Goal: Task Accomplishment & Management: Complete application form

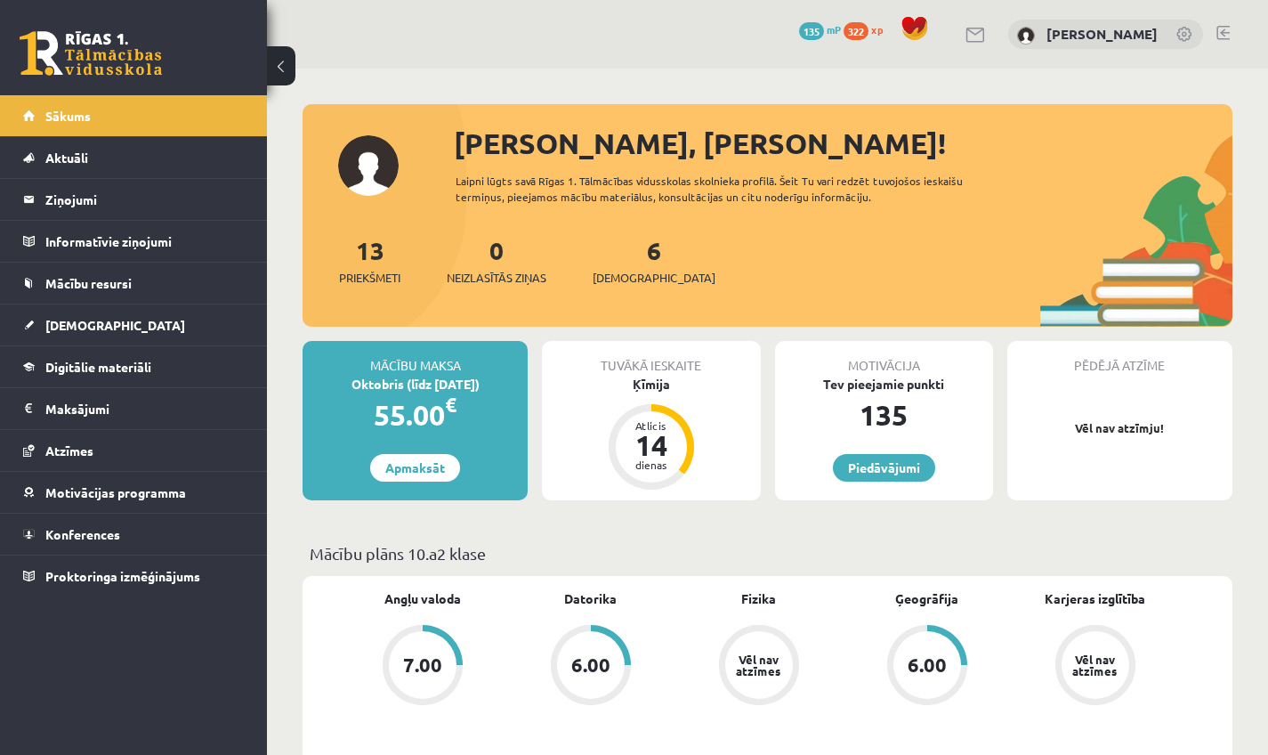
click at [497, 31] on link at bounding box center [1222, 33] width 13 height 14
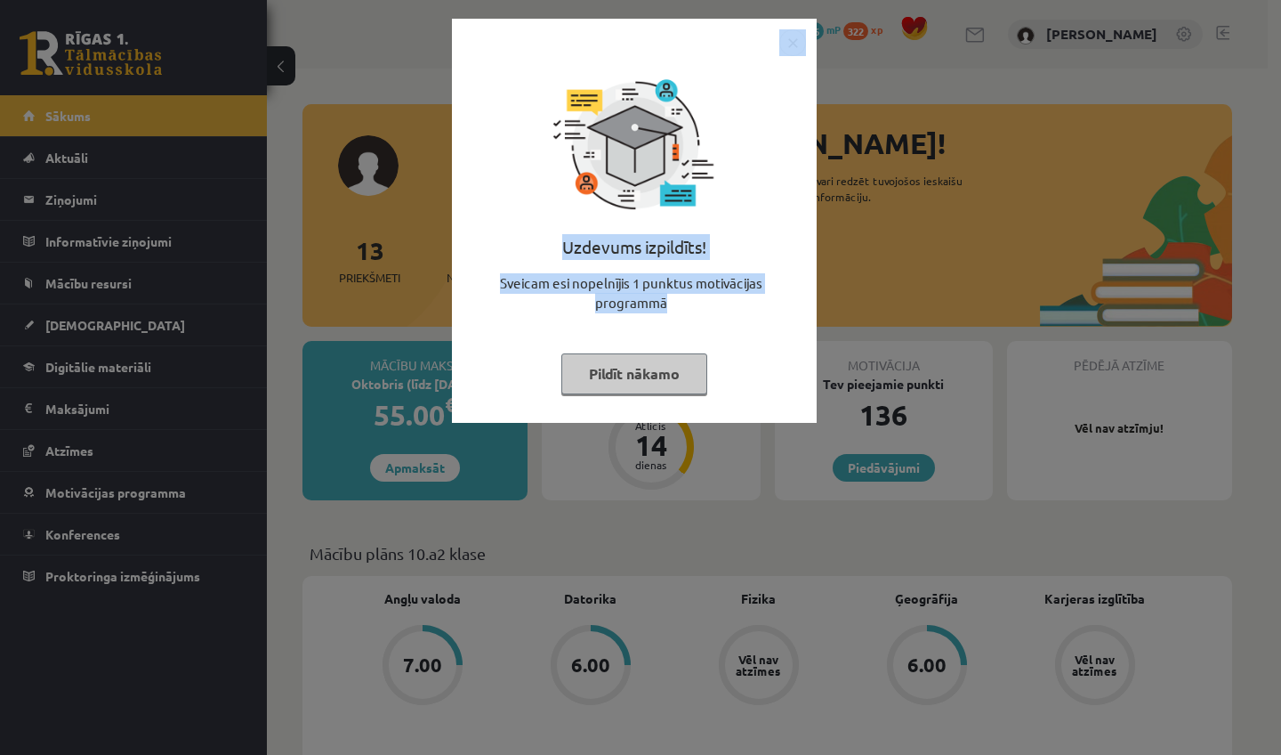
drag, startPoint x: 694, startPoint y: 293, endPoint x: 689, endPoint y: 368, distance: 75.8
click at [693, 354] on div "Uzdevums izpildīts! Sveicam esi nopelnījis 1 punktus motivācijas programmā Pild…" at bounding box center [634, 221] width 365 height 404
click at [649, 374] on button "Pildīt nākamo" at bounding box center [634, 373] width 146 height 41
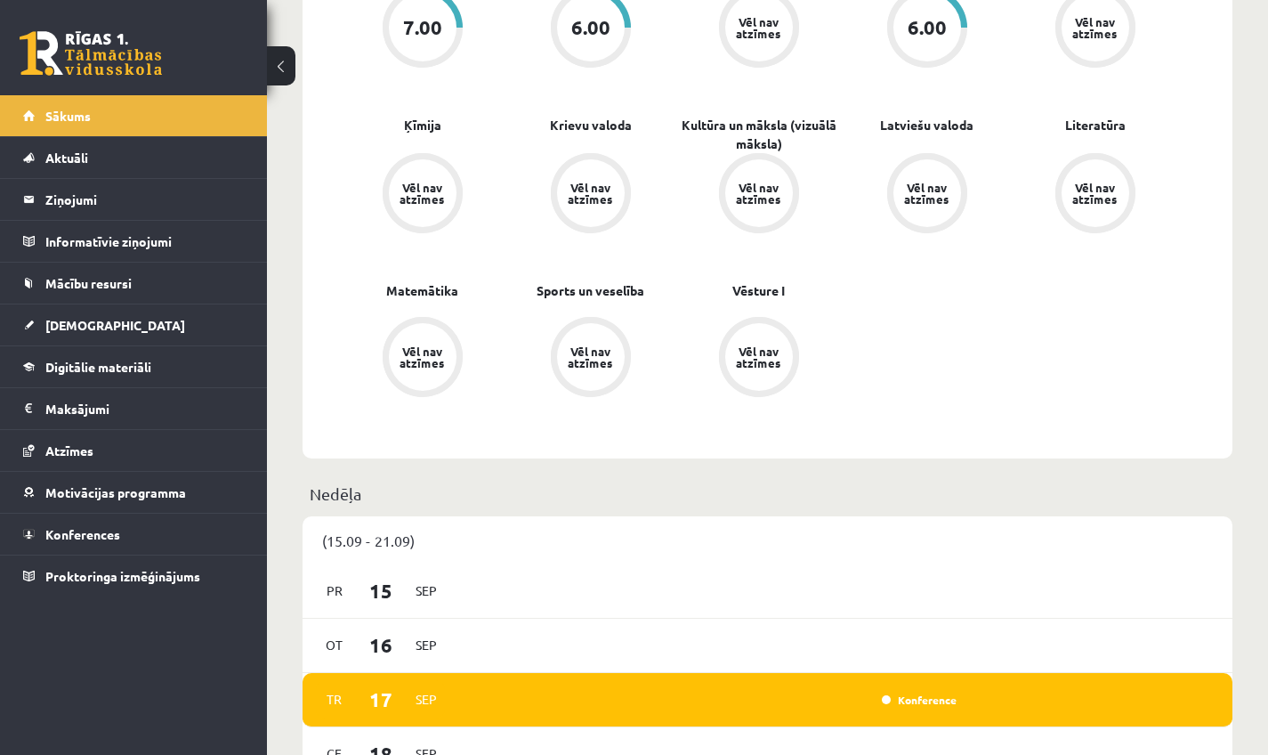
scroll to position [659, 0]
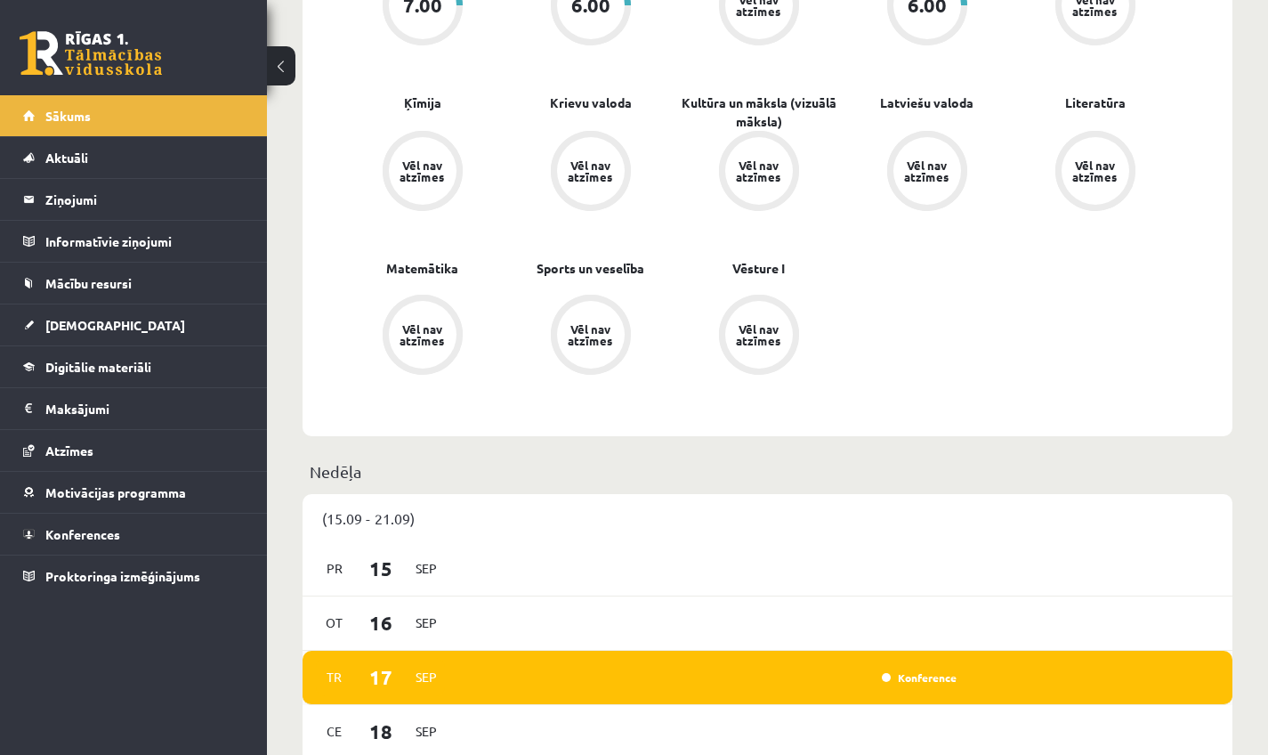
click at [945, 665] on div "Tr 17 Sep Konference" at bounding box center [768, 677] width 930 height 54
click at [939, 675] on link "Konference" at bounding box center [919, 677] width 75 height 14
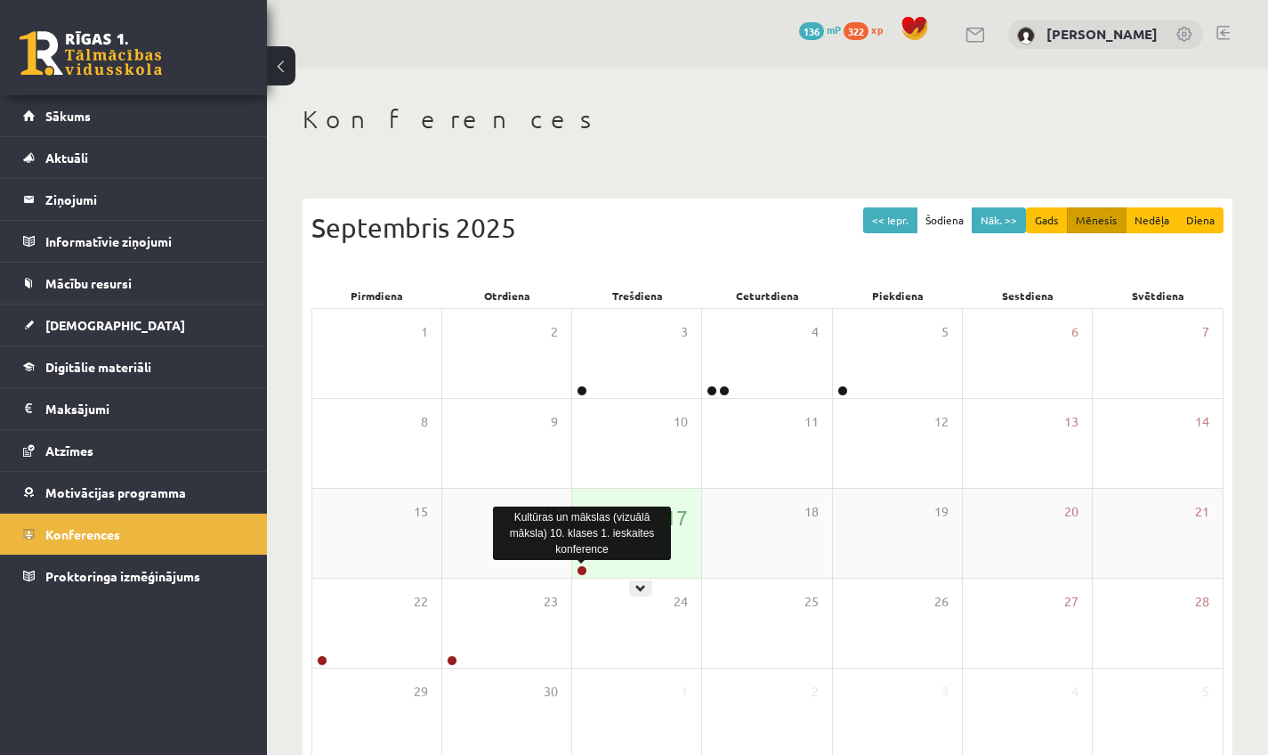
click at [582, 569] on link at bounding box center [582, 570] width 11 height 11
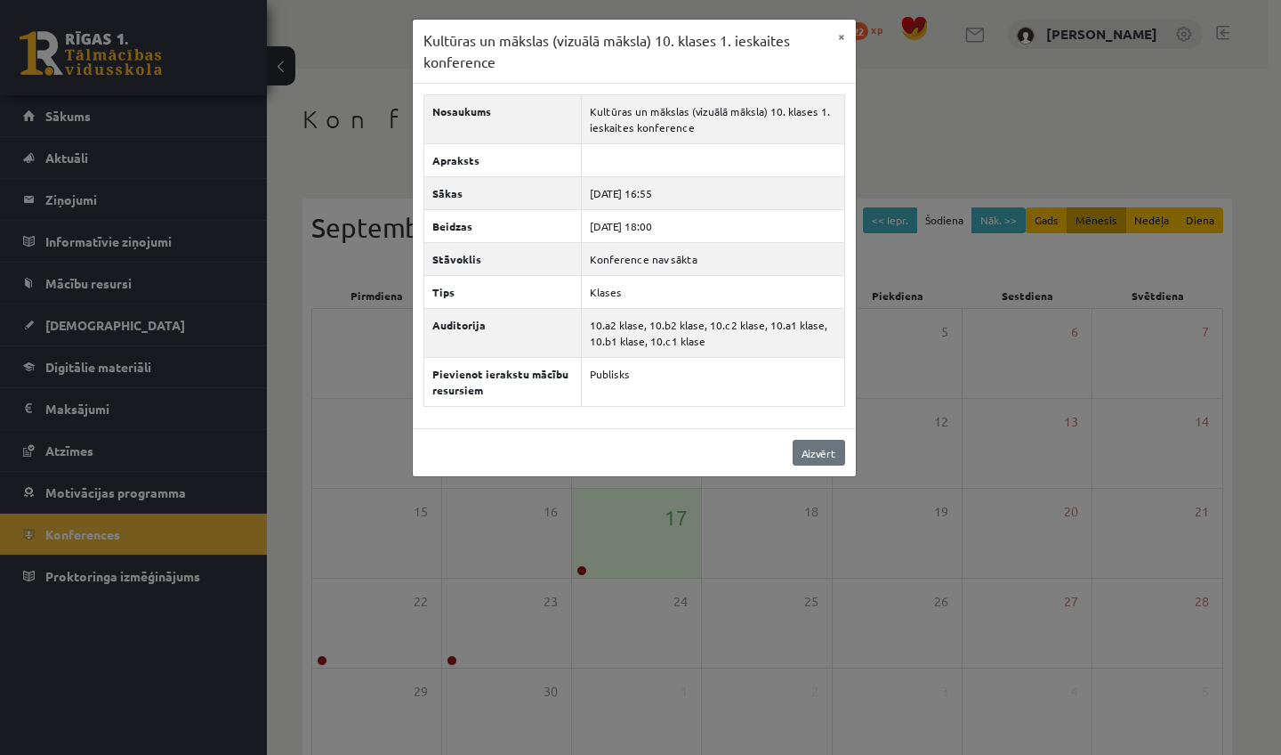
click at [828, 451] on link "Aizvērt" at bounding box center [819, 453] width 52 height 26
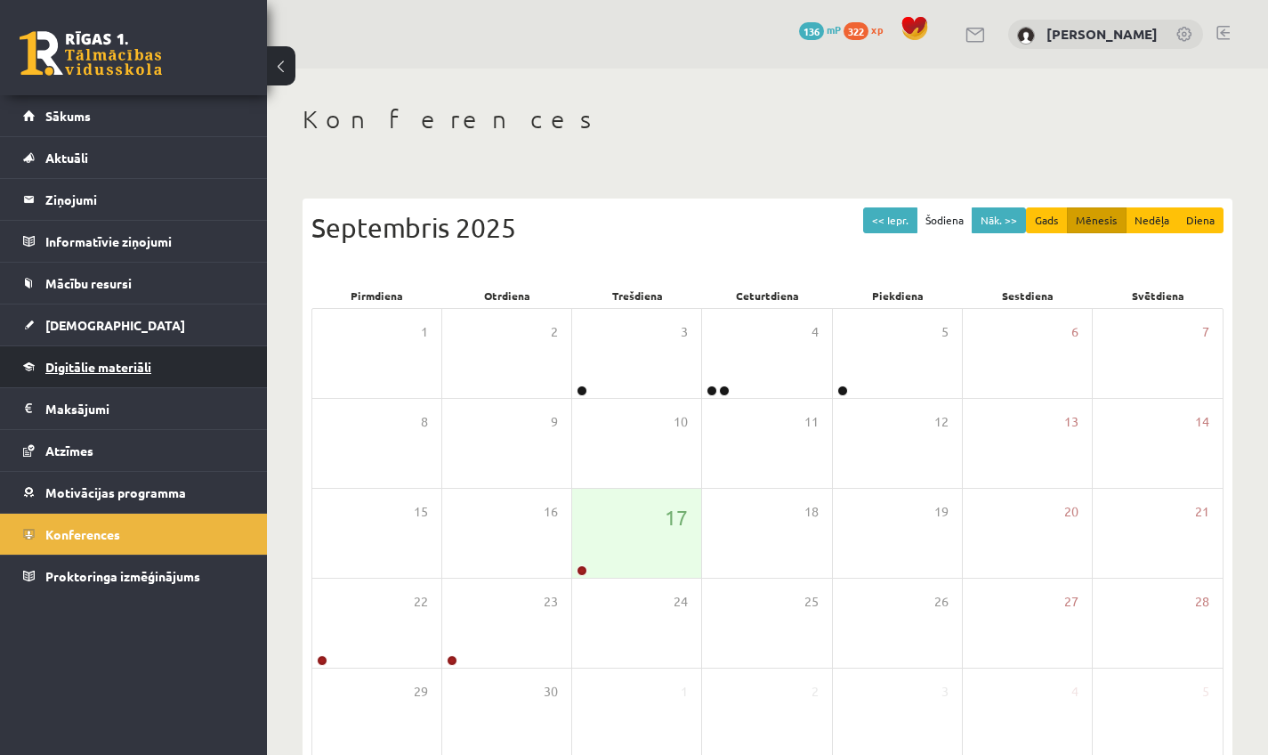
click at [75, 358] on link "Digitālie materiāli" at bounding box center [134, 366] width 222 height 41
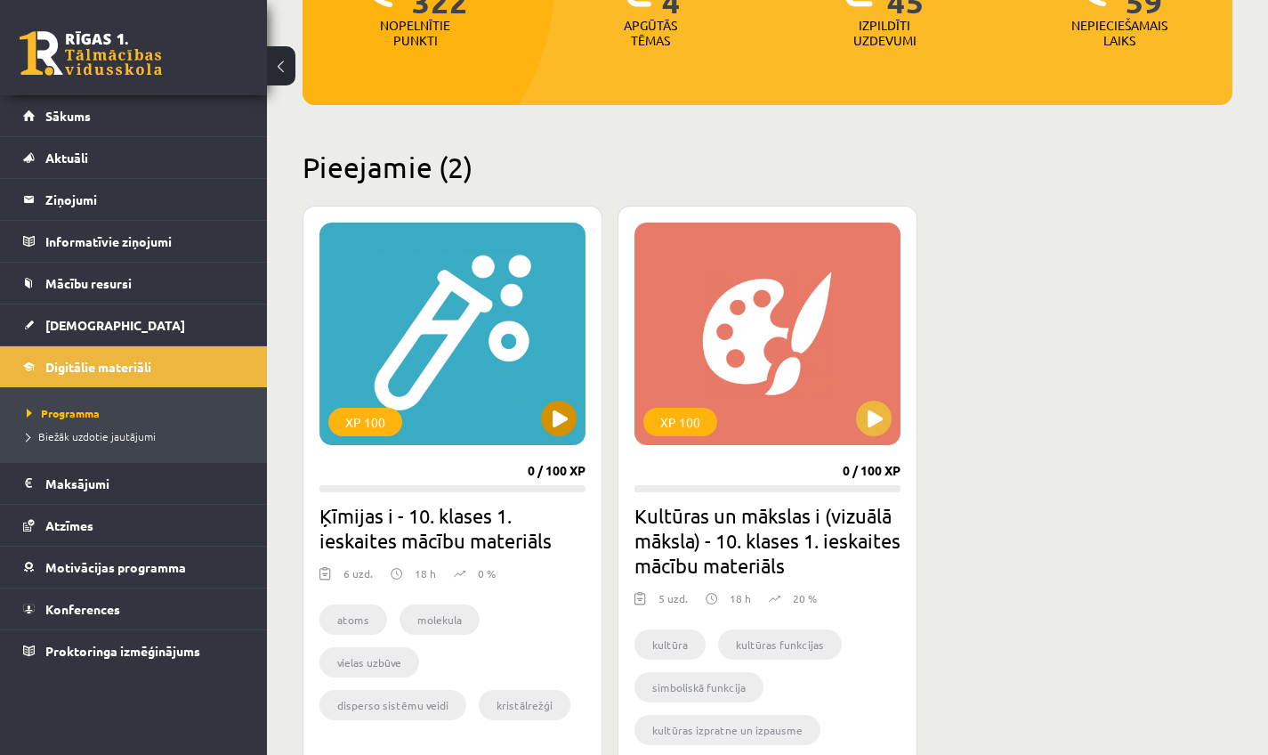
scroll to position [305, 0]
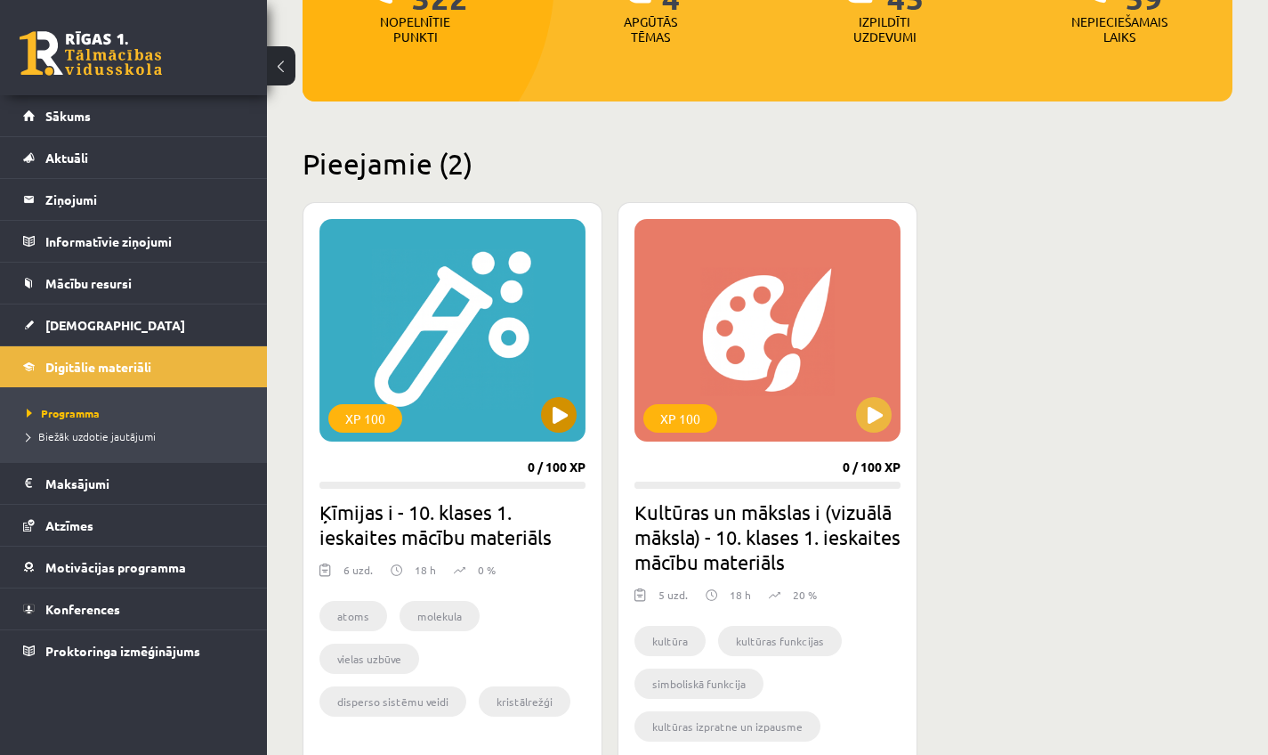
click at [572, 412] on button at bounding box center [559, 415] width 36 height 36
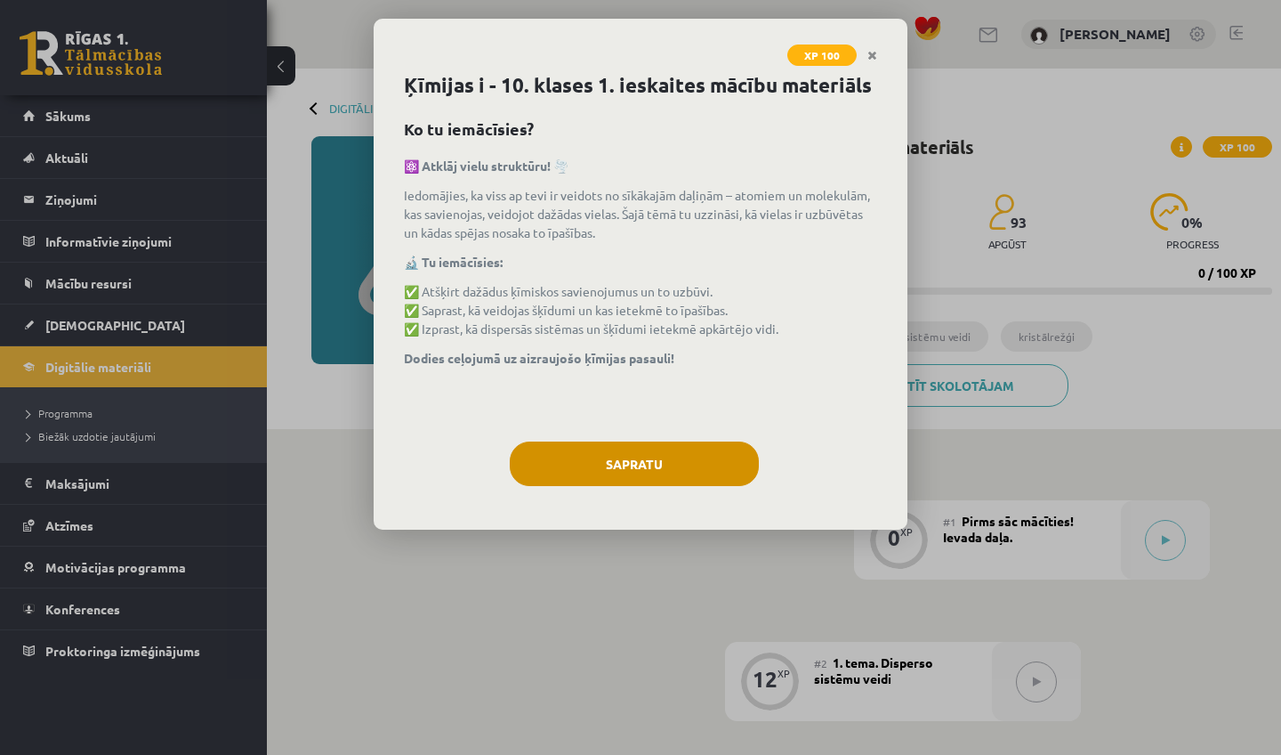
click at [591, 486] on button "Sapratu" at bounding box center [634, 463] width 249 height 44
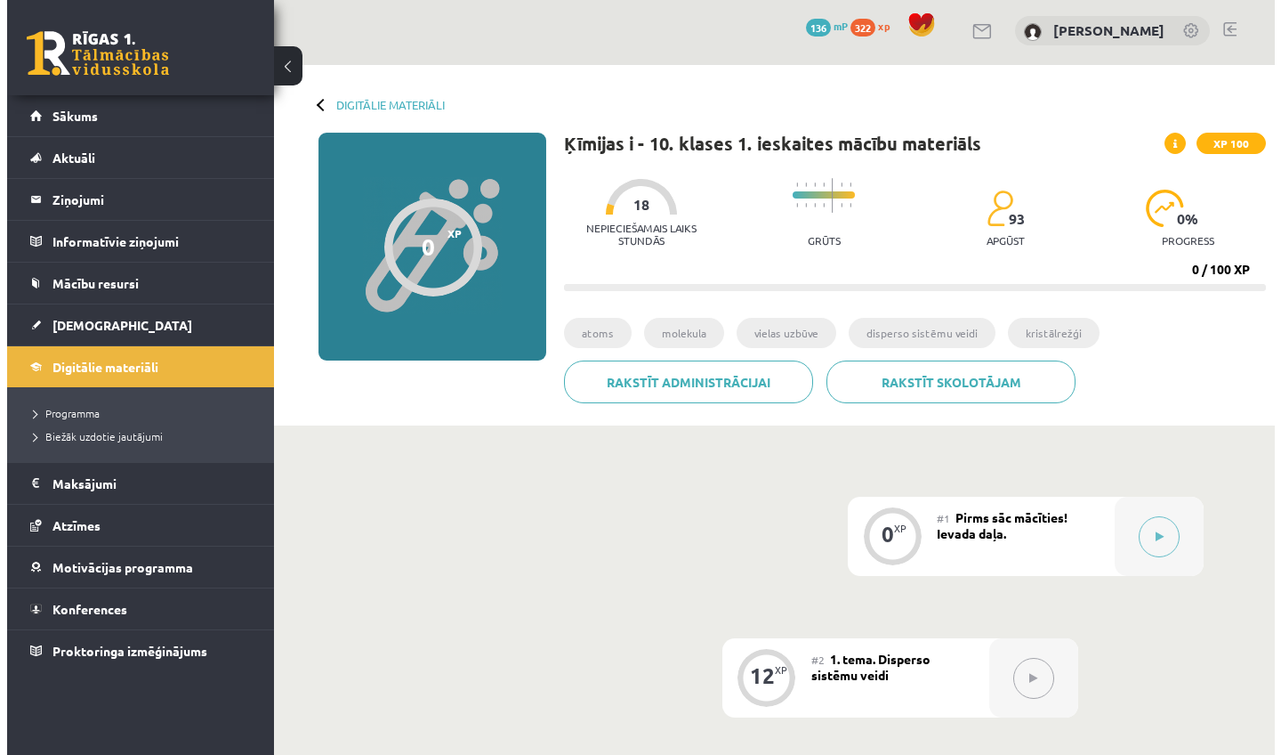
scroll to position [32, 0]
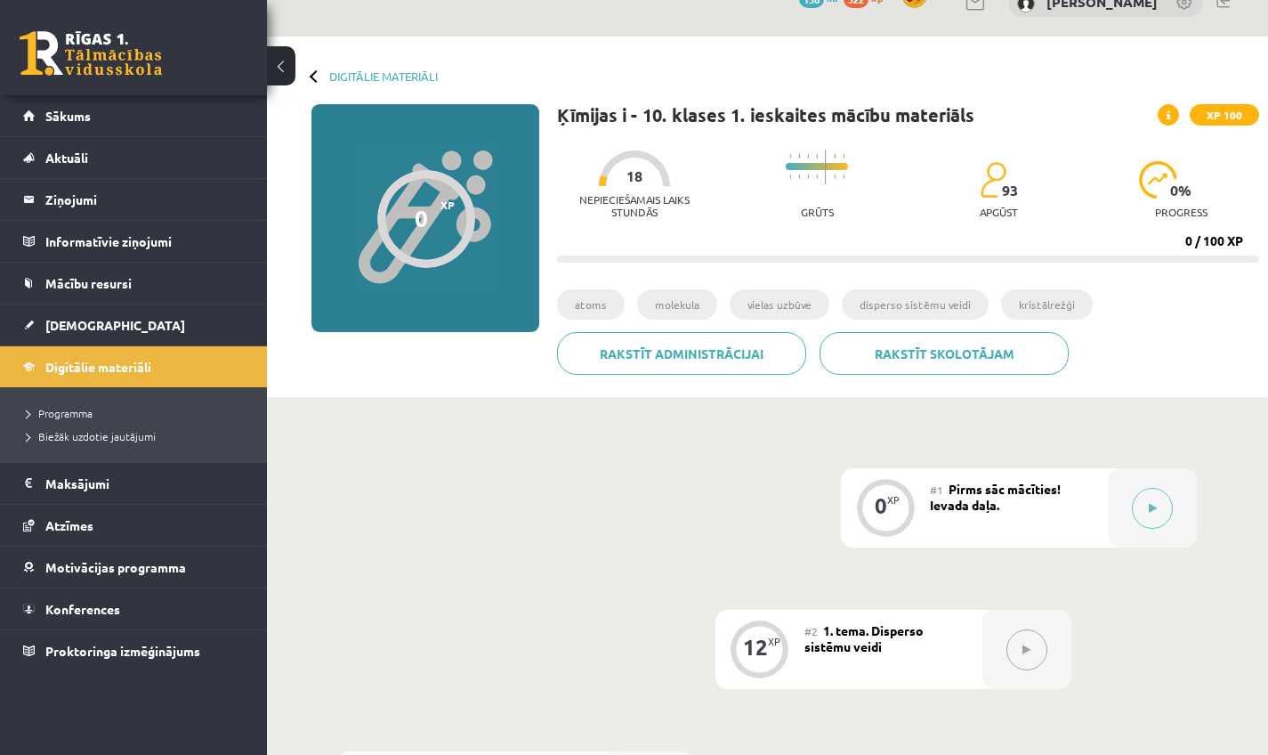
click at [923, 515] on div "0 XP" at bounding box center [885, 507] width 89 height 79
click at [1145, 497] on button at bounding box center [1152, 508] width 41 height 41
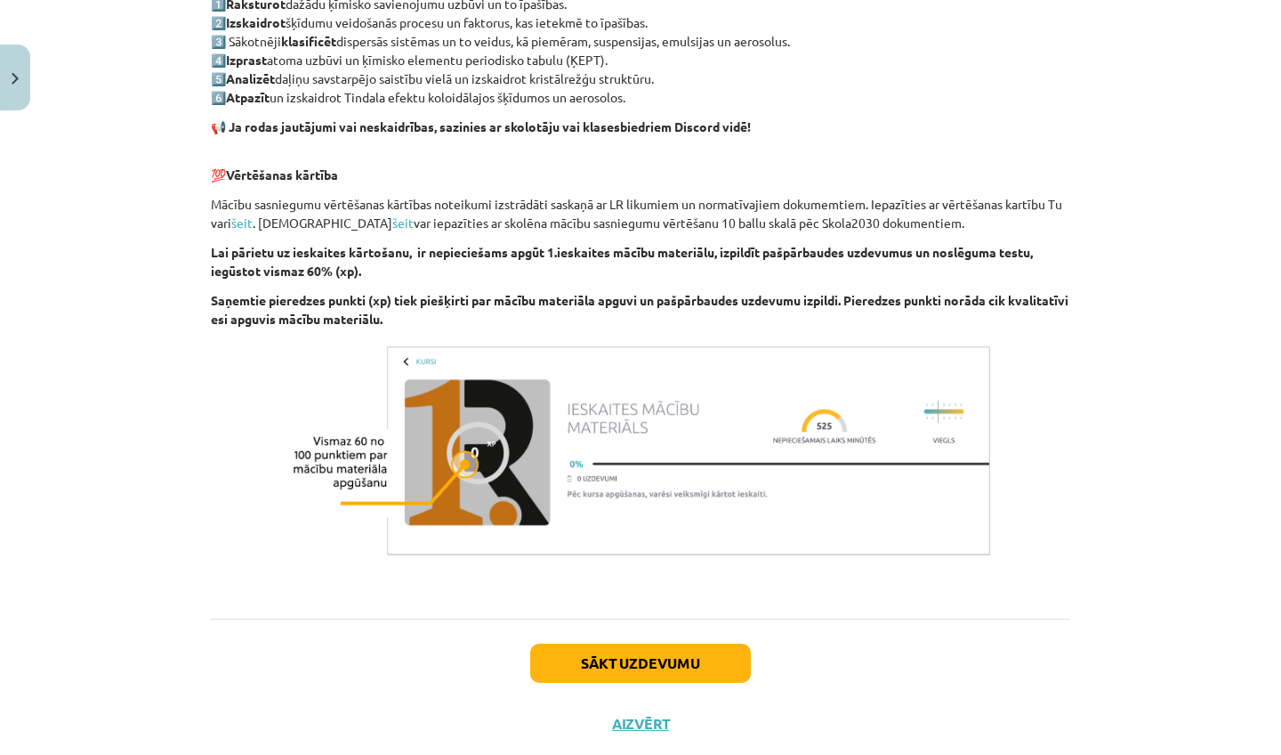
scroll to position [977, 0]
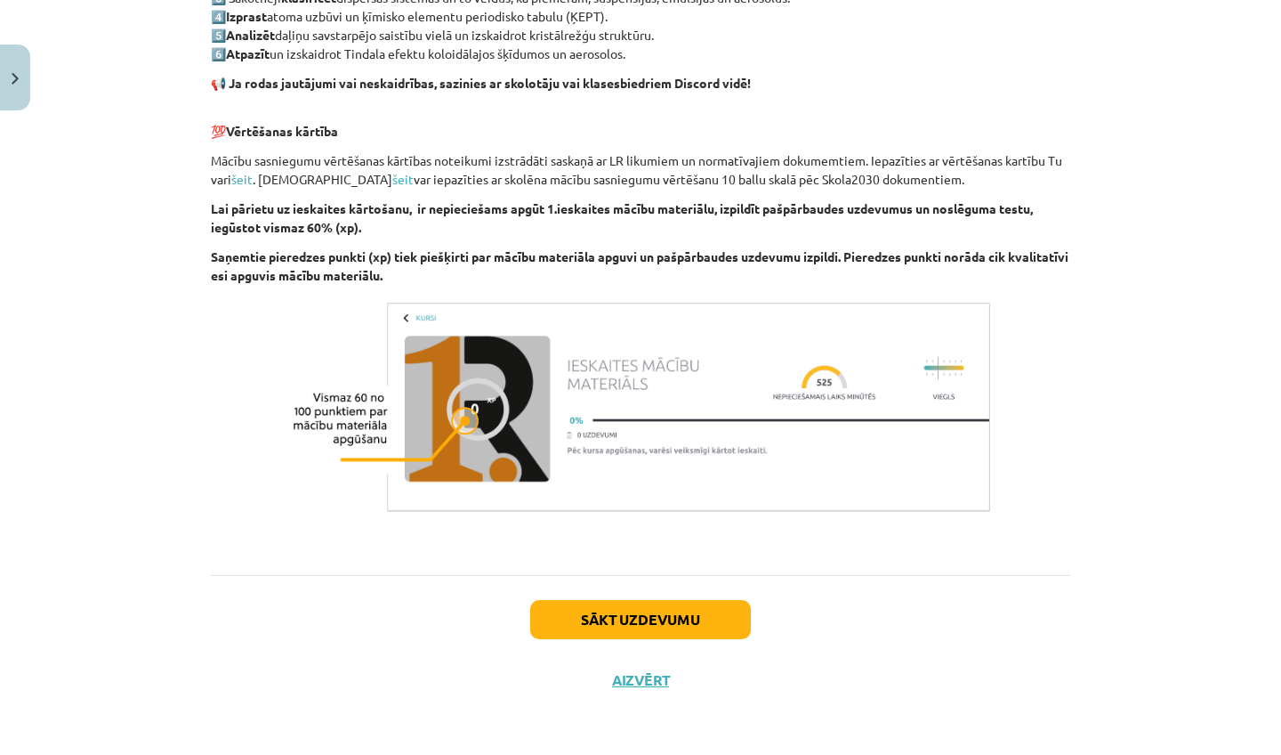
click at [673, 637] on div "Sākt uzdevumu Aizvērt" at bounding box center [641, 637] width 860 height 125
click at [666, 622] on button "Sākt uzdevumu" at bounding box center [640, 619] width 221 height 39
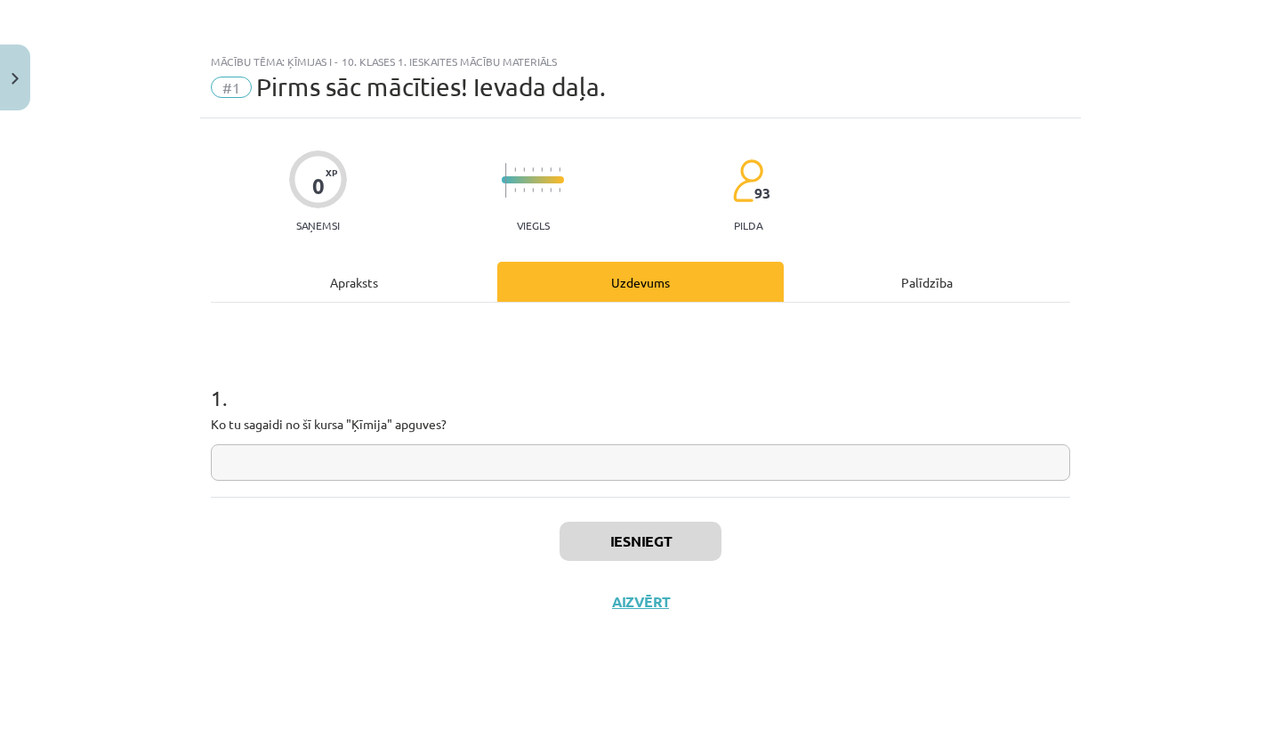
scroll to position [0, 0]
click at [359, 284] on div "Apraksts" at bounding box center [354, 282] width 287 height 40
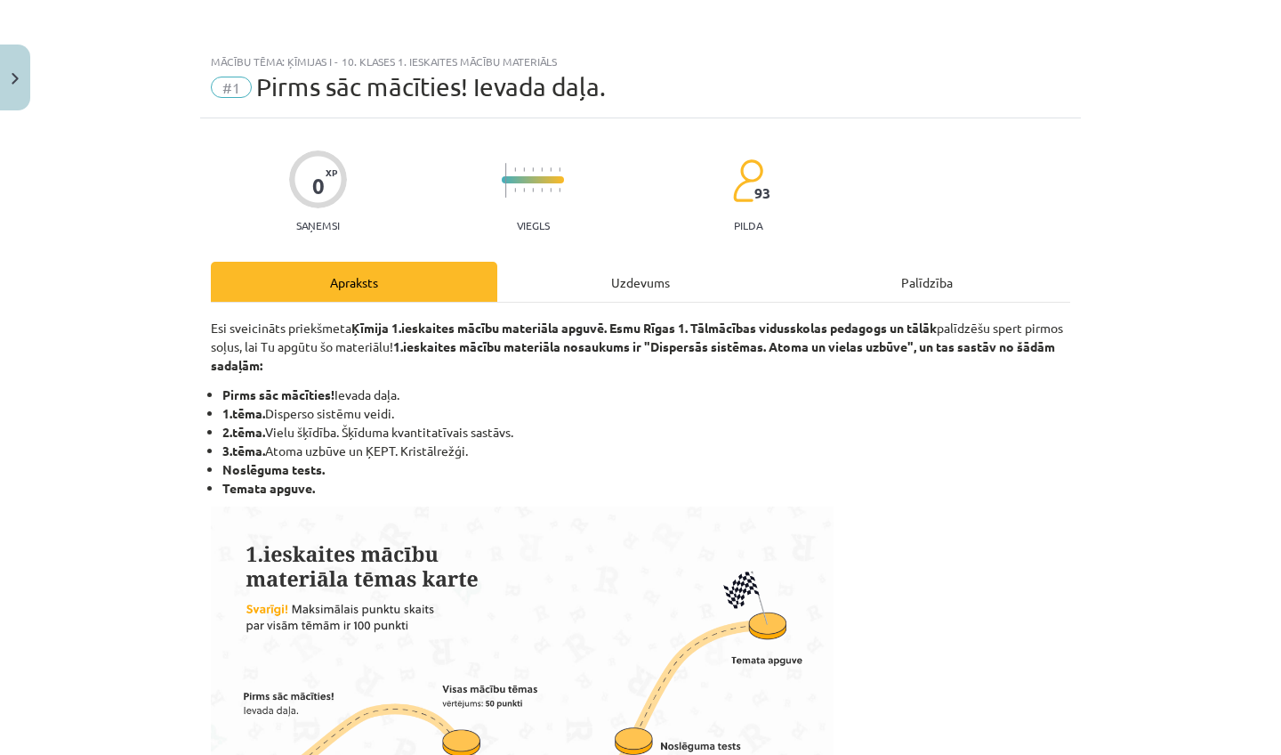
click at [555, 269] on div "Uzdevums" at bounding box center [640, 282] width 287 height 40
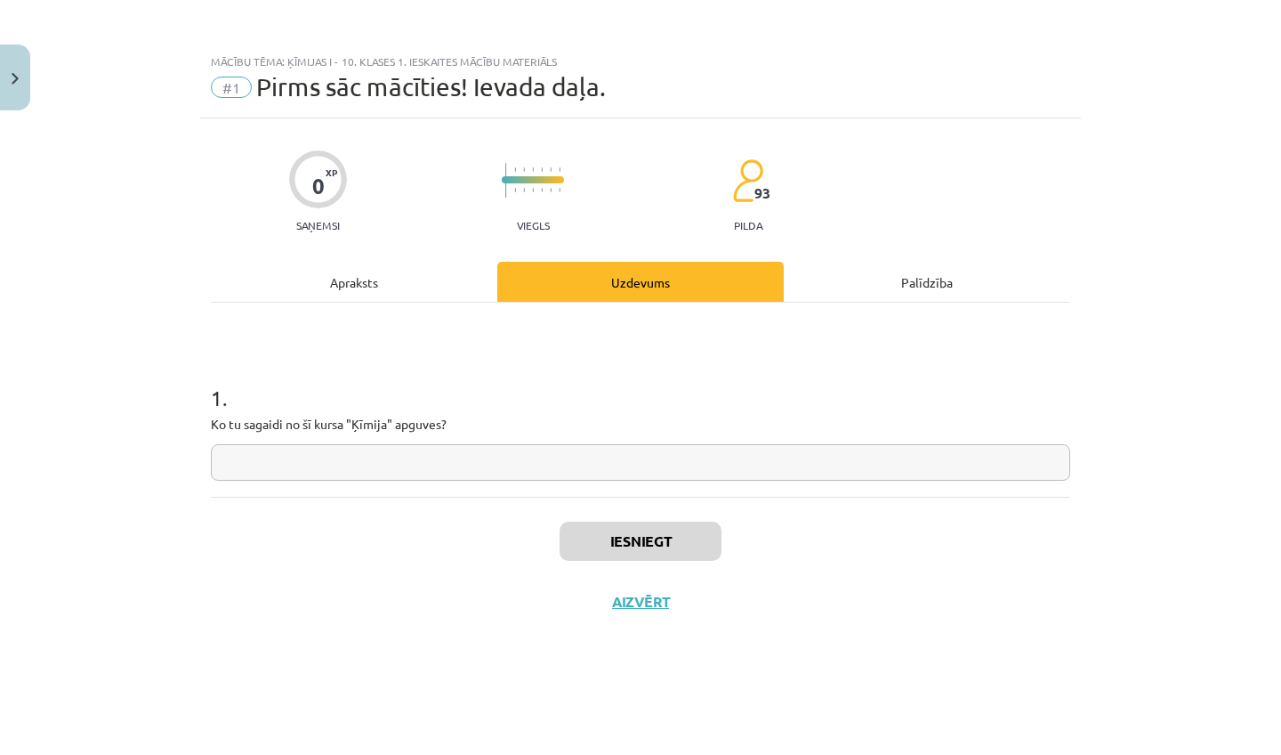
click at [513, 472] on input "text" at bounding box center [641, 462] width 860 height 36
type input "*"
type input "**********"
click at [608, 559] on button "Iesniegt" at bounding box center [641, 540] width 162 height 39
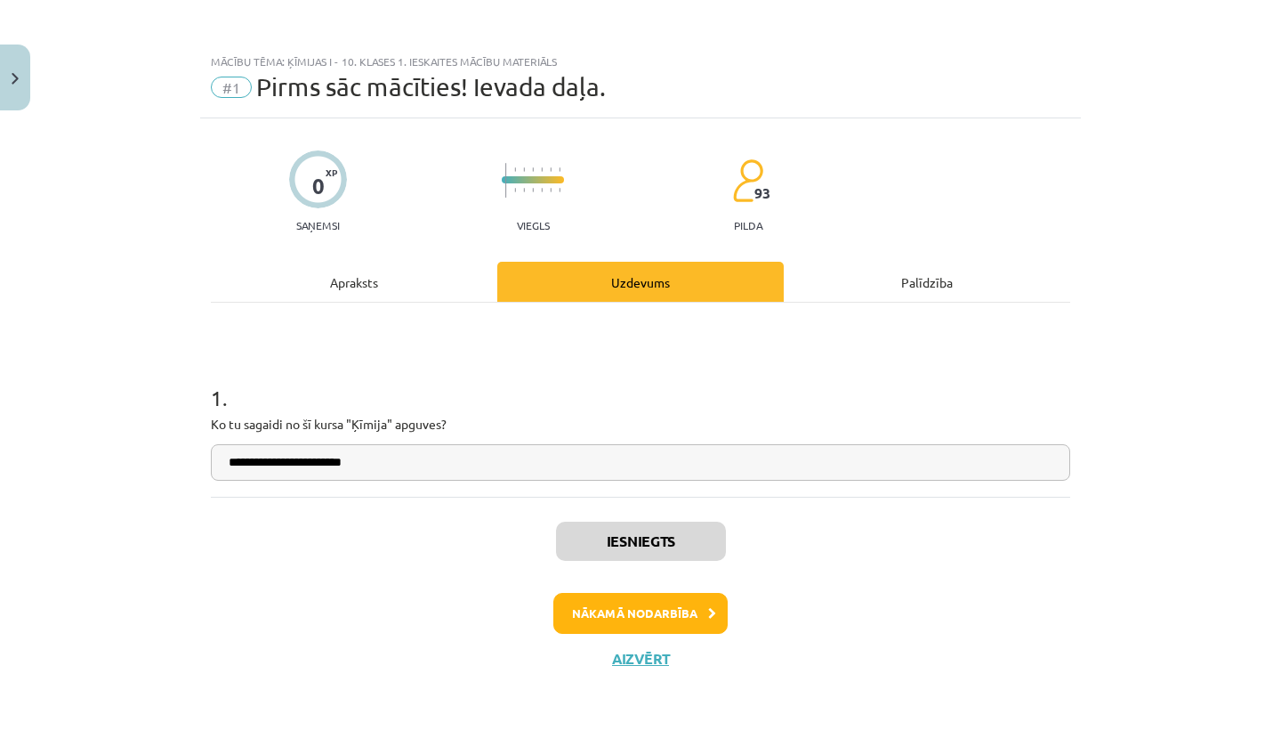
click at [690, 621] on button "Nākamā nodarbība" at bounding box center [640, 613] width 174 height 41
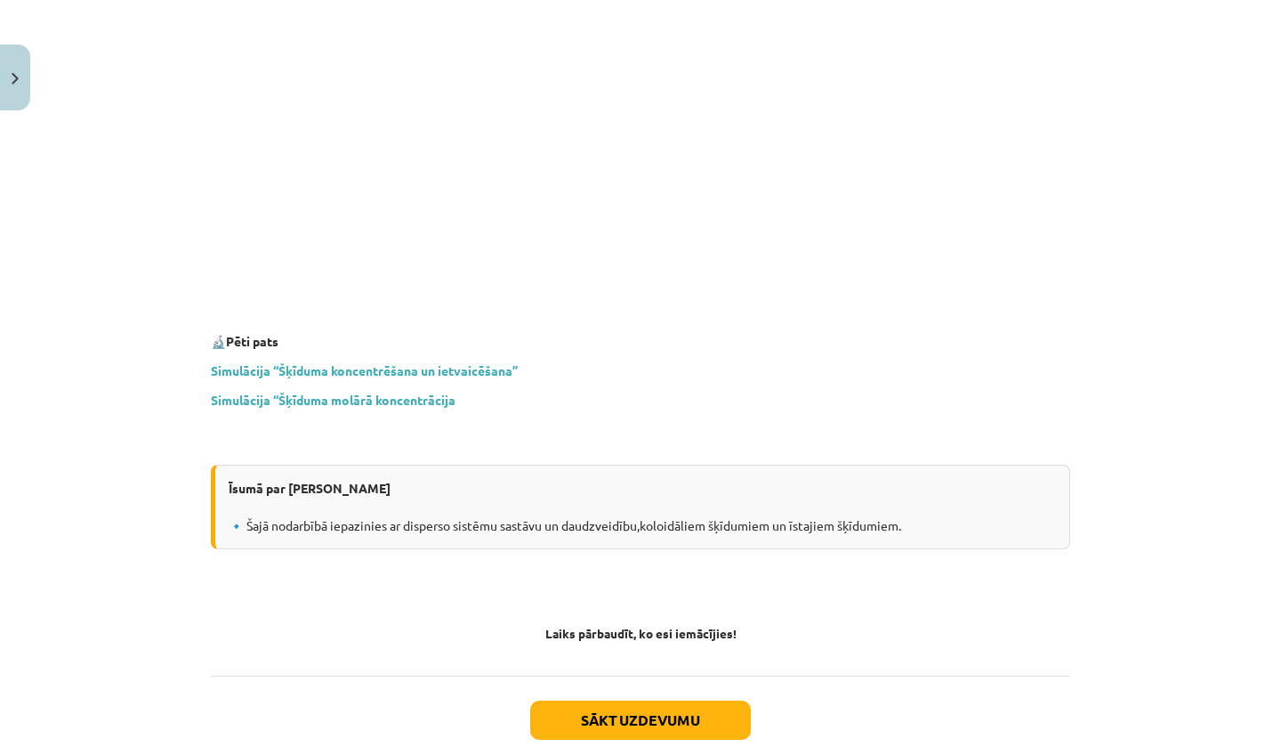
scroll to position [5087, 0]
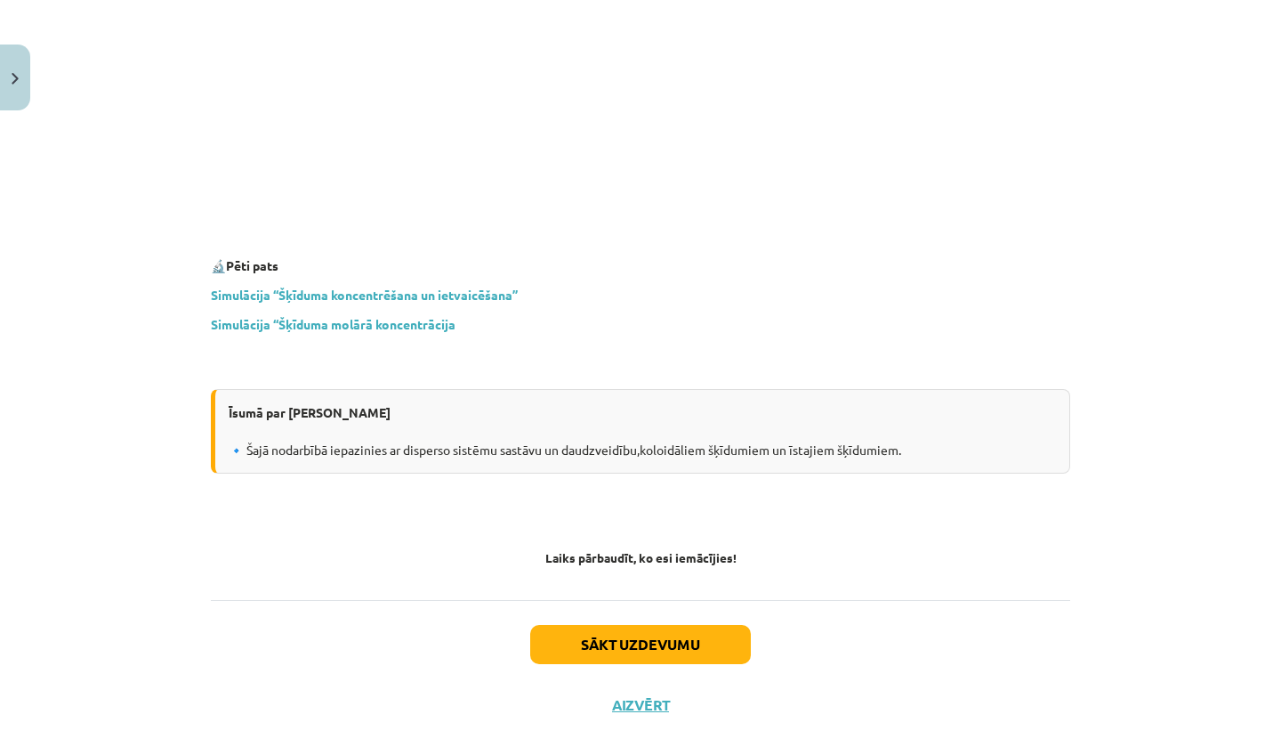
click at [626, 628] on button "Sākt uzdevumu" at bounding box center [640, 644] width 221 height 39
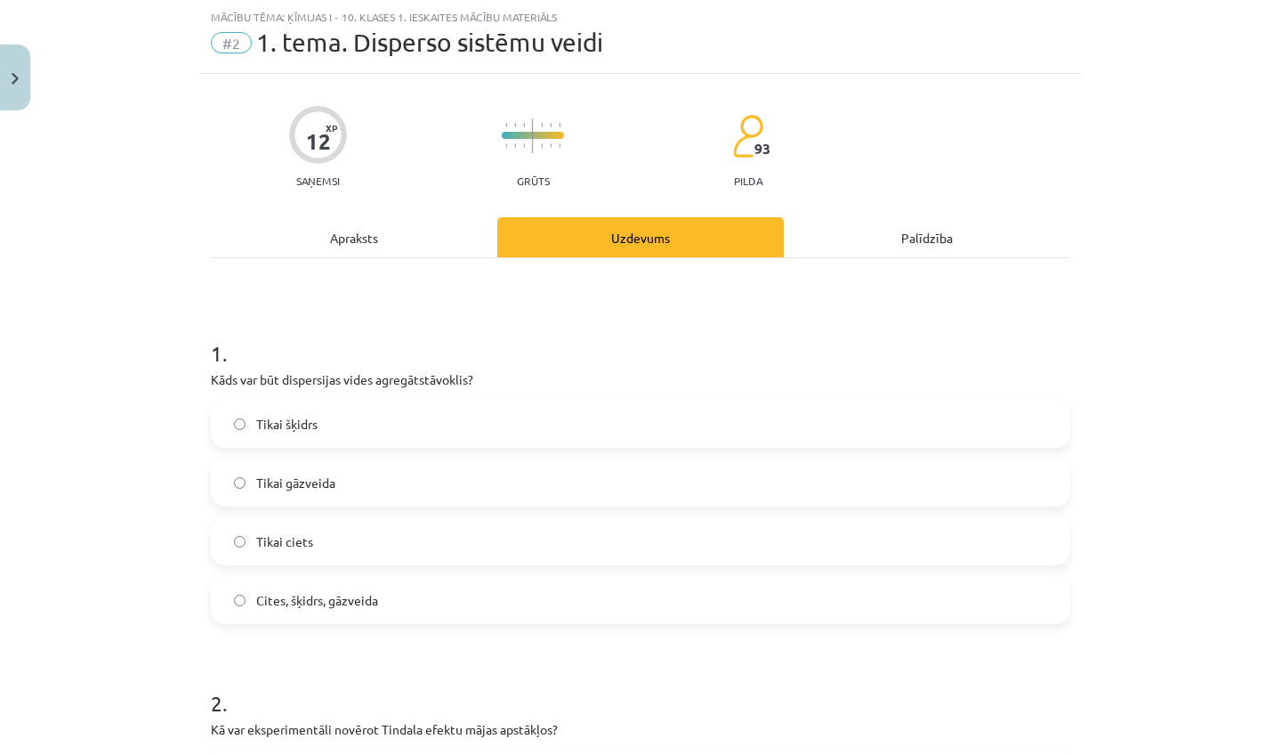
click at [339, 245] on div "Apraksts" at bounding box center [354, 237] width 287 height 40
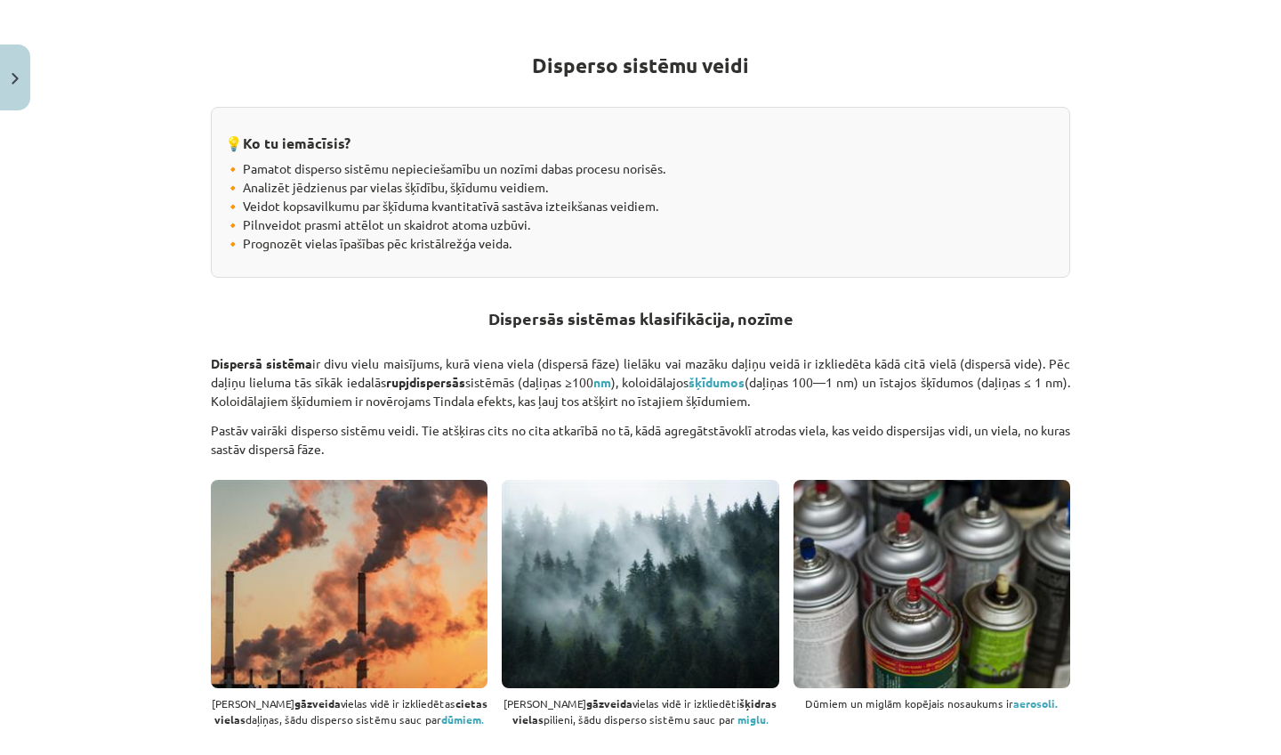
scroll to position [330, 0]
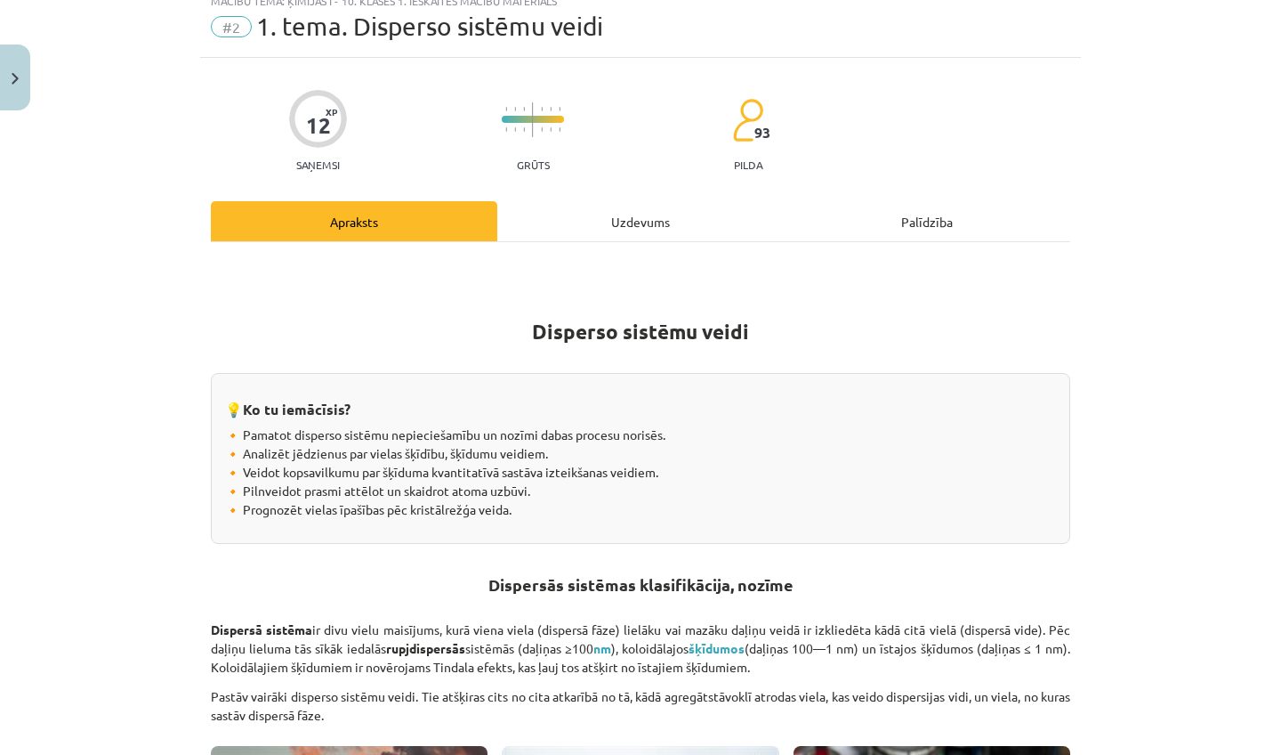
click at [611, 225] on div "Uzdevums" at bounding box center [640, 221] width 287 height 40
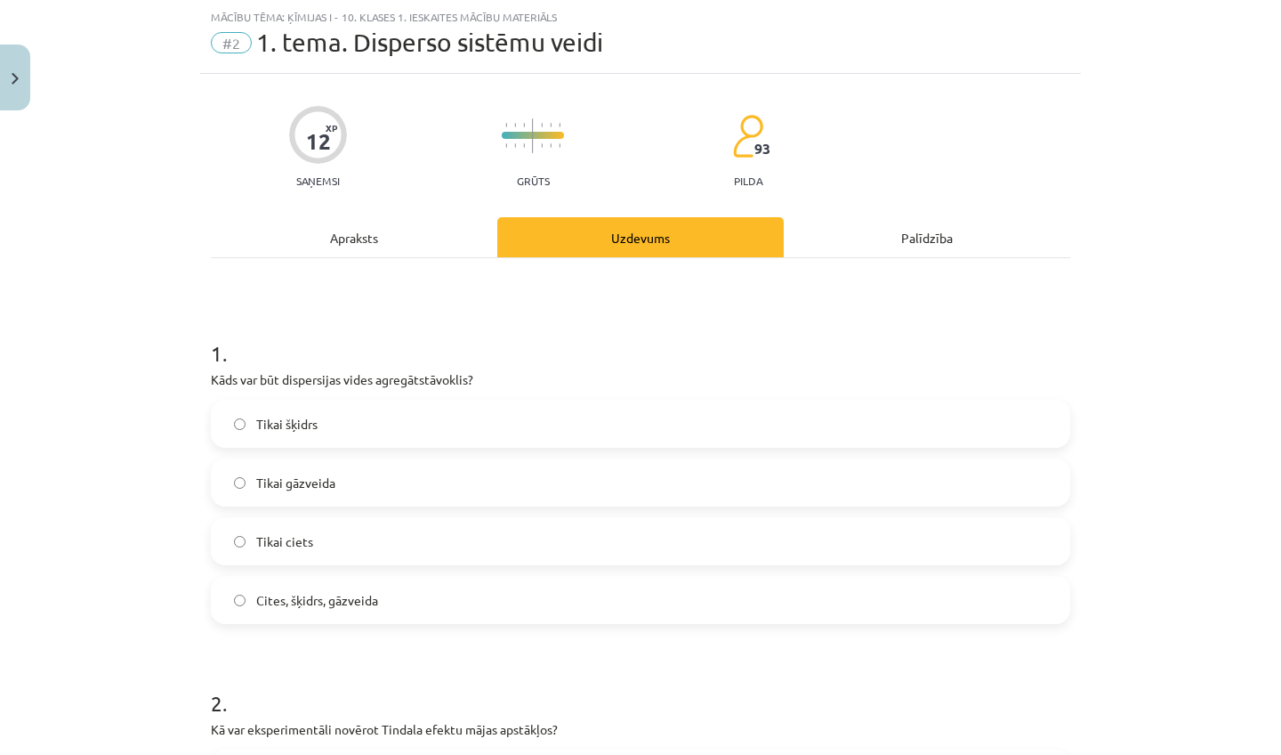
click at [342, 229] on div "Apraksts" at bounding box center [354, 237] width 287 height 40
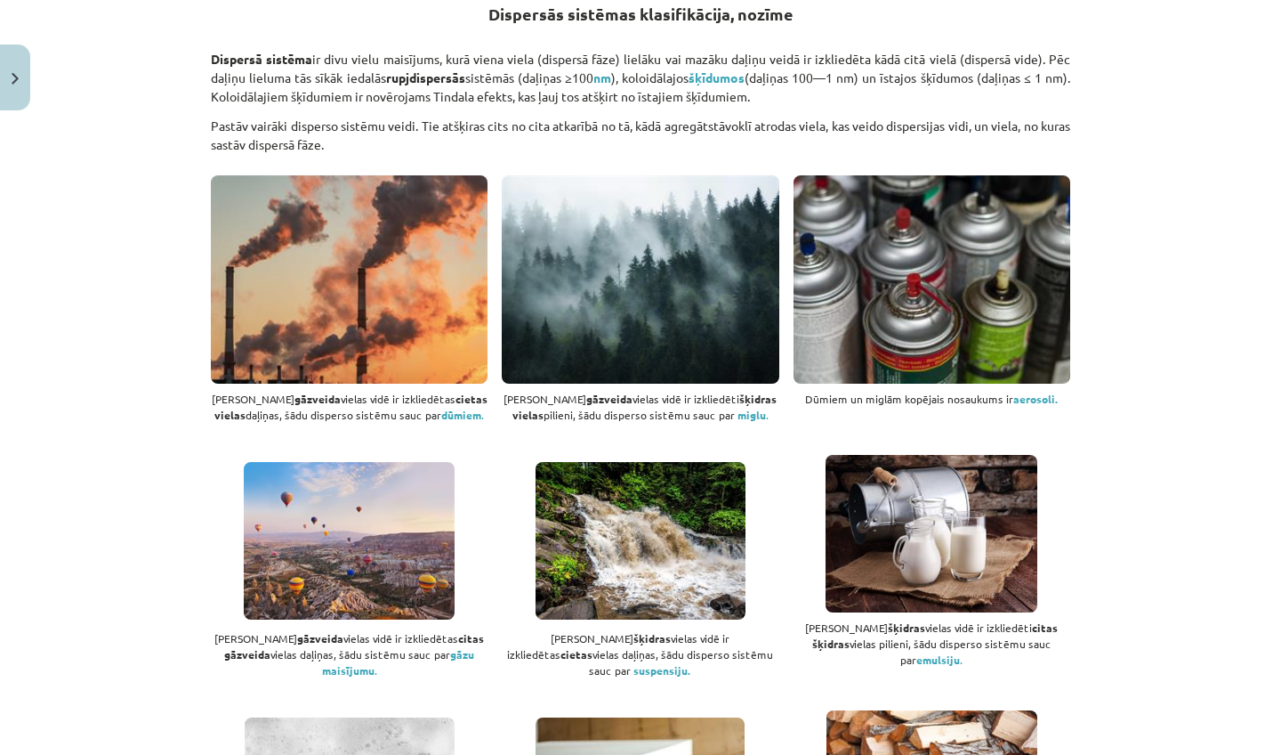
scroll to position [752, 0]
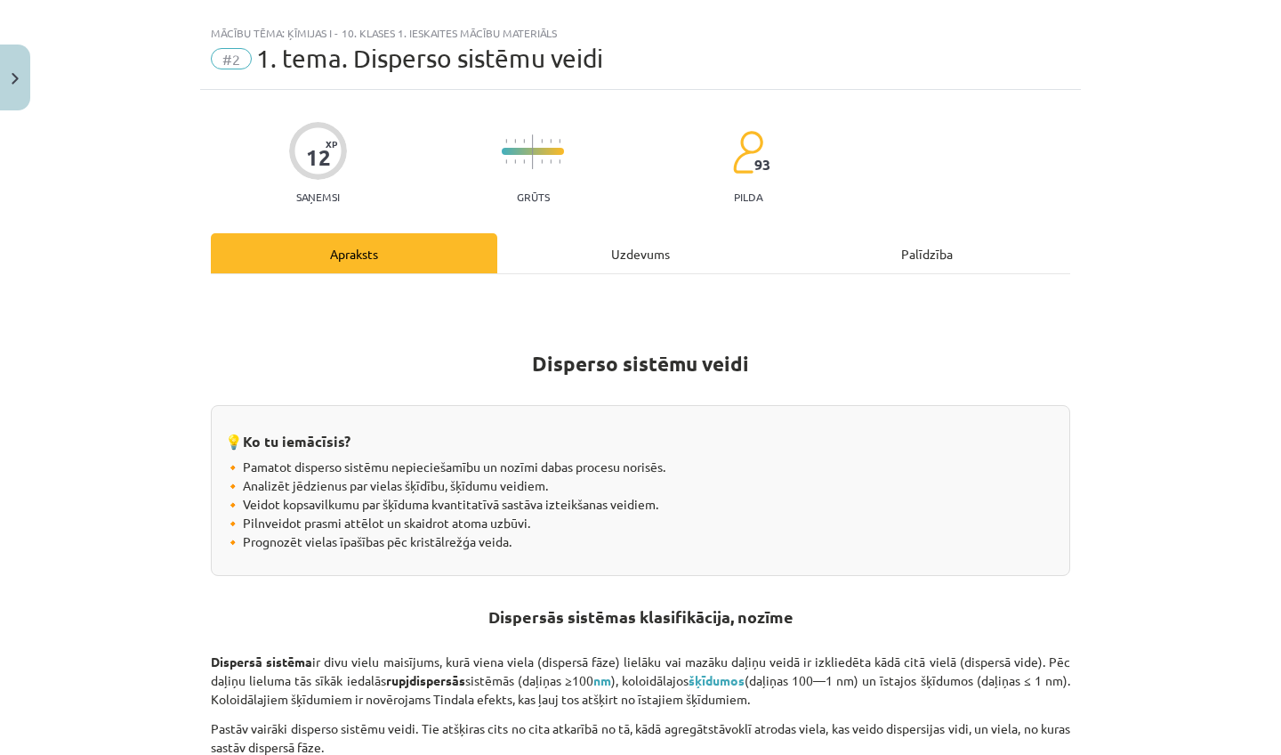
click at [603, 253] on div "Uzdevums" at bounding box center [640, 253] width 287 height 40
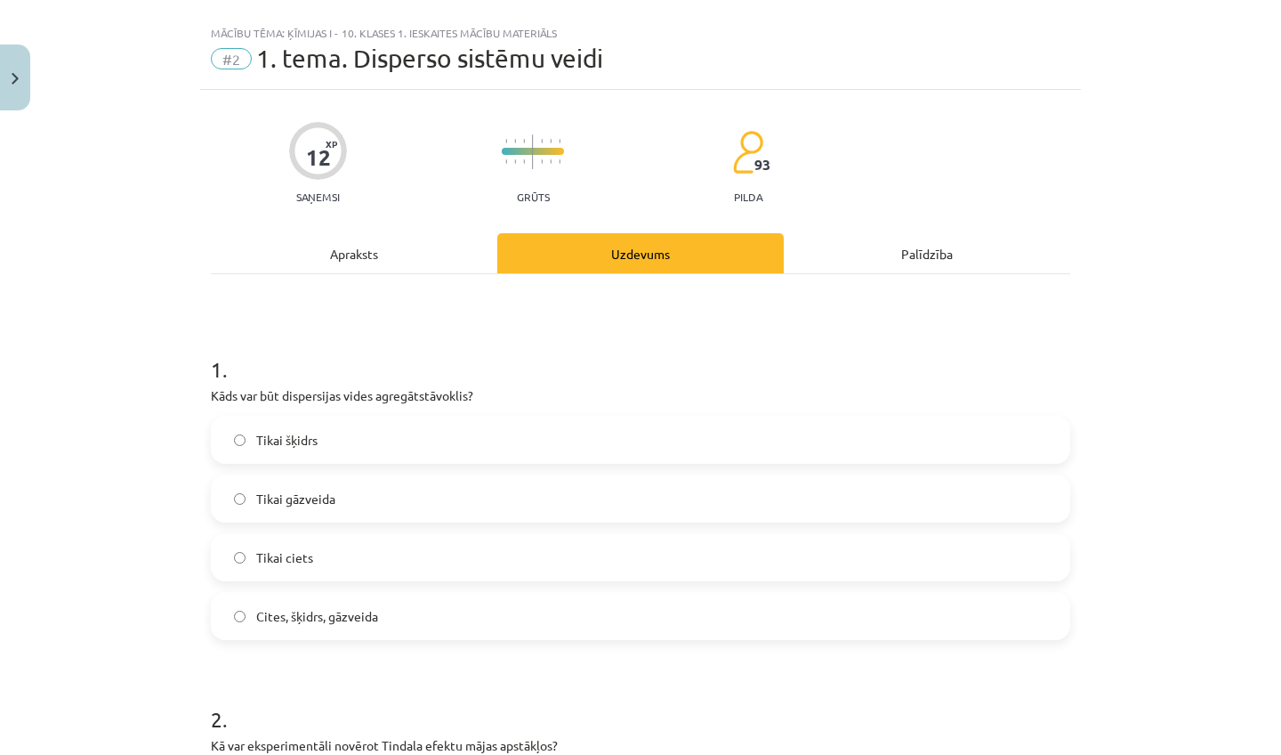
scroll to position [44, 0]
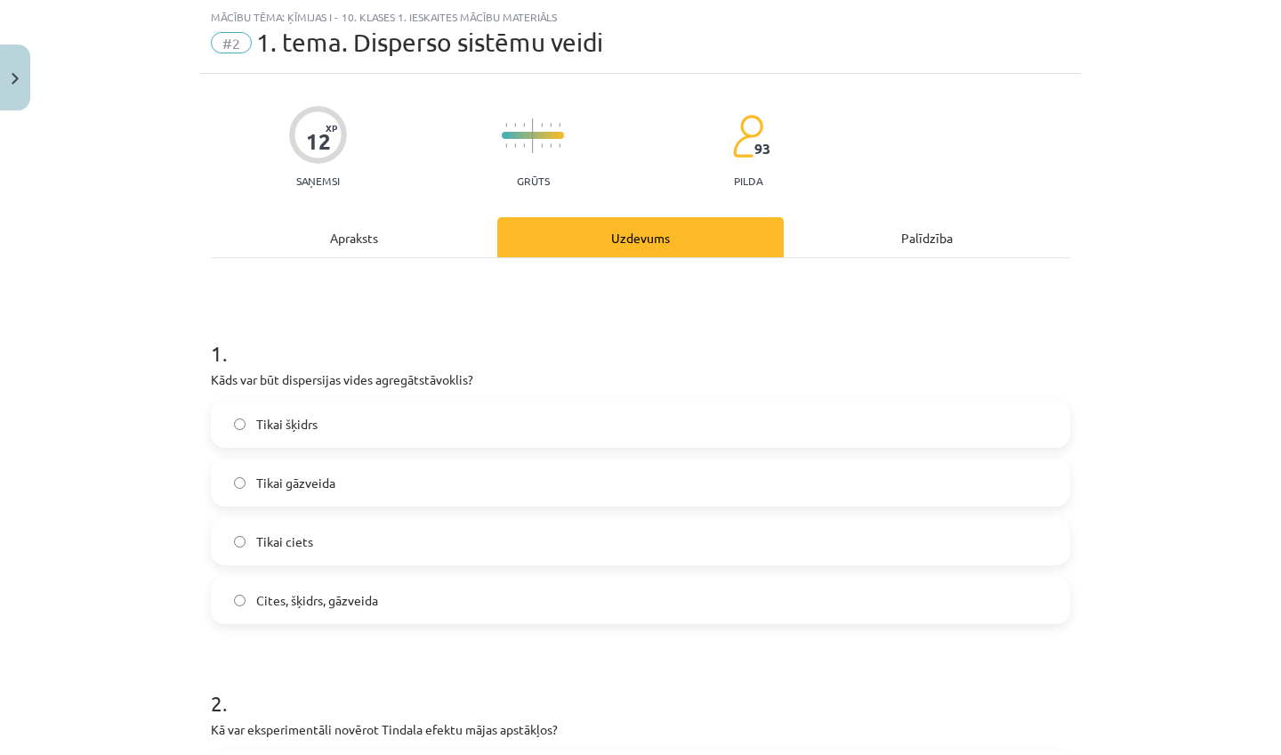
click at [323, 604] on span "Cites, šķidrs, gāzveida" at bounding box center [317, 600] width 122 height 19
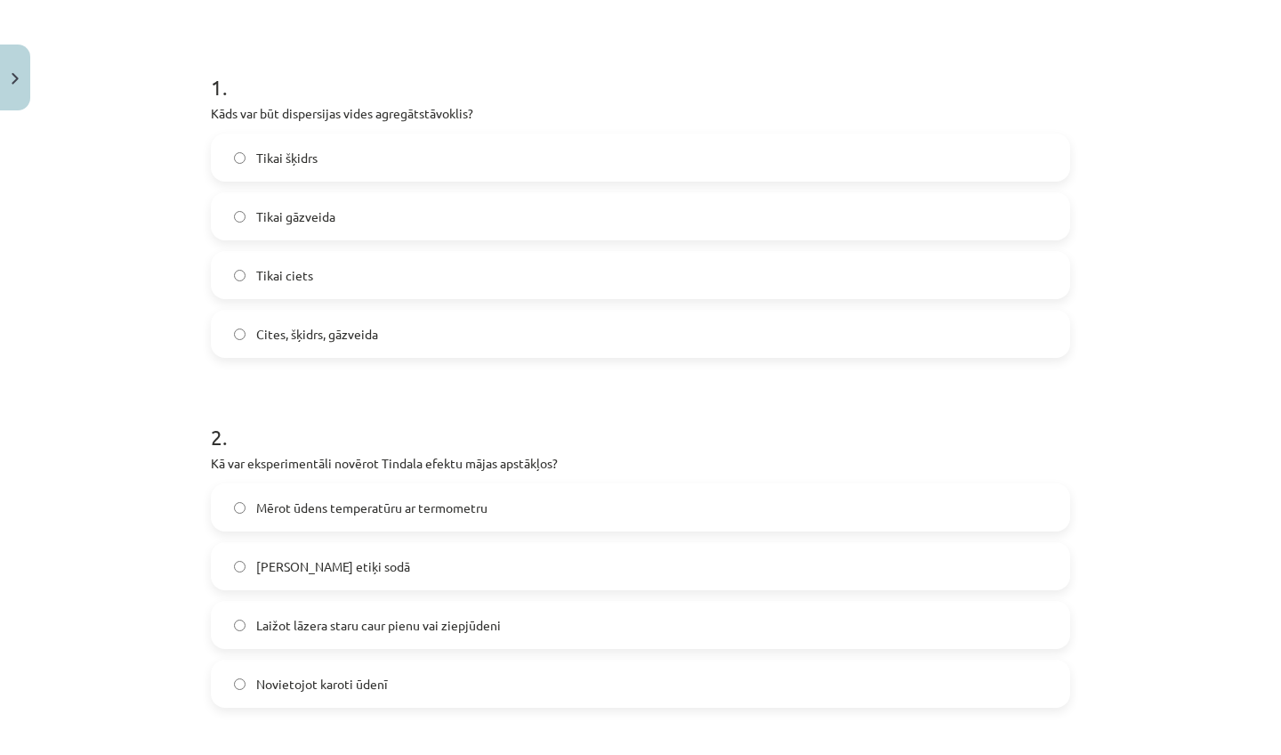
scroll to position [0, 0]
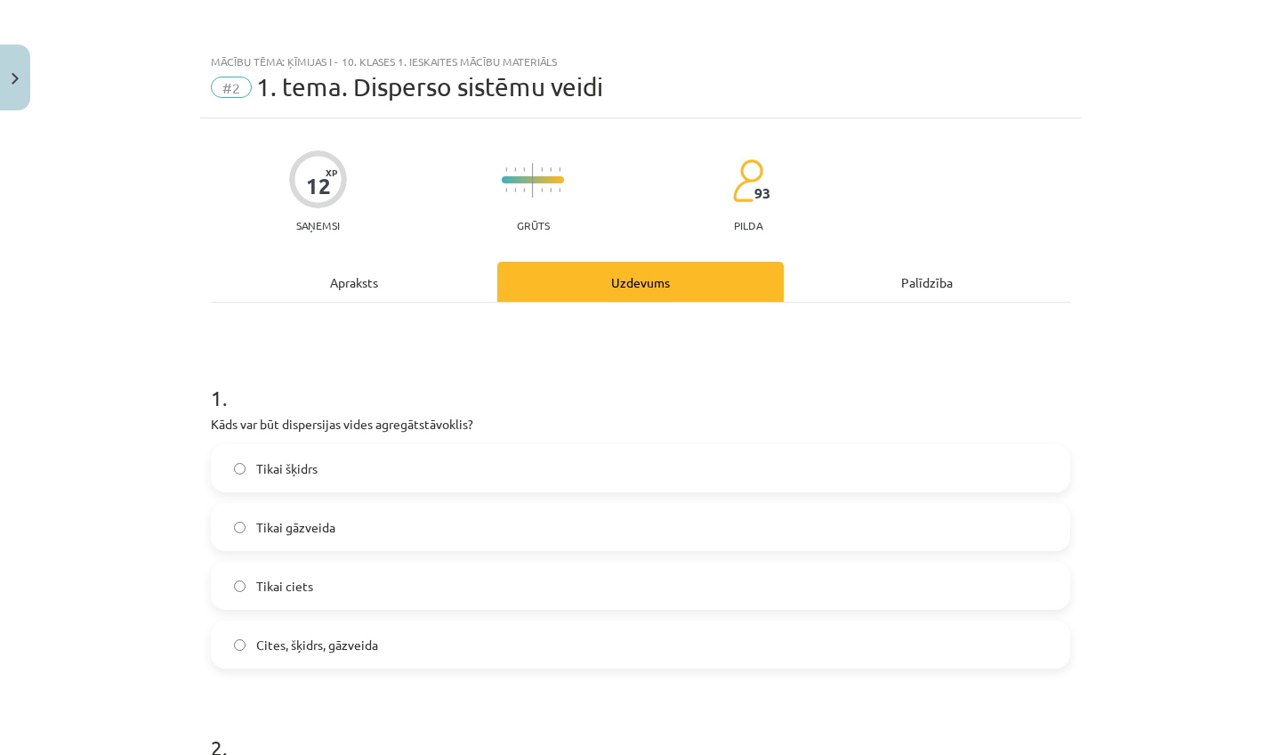
click at [339, 283] on div "Apraksts" at bounding box center [354, 282] width 287 height 40
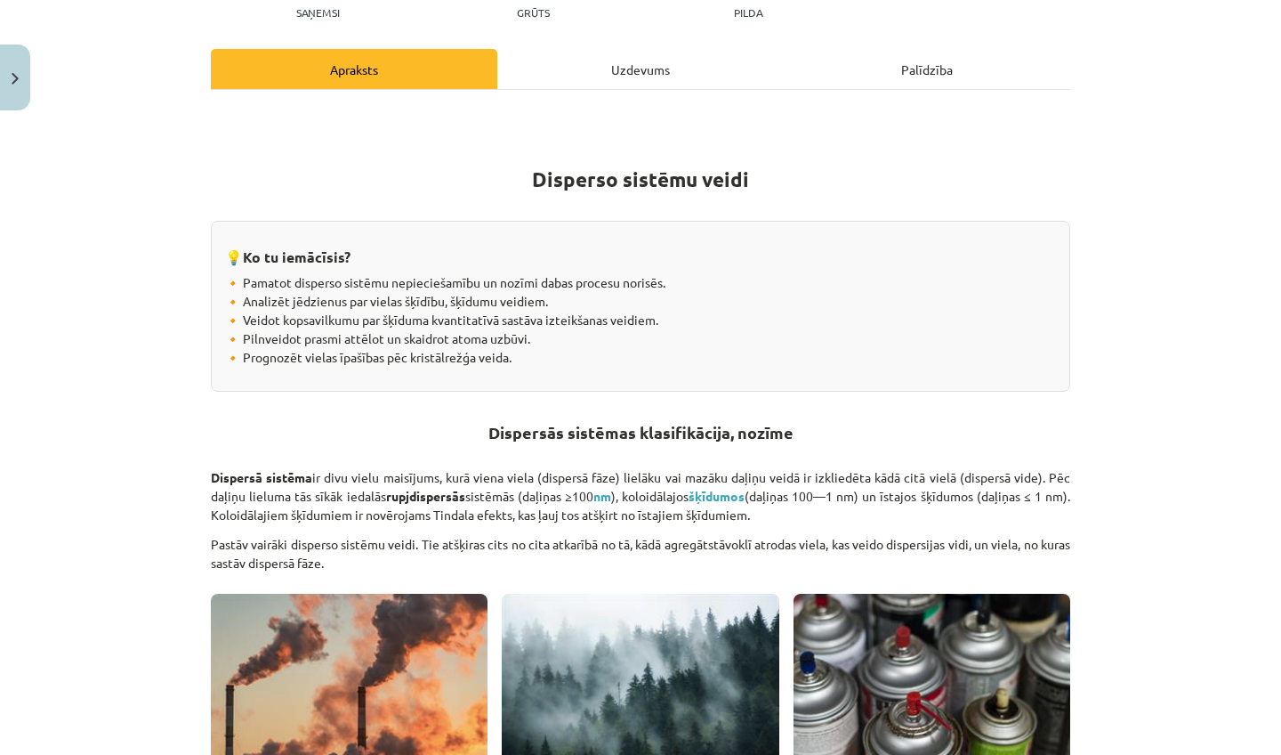
scroll to position [216, 0]
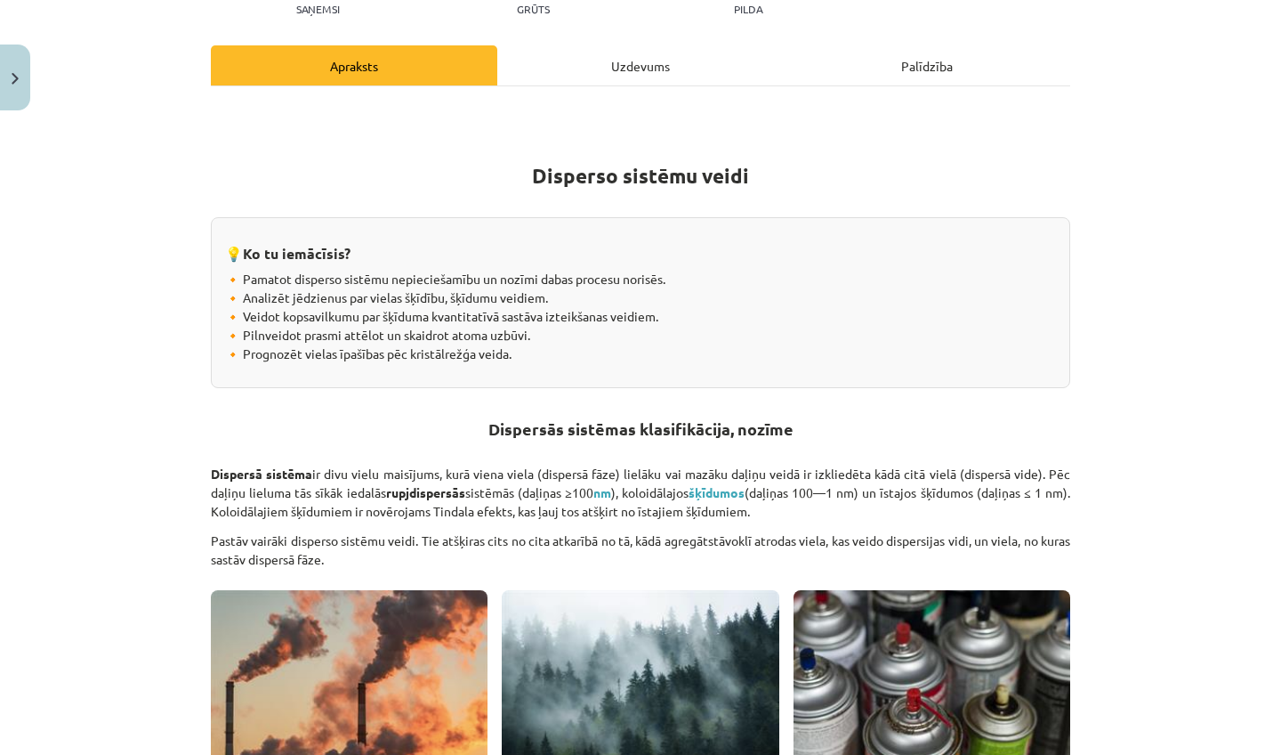
click at [574, 76] on div "Uzdevums" at bounding box center [640, 65] width 287 height 40
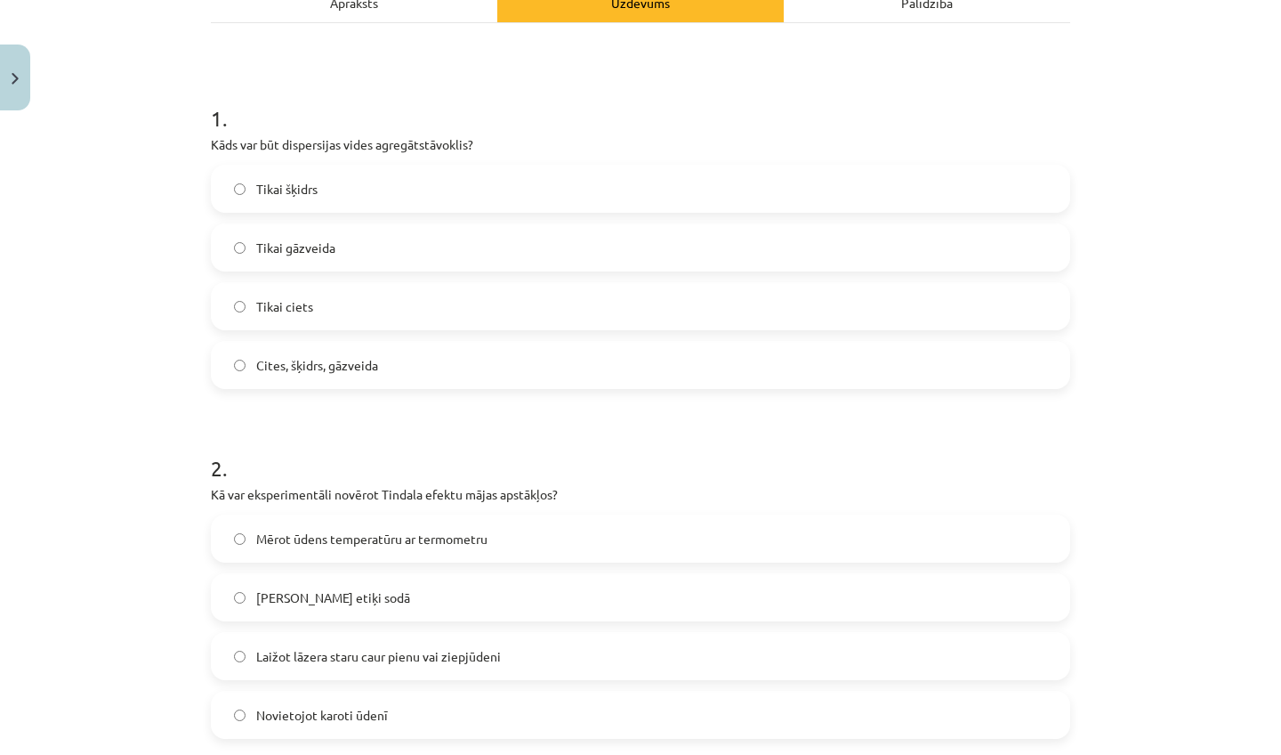
scroll to position [0, 0]
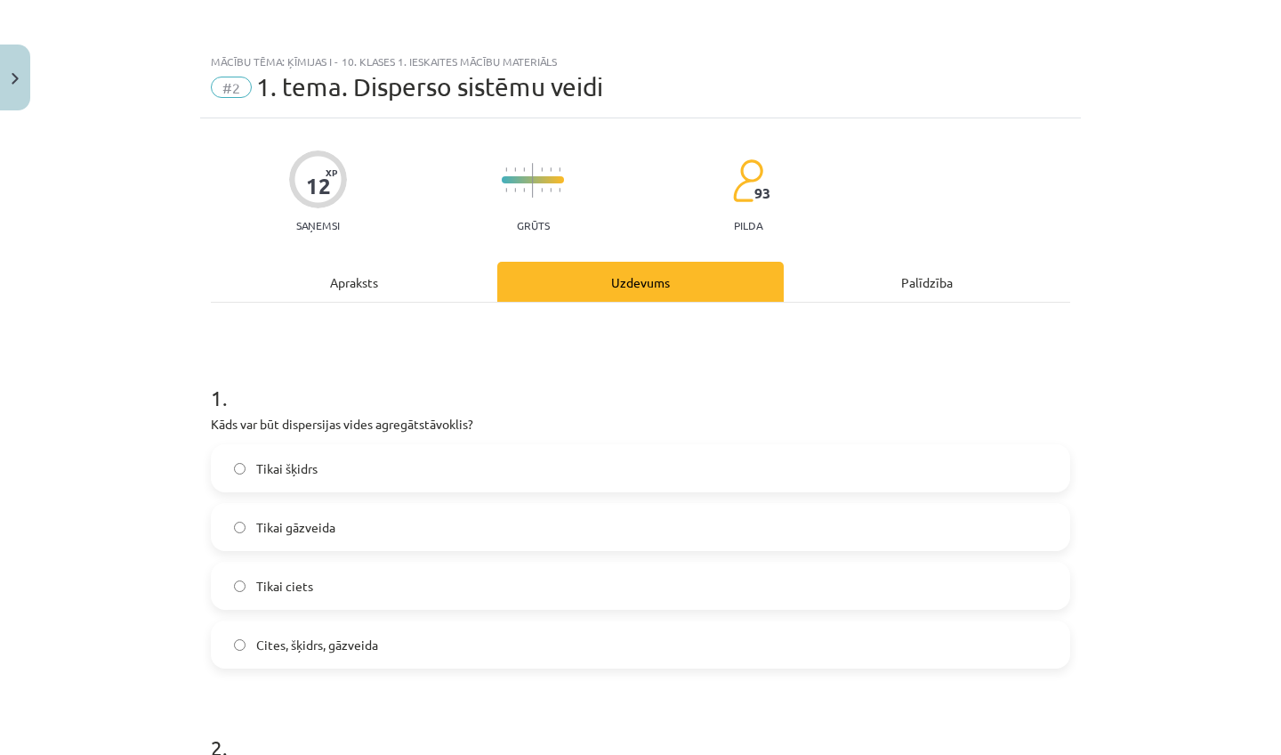
click at [377, 287] on div "Apraksts" at bounding box center [354, 282] width 287 height 40
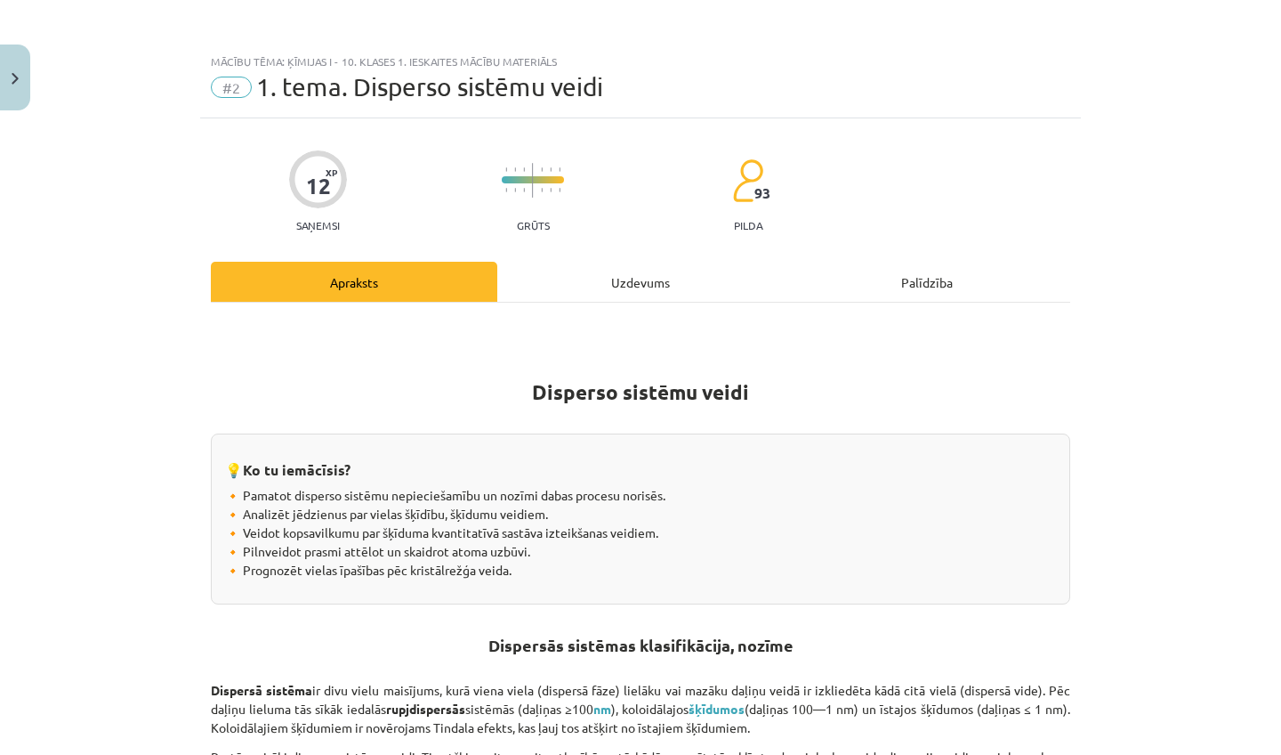
click at [616, 281] on div "Uzdevums" at bounding box center [640, 282] width 287 height 40
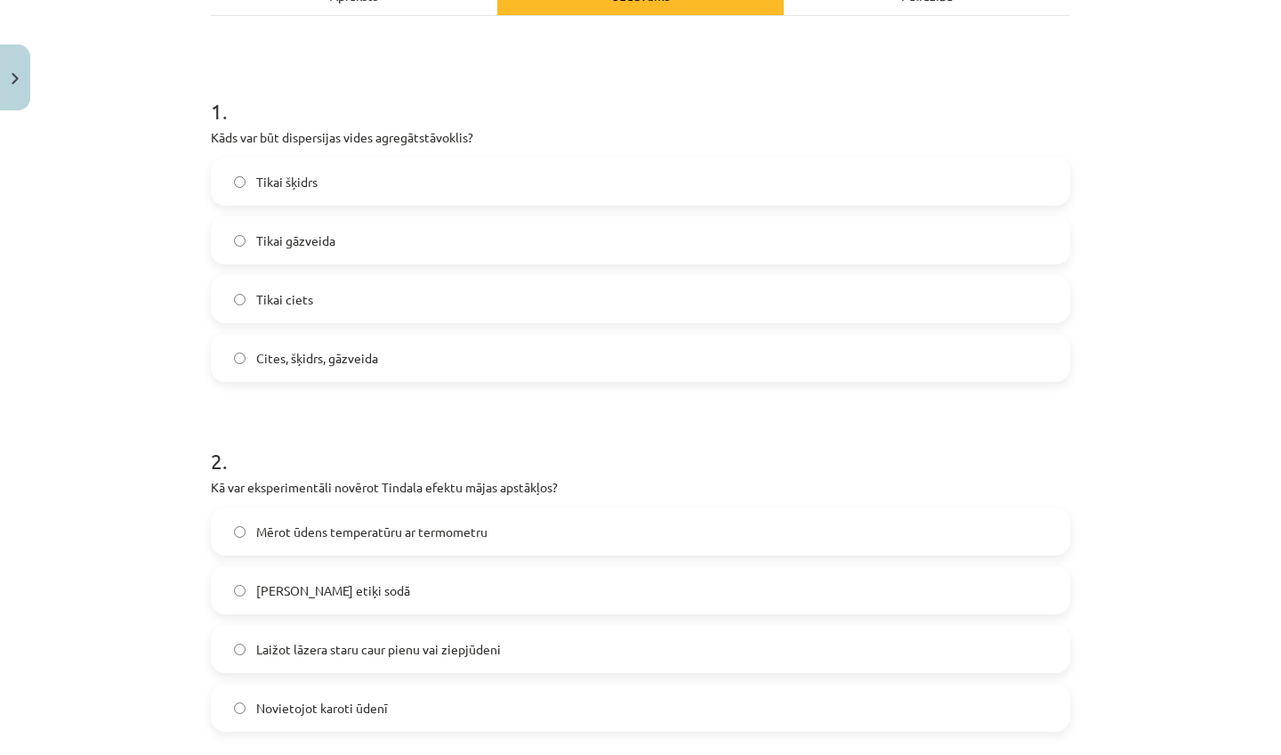
scroll to position [313, 0]
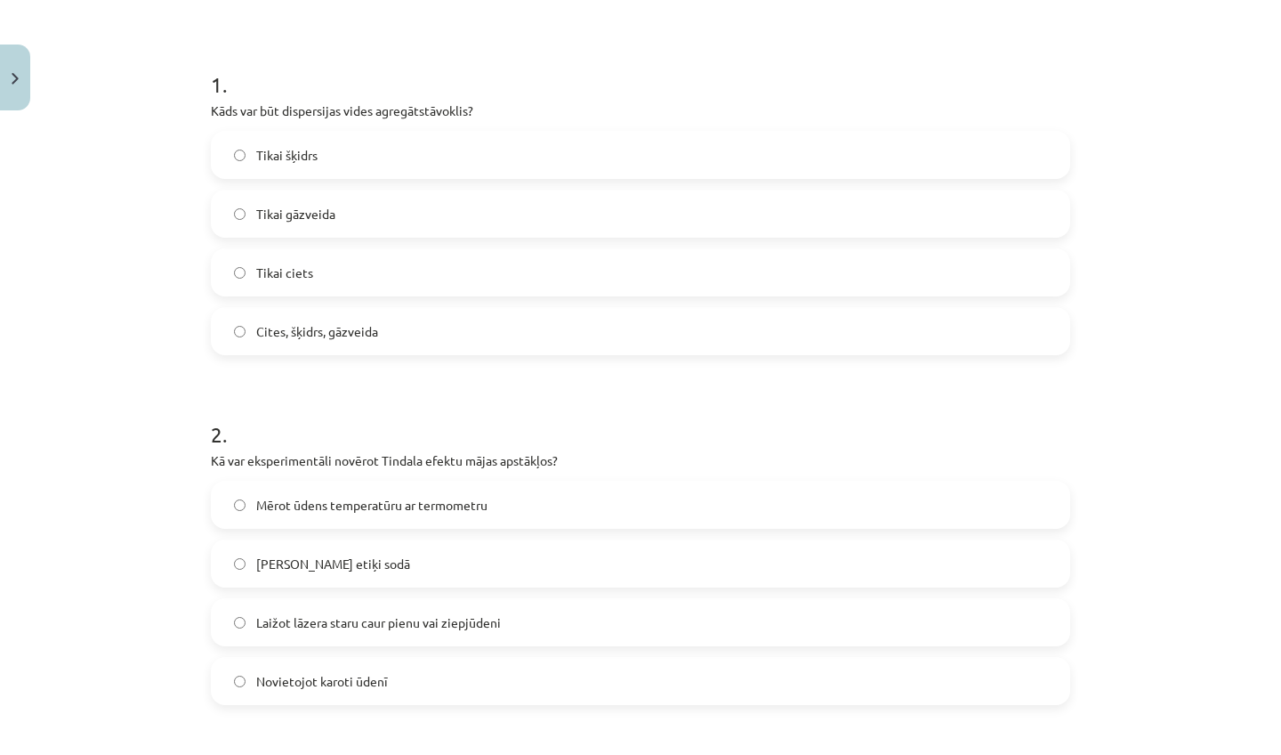
click at [402, 611] on label "Laižot lāzera staru caur pienu vai ziepjūdeni" at bounding box center [641, 622] width 856 height 44
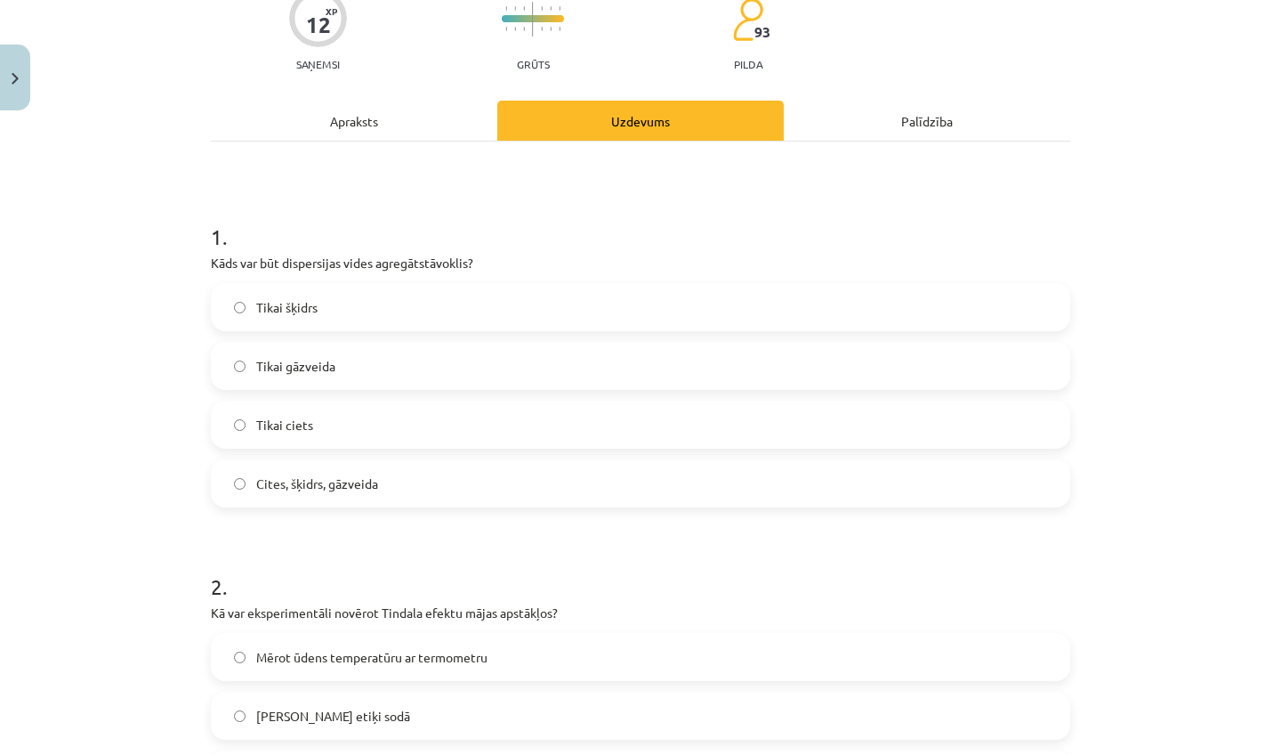
scroll to position [0, 0]
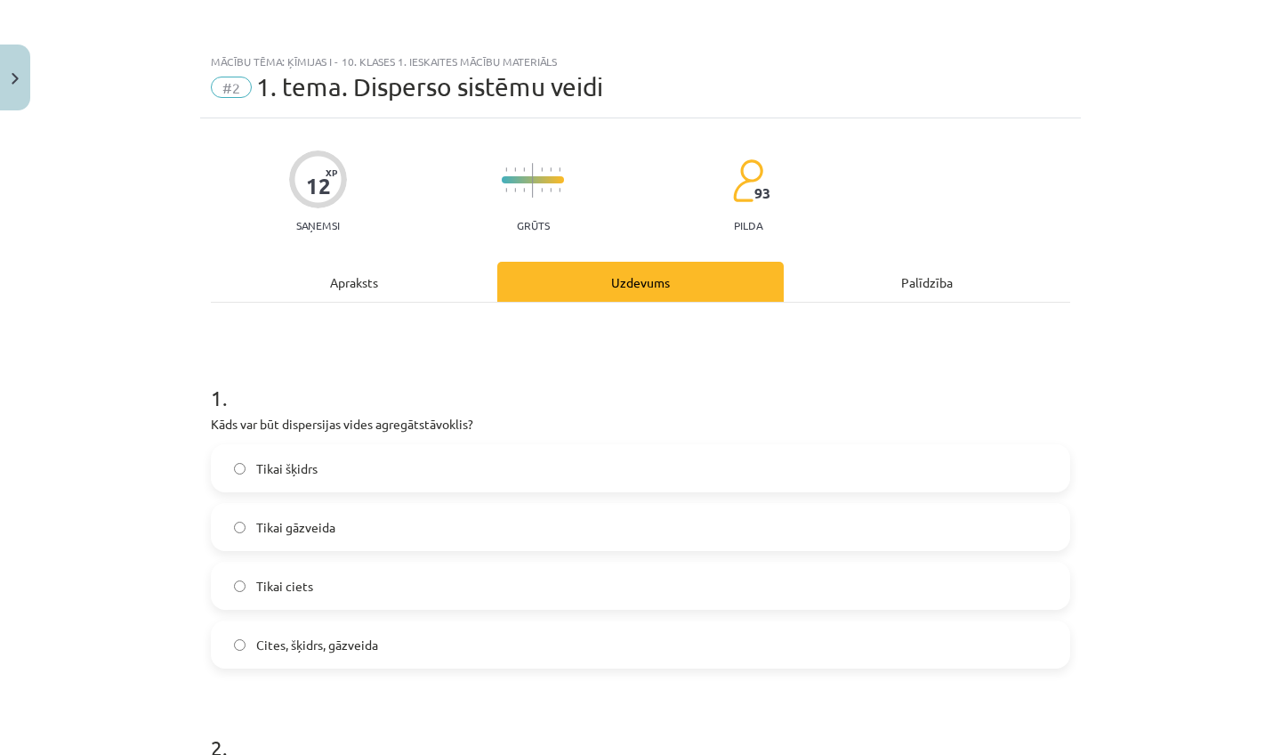
click at [331, 282] on div "Apraksts" at bounding box center [354, 282] width 287 height 40
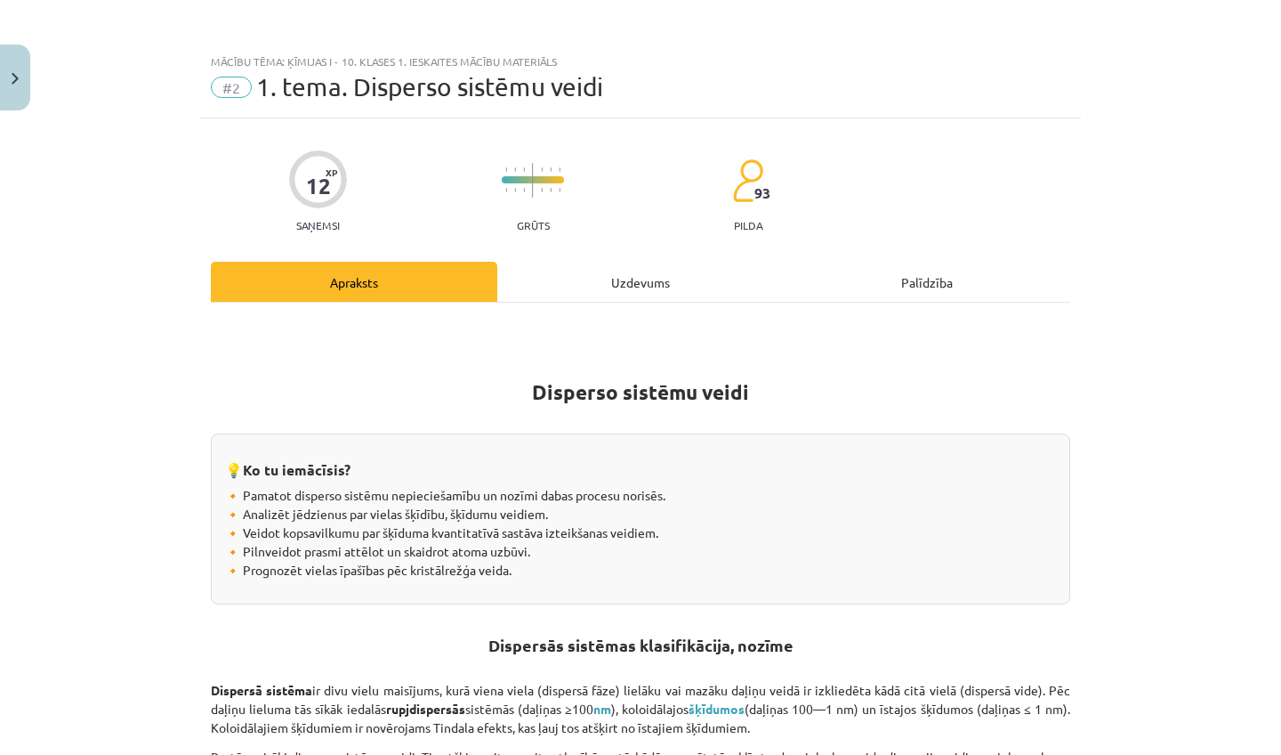
click at [652, 287] on div "Uzdevums" at bounding box center [640, 282] width 287 height 40
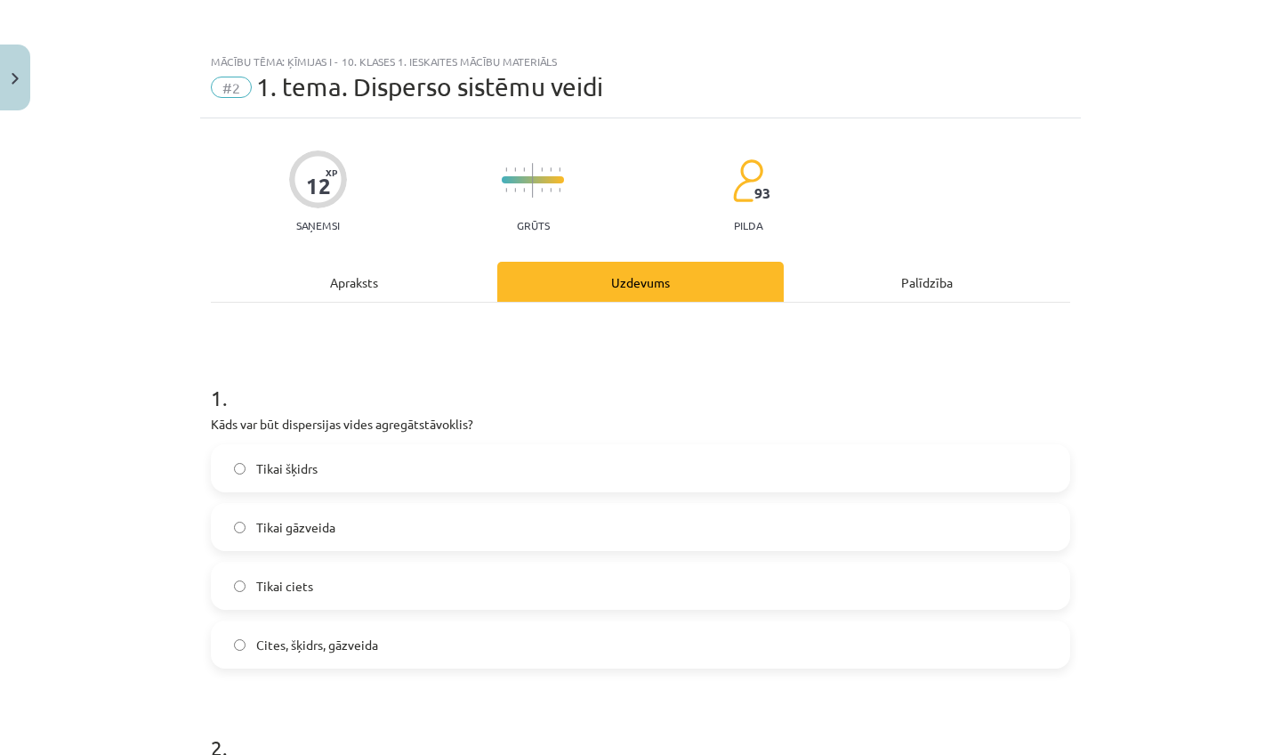
click at [351, 274] on div "Apraksts" at bounding box center [354, 282] width 287 height 40
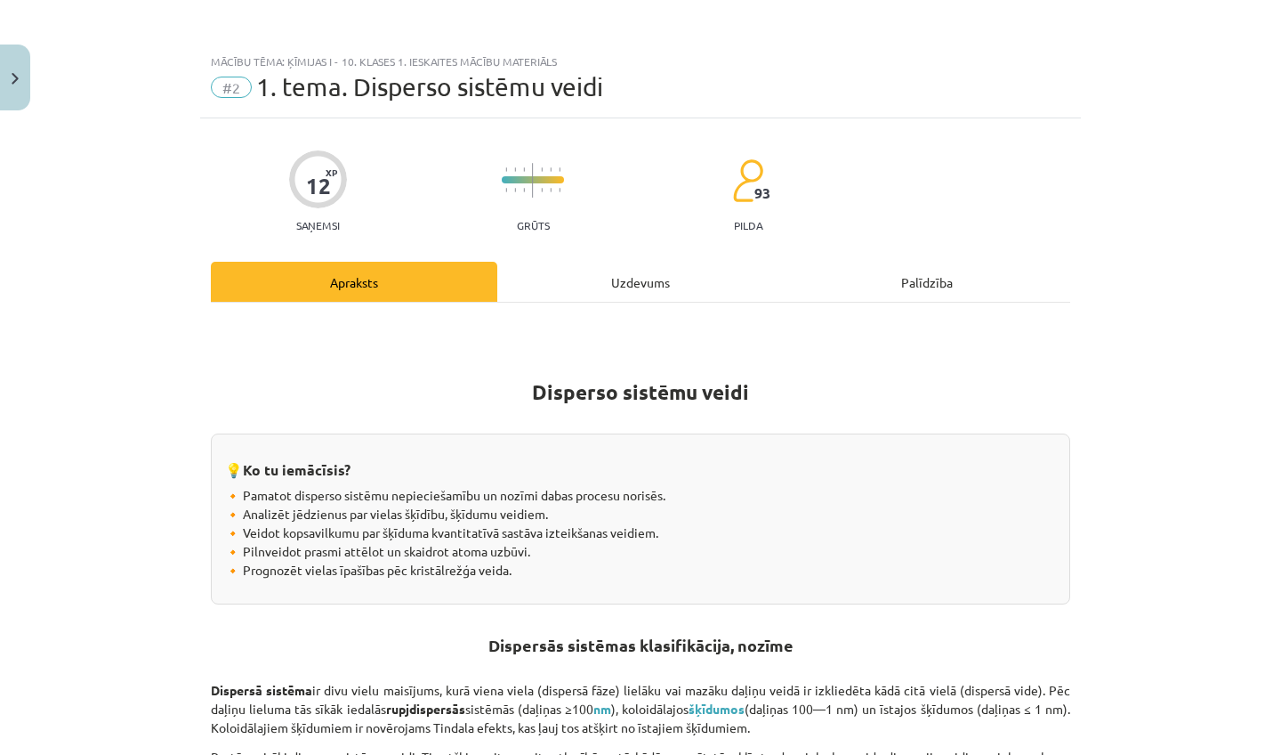
click at [658, 292] on div "Uzdevums" at bounding box center [640, 282] width 287 height 40
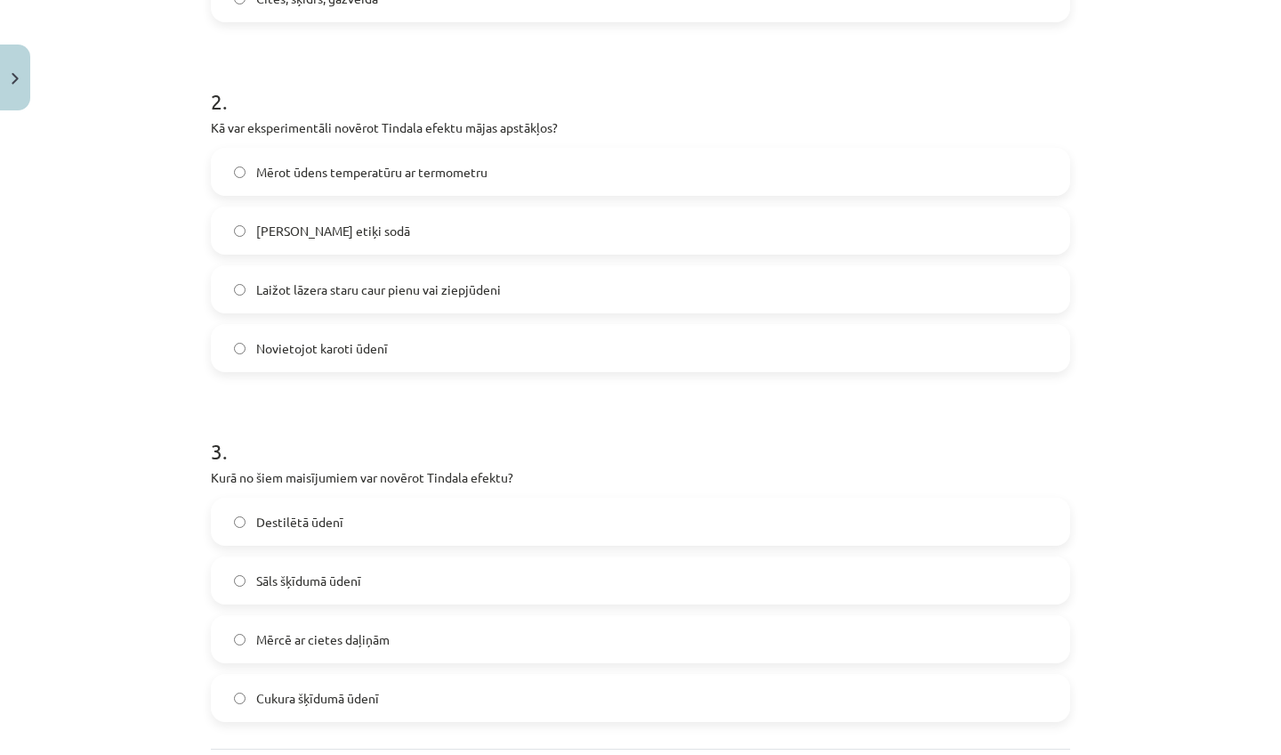
scroll to position [718, 0]
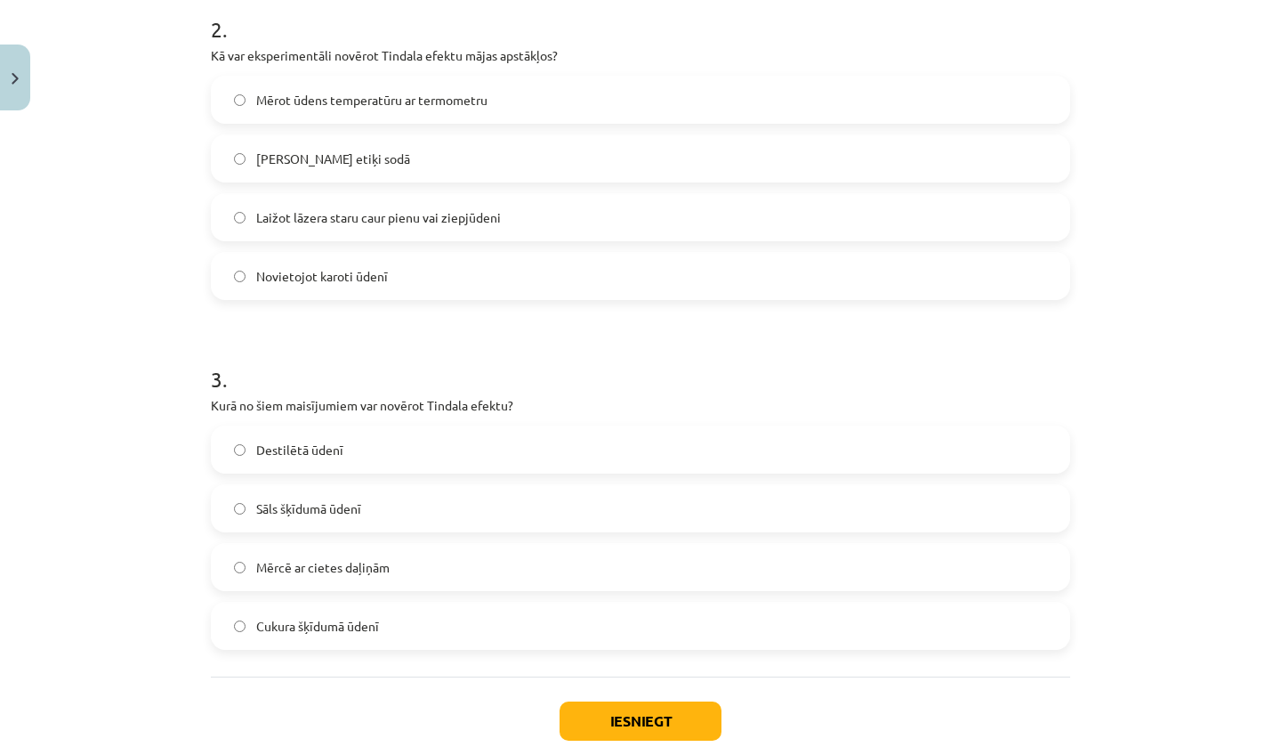
click at [391, 448] on label "Destilētā ūdenī" at bounding box center [641, 449] width 856 height 44
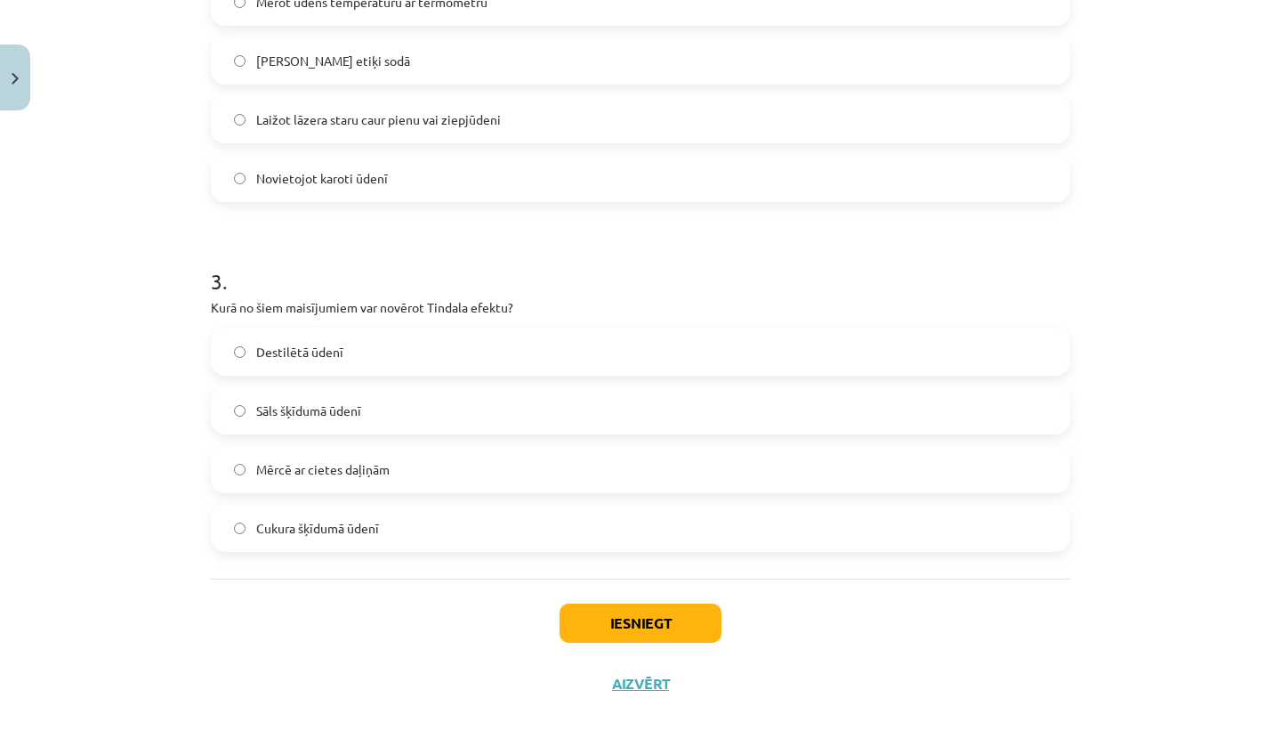
scroll to position [820, 0]
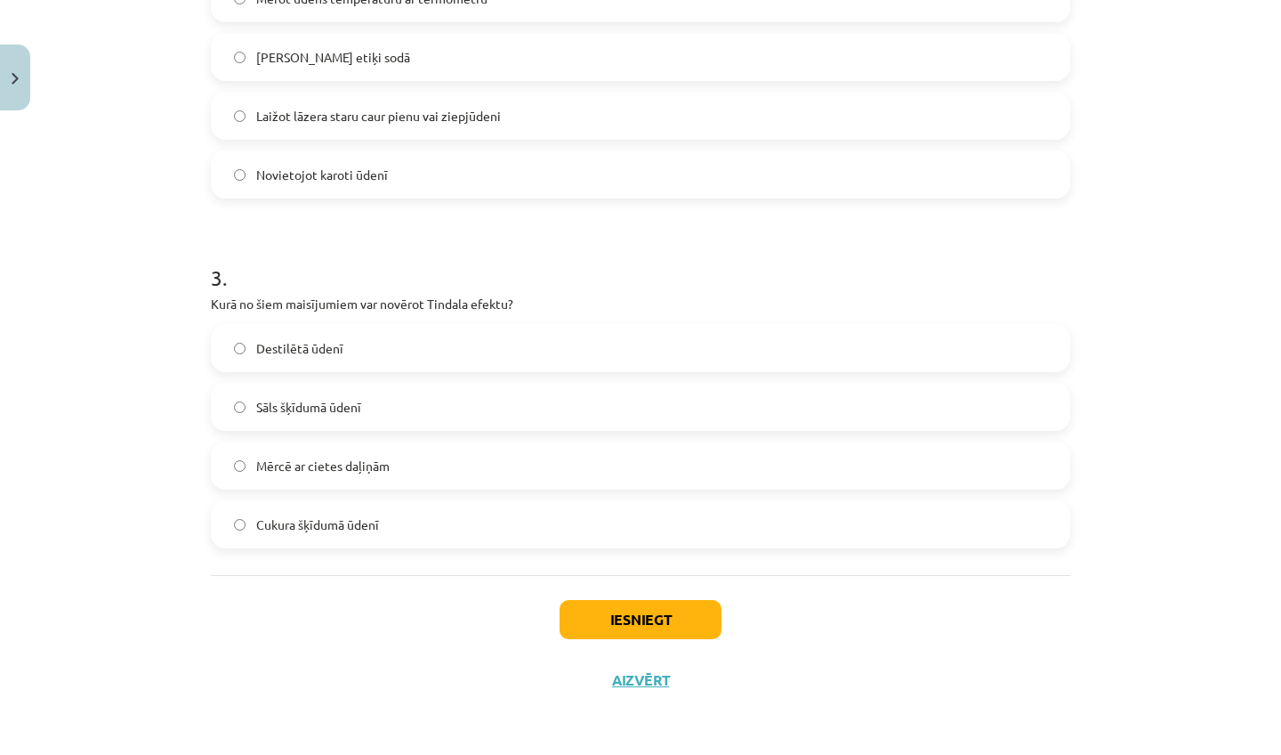
click at [684, 615] on button "Iesniegt" at bounding box center [641, 619] width 162 height 39
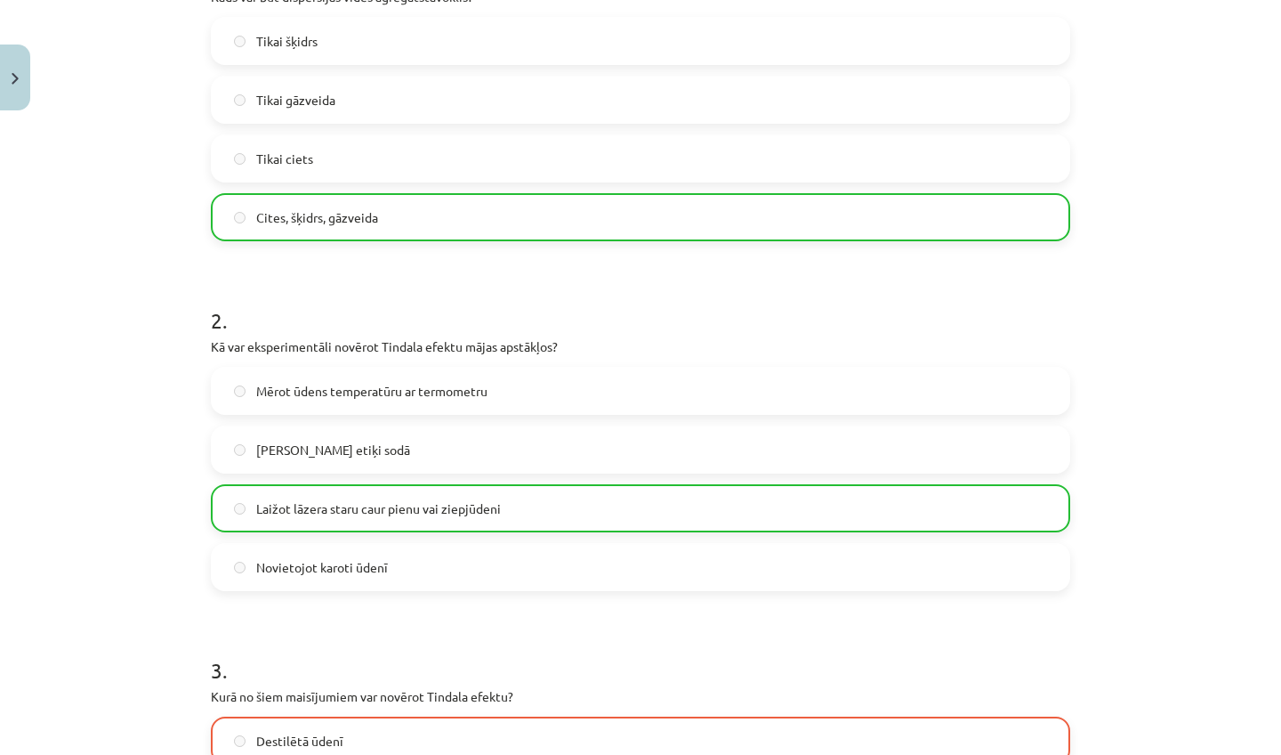
scroll to position [878, 0]
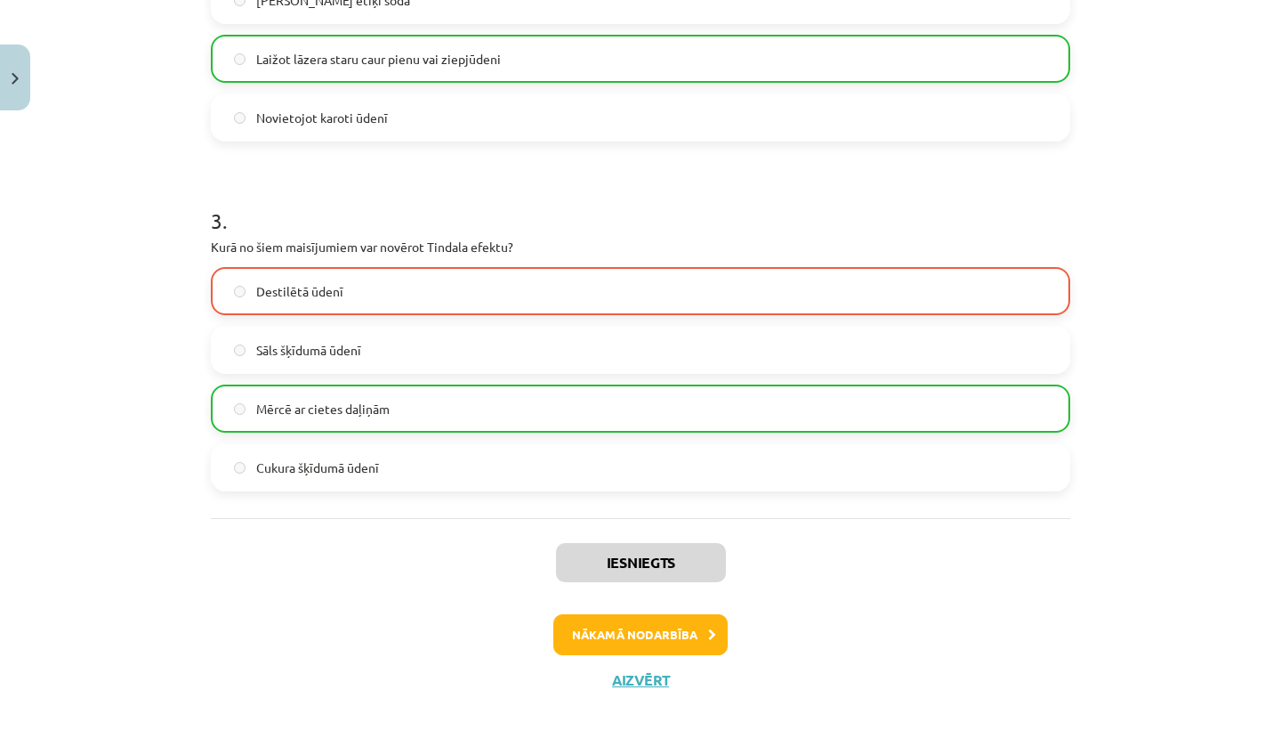
click at [678, 642] on button "Nākamā nodarbība" at bounding box center [640, 634] width 174 height 41
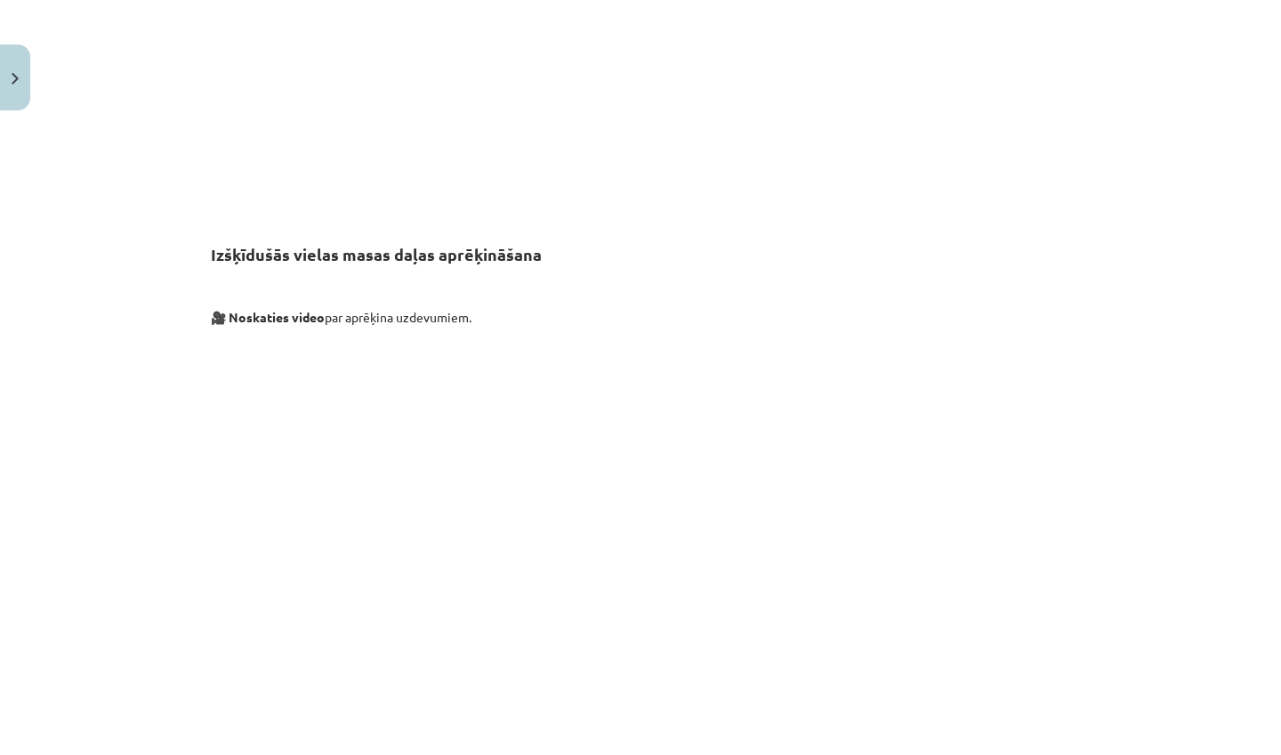
scroll to position [6585, 0]
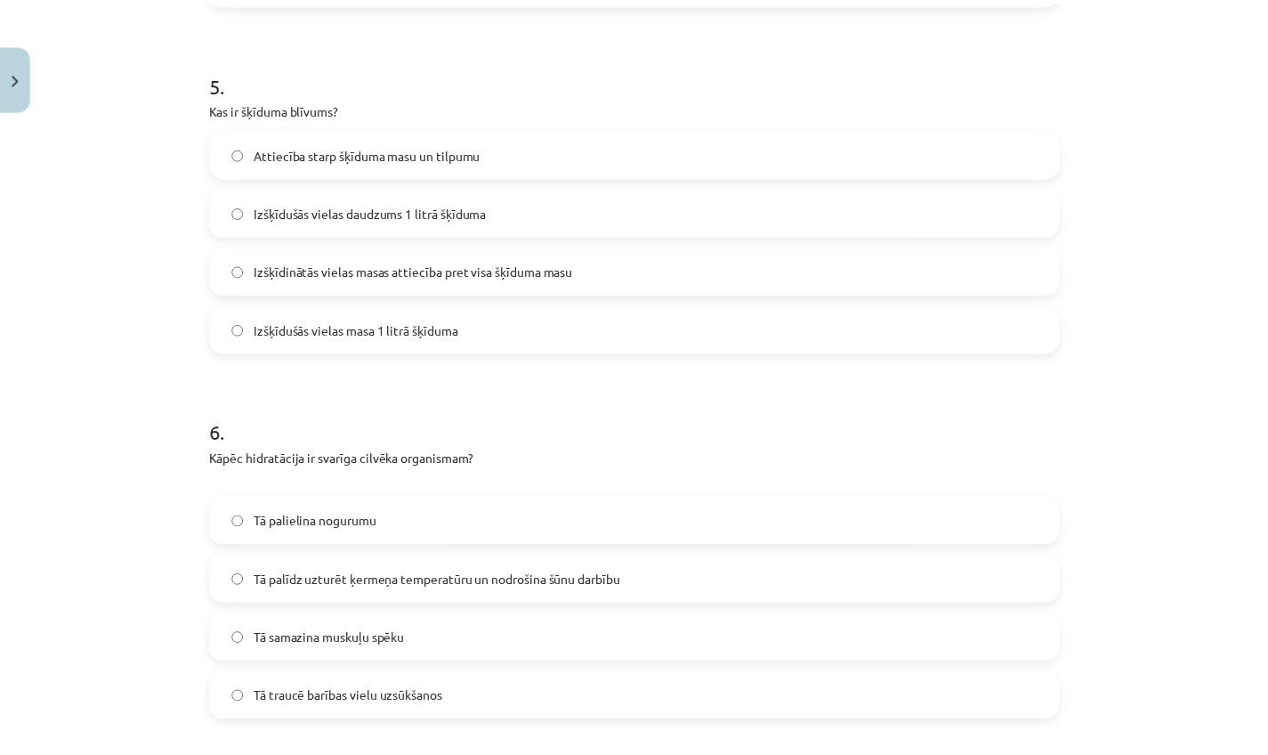
scroll to position [2667, 0]
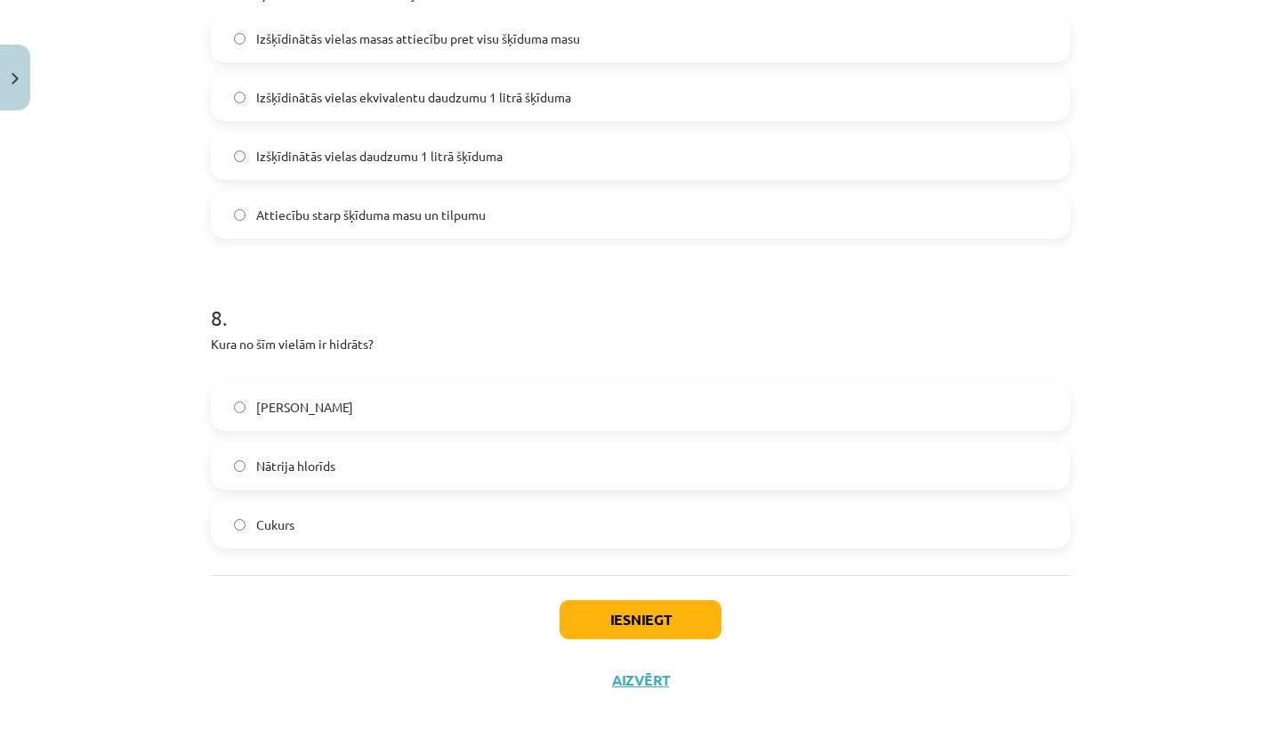
click at [648, 687] on button "Aizvērt" at bounding box center [641, 680] width 68 height 18
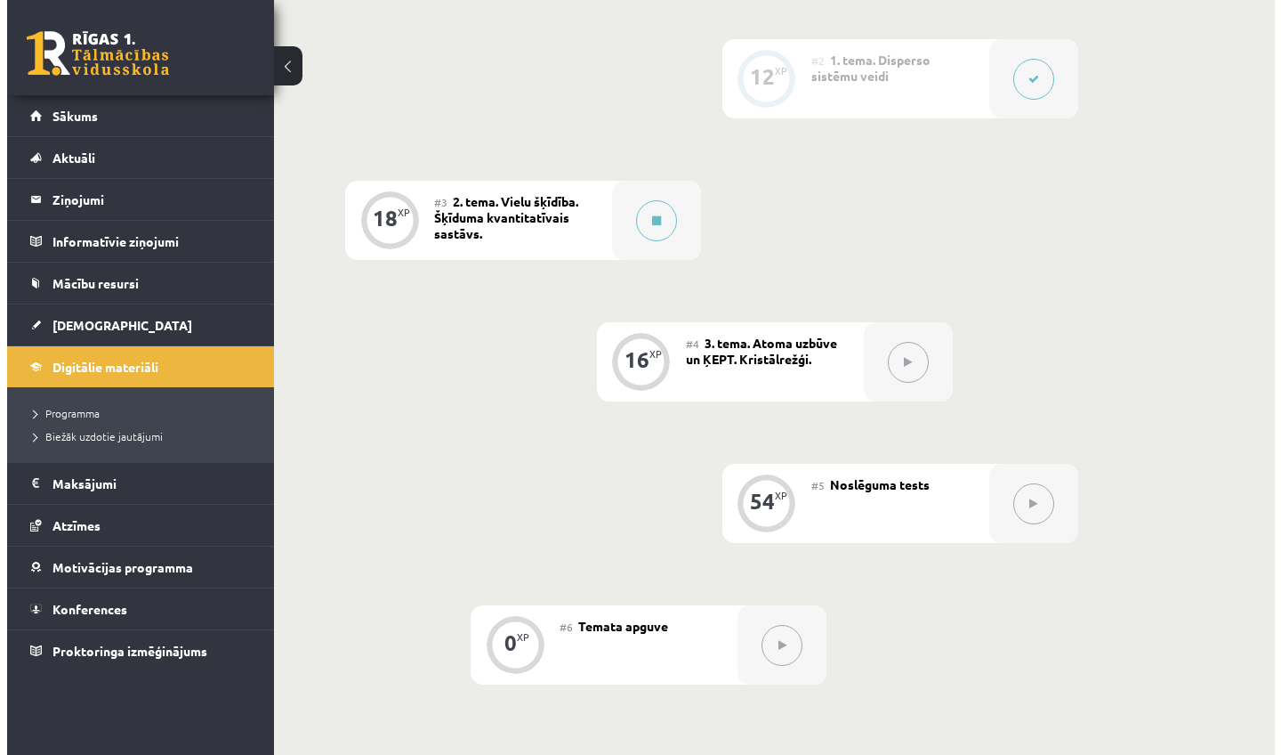
scroll to position [608, 0]
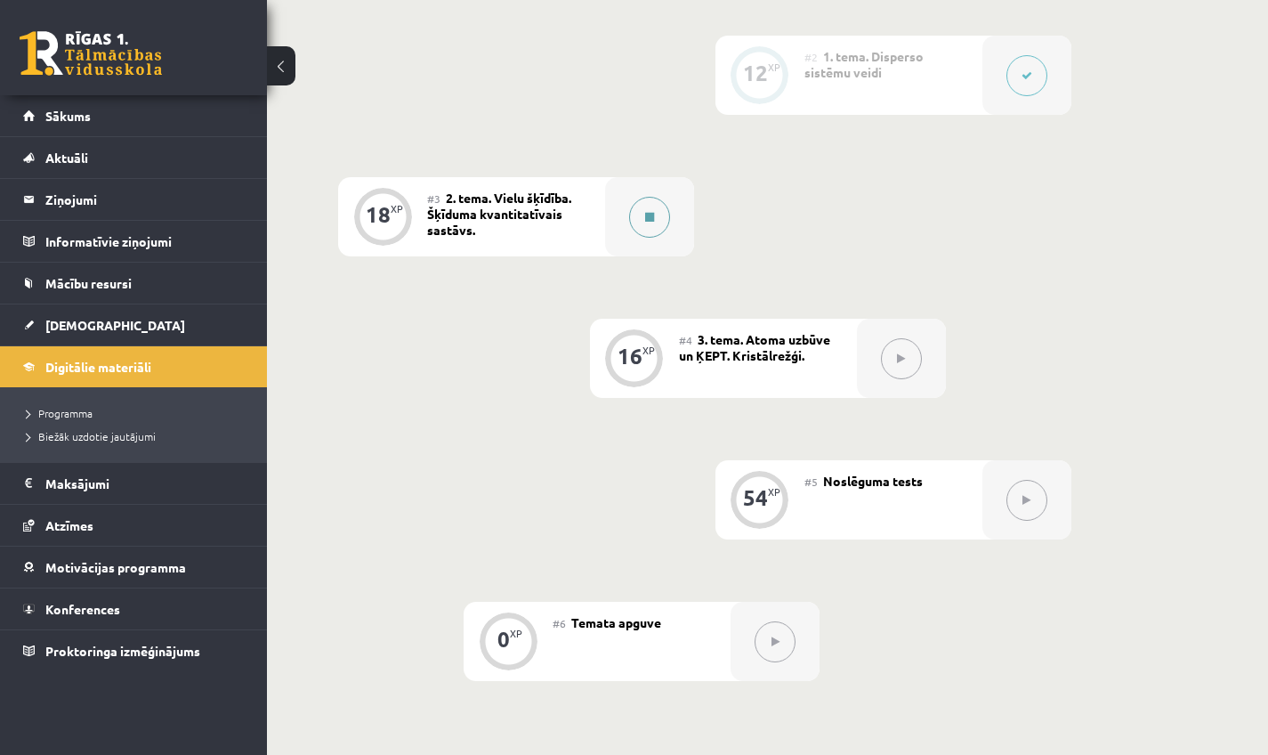
click at [645, 217] on icon at bounding box center [649, 217] width 9 height 11
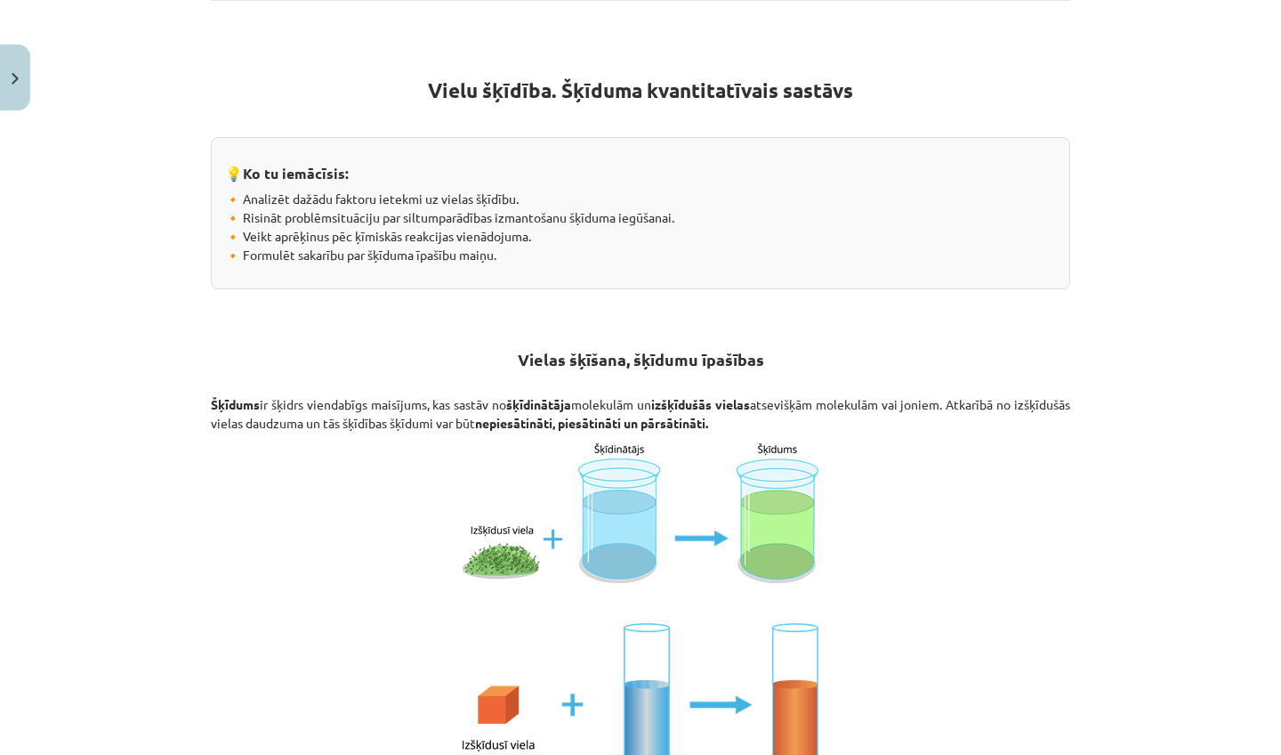
scroll to position [0, 0]
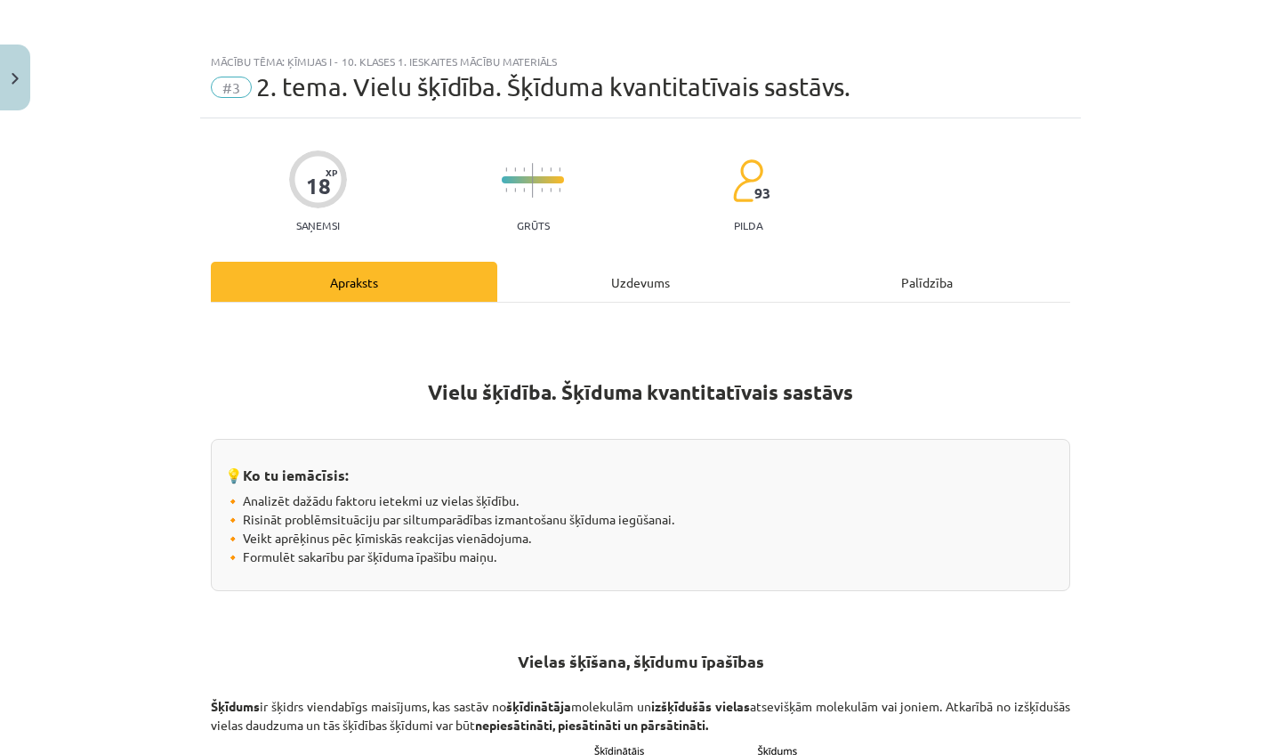
click at [646, 292] on div "Uzdevums" at bounding box center [640, 282] width 287 height 40
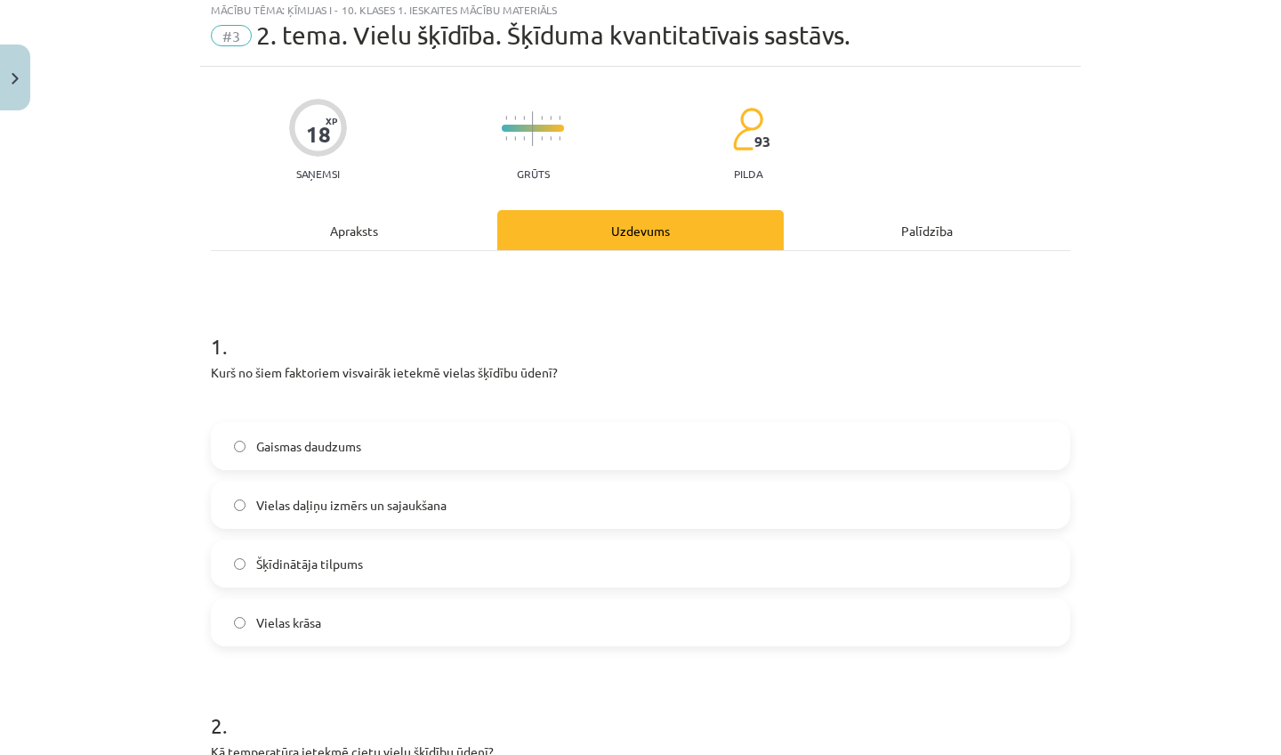
scroll to position [78, 0]
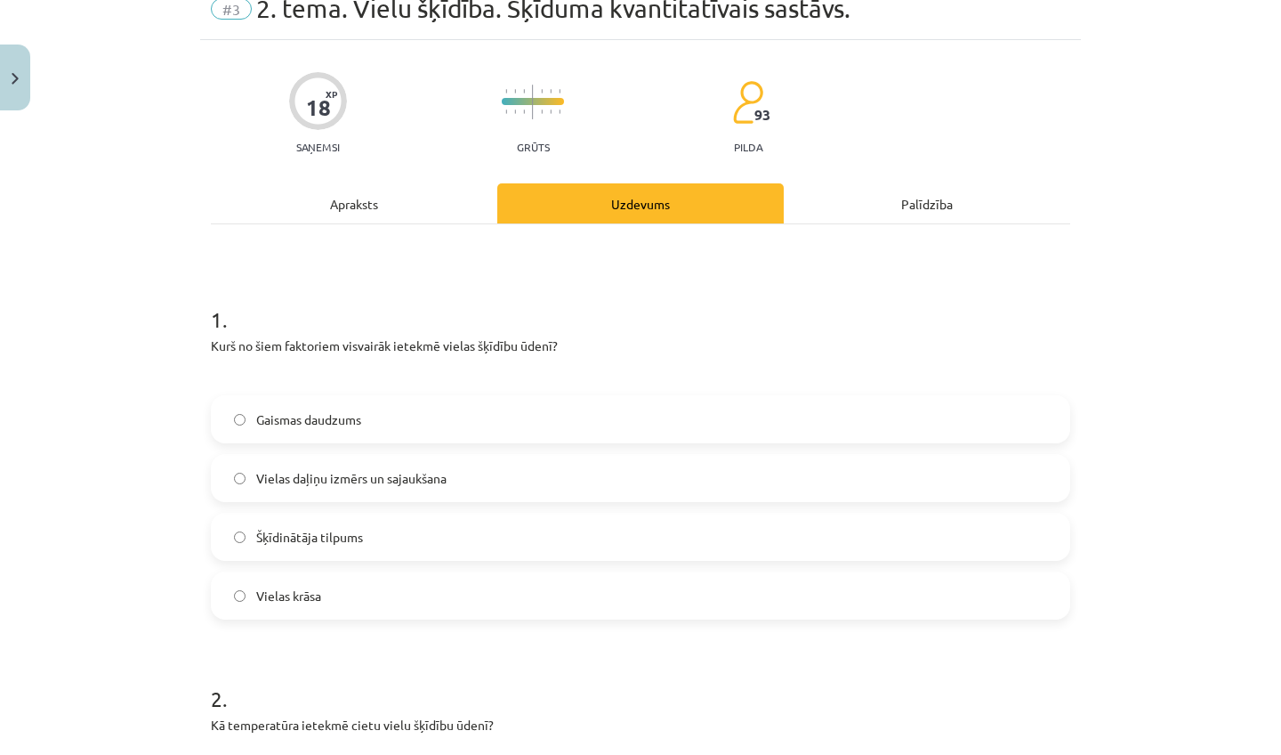
click at [383, 207] on div "Apraksts" at bounding box center [354, 203] width 287 height 40
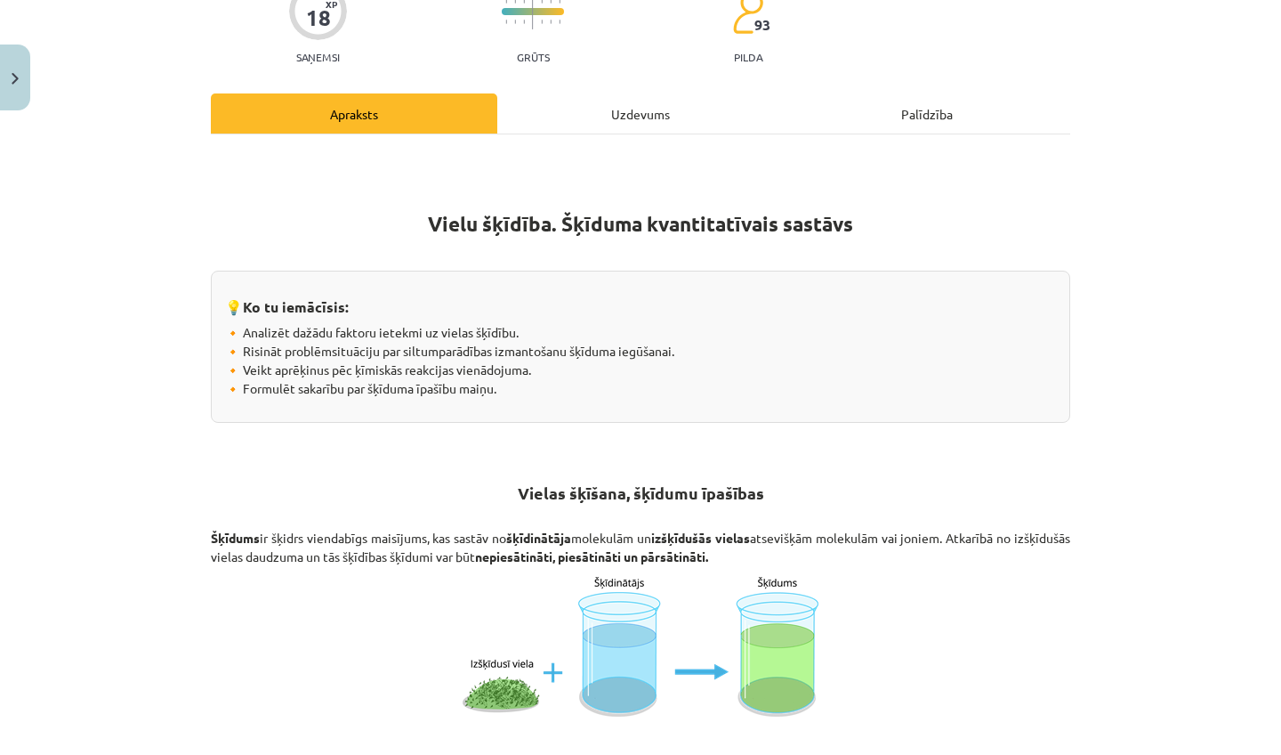
scroll to position [172, 0]
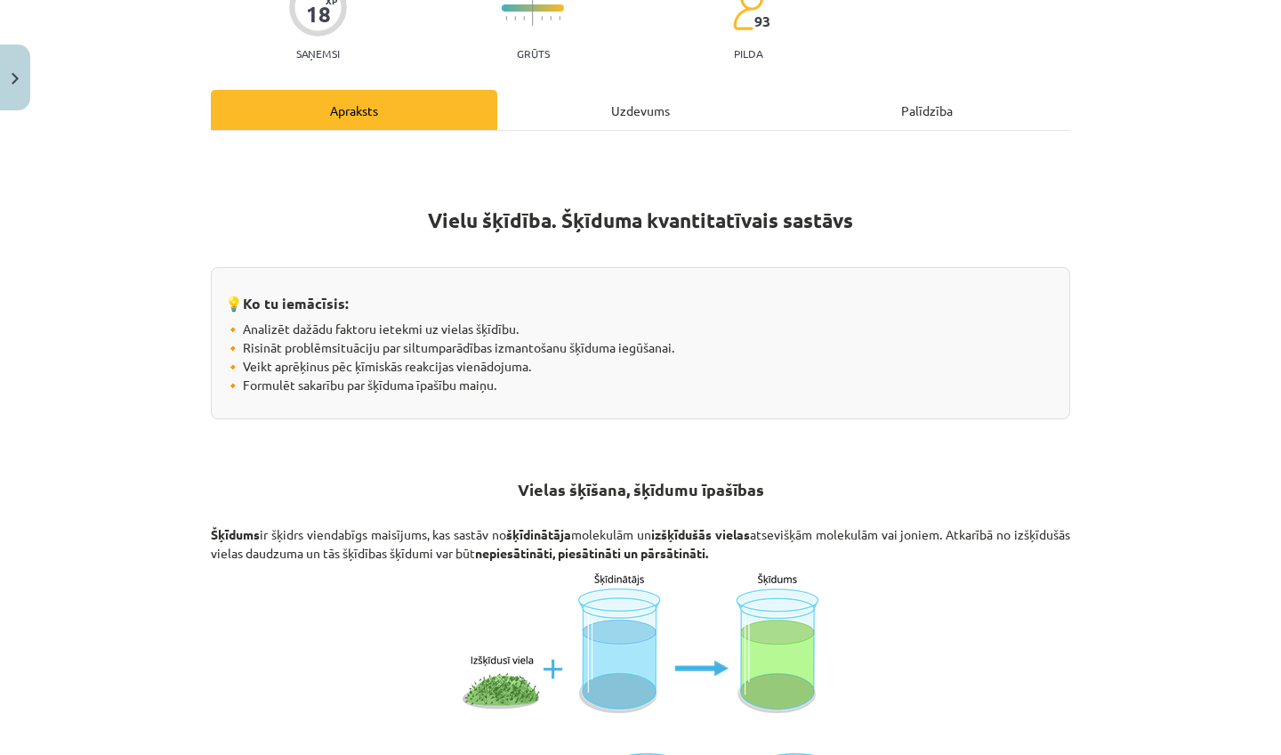
click at [633, 99] on div "Uzdevums" at bounding box center [640, 110] width 287 height 40
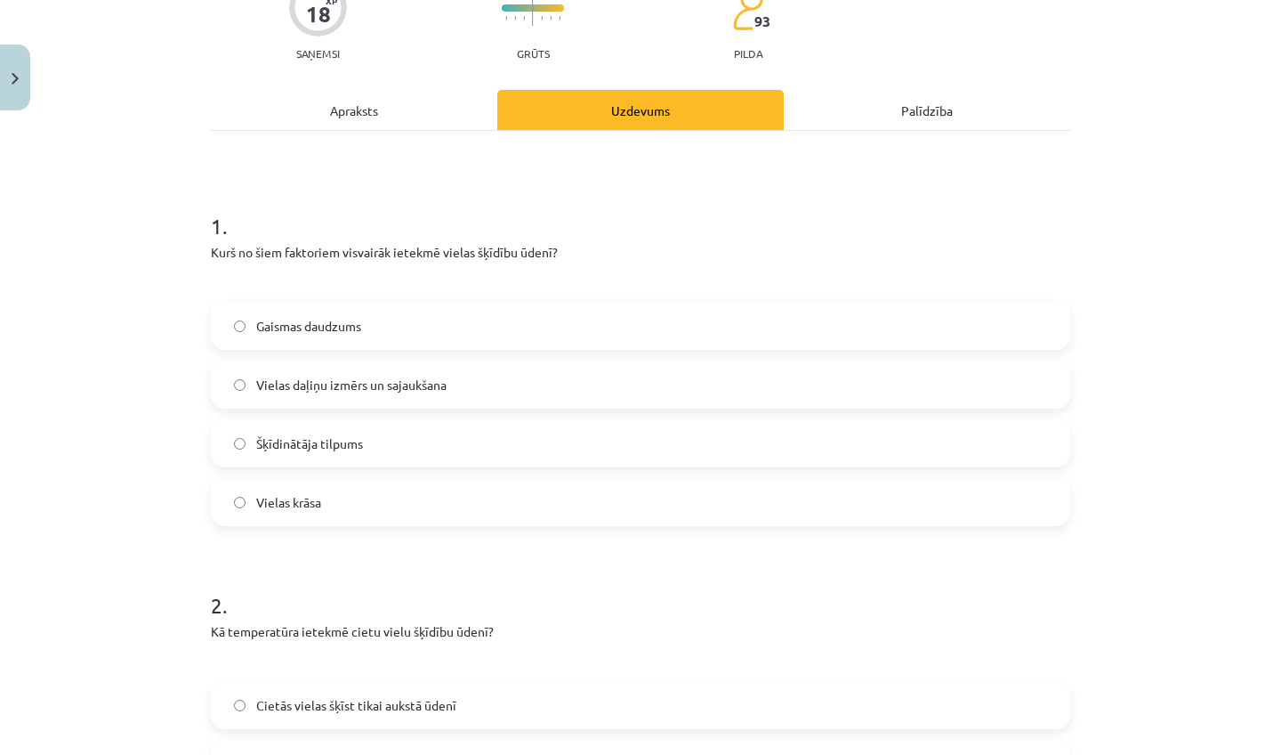
scroll to position [44, 0]
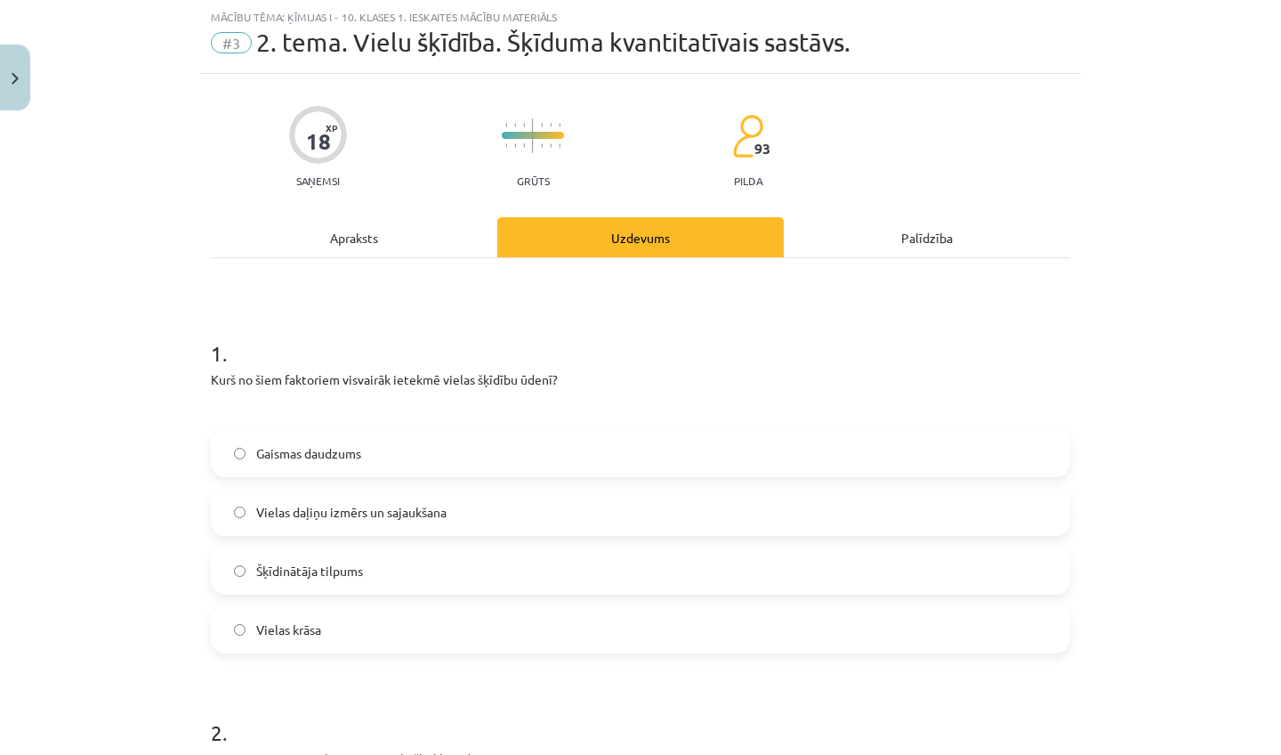
click at [631, 117] on div "18 XP Saņemsi Grūts 93 pilda" at bounding box center [641, 141] width 860 height 92
click at [329, 233] on div "Apraksts" at bounding box center [354, 237] width 287 height 40
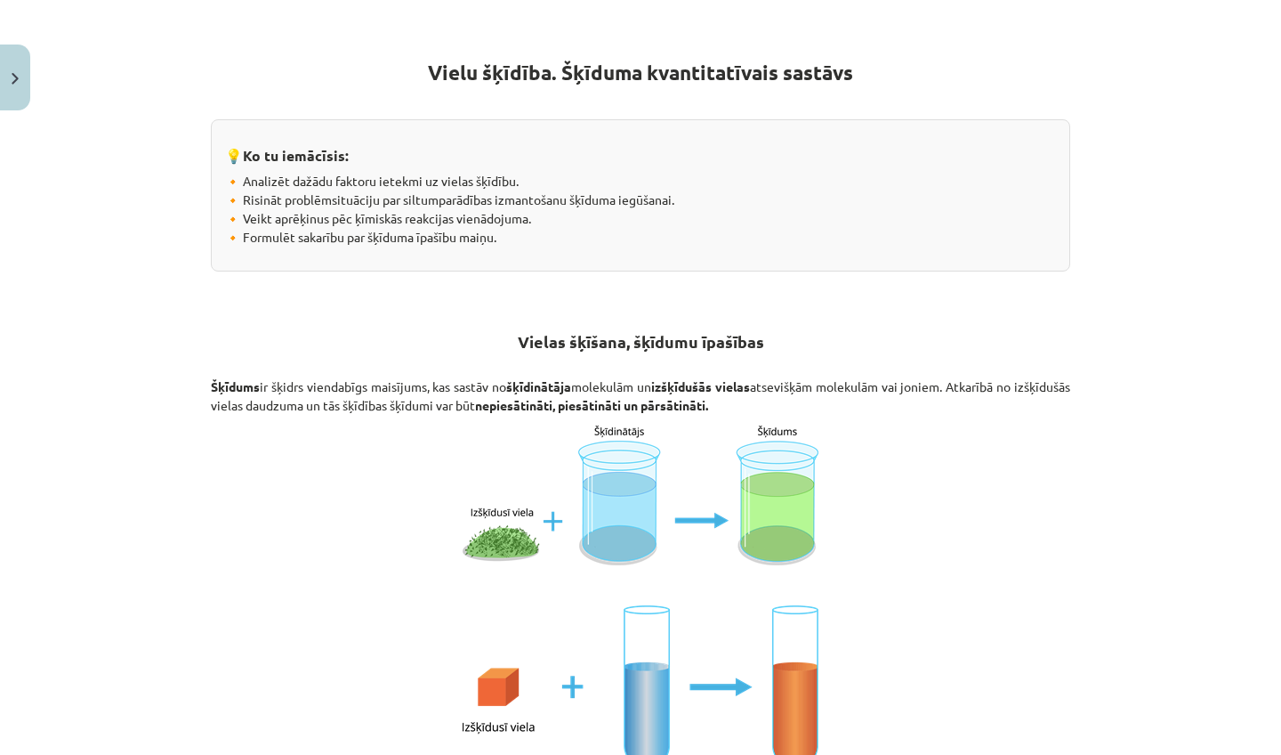
scroll to position [0, 0]
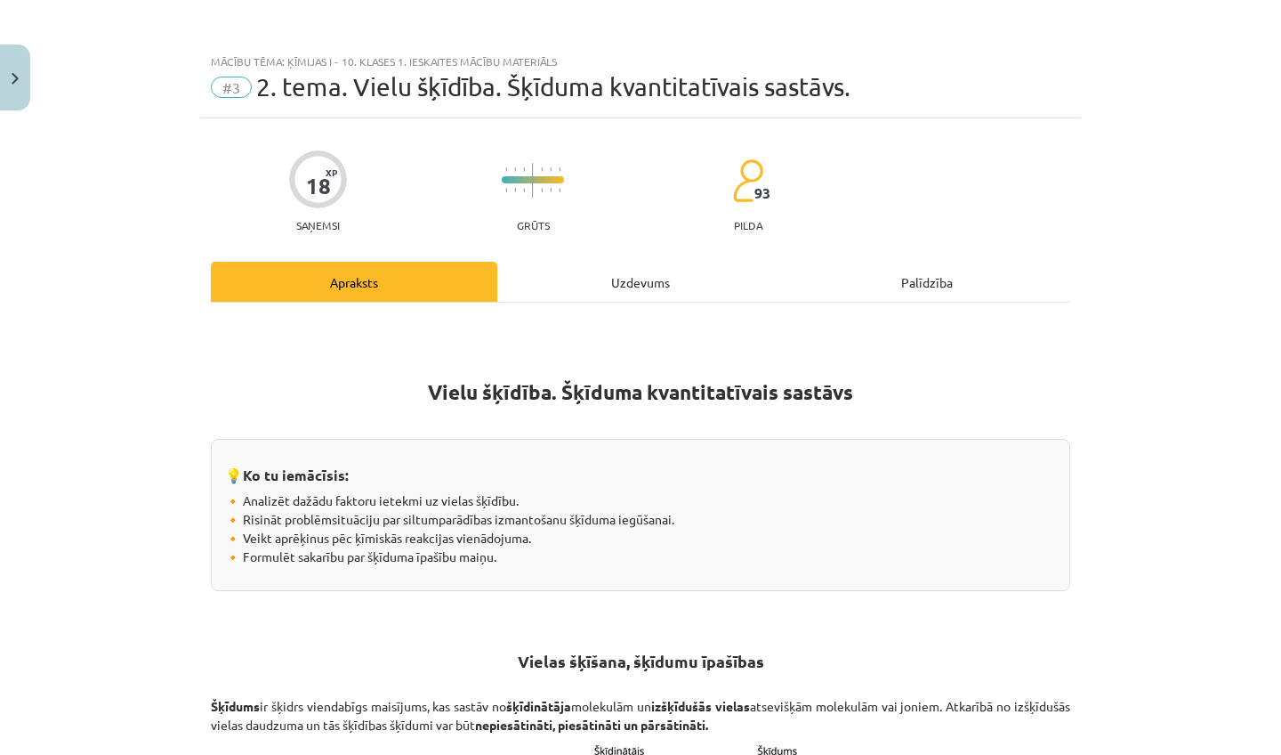
click at [658, 284] on div "Uzdevums" at bounding box center [640, 282] width 287 height 40
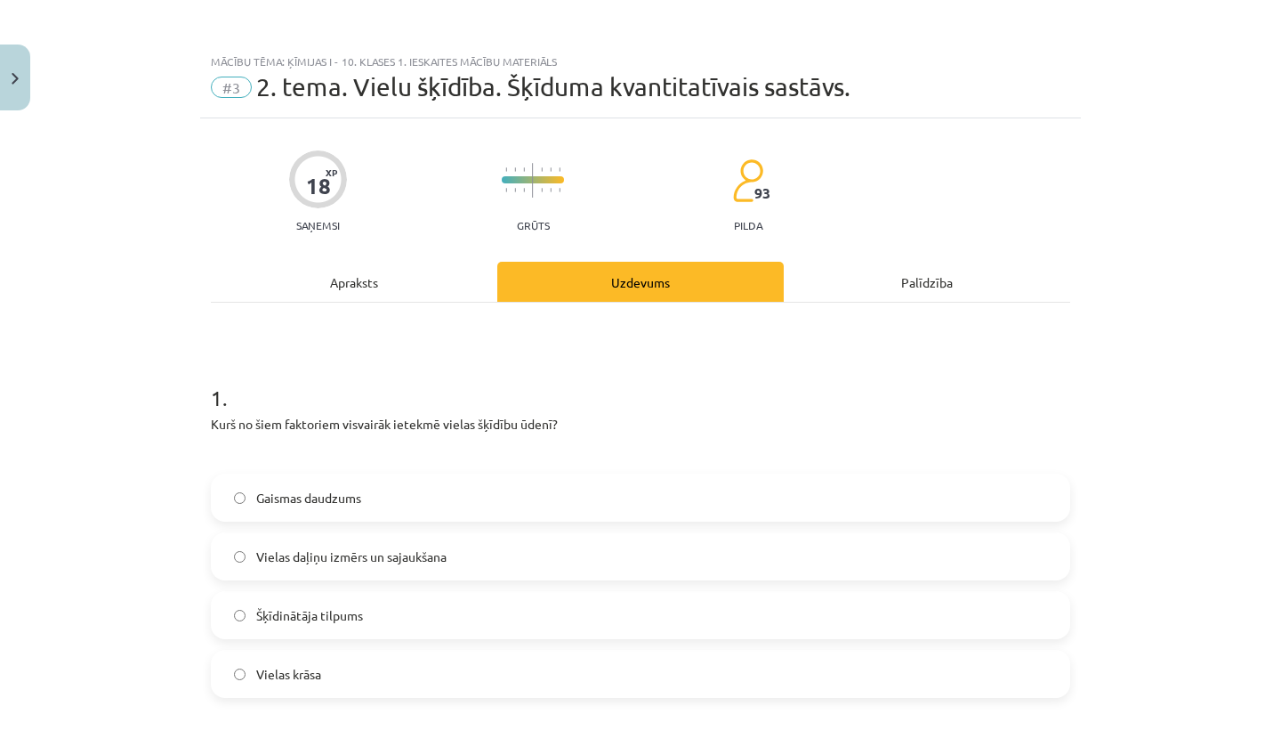
scroll to position [44, 0]
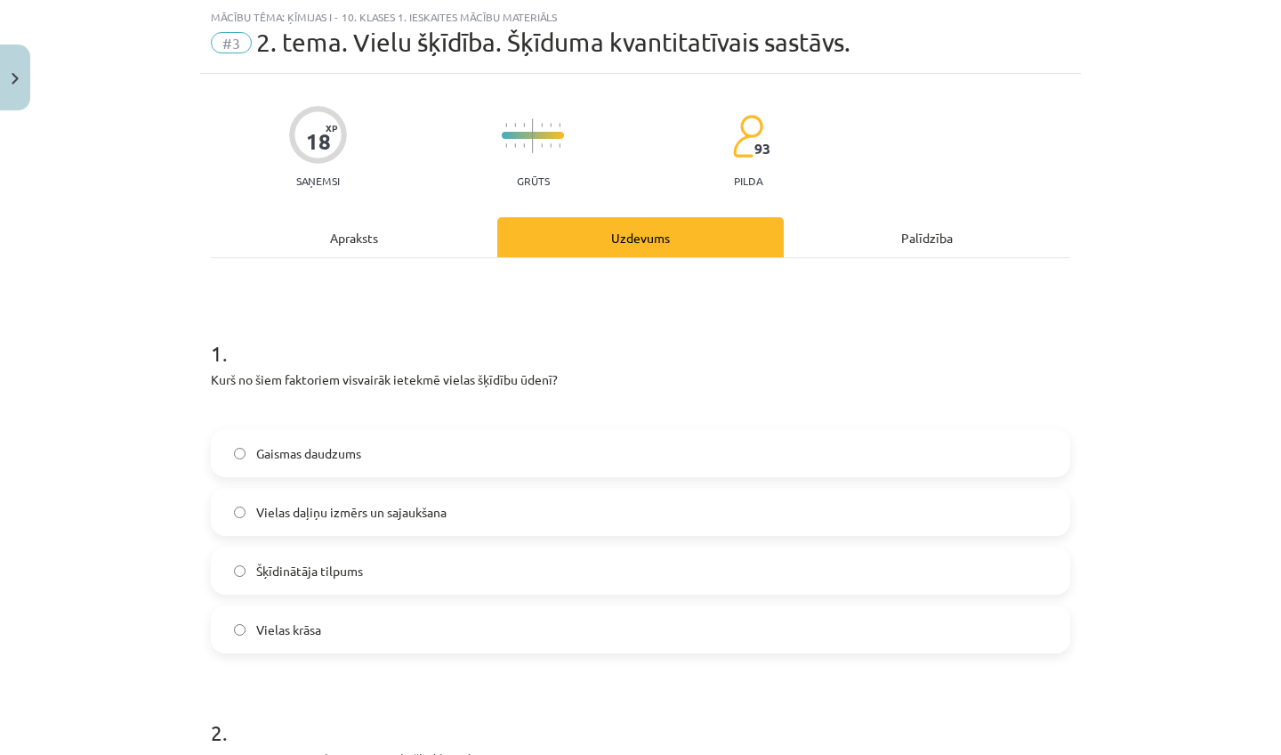
click at [340, 561] on span "Šķīdinātāja tilpums" at bounding box center [309, 570] width 107 height 19
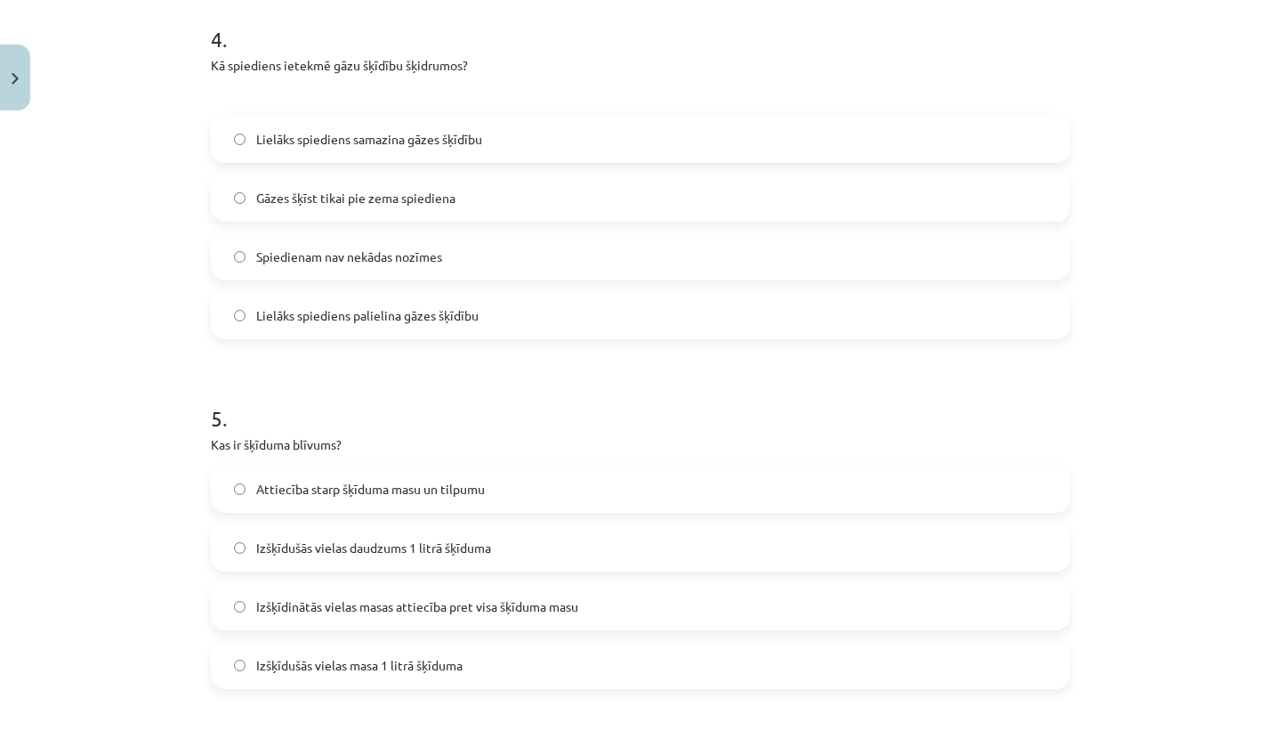
scroll to position [1578, 0]
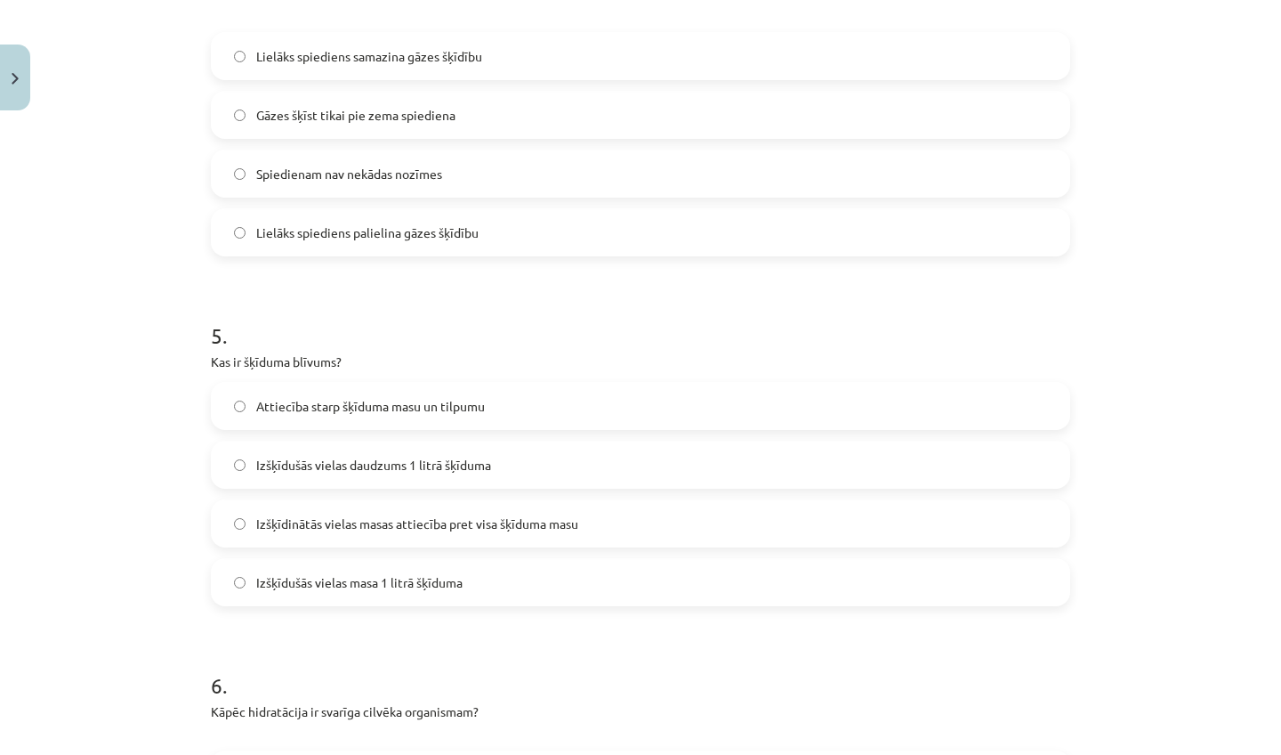
click at [569, 524] on span "Izšķīdinātās vielas masas attiecība pret visa šķīduma masu" at bounding box center [417, 523] width 322 height 19
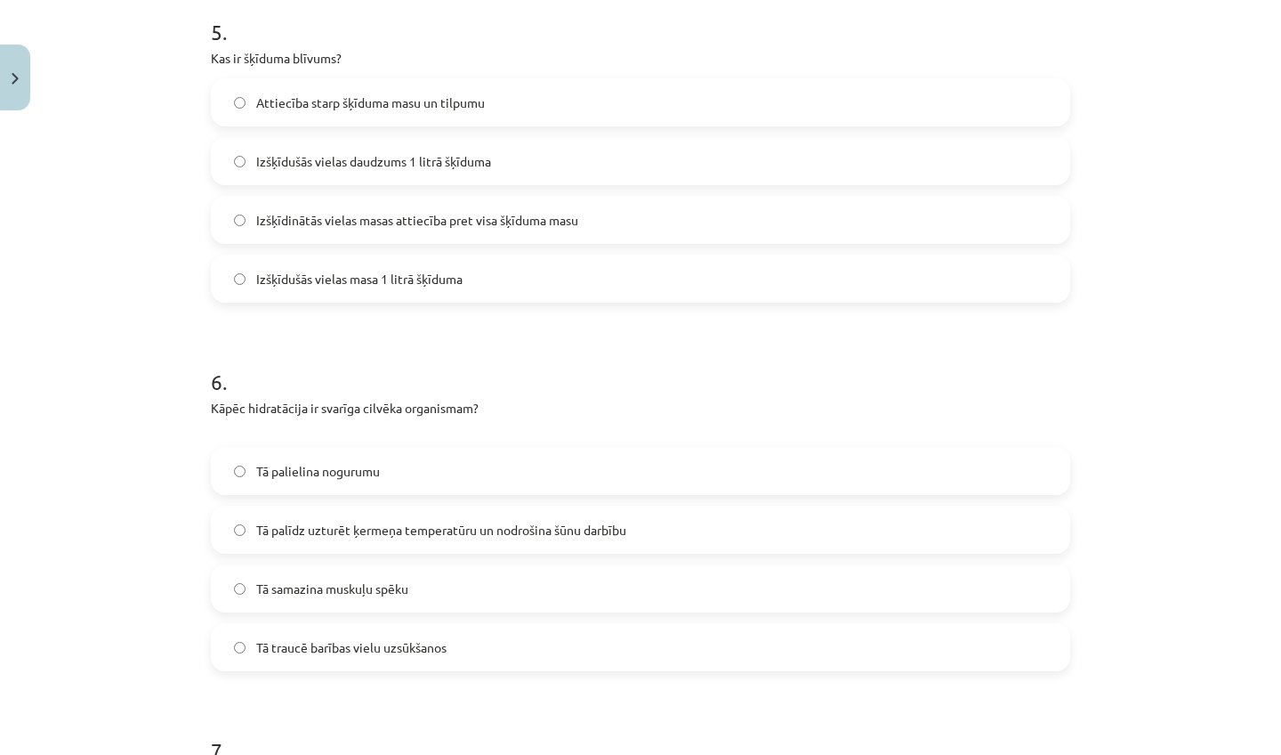
scroll to position [1890, 0]
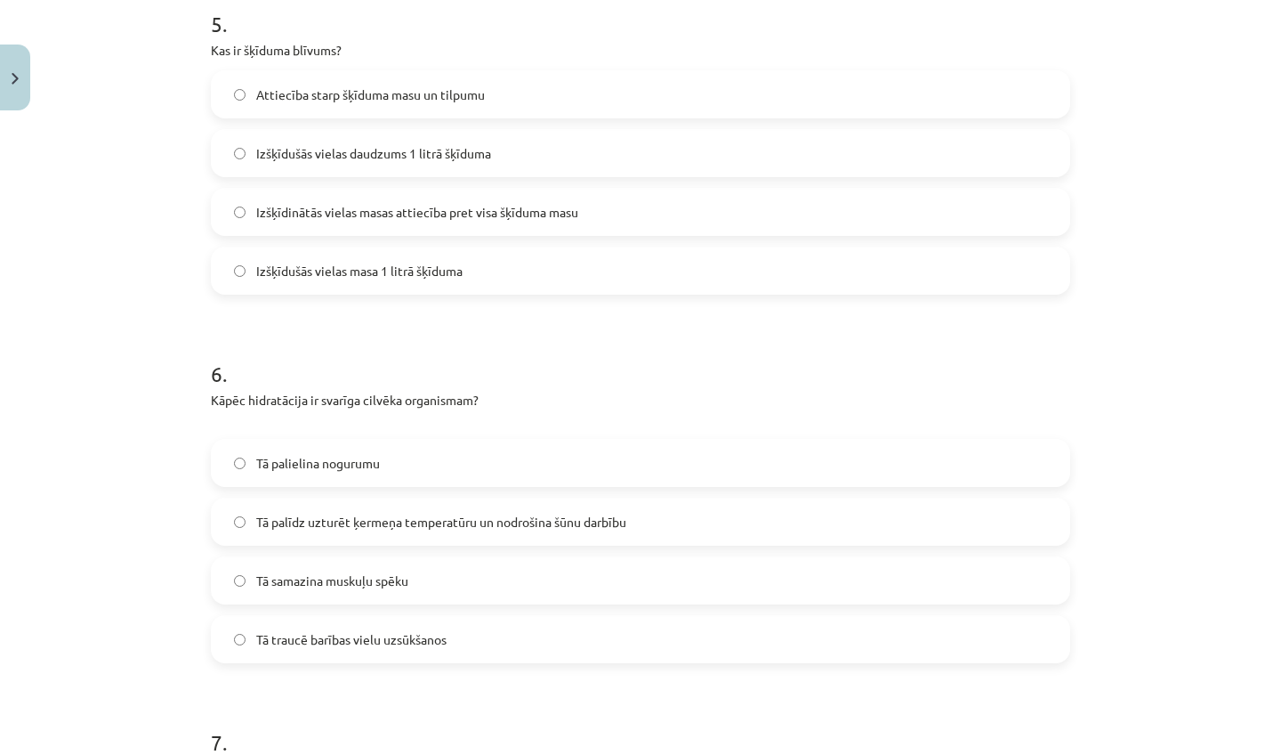
click at [343, 526] on span "Tā palīdz uzturēt ķermeņa temperatūru un nodrošina šūnu darbību" at bounding box center [441, 522] width 370 height 19
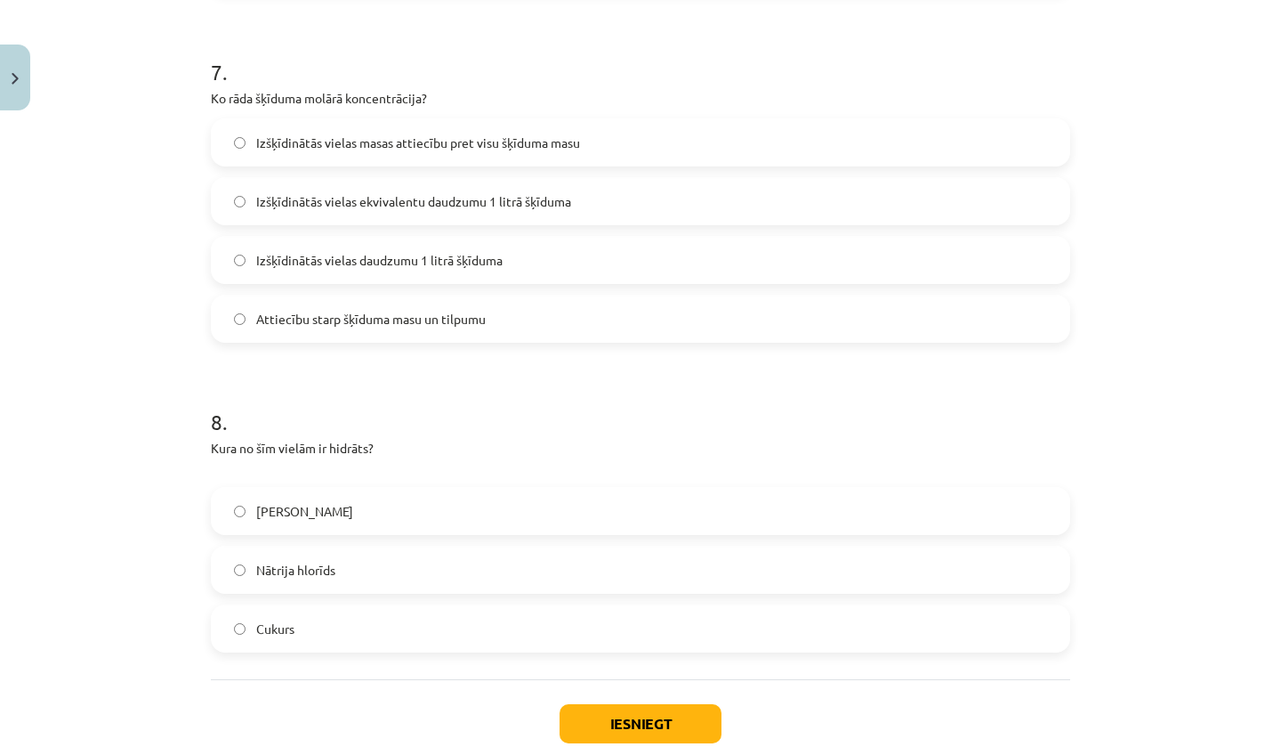
scroll to position [2591, 0]
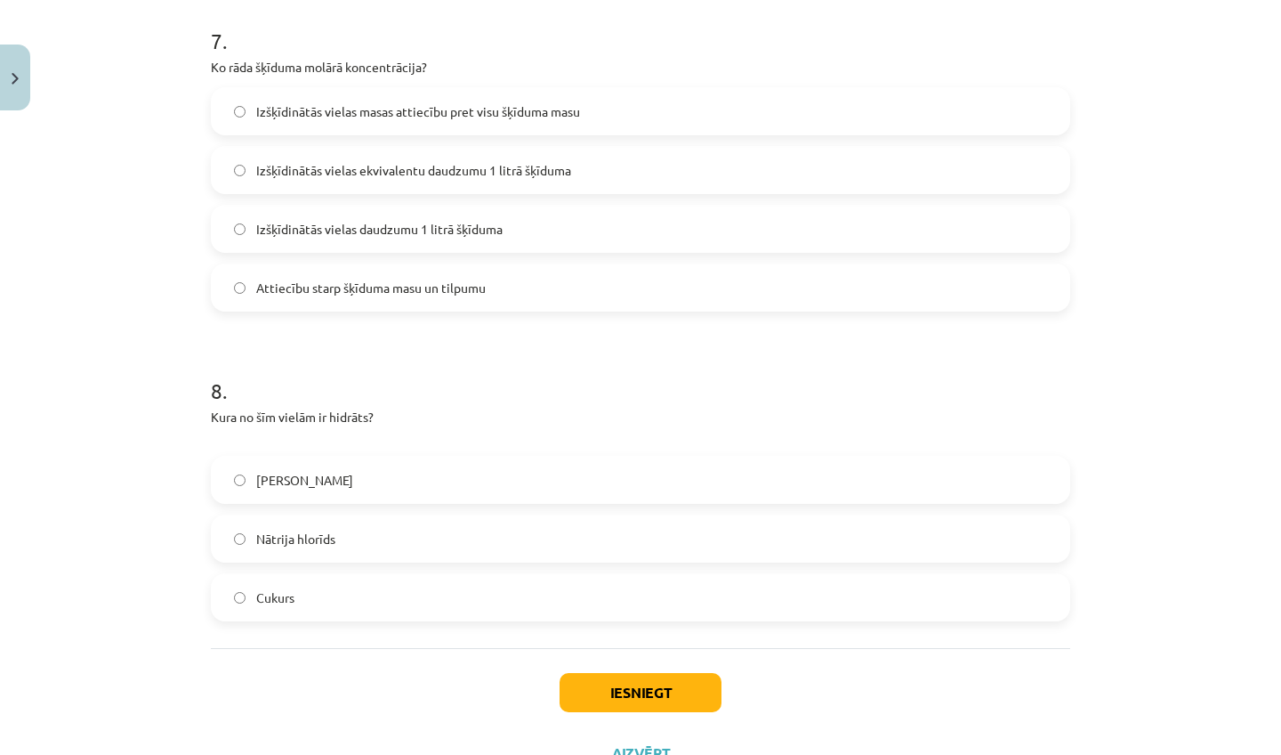
click at [305, 557] on label "Nātrija hlorīds" at bounding box center [641, 538] width 856 height 44
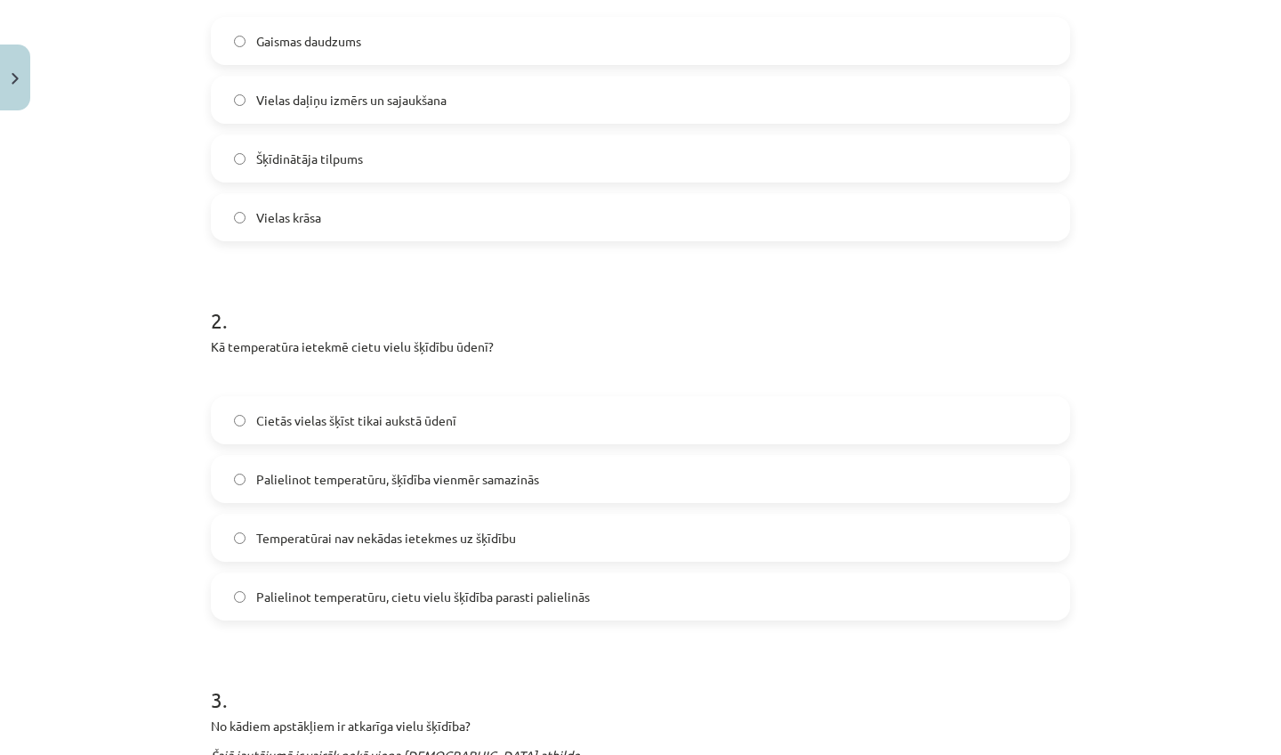
scroll to position [460, 0]
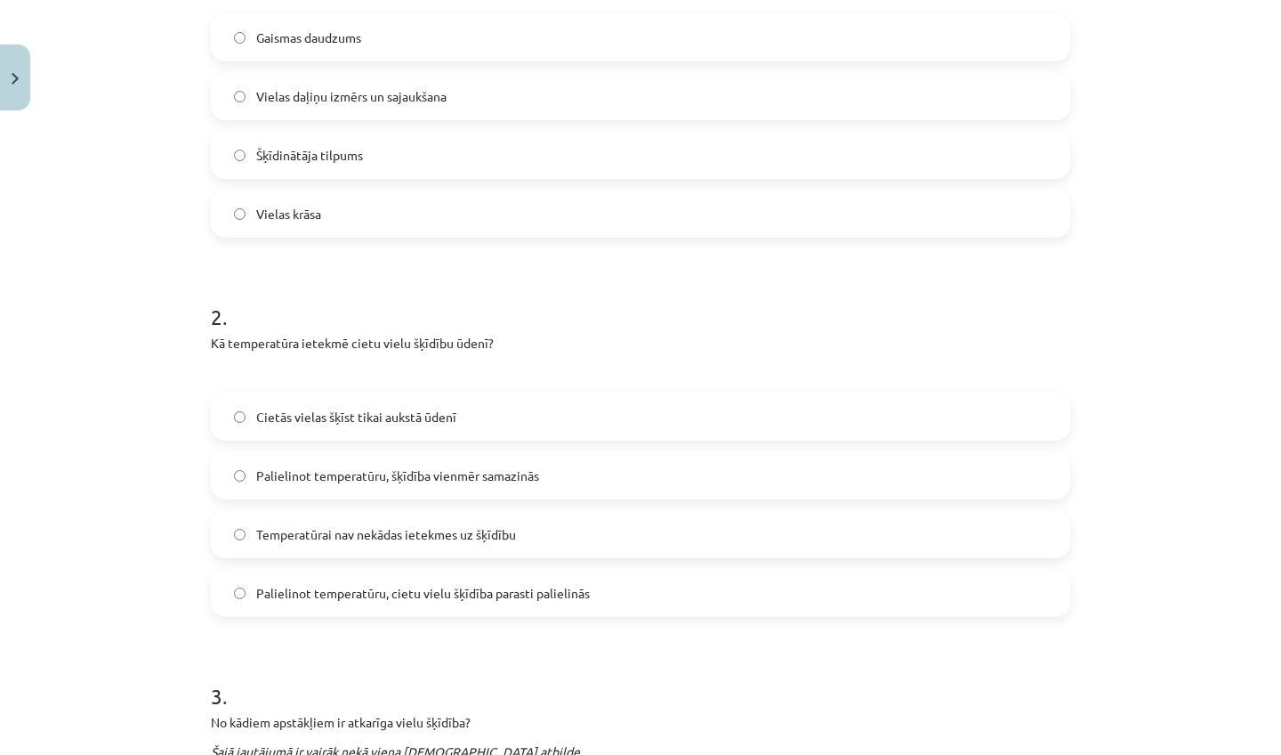
click at [484, 588] on span "Palielinot temperatūru, cietu vielu šķīdība parasti palielinās" at bounding box center [423, 593] width 334 height 19
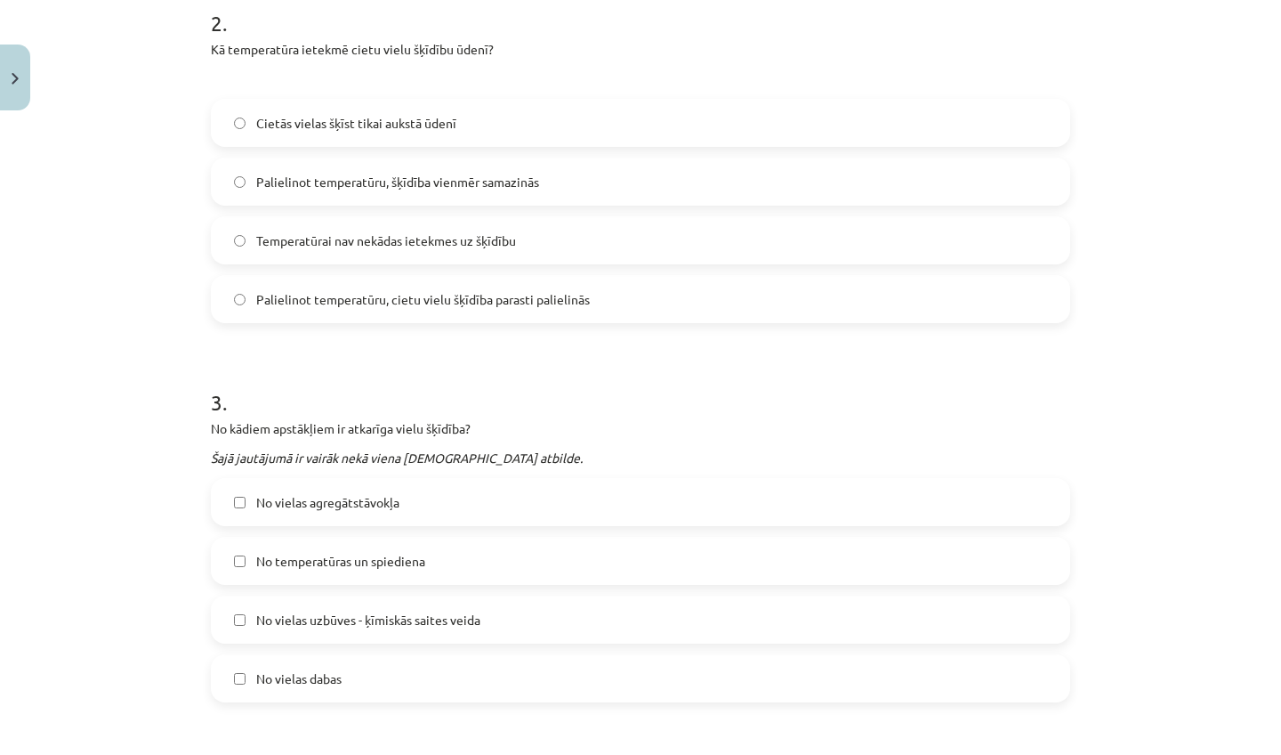
scroll to position [913, 0]
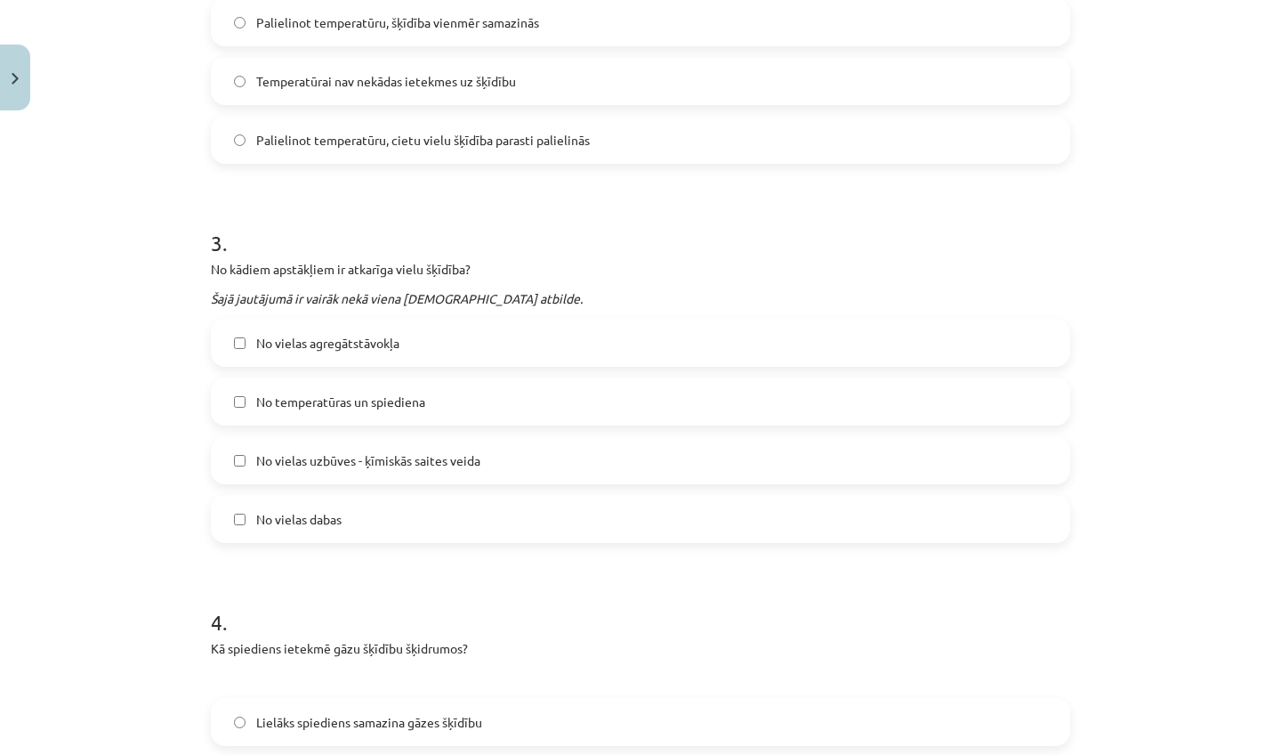
click at [279, 347] on span "No vielas agregātstāvokļa" at bounding box center [327, 343] width 143 height 19
click at [311, 403] on span "No temperatūras un spiediena" at bounding box center [340, 401] width 169 height 19
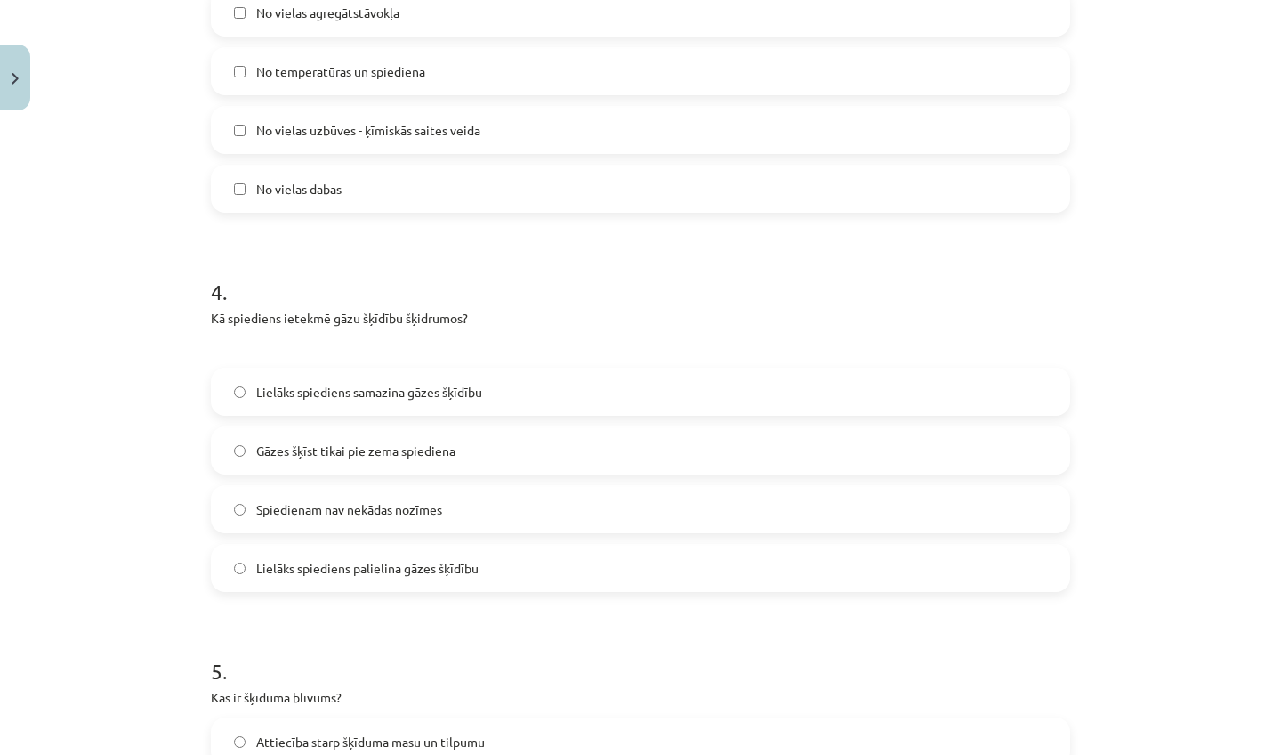
scroll to position [1247, 0]
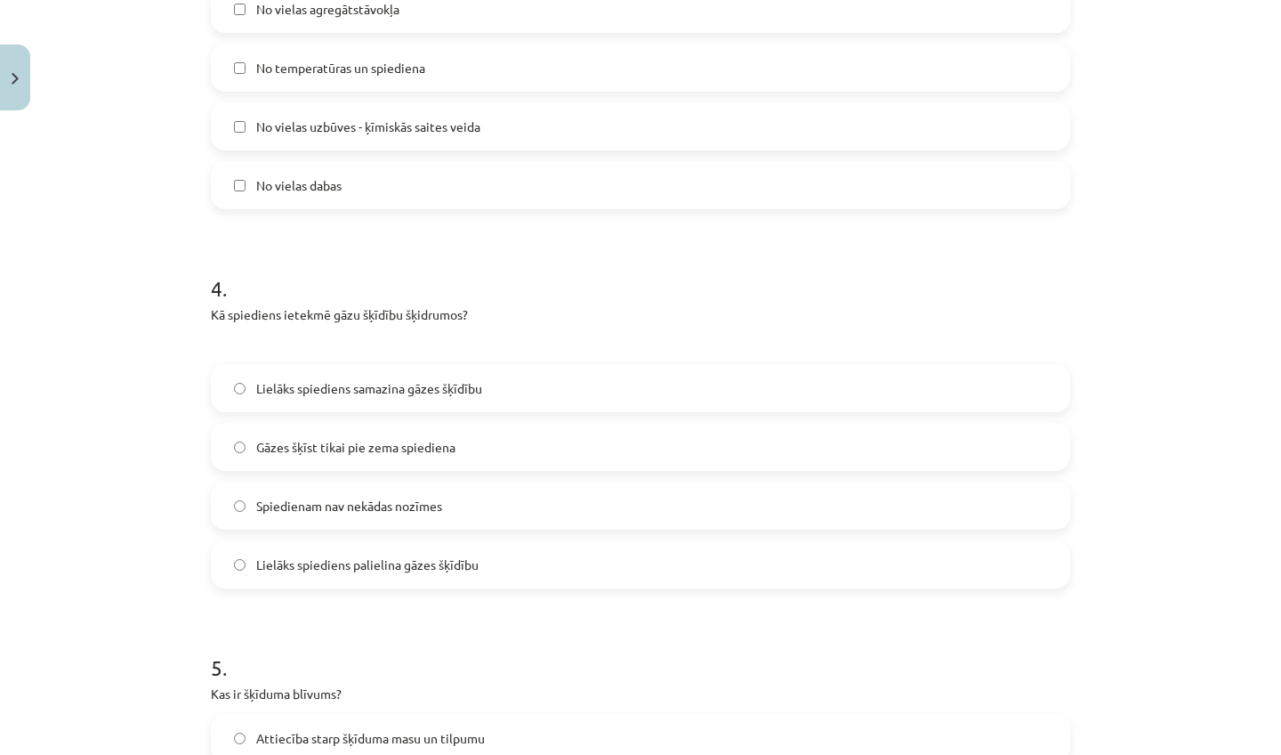
click at [378, 386] on span "Lielāks spiediens samazina gāzes šķīdību" at bounding box center [369, 388] width 226 height 19
click at [416, 560] on span "Lielāks spiediens palielina gāzes šķīdību" at bounding box center [367, 564] width 222 height 19
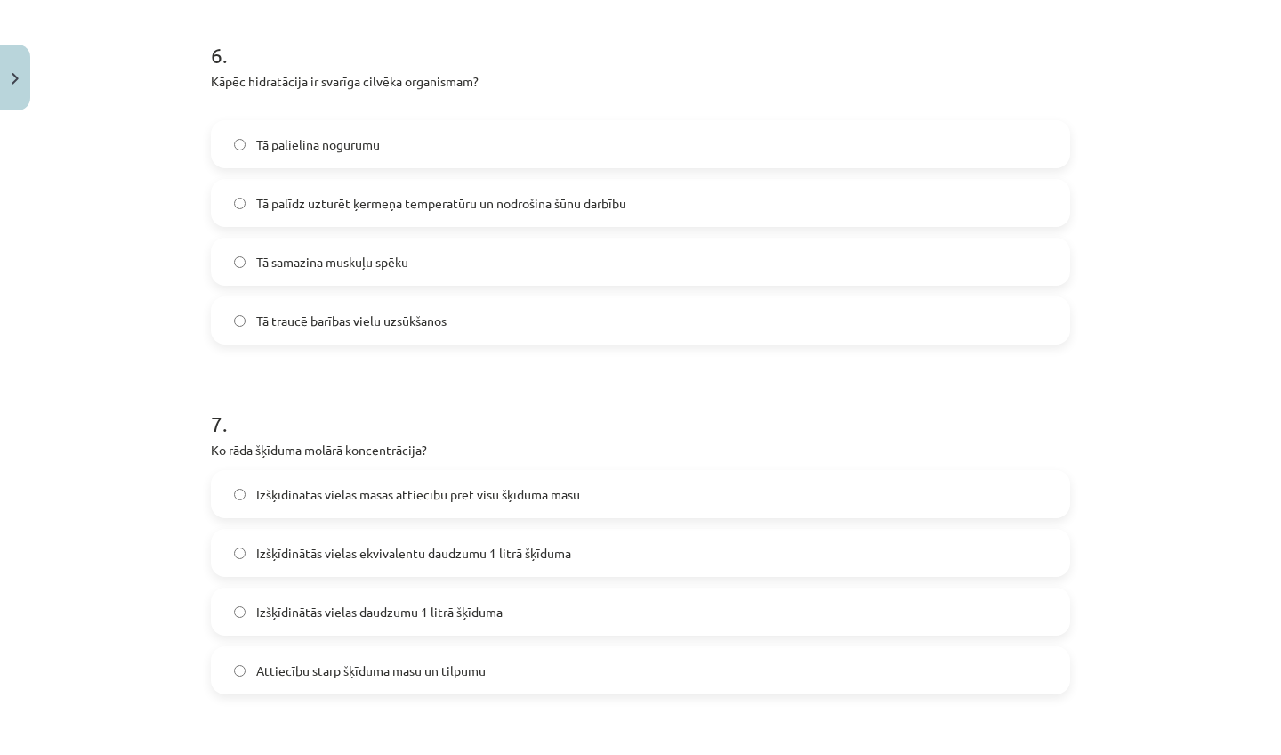
scroll to position [2232, 0]
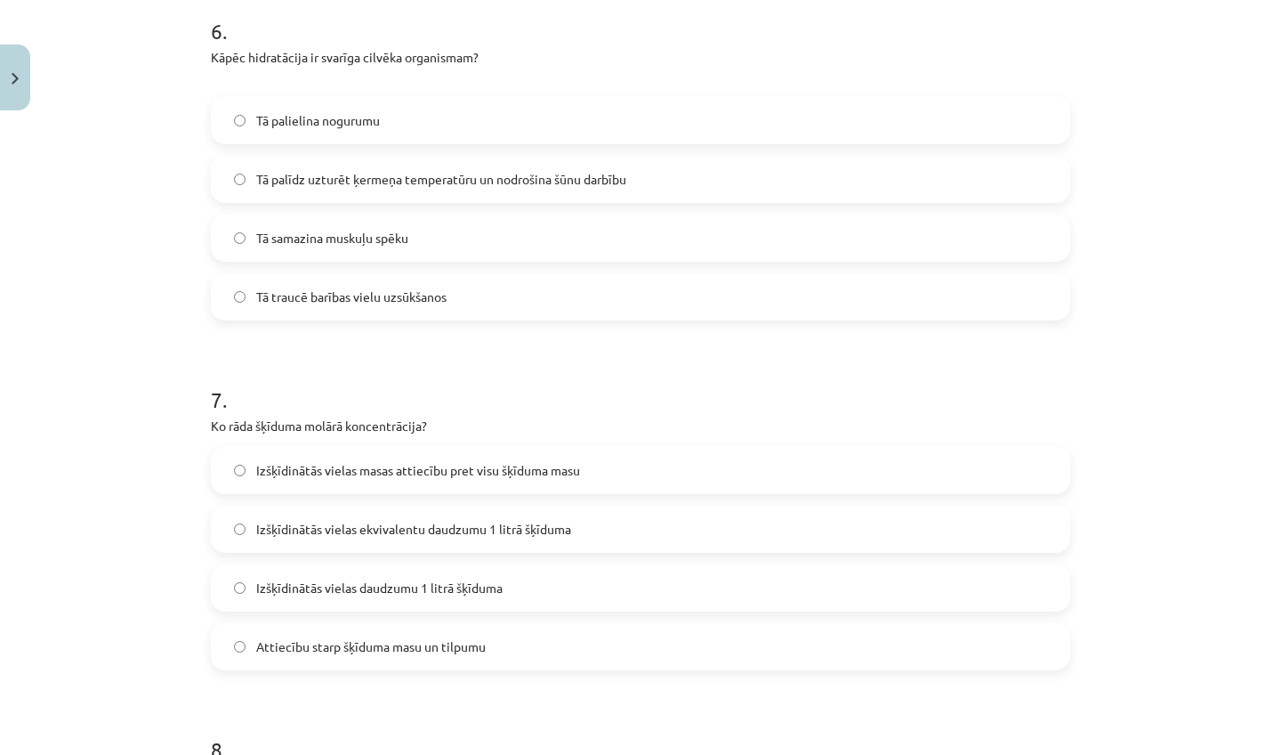
click at [415, 470] on span "Izšķīdinātās vielas masas attiecību pret visu šķīduma masu" at bounding box center [418, 470] width 324 height 19
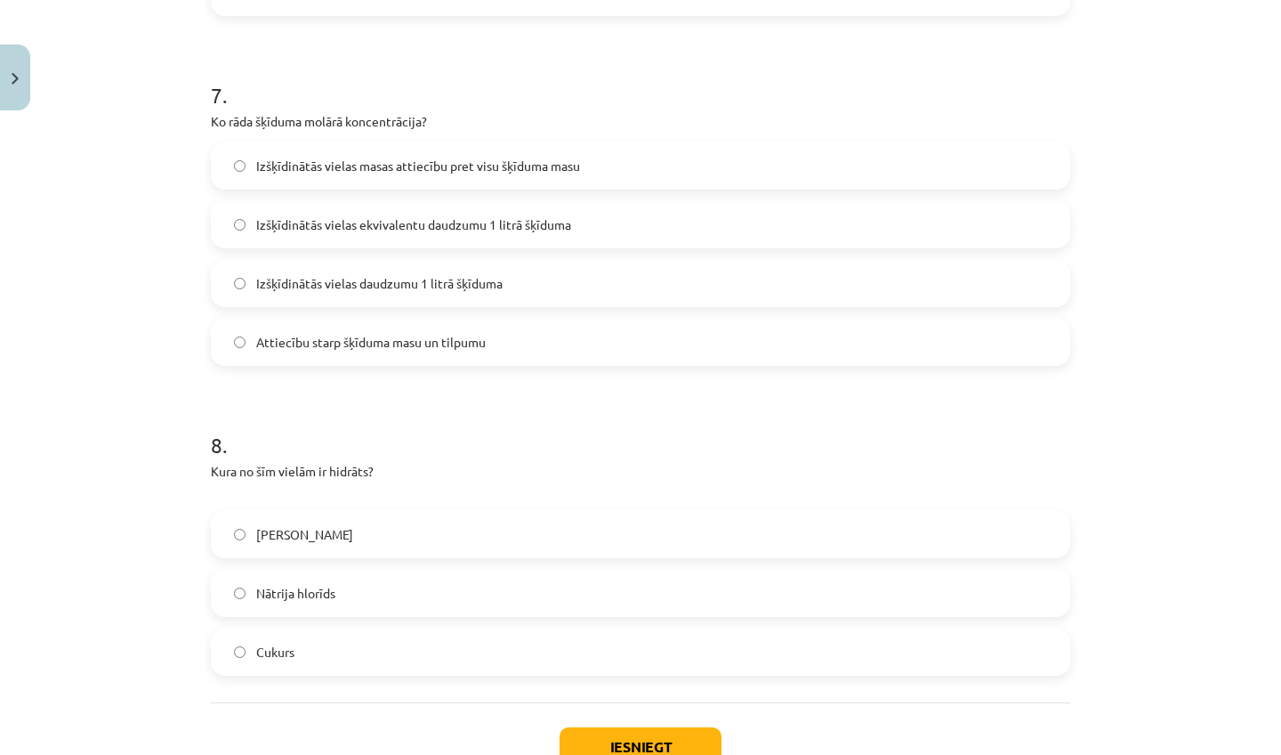
scroll to position [2667, 0]
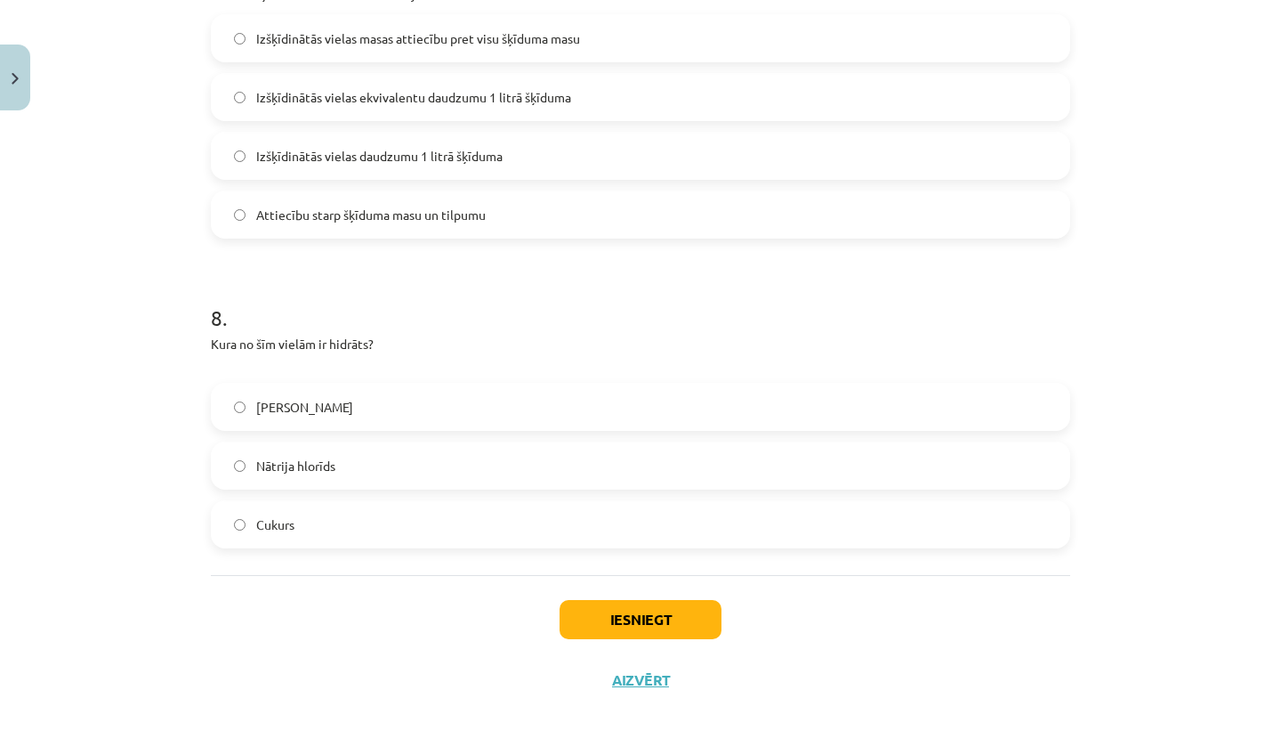
click at [633, 612] on button "Iesniegt" at bounding box center [641, 619] width 162 height 39
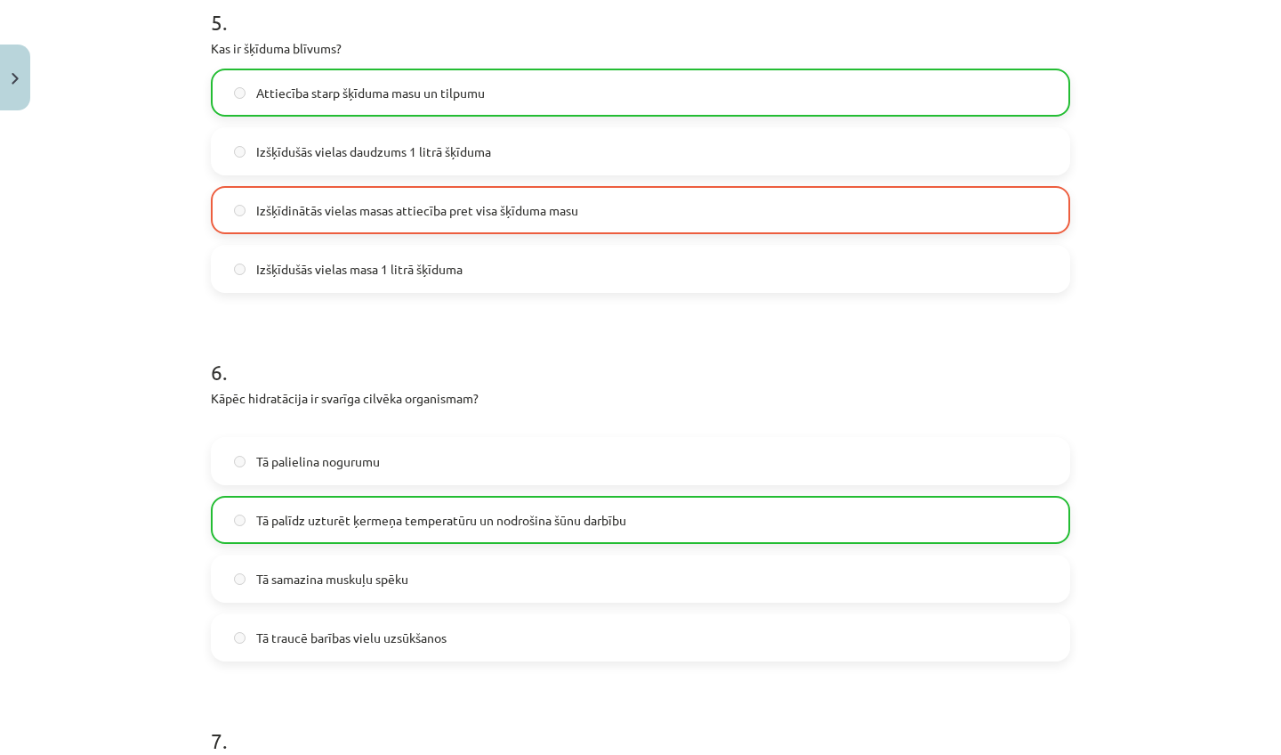
scroll to position [2723, 0]
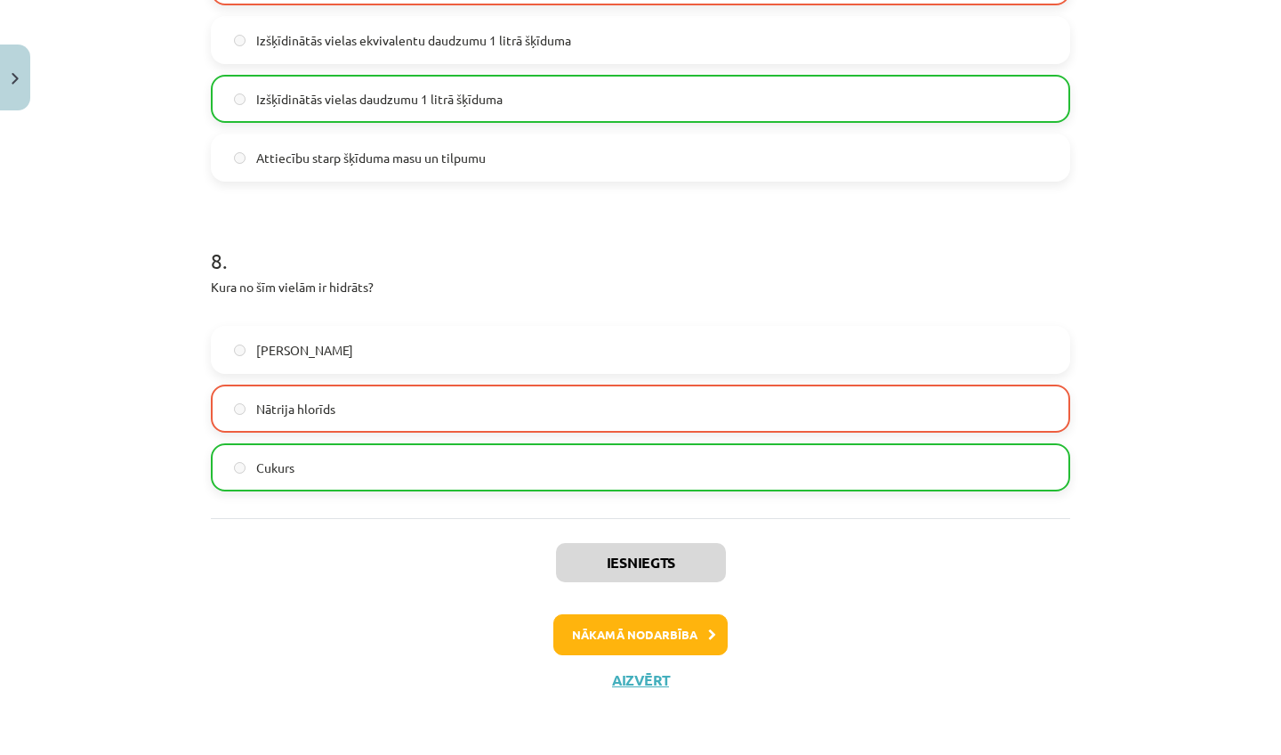
click at [683, 623] on button "Nākamā nodarbība" at bounding box center [640, 634] width 174 height 41
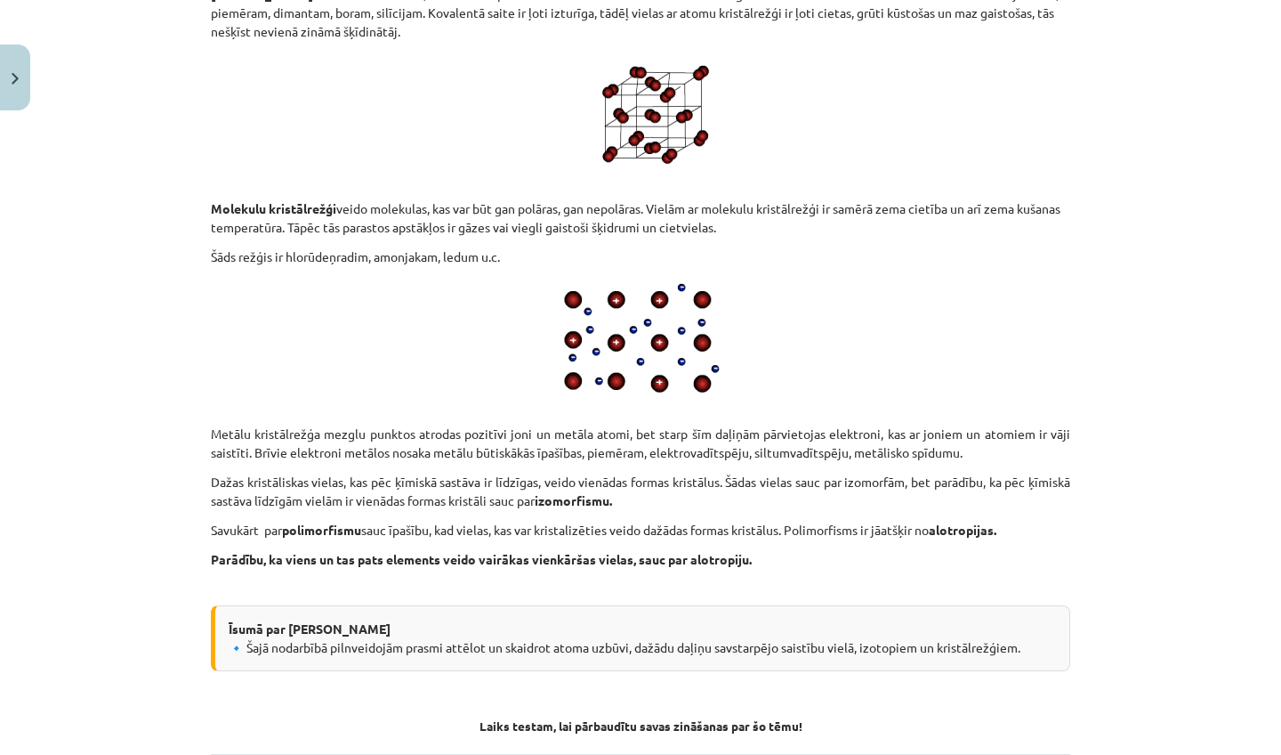
scroll to position [9059, 0]
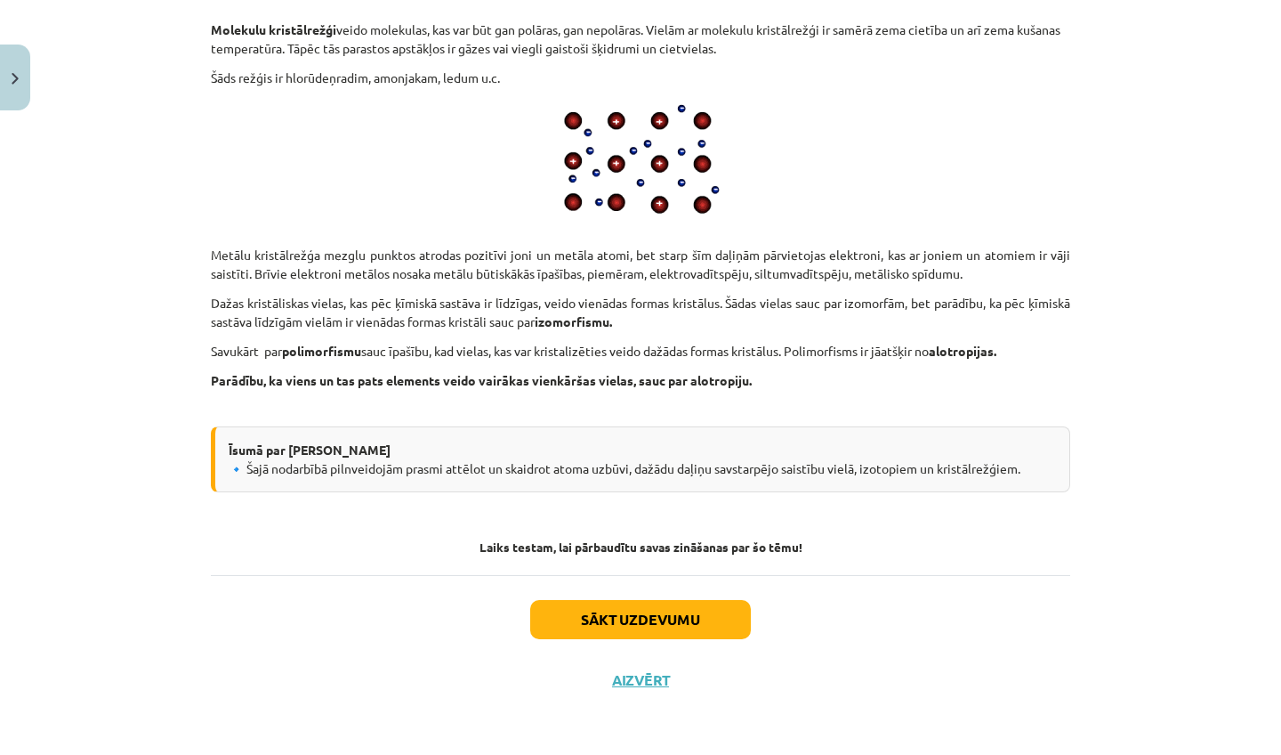
click at [680, 612] on button "Sākt uzdevumu" at bounding box center [640, 619] width 221 height 39
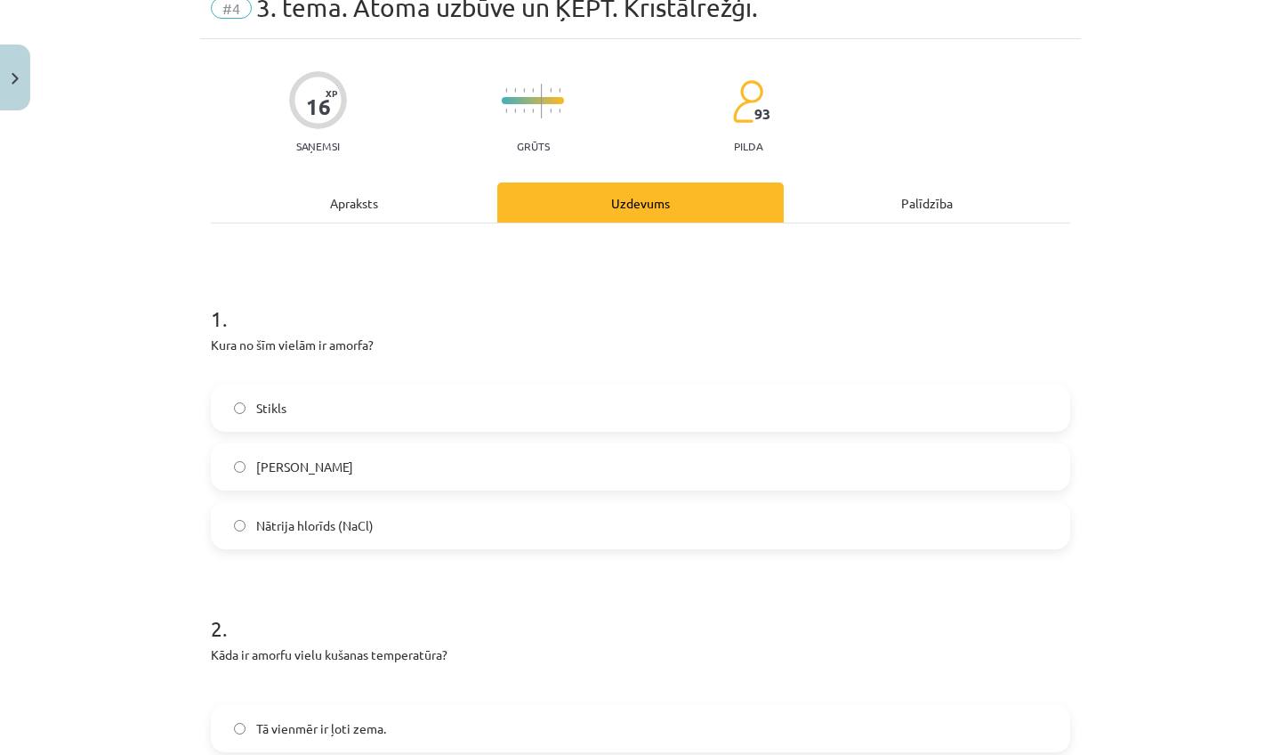
scroll to position [95, 0]
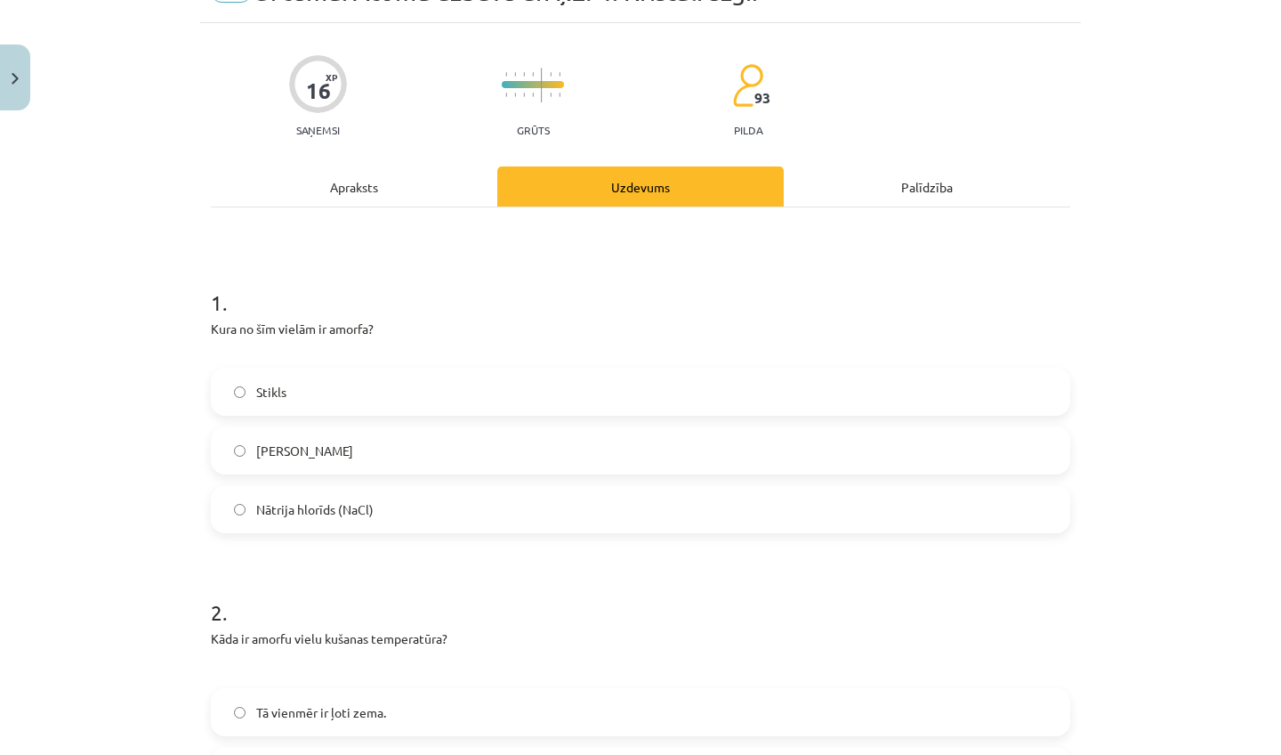
click at [359, 193] on div "Apraksts" at bounding box center [354, 186] width 287 height 40
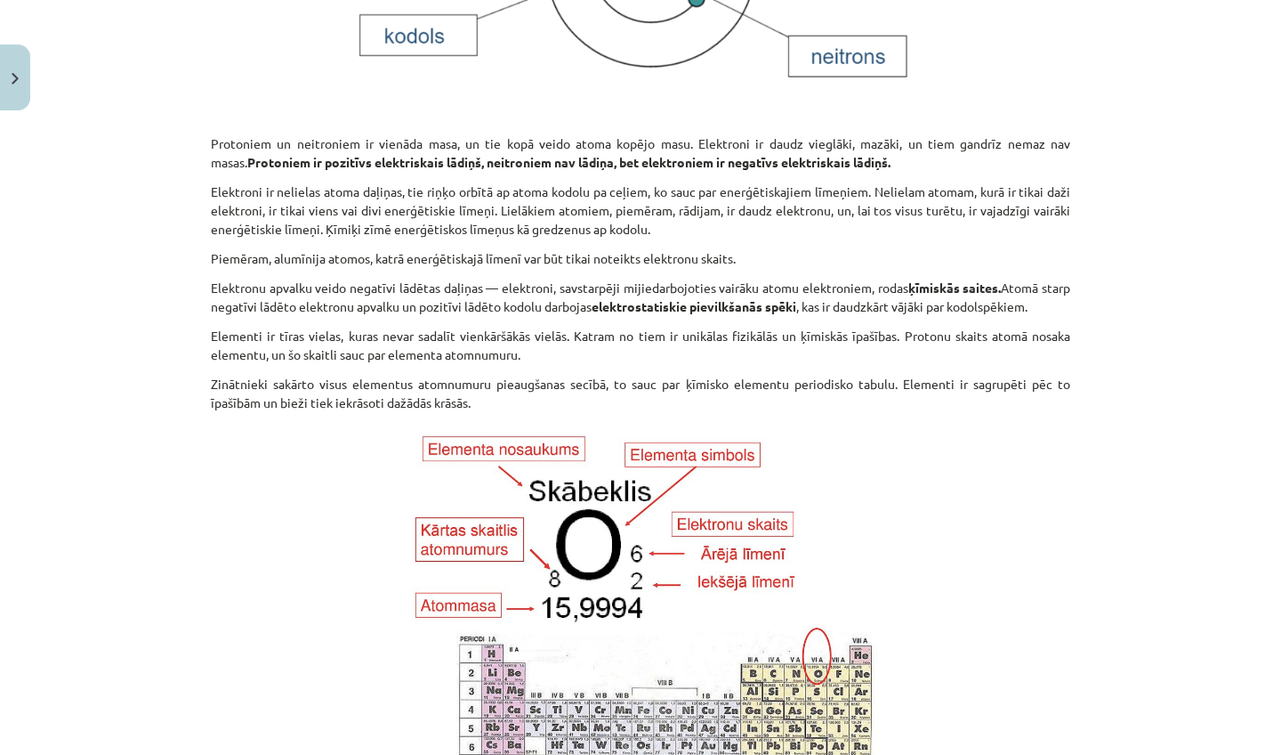
scroll to position [0, 0]
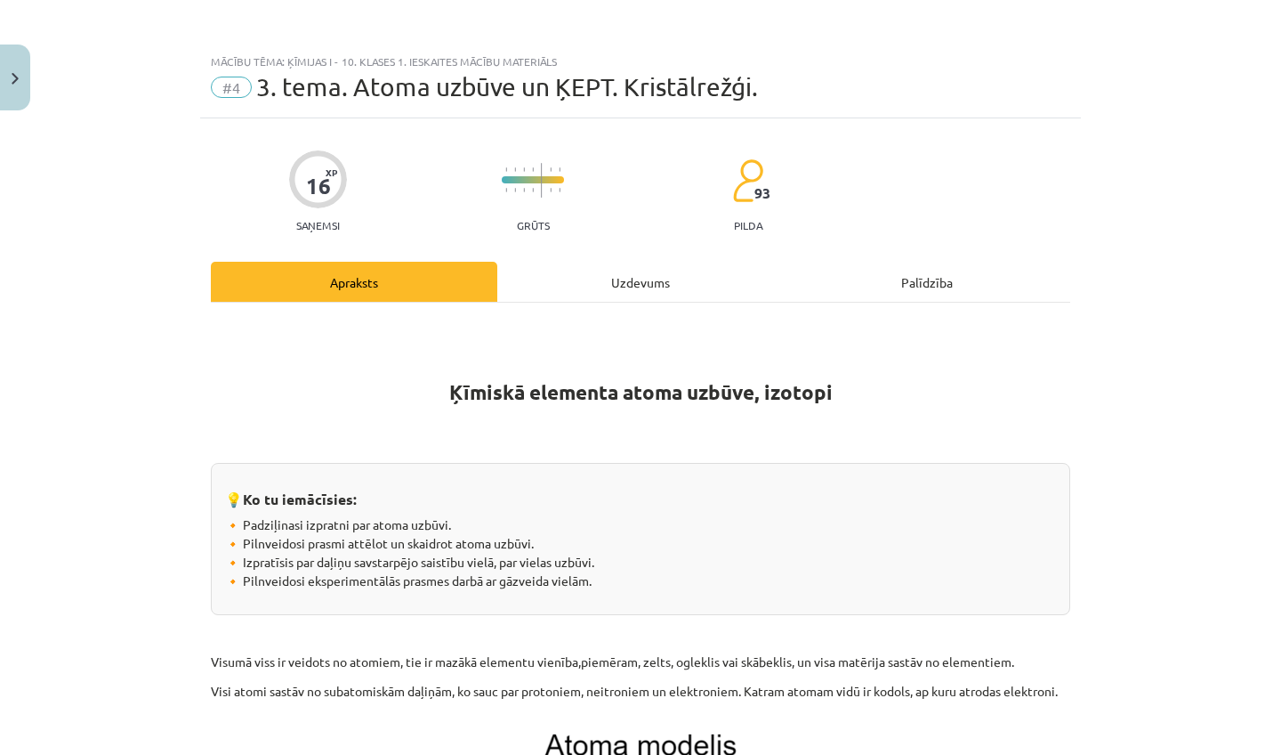
click at [682, 277] on div "Uzdevums" at bounding box center [640, 282] width 287 height 40
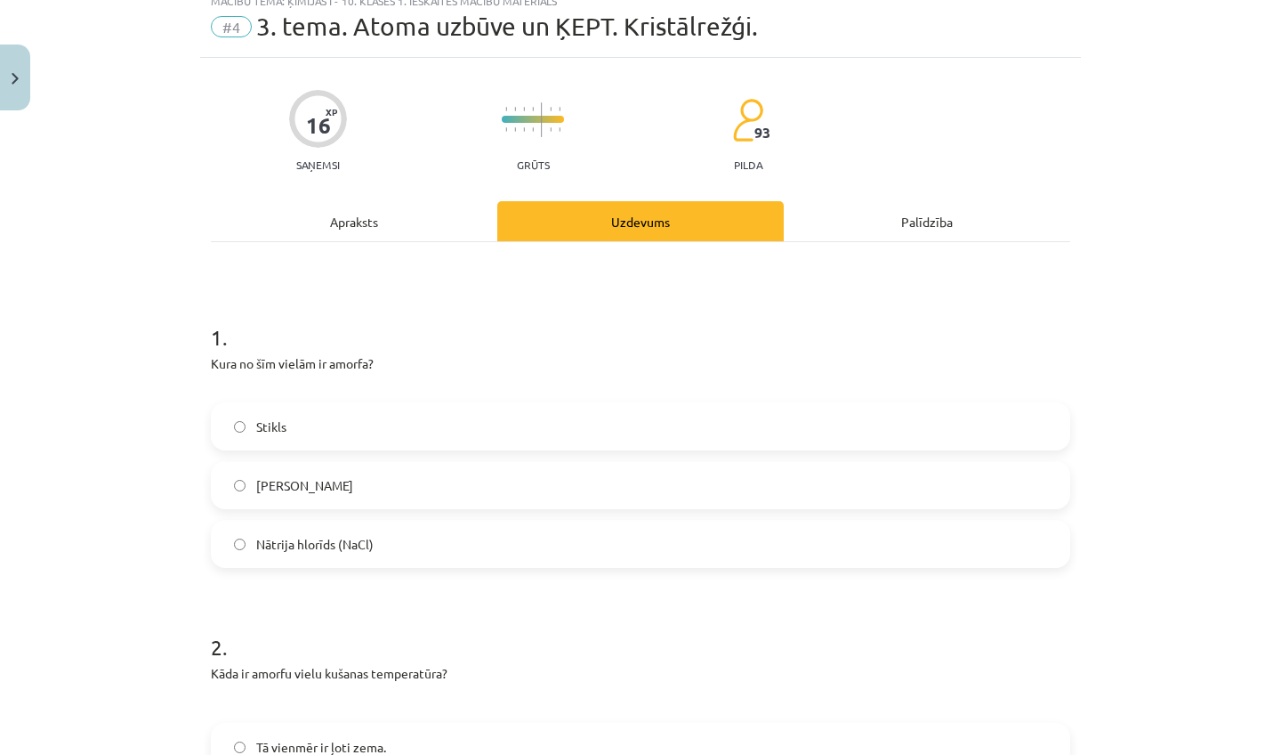
scroll to position [124, 0]
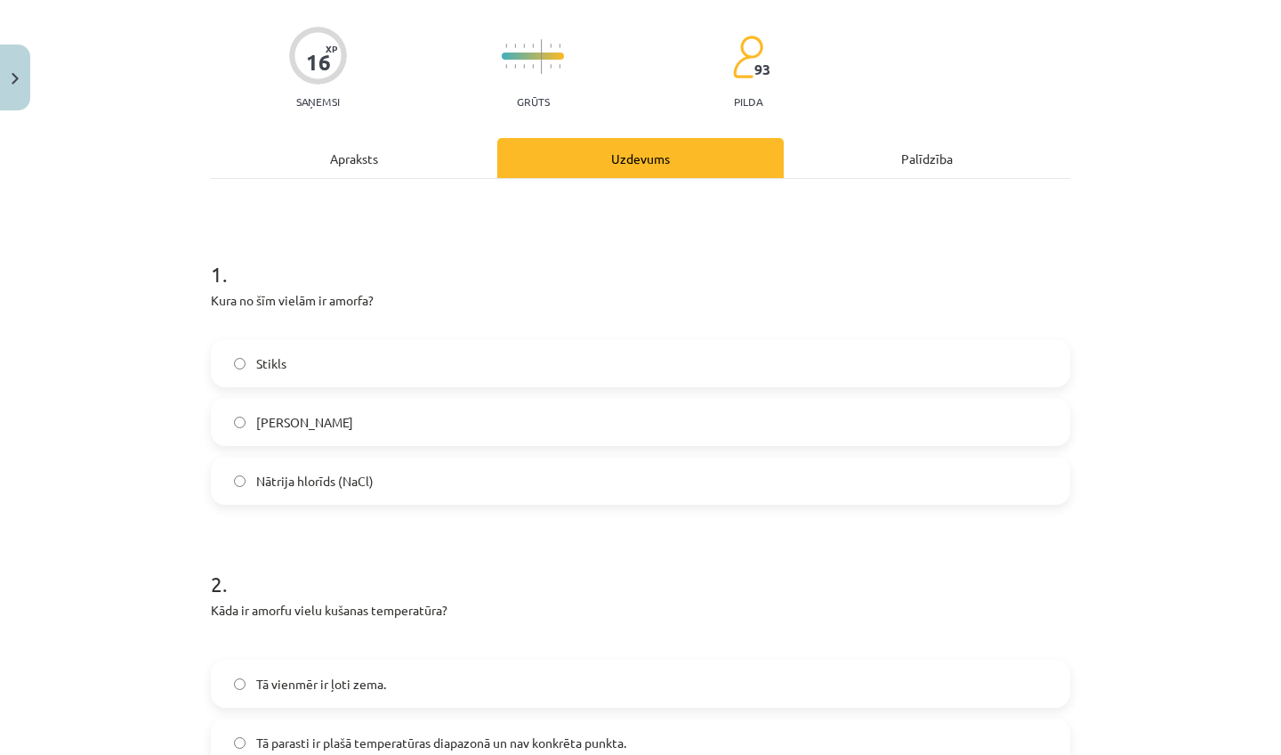
click at [361, 424] on label "Dzelzs kristāls" at bounding box center [641, 422] width 856 height 44
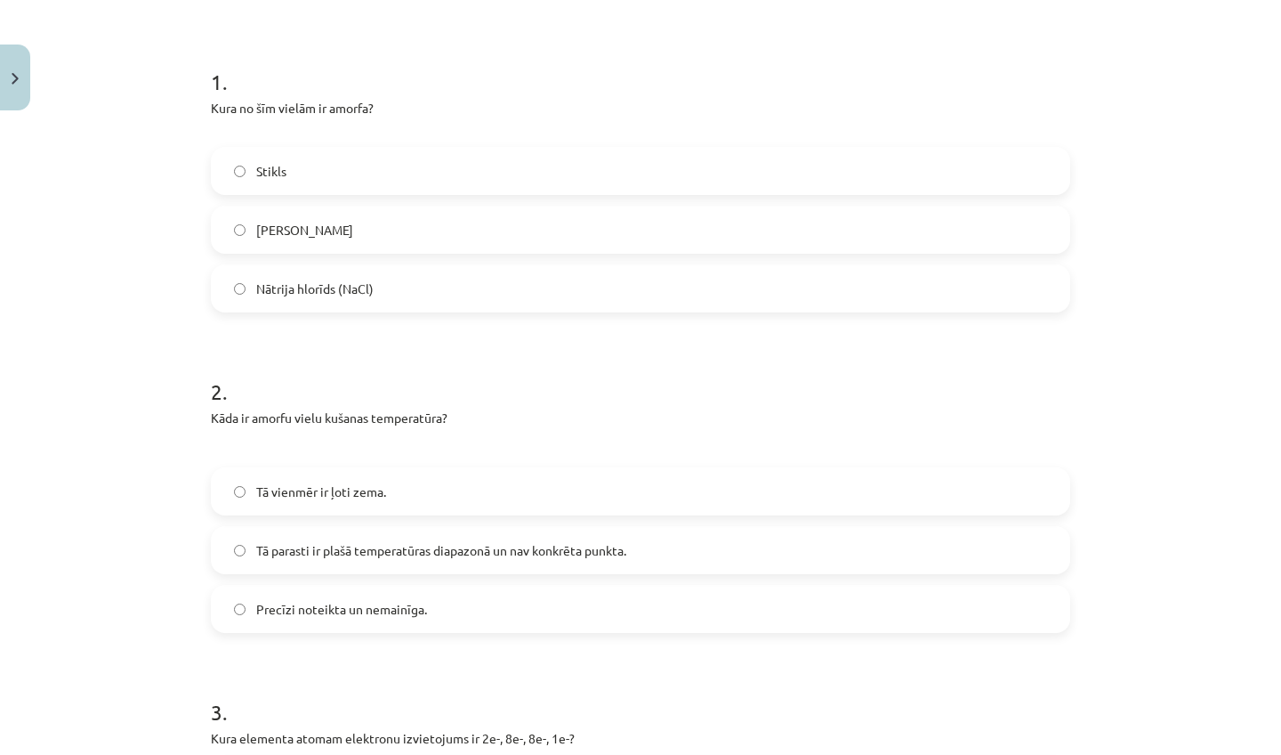
scroll to position [324, 0]
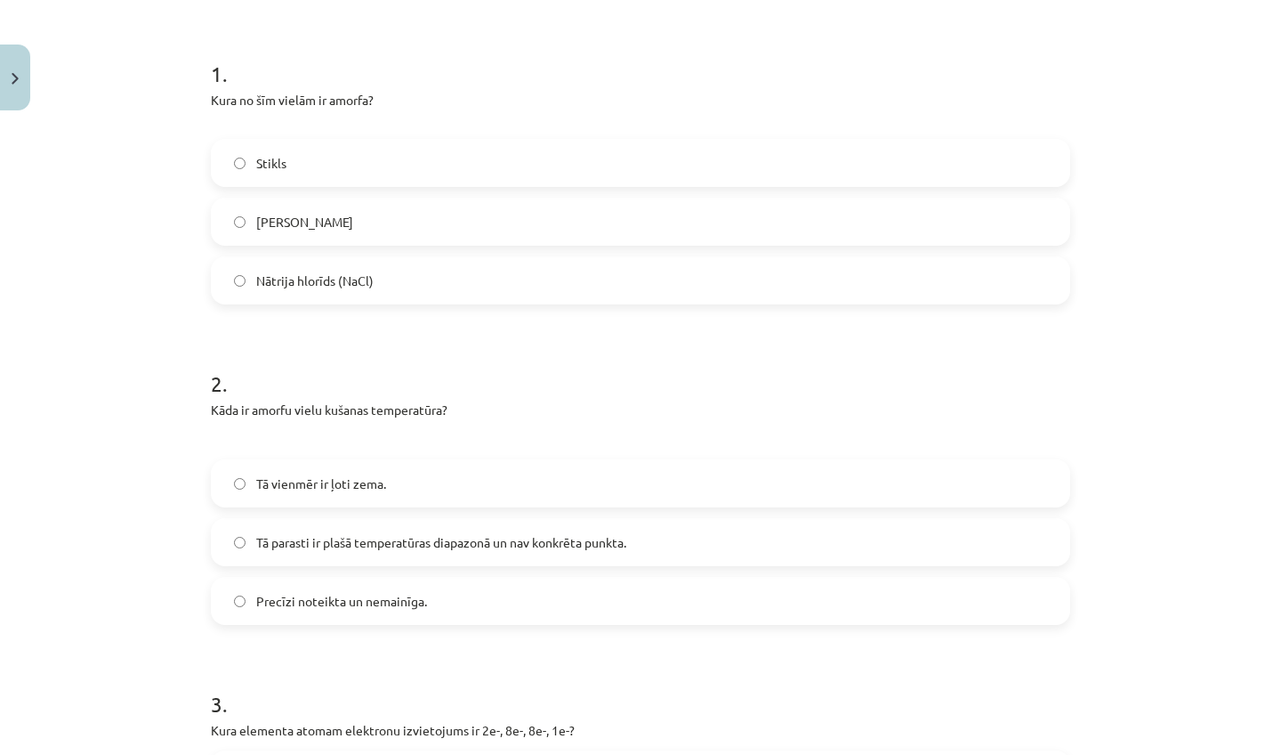
click at [472, 530] on label "Tā parasti ir plašā temperatūras diapazonā un nav konkrēta punkta." at bounding box center [641, 542] width 856 height 44
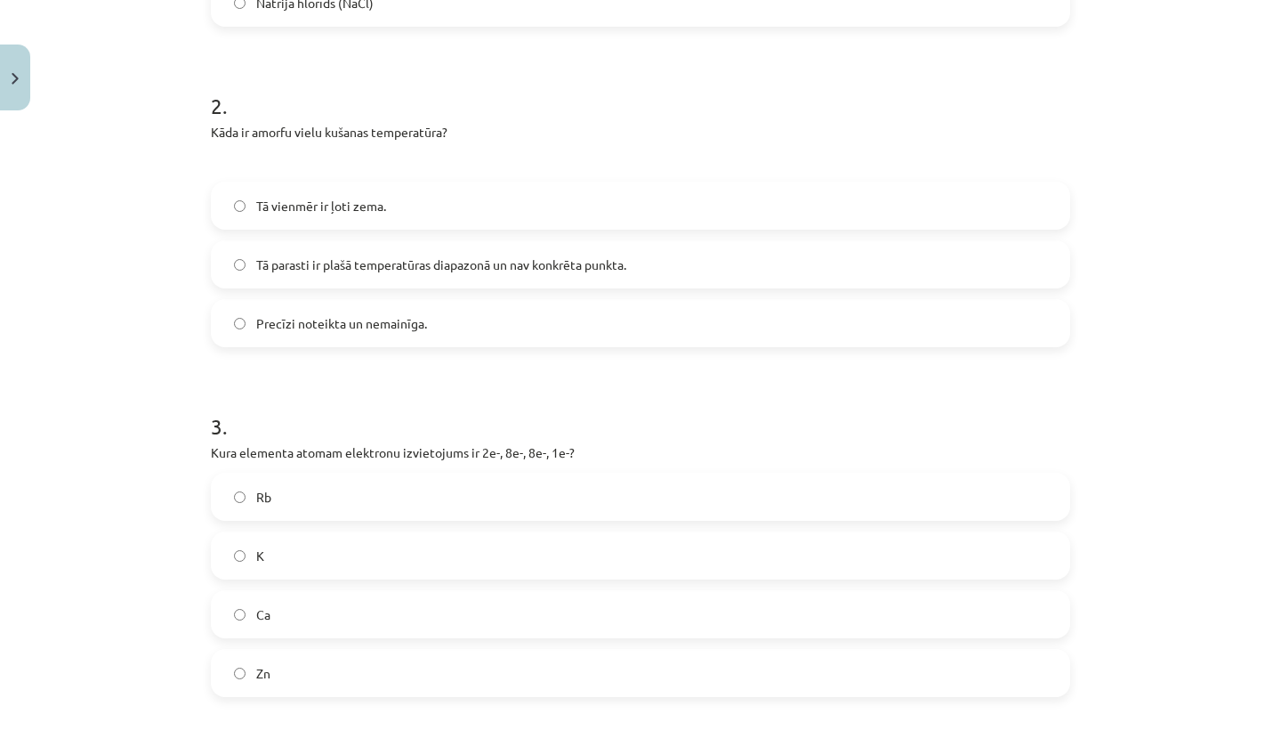
scroll to position [670, 0]
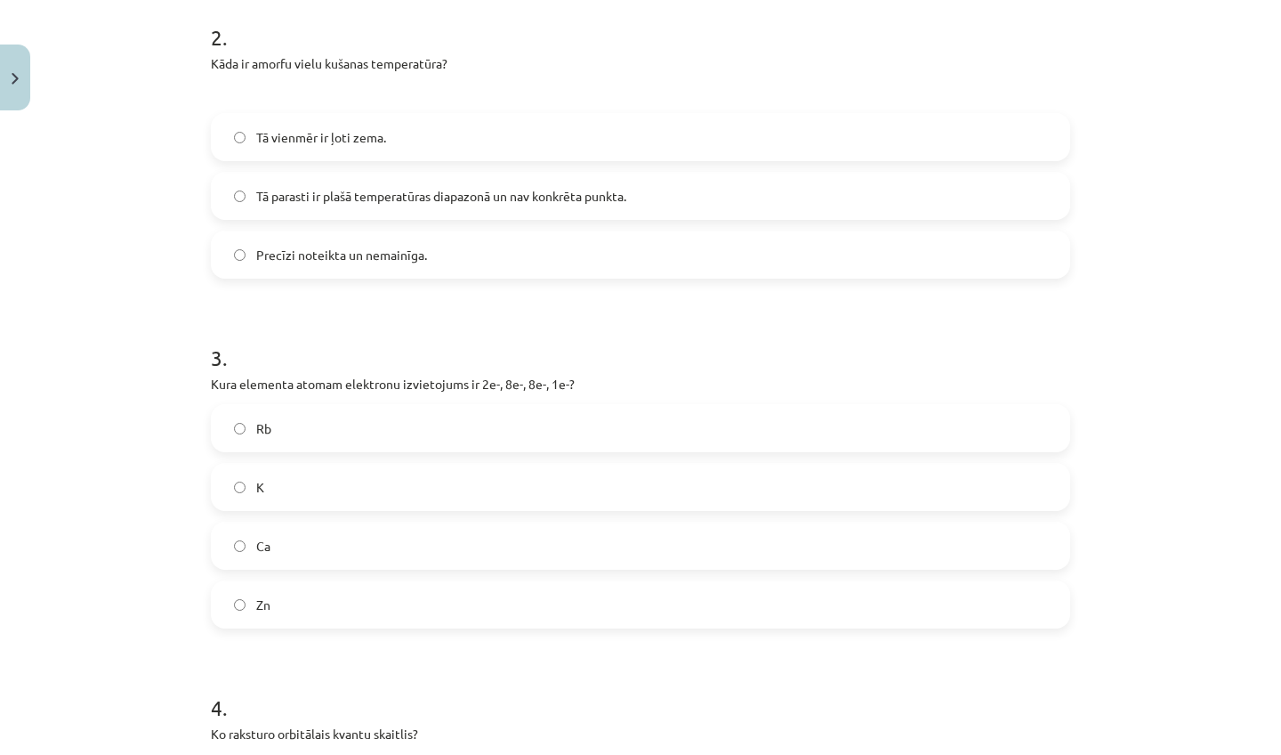
click at [368, 537] on label "Ca" at bounding box center [641, 545] width 856 height 44
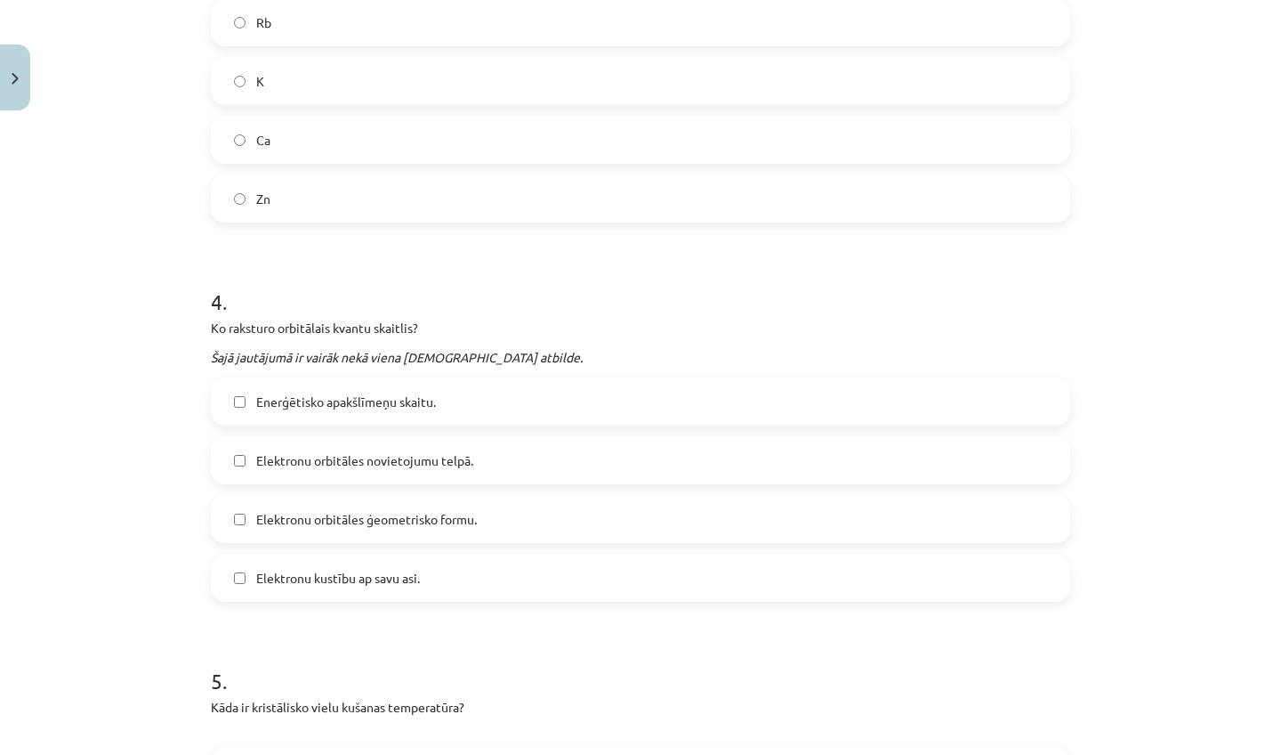
scroll to position [1079, 0]
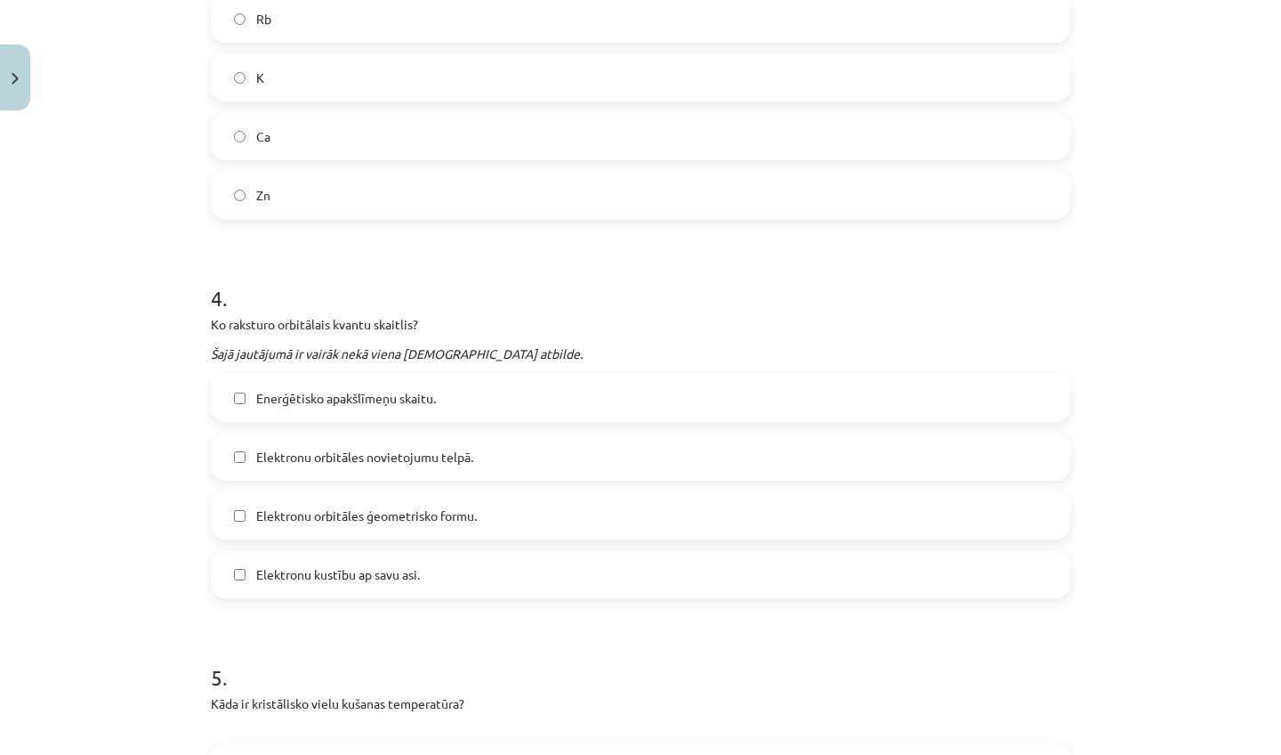
click at [293, 401] on span "Enerģētisko apakšlīmeņu skaitu." at bounding box center [346, 398] width 180 height 19
click at [335, 516] on span "Elektronu orbitāles ģeometrisko formu." at bounding box center [366, 515] width 221 height 19
drag, startPoint x: 346, startPoint y: 575, endPoint x: 342, endPoint y: 562, distance: 13.2
click at [347, 576] on span "Elektronu kustību ap savu asi." at bounding box center [338, 574] width 164 height 19
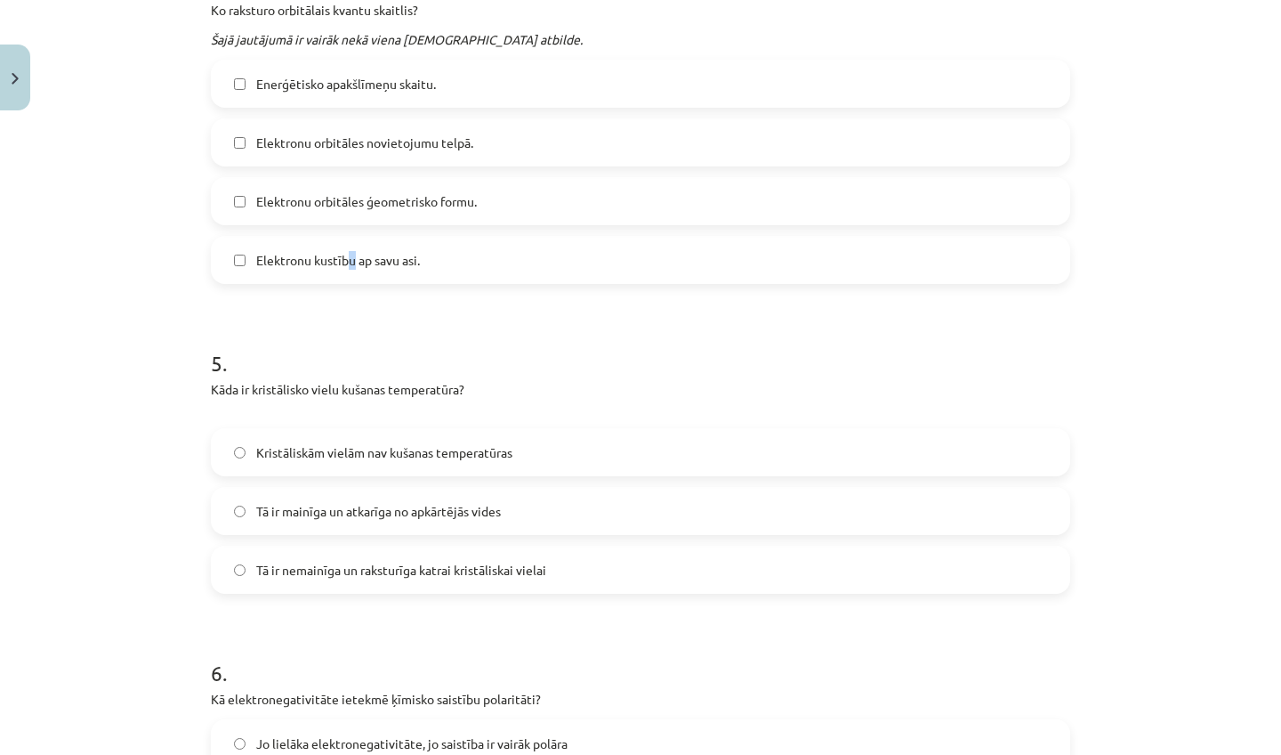
scroll to position [1397, 0]
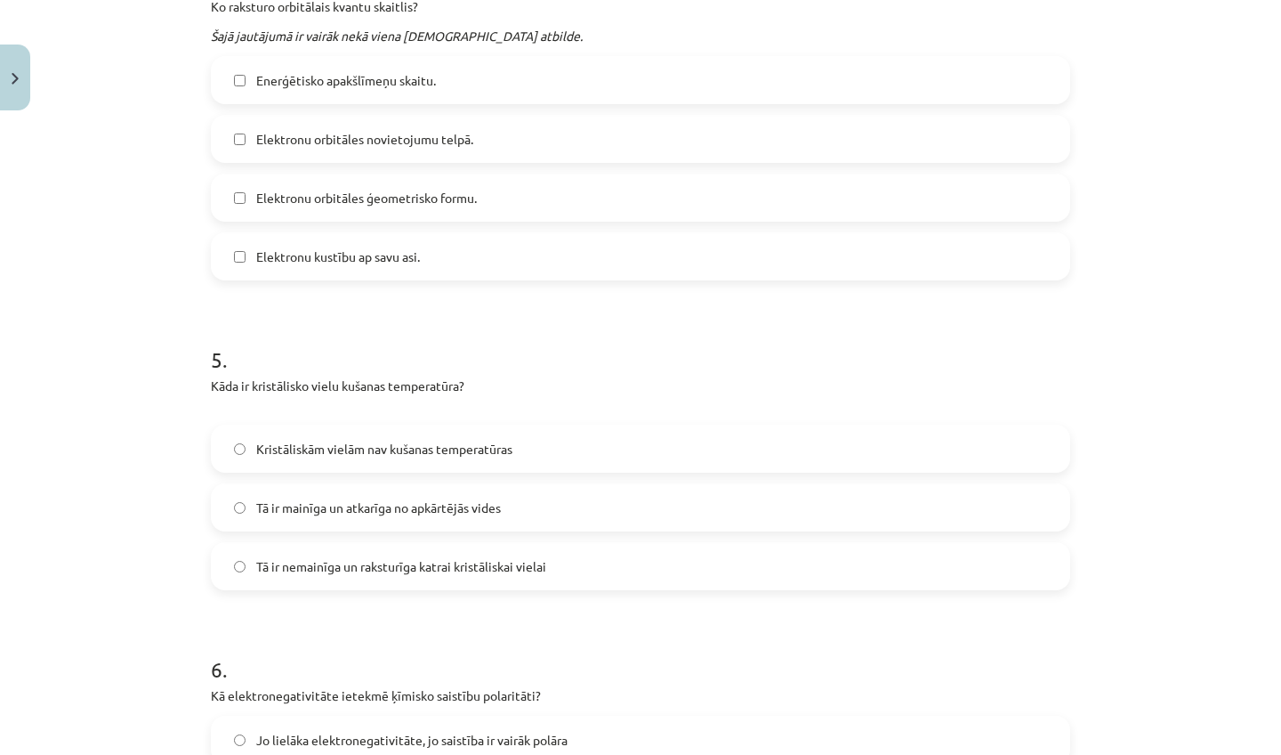
click at [391, 569] on span "Tā ir nemainīga un raksturīga katrai kristāliskai vielai" at bounding box center [401, 566] width 290 height 19
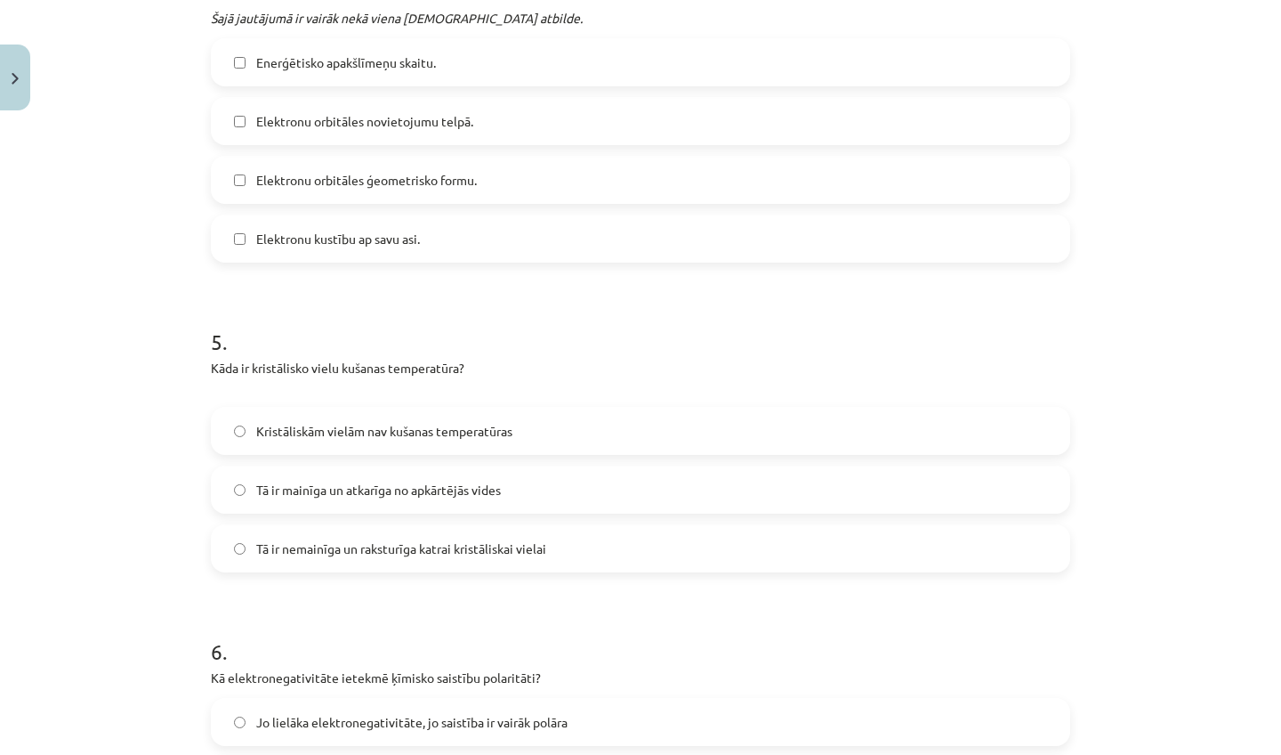
scroll to position [1448, 0]
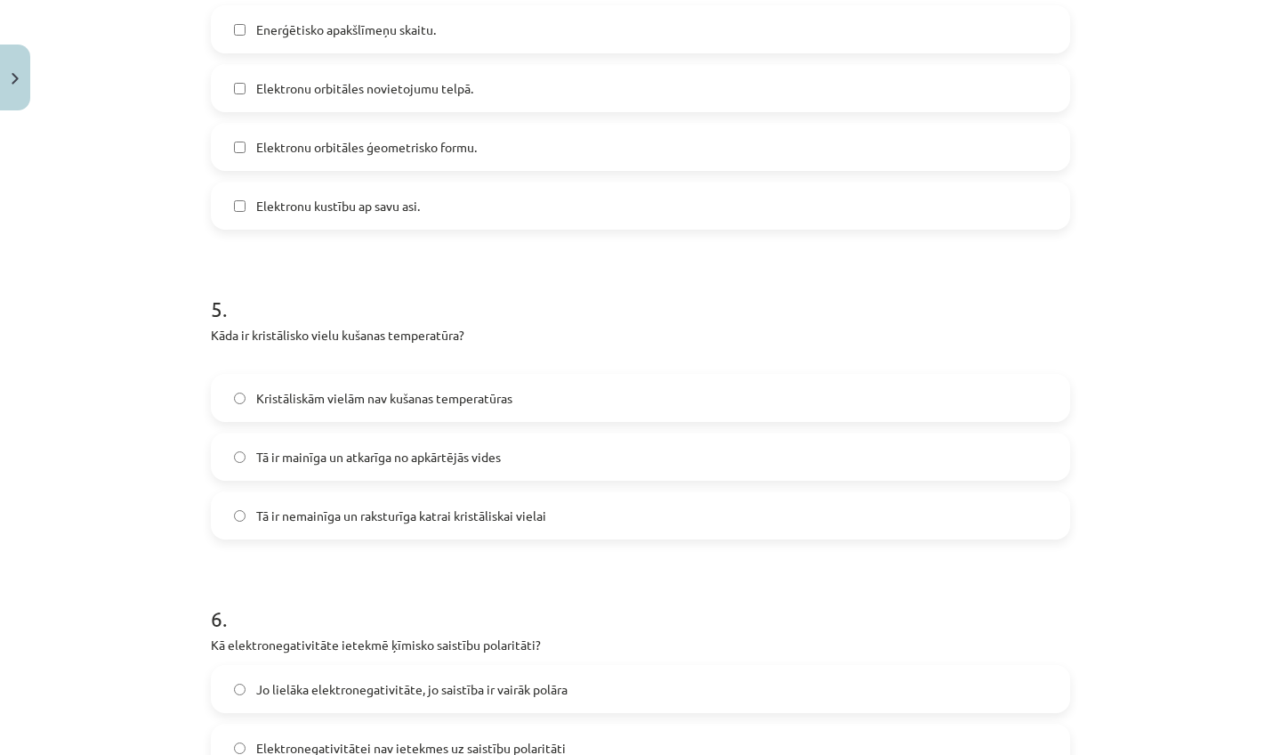
click at [369, 464] on span "Tā ir mainīga un atkarīga no apkārtējās vides" at bounding box center [378, 457] width 245 height 19
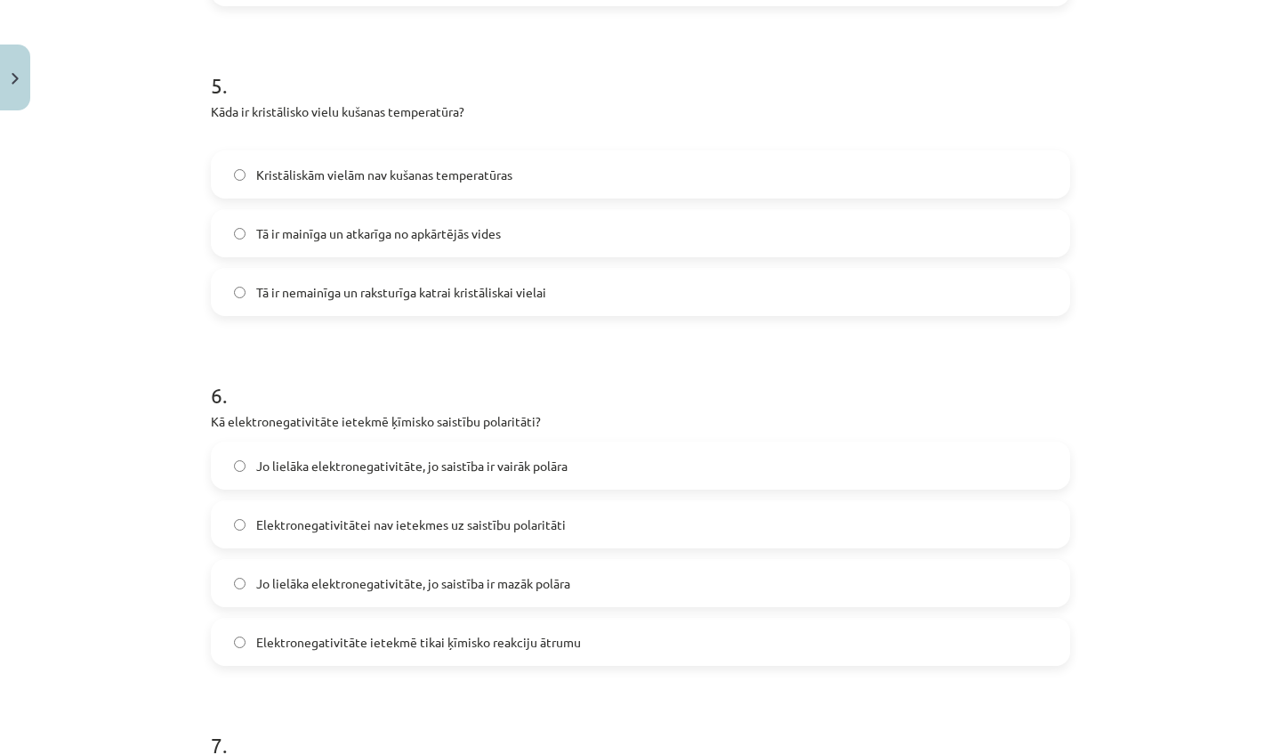
scroll to position [1675, 0]
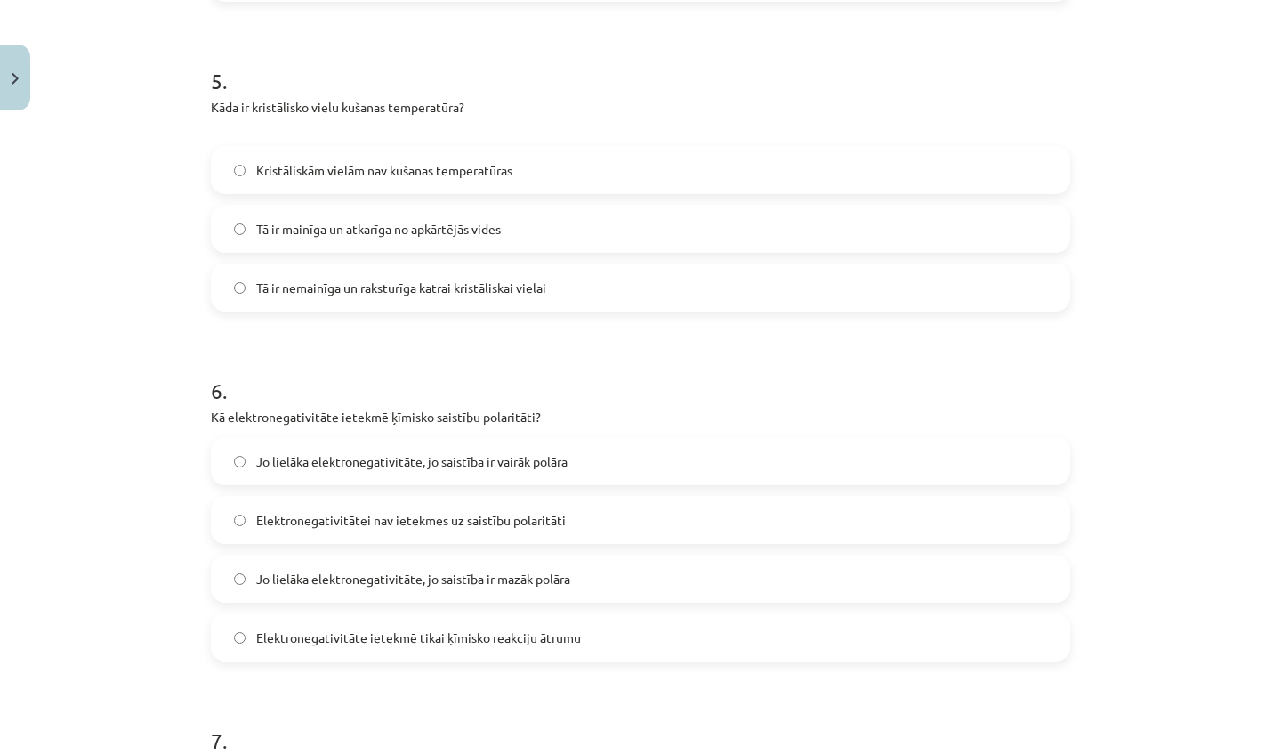
click at [372, 582] on span "Jo lielāka elektronegativitāte, jo saistība ir mazāk polāra" at bounding box center [413, 578] width 314 height 19
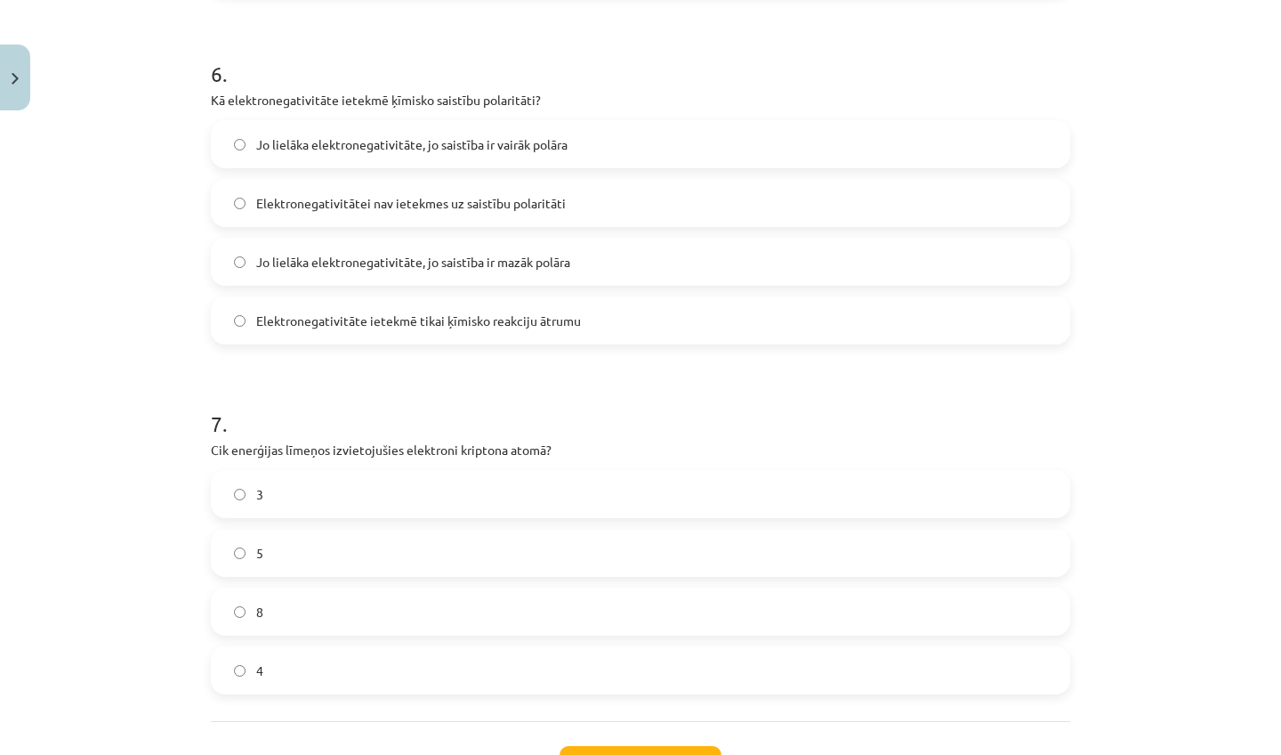
scroll to position [1996, 0]
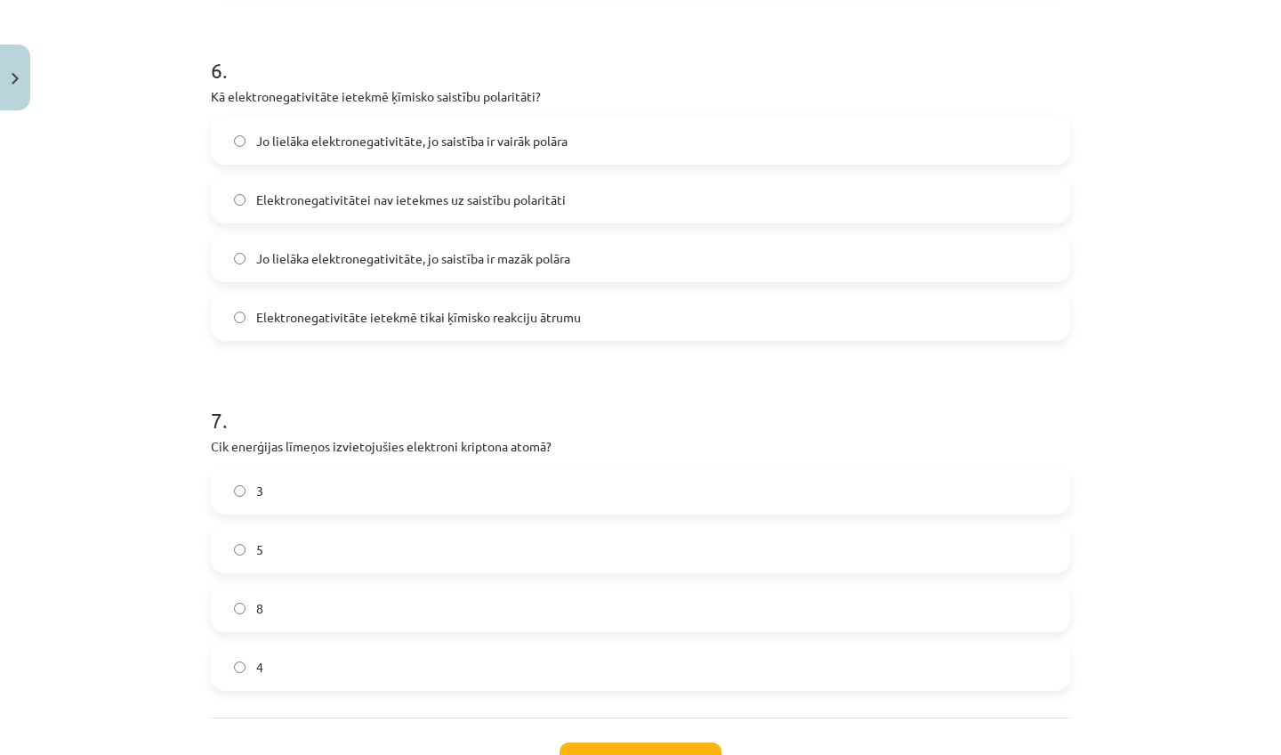
click at [303, 501] on label "3" at bounding box center [641, 490] width 856 height 44
click at [607, 751] on button "Iesniegt" at bounding box center [641, 761] width 162 height 39
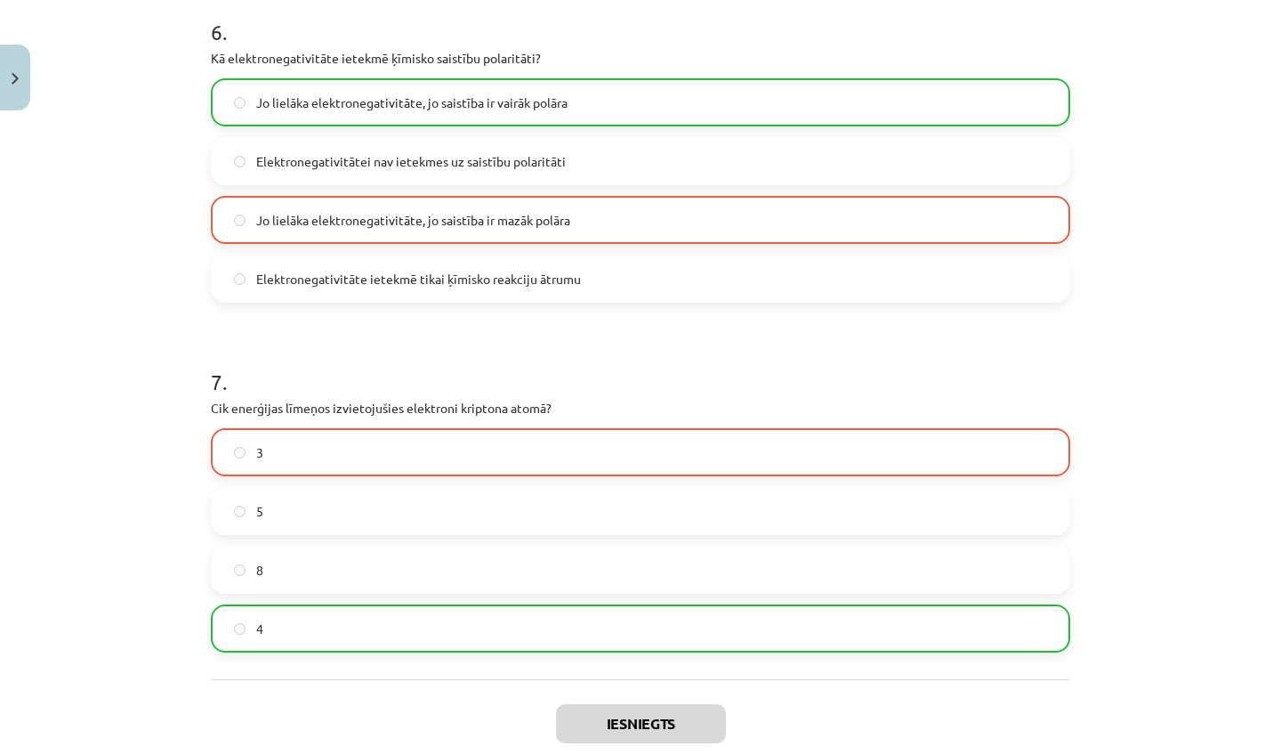
scroll to position [2197, 0]
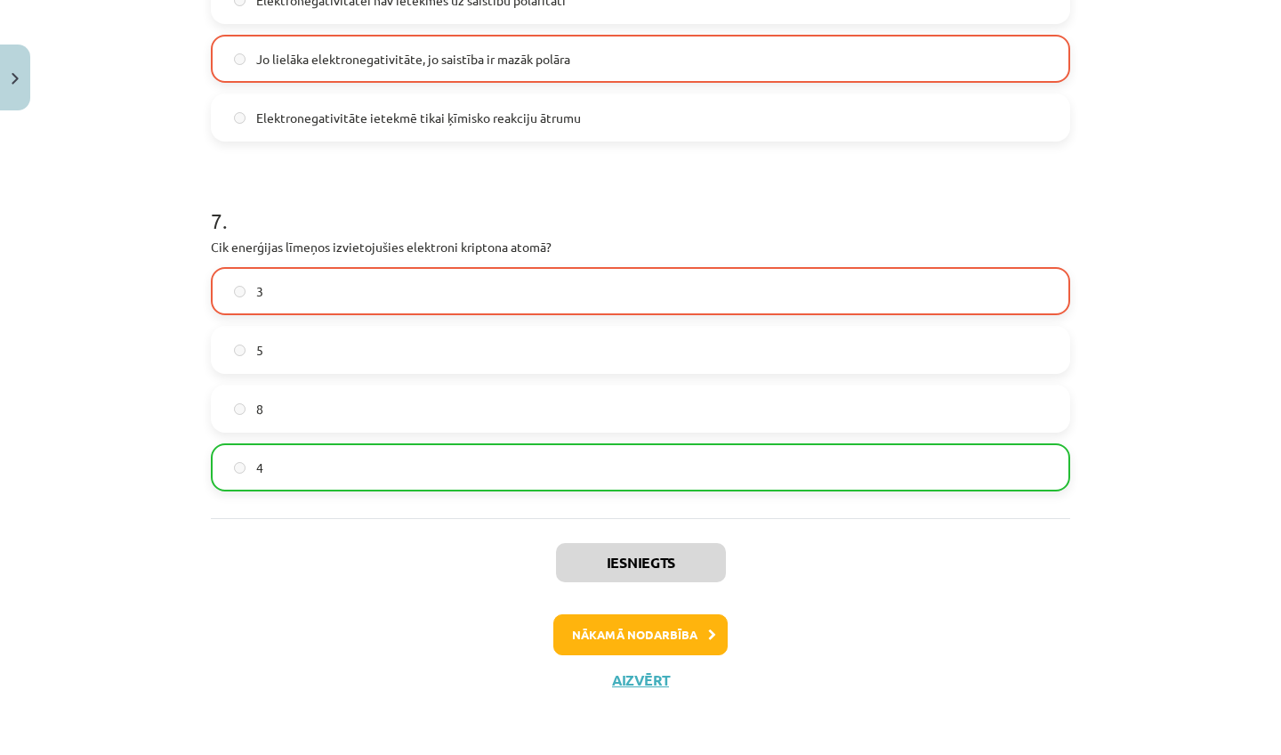
click at [666, 653] on div "Iesniegts Nākamā nodarbība Aizvērt" at bounding box center [641, 609] width 860 height 182
click at [664, 648] on button "Nākamā nodarbība" at bounding box center [640, 634] width 174 height 41
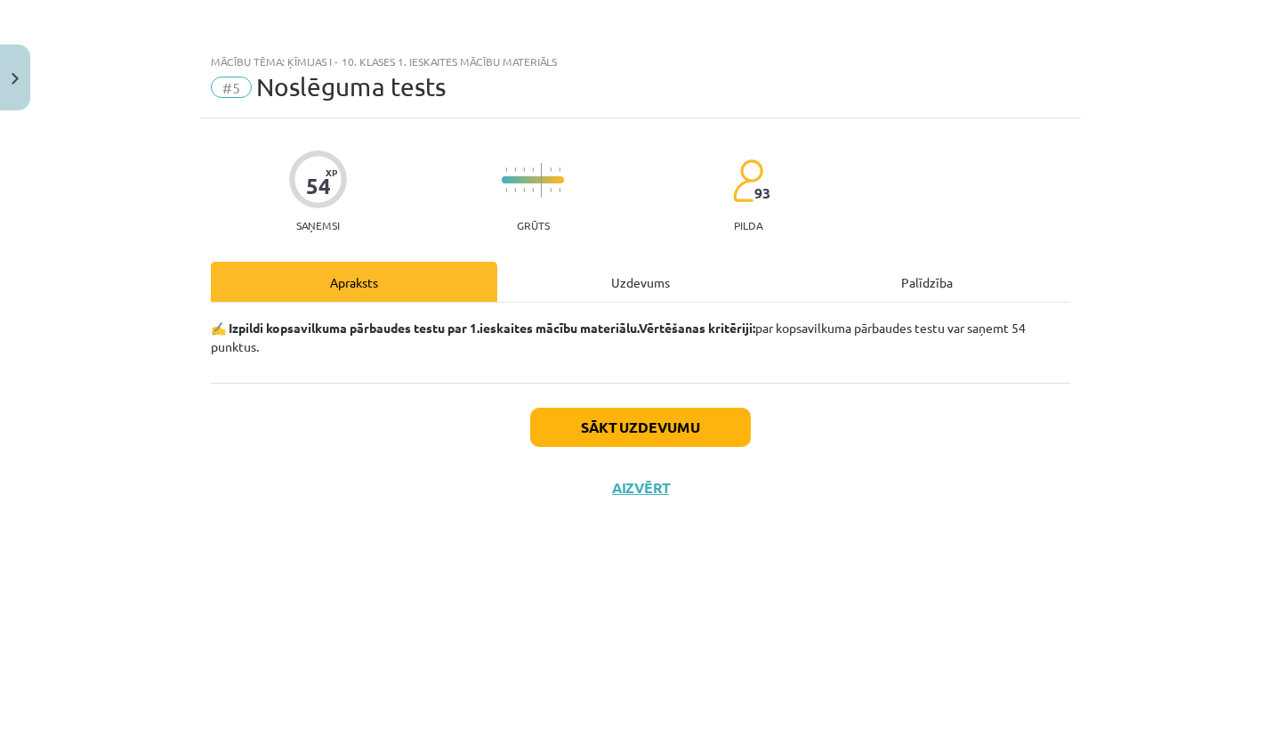
click at [610, 440] on button "Sākt uzdevumu" at bounding box center [640, 427] width 221 height 39
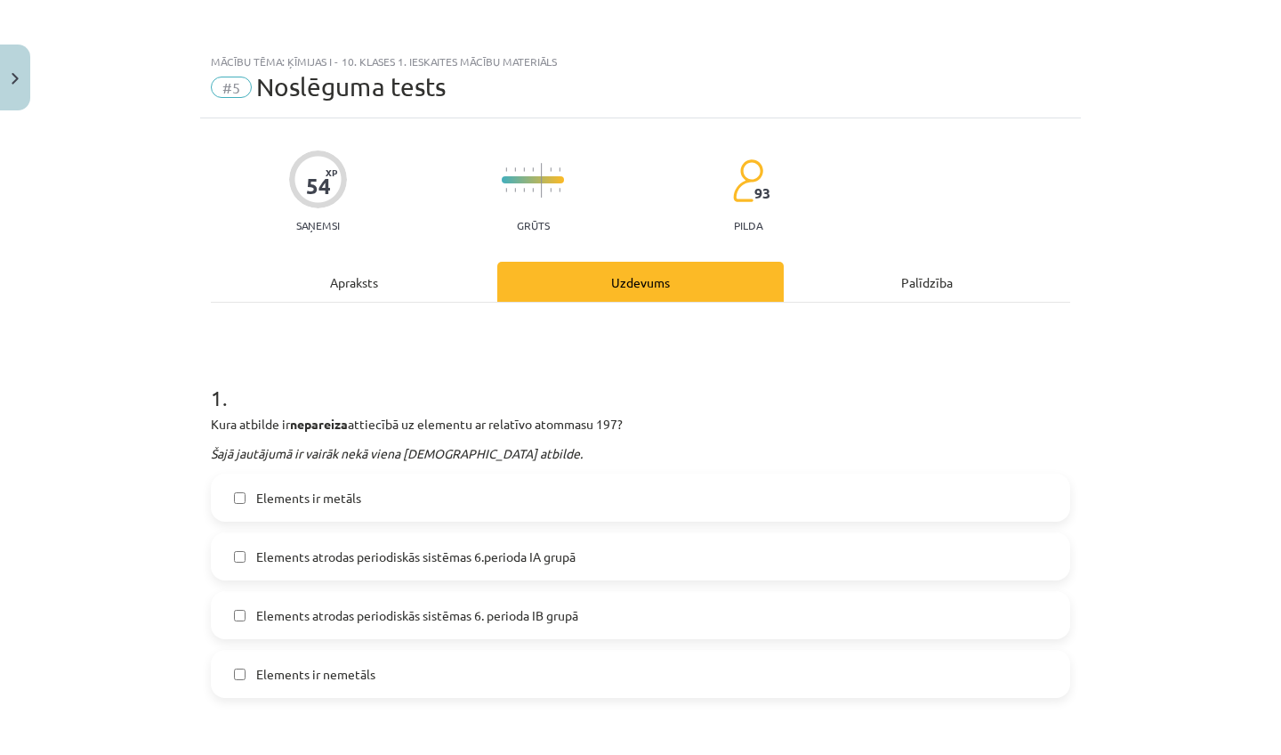
click at [477, 495] on label "Elements ir metāls" at bounding box center [641, 497] width 856 height 44
click at [434, 553] on span "Elements atrodas periodiskās sistēmas 6.perioda IA grupā" at bounding box center [415, 556] width 319 height 19
click at [367, 675] on span "Elements ir nemetāls" at bounding box center [315, 674] width 119 height 19
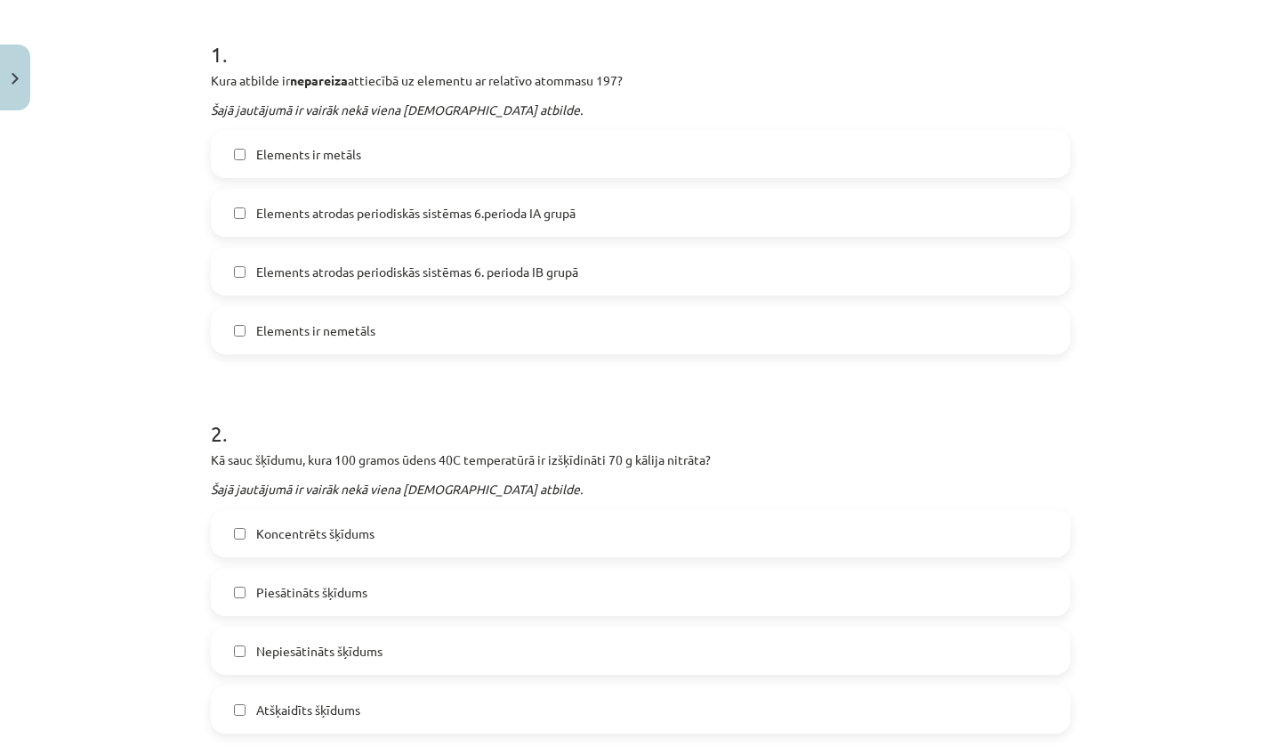
scroll to position [410, 0]
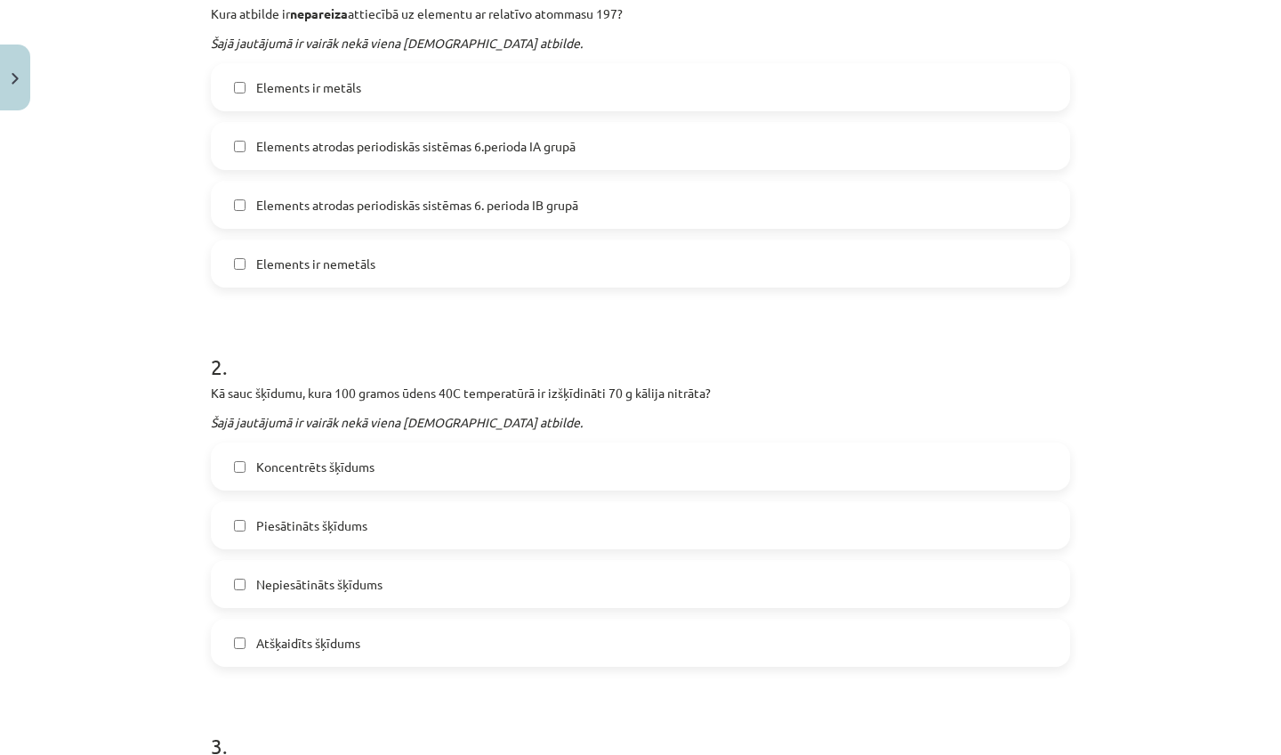
click at [359, 466] on span "Koncentrēts šķīdums" at bounding box center [315, 466] width 118 height 19
click at [325, 588] on span "Nepiesātināts šķīdums" at bounding box center [319, 584] width 126 height 19
click at [327, 639] on span "Atšķaidīts šķīdums" at bounding box center [308, 643] width 104 height 19
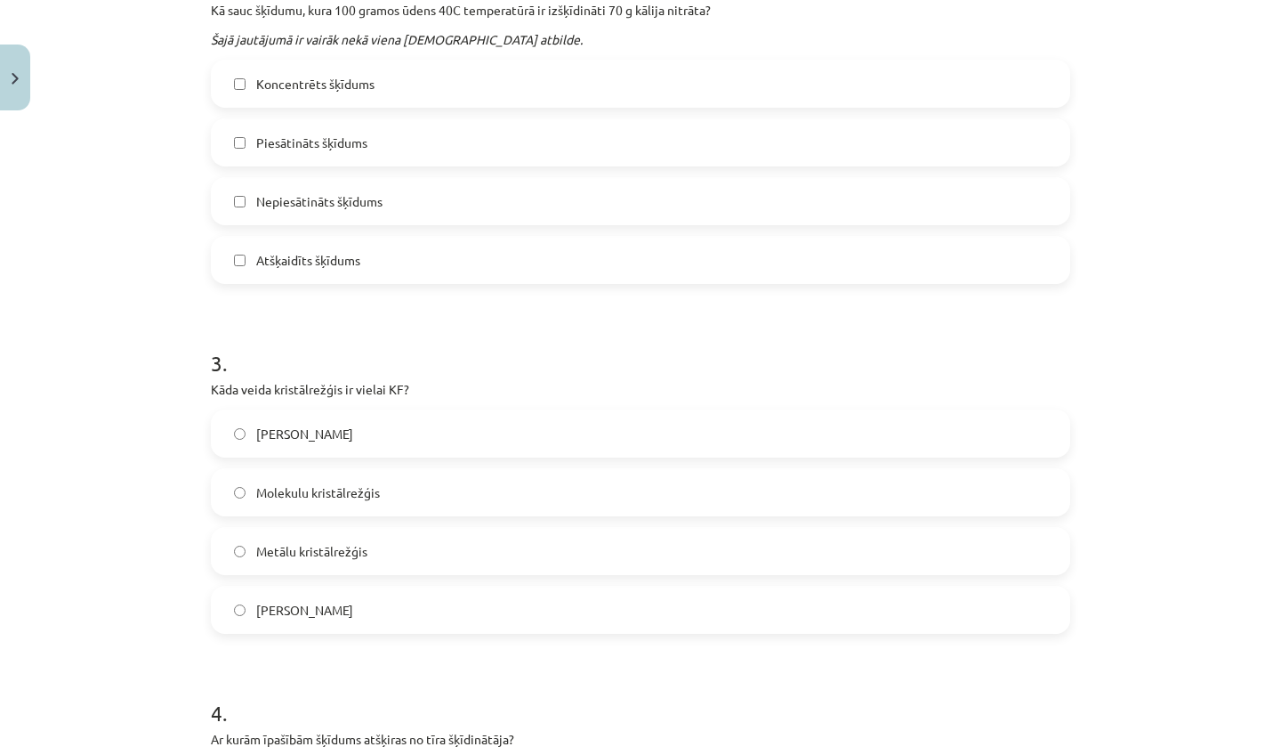
scroll to position [796, 0]
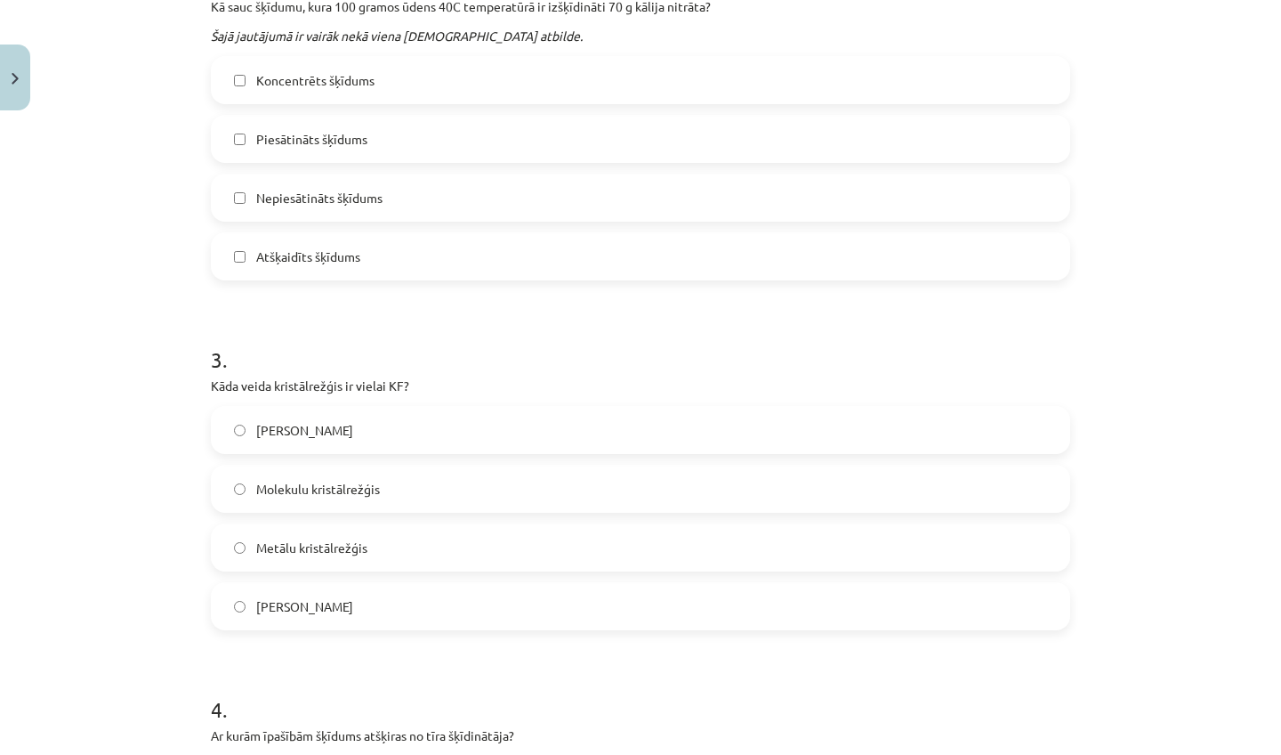
click at [294, 491] on span "Molekulu kristālrežģis" at bounding box center [318, 489] width 124 height 19
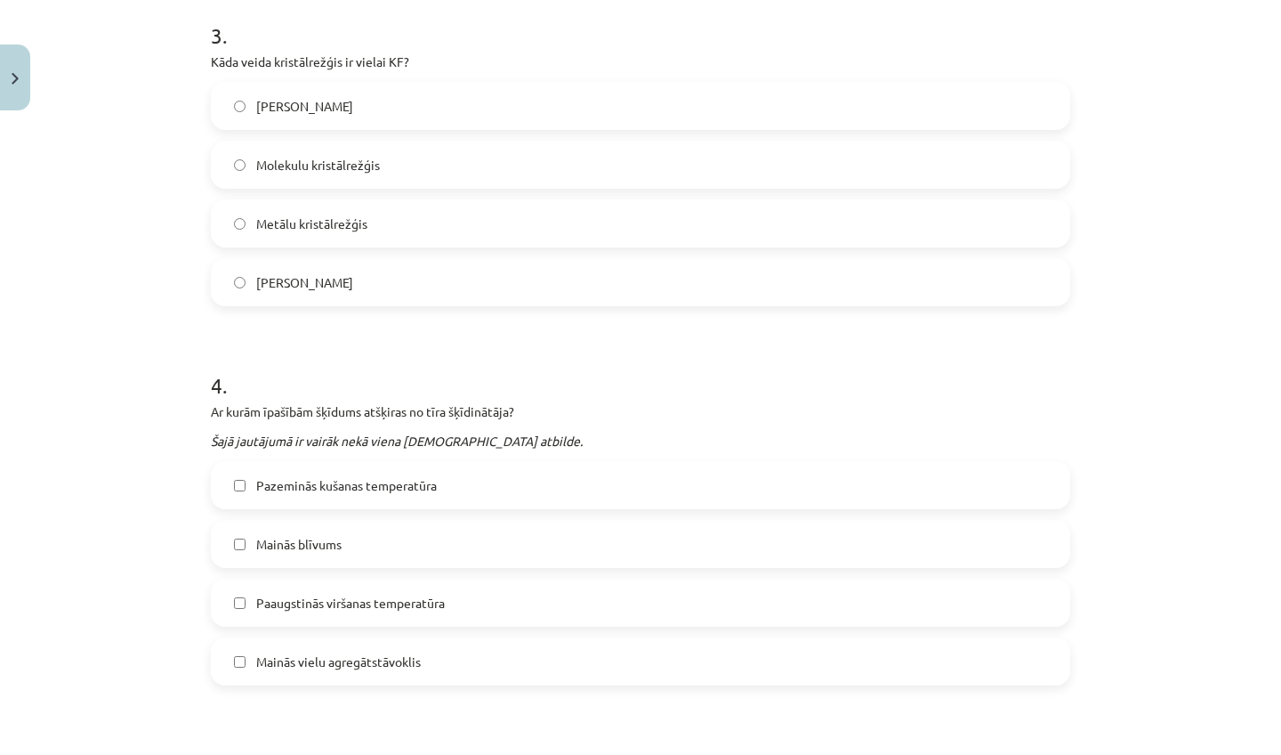
scroll to position [1282, 0]
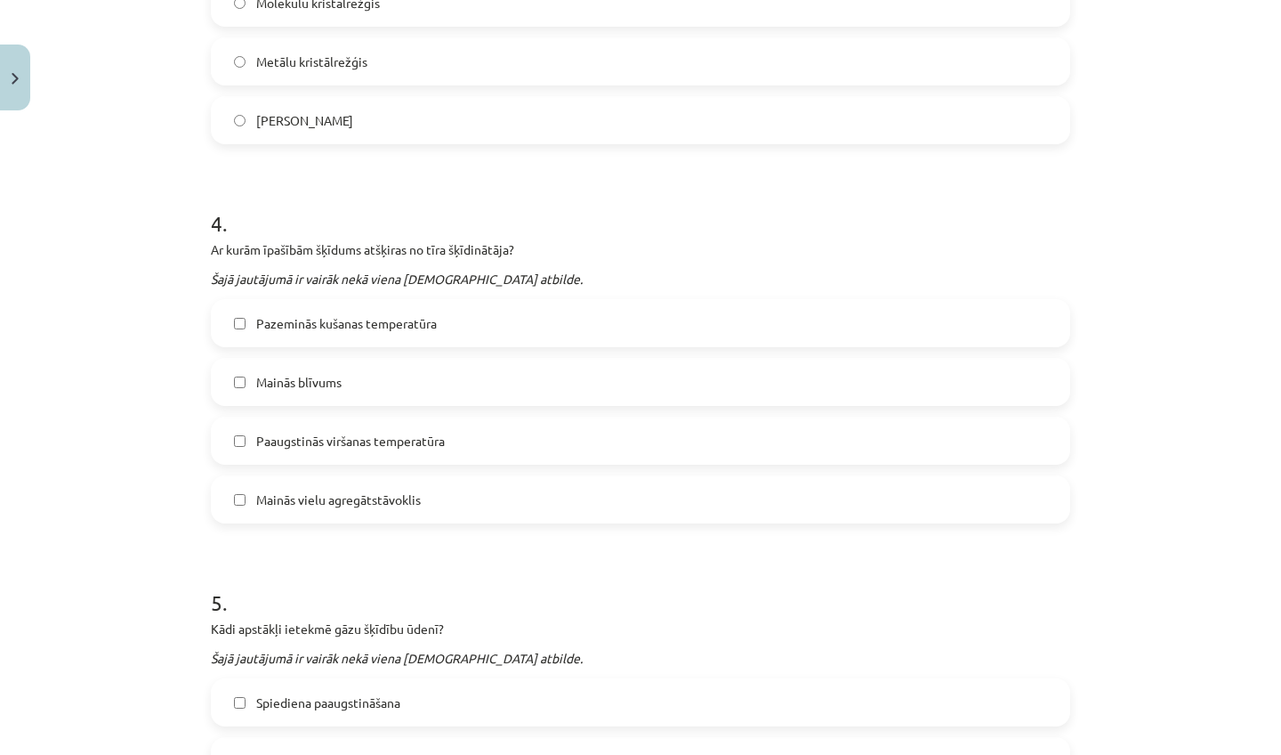
click at [331, 319] on span "Pazeminās kušanas temperatūra" at bounding box center [346, 323] width 181 height 19
click at [340, 386] on label "Mainās blīvums" at bounding box center [641, 381] width 856 height 44
click at [317, 506] on span "Mainās vielu agregātstāvoklis" at bounding box center [338, 499] width 165 height 19
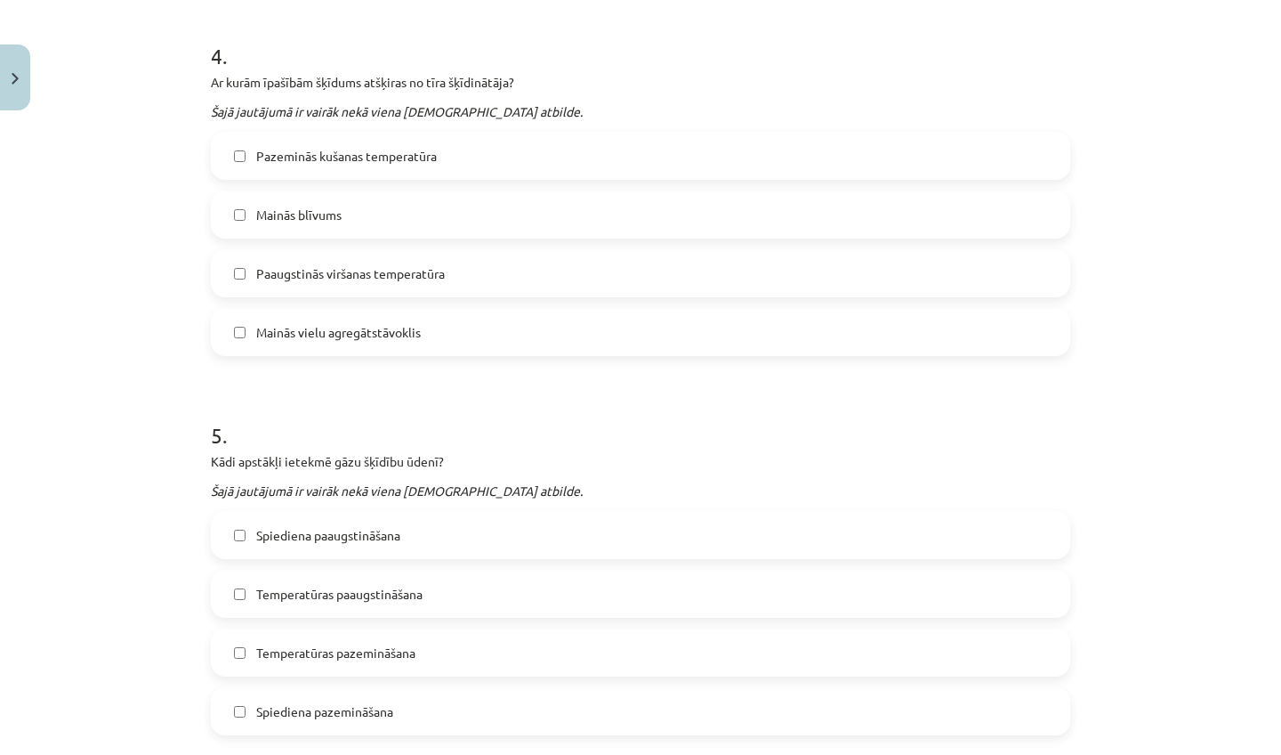
scroll to position [1519, 0]
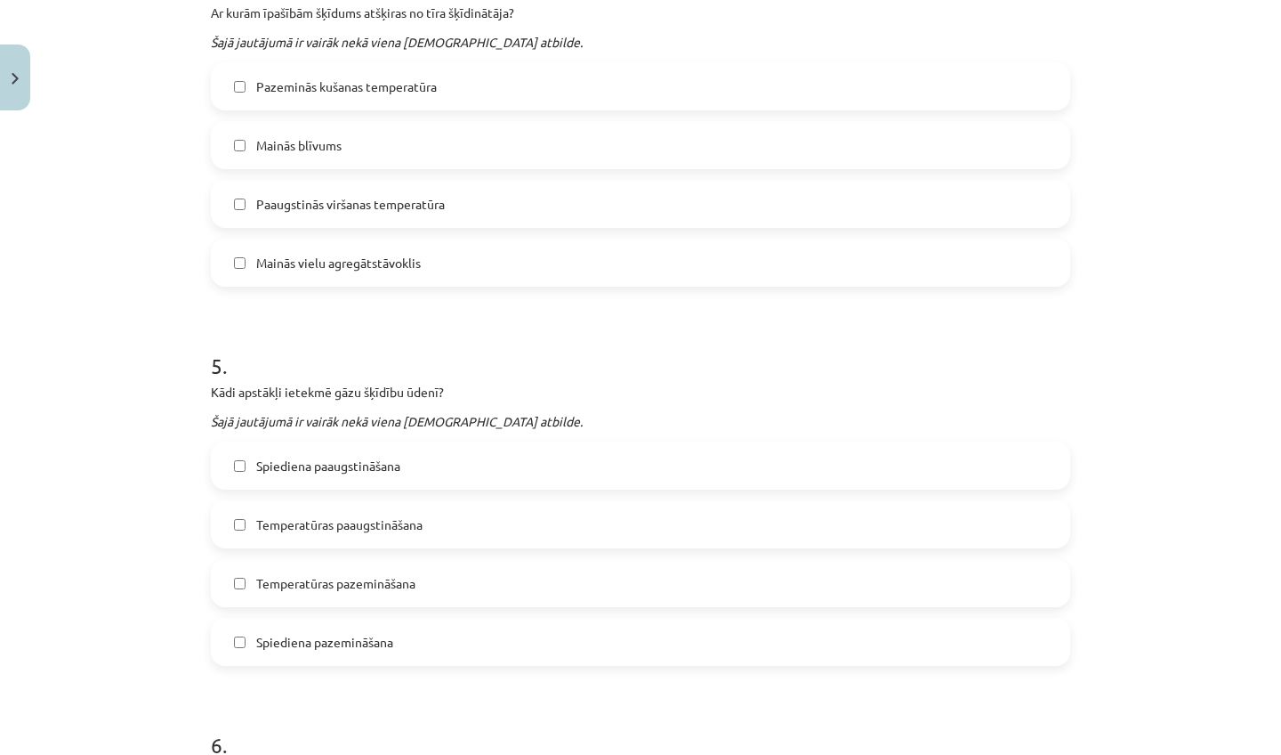
click at [311, 470] on span "Spiediena paaugstināšana" at bounding box center [328, 465] width 144 height 19
click at [298, 515] on span "Temperatūras paaugstināšana" at bounding box center [339, 524] width 166 height 19
click at [326, 534] on label "Temperatūras paaugstināšana" at bounding box center [641, 524] width 856 height 44
click at [343, 578] on span "Temperatūras pazemināšana" at bounding box center [335, 583] width 159 height 19
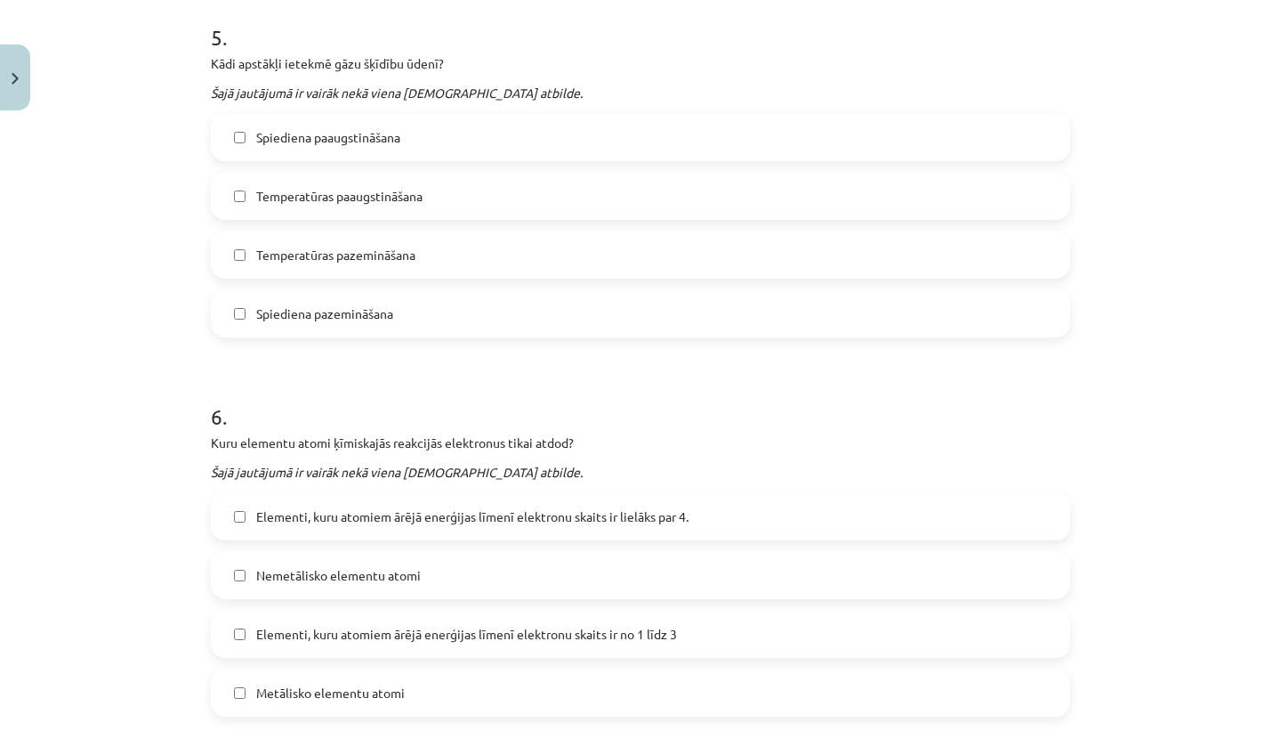
scroll to position [1880, 0]
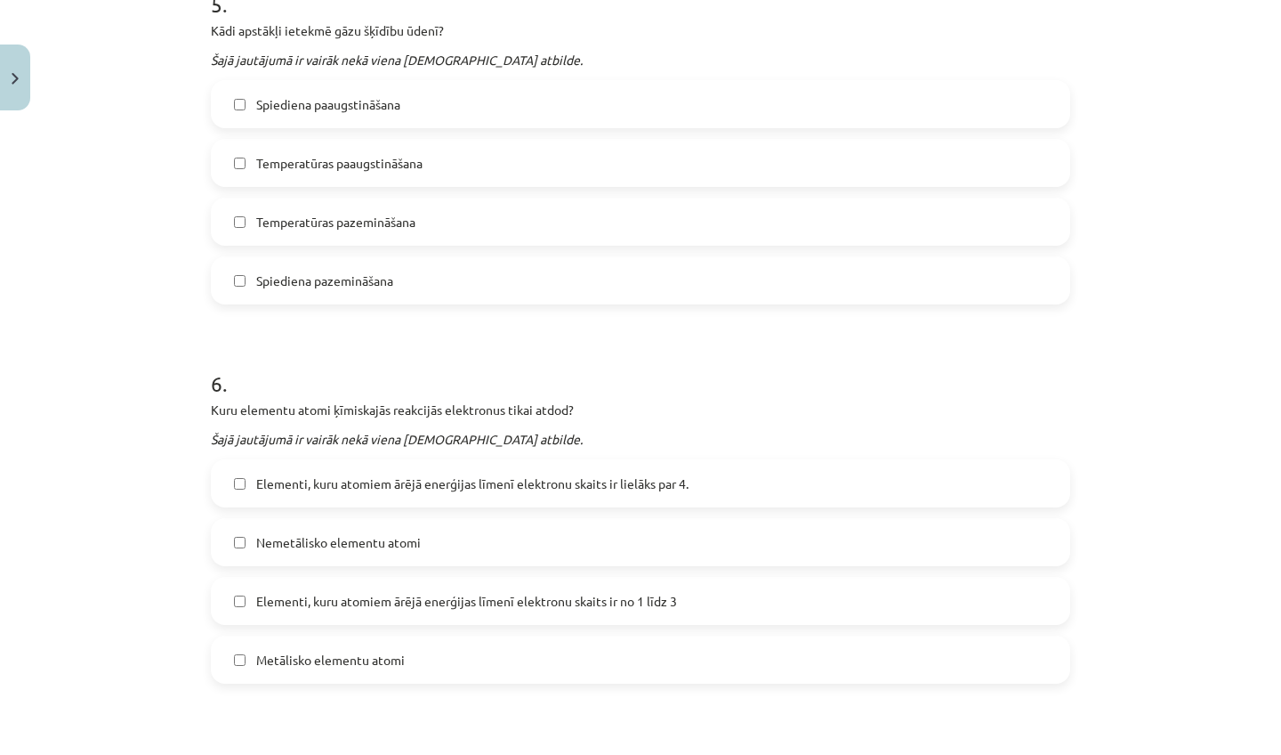
click at [290, 495] on label "Elementi, kuru atomiem ārējā enerģijas līmenī elektronu skaits ir lielāks par 4." at bounding box center [641, 483] width 856 height 44
click at [372, 650] on span "Metālisko elementu atomi" at bounding box center [330, 659] width 149 height 19
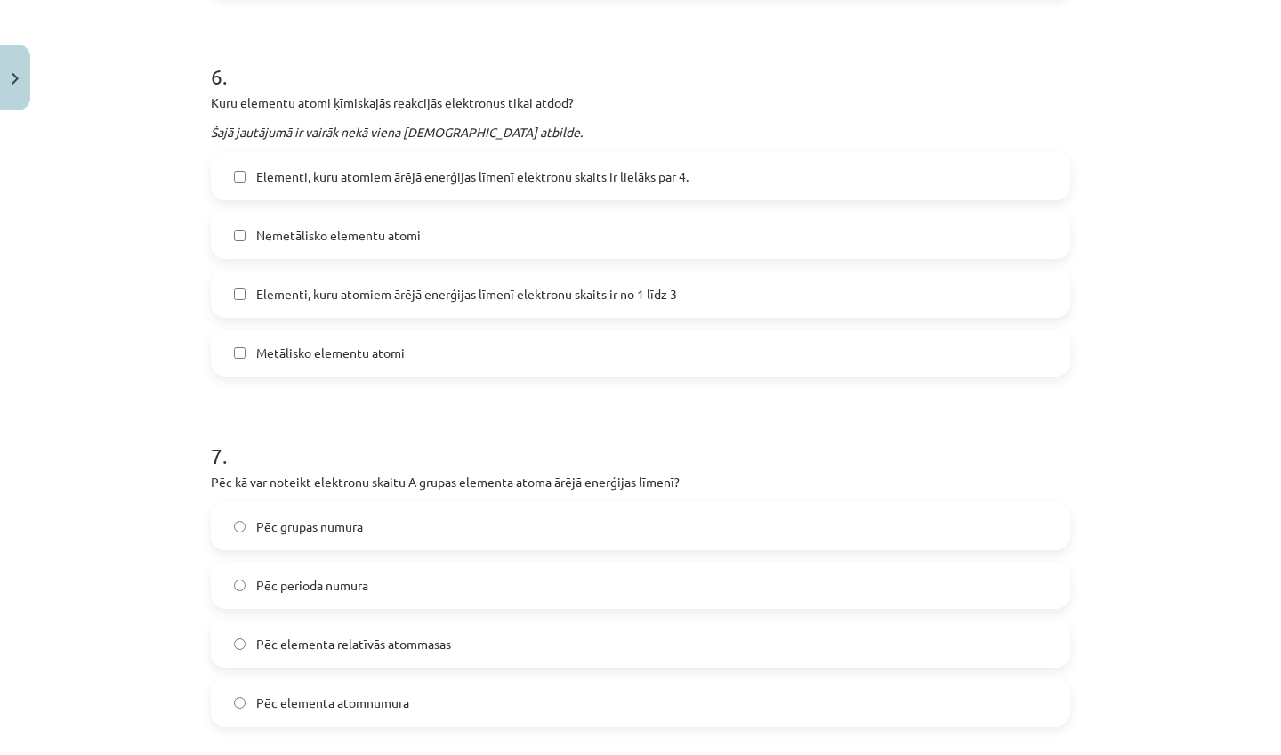
scroll to position [2431, 0]
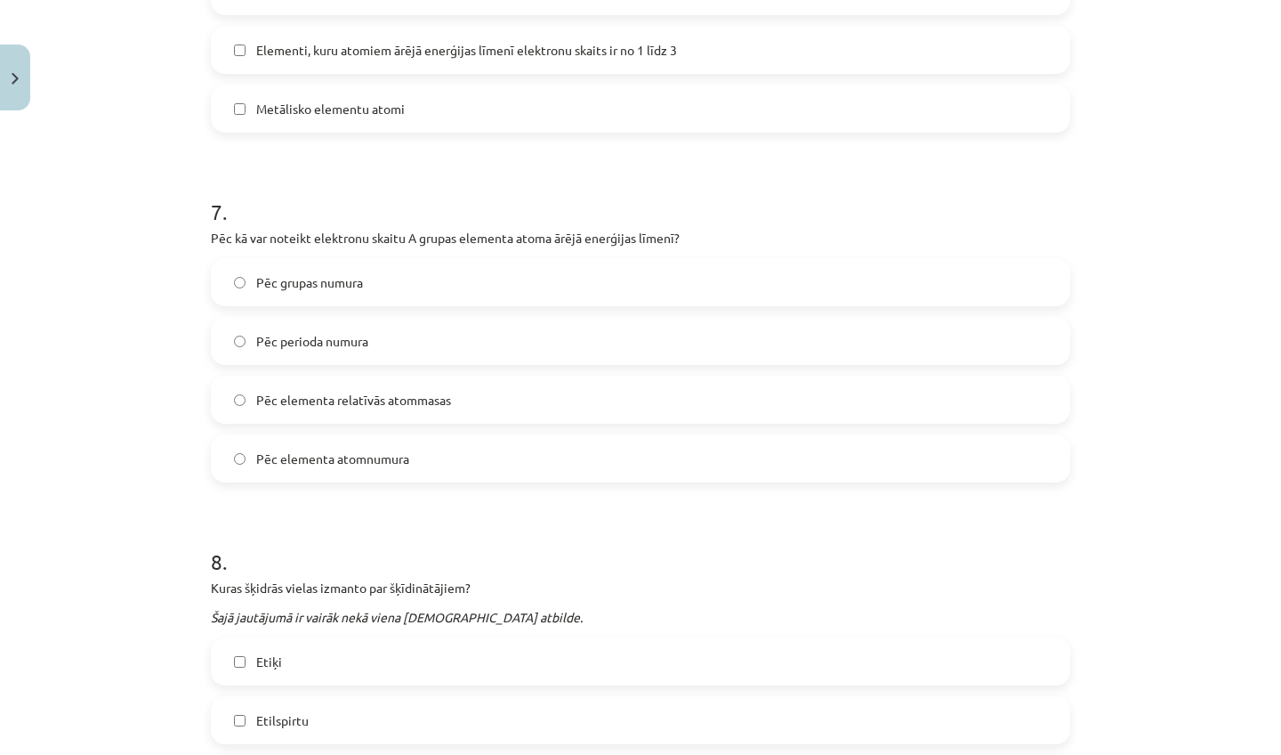
click at [307, 287] on span "Pēc grupas numura" at bounding box center [309, 282] width 107 height 19
click at [343, 478] on label "Pēc elementa atomnumura" at bounding box center [641, 458] width 856 height 44
click at [290, 325] on label "Pēc perioda numura" at bounding box center [641, 341] width 856 height 44
click at [335, 408] on span "Pēc elementa relatīvās atommasas" at bounding box center [353, 400] width 195 height 19
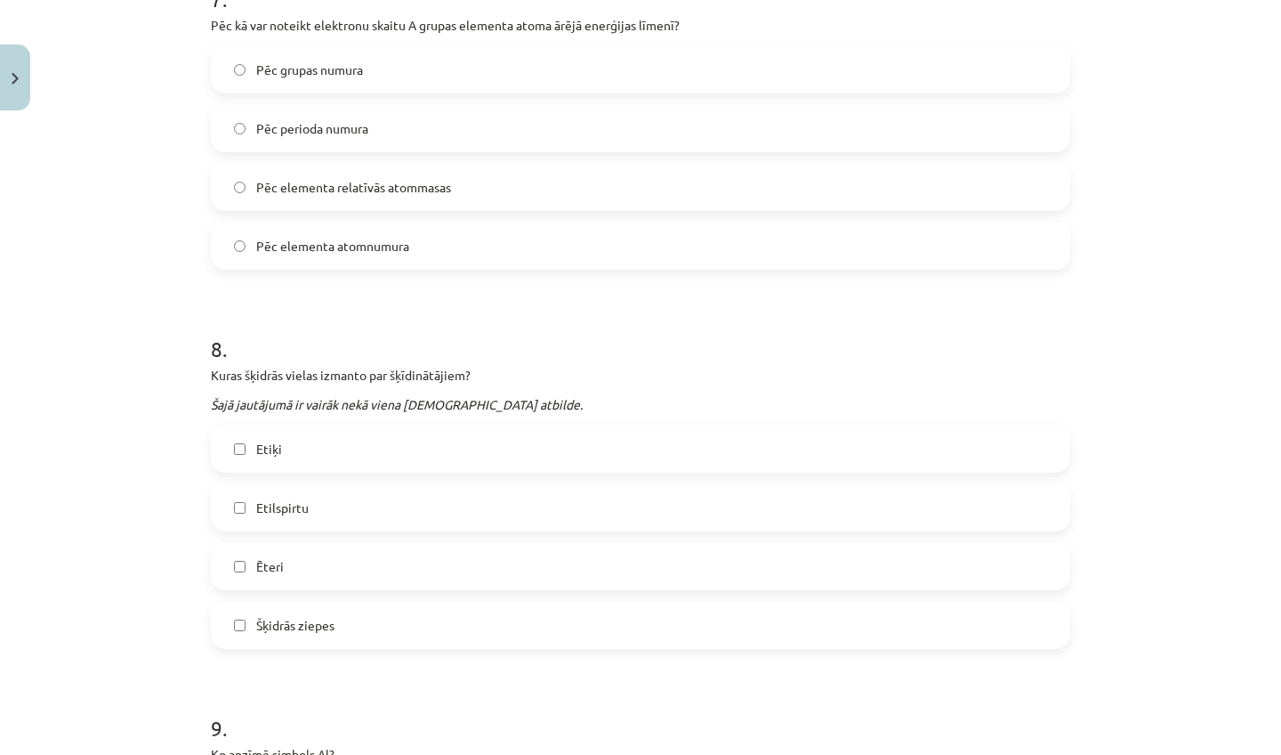
scroll to position [2647, 0]
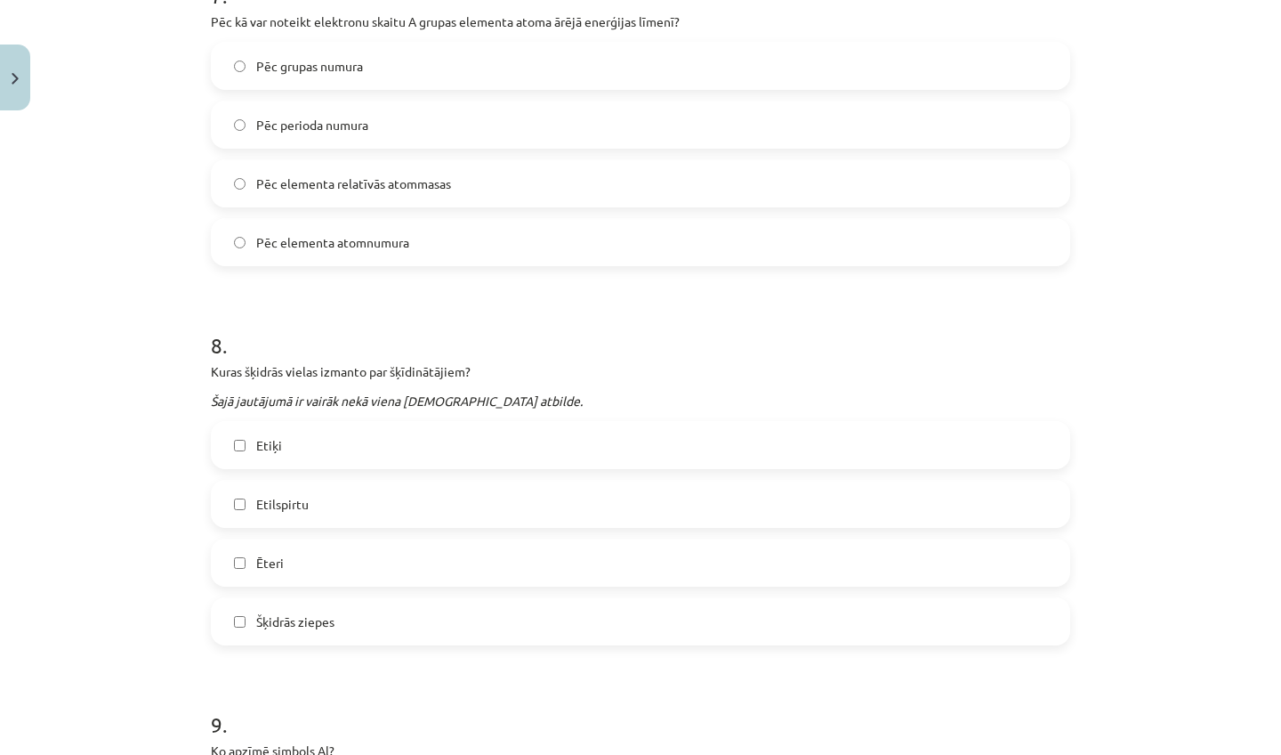
click at [325, 447] on label "Etiķi" at bounding box center [641, 445] width 856 height 44
click at [341, 616] on label "Šķidrās ziepes" at bounding box center [641, 621] width 856 height 44
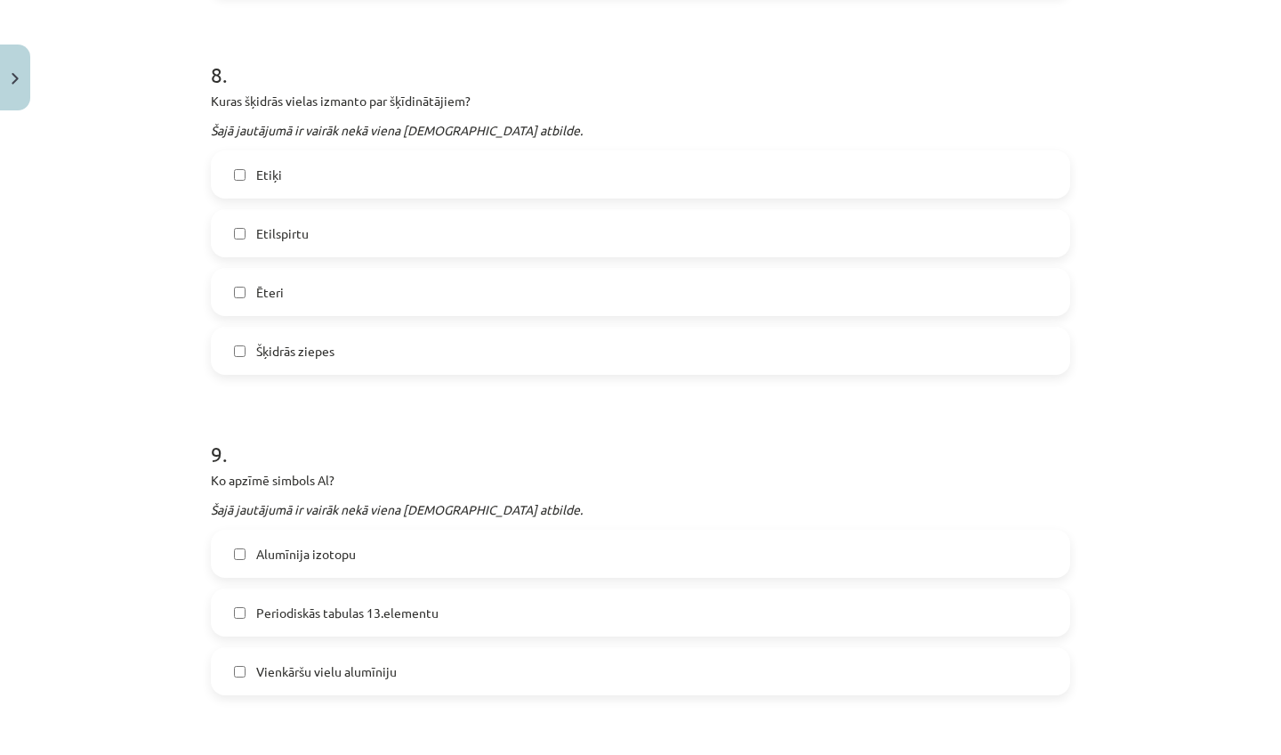
scroll to position [2921, 0]
click at [384, 547] on label "Alumīnija izotopu" at bounding box center [641, 550] width 856 height 44
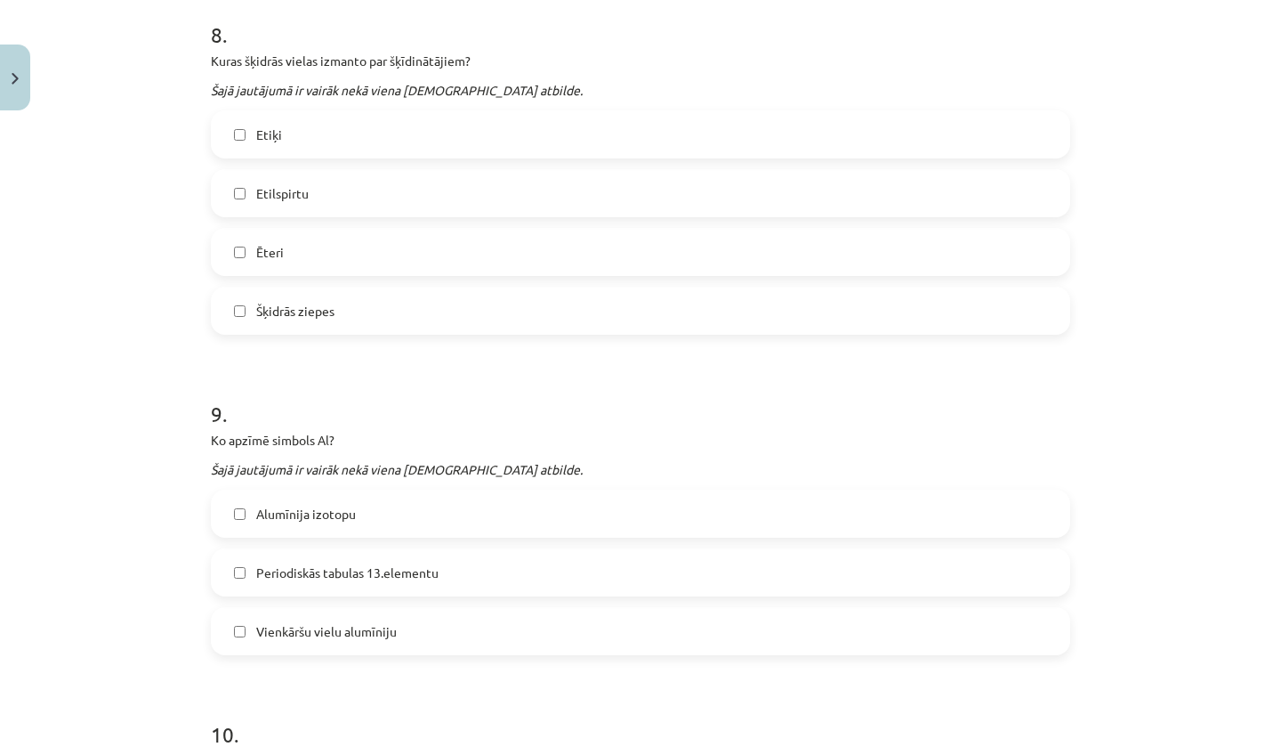
scroll to position [2961, 0]
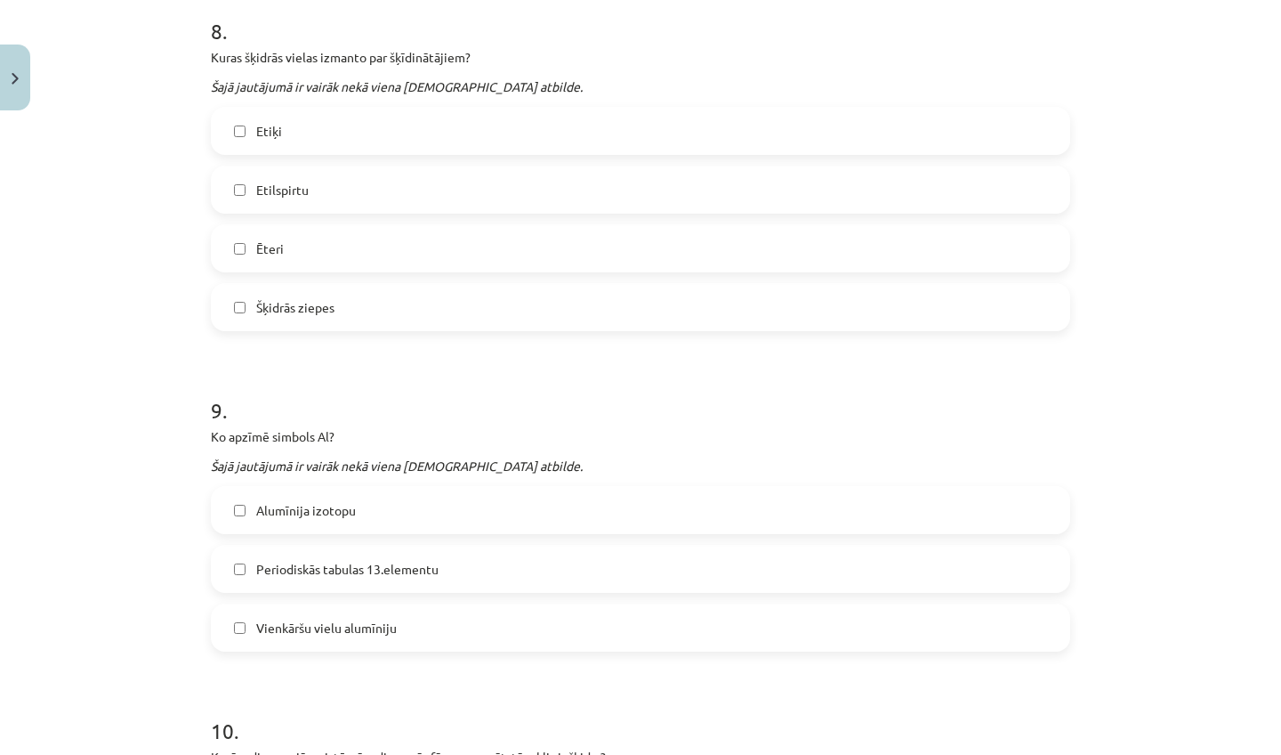
drag, startPoint x: 358, startPoint y: 635, endPoint x: 355, endPoint y: 606, distance: 29.5
click at [358, 635] on span "Vienkāršu vielu alumīniju" at bounding box center [326, 627] width 141 height 19
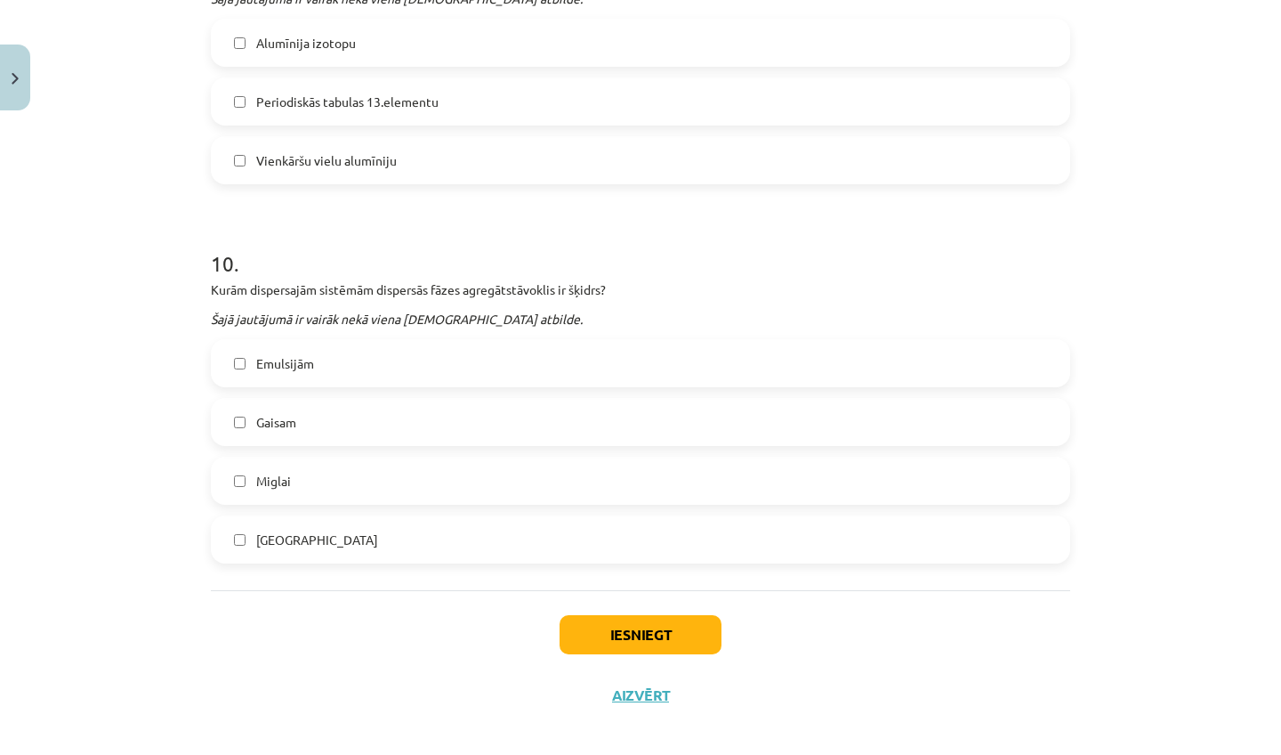
scroll to position [3446, 0]
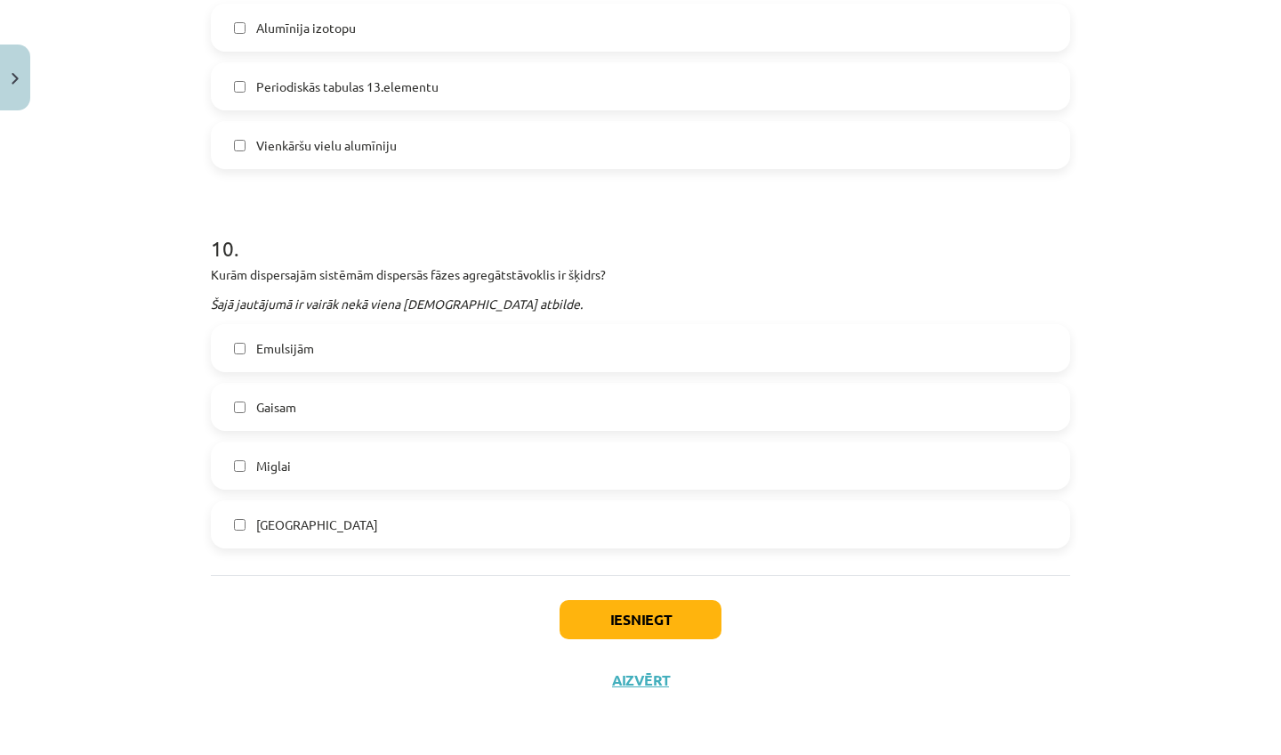
click at [302, 393] on label "Gaisam" at bounding box center [641, 406] width 856 height 44
drag, startPoint x: 294, startPoint y: 461, endPoint x: 287, endPoint y: 450, distance: 12.8
click at [294, 460] on label "Miglai" at bounding box center [641, 465] width 856 height 44
click at [615, 627] on button "Iesniegt" at bounding box center [641, 619] width 162 height 39
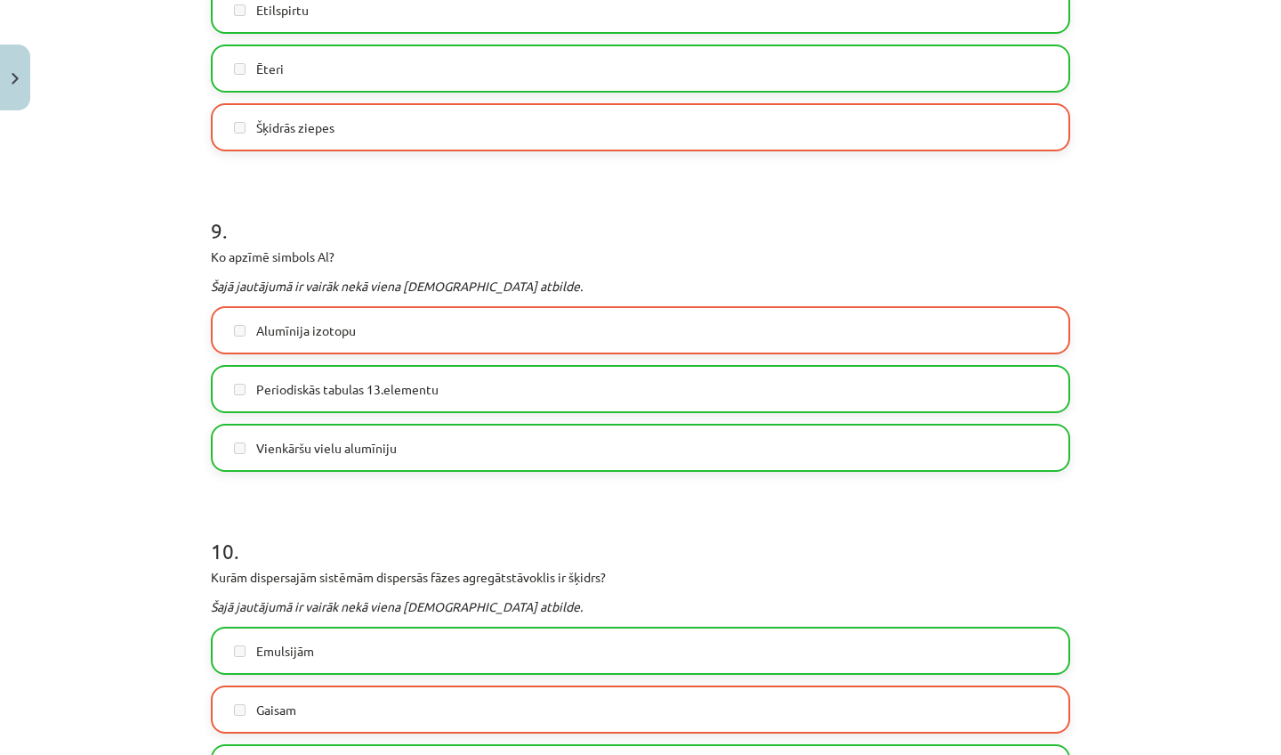
scroll to position [3502, 0]
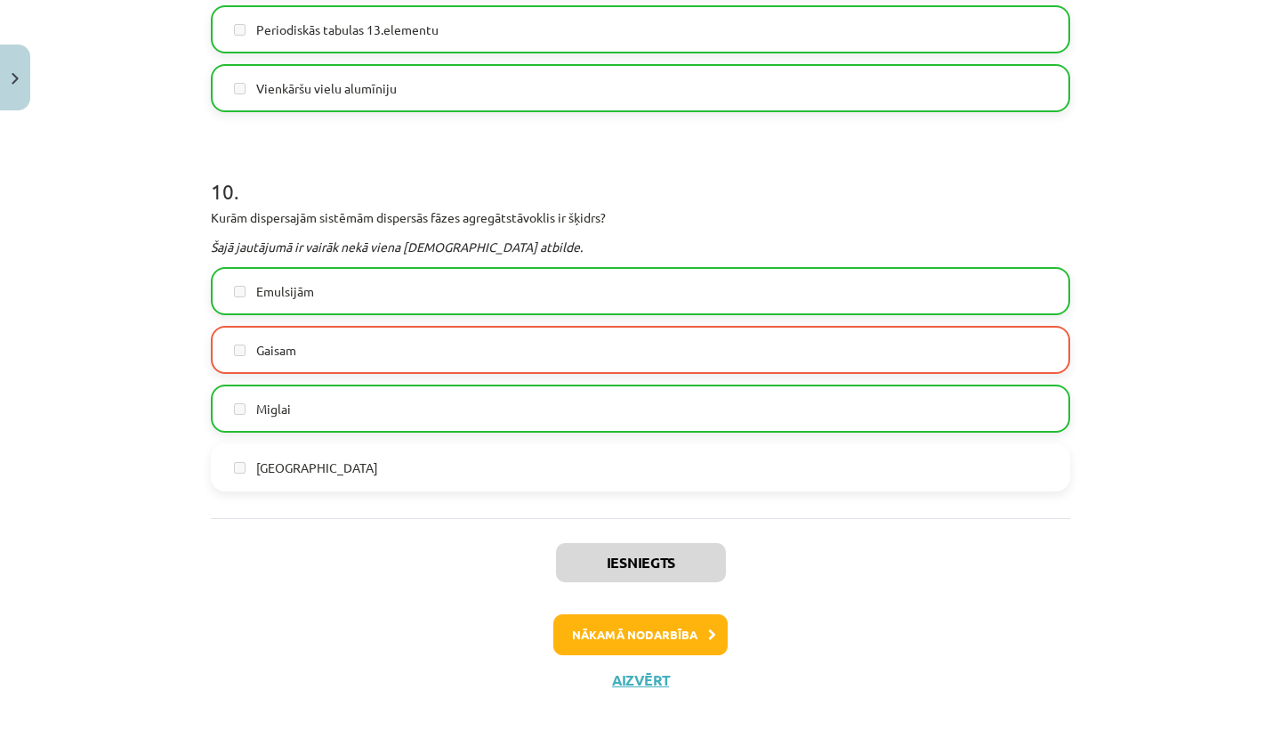
click at [636, 623] on button "Nākamā nodarbība" at bounding box center [640, 634] width 174 height 41
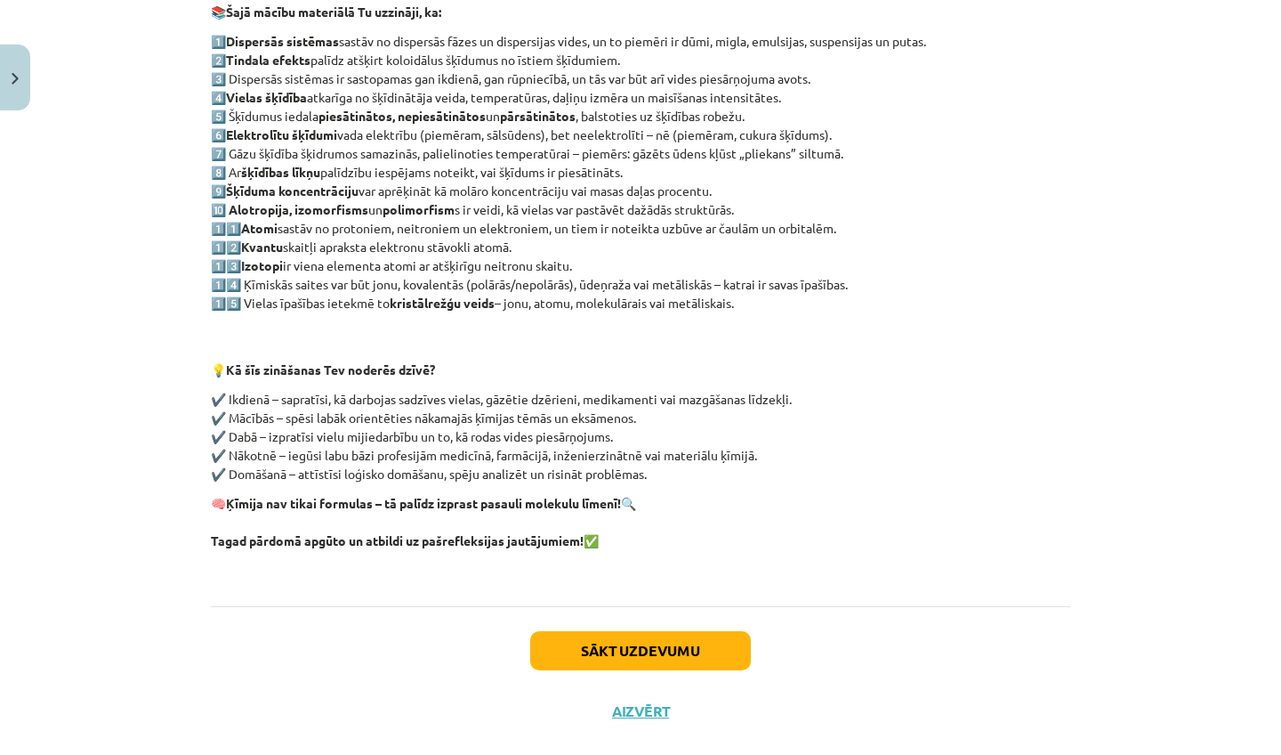
scroll to position [367, 0]
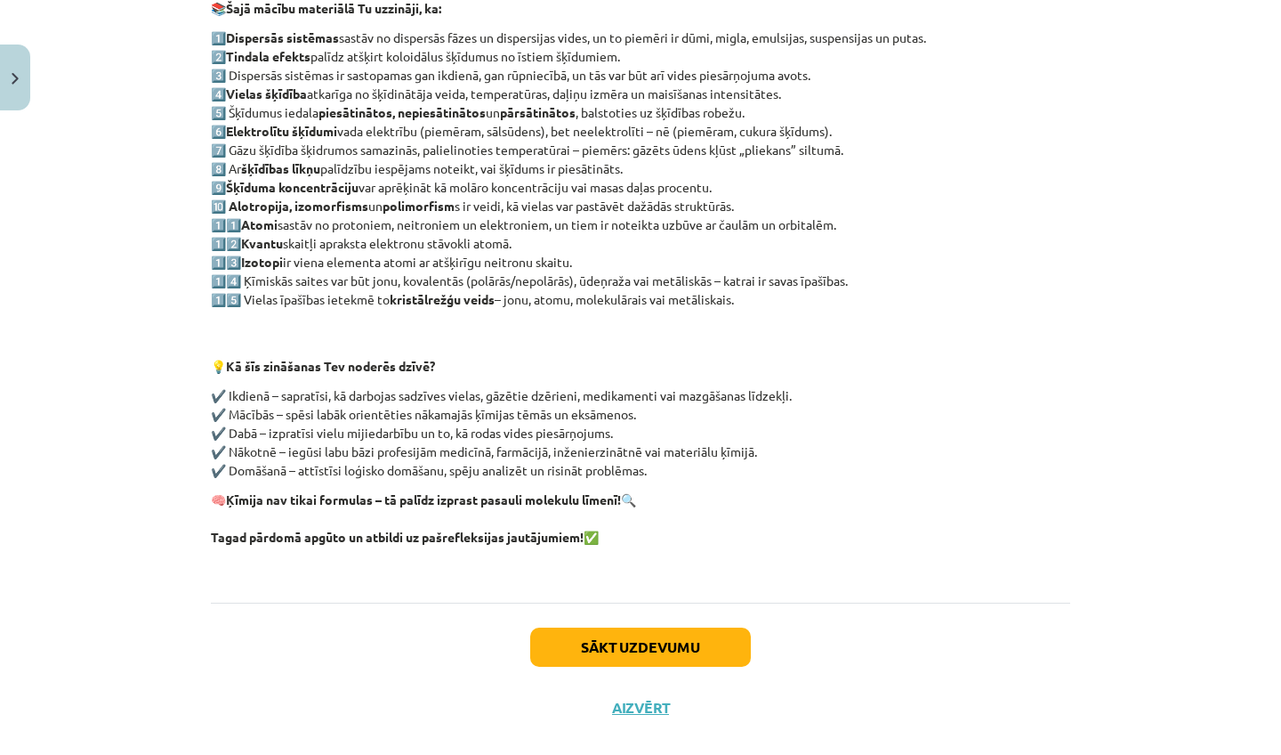
click at [622, 652] on button "Sākt uzdevumu" at bounding box center [640, 646] width 221 height 39
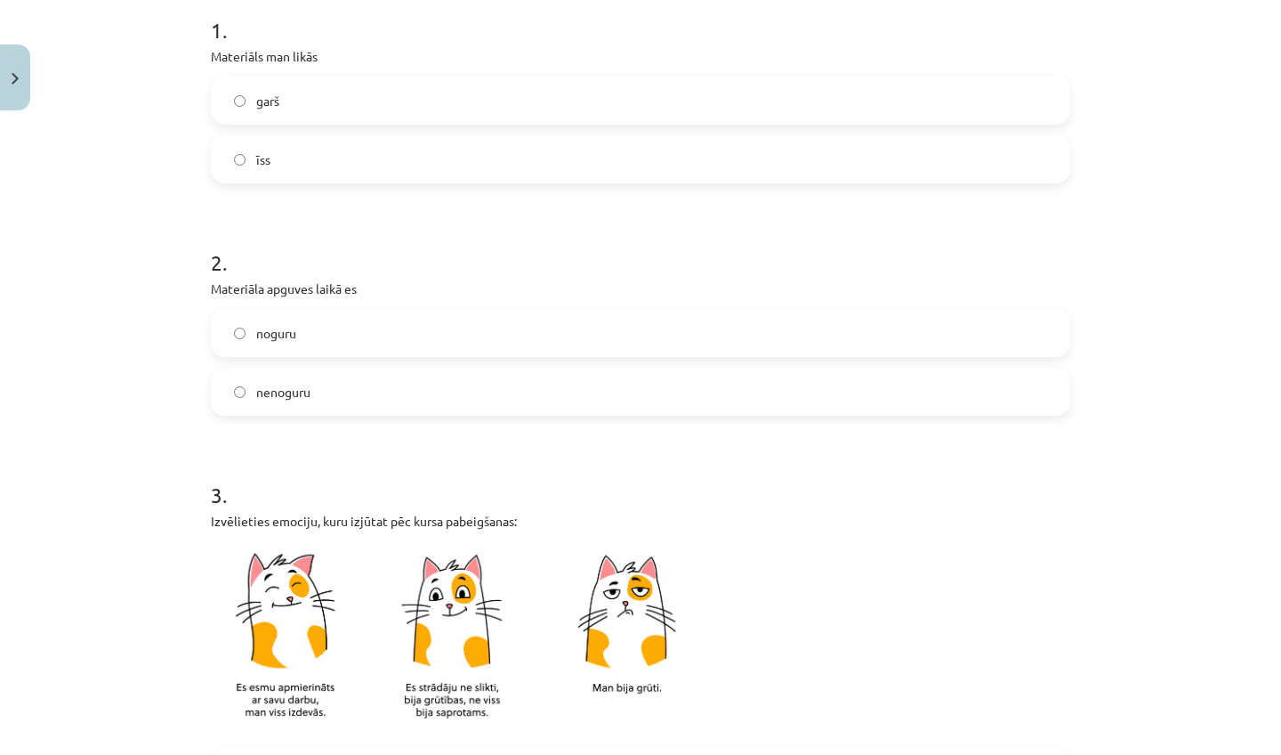
scroll to position [44, 0]
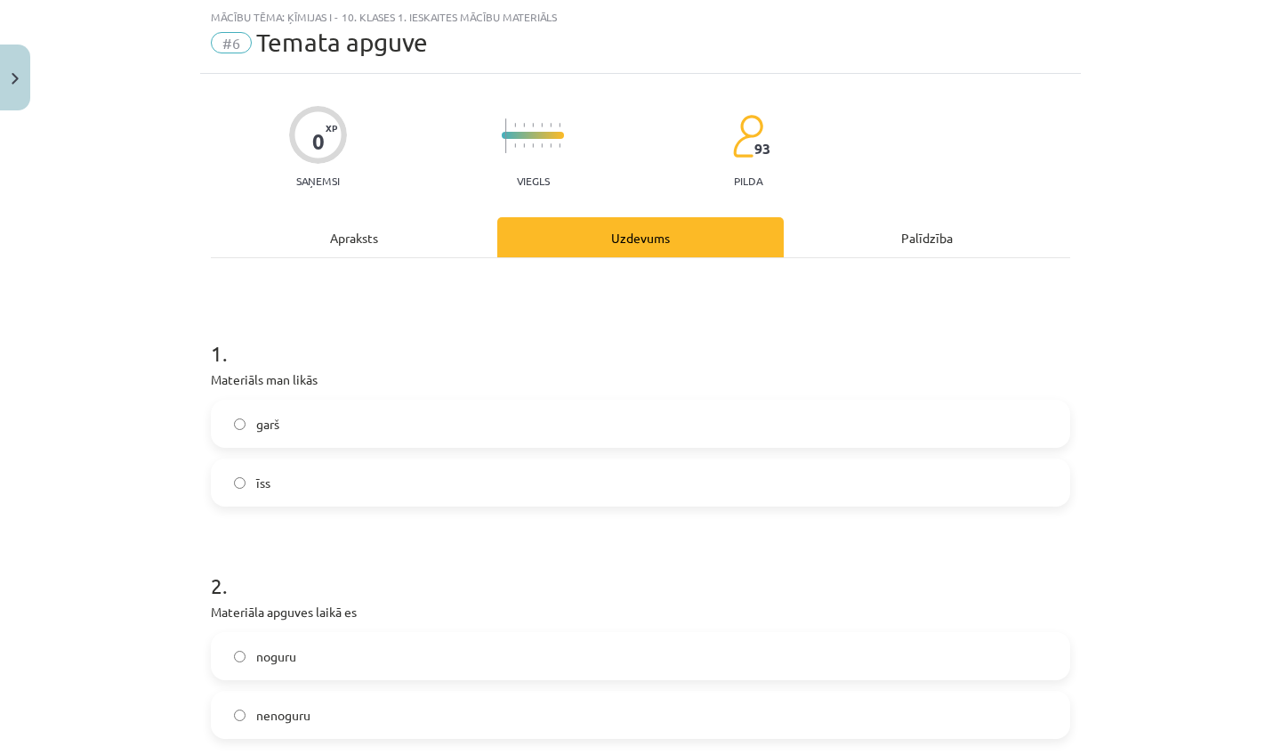
click at [270, 430] on span "garš" at bounding box center [267, 424] width 23 height 19
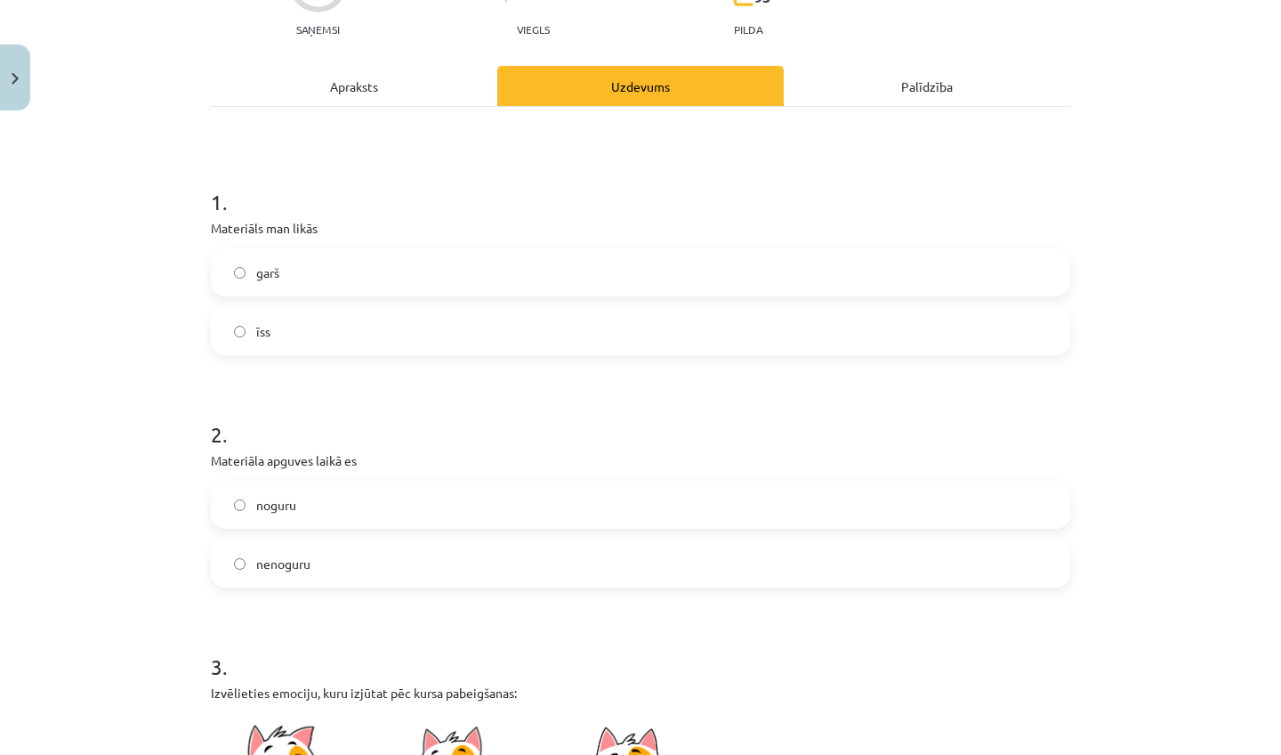
scroll to position [282, 0]
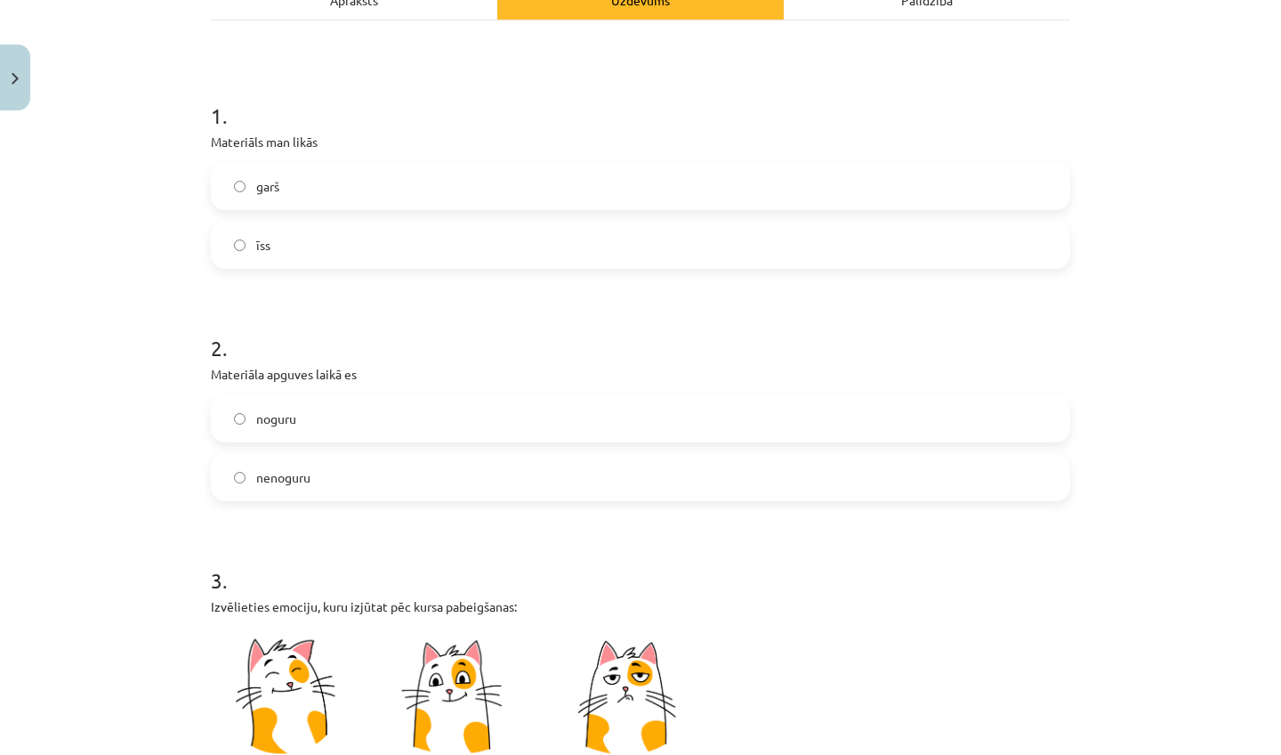
click at [335, 480] on label "nenoguru" at bounding box center [641, 477] width 856 height 44
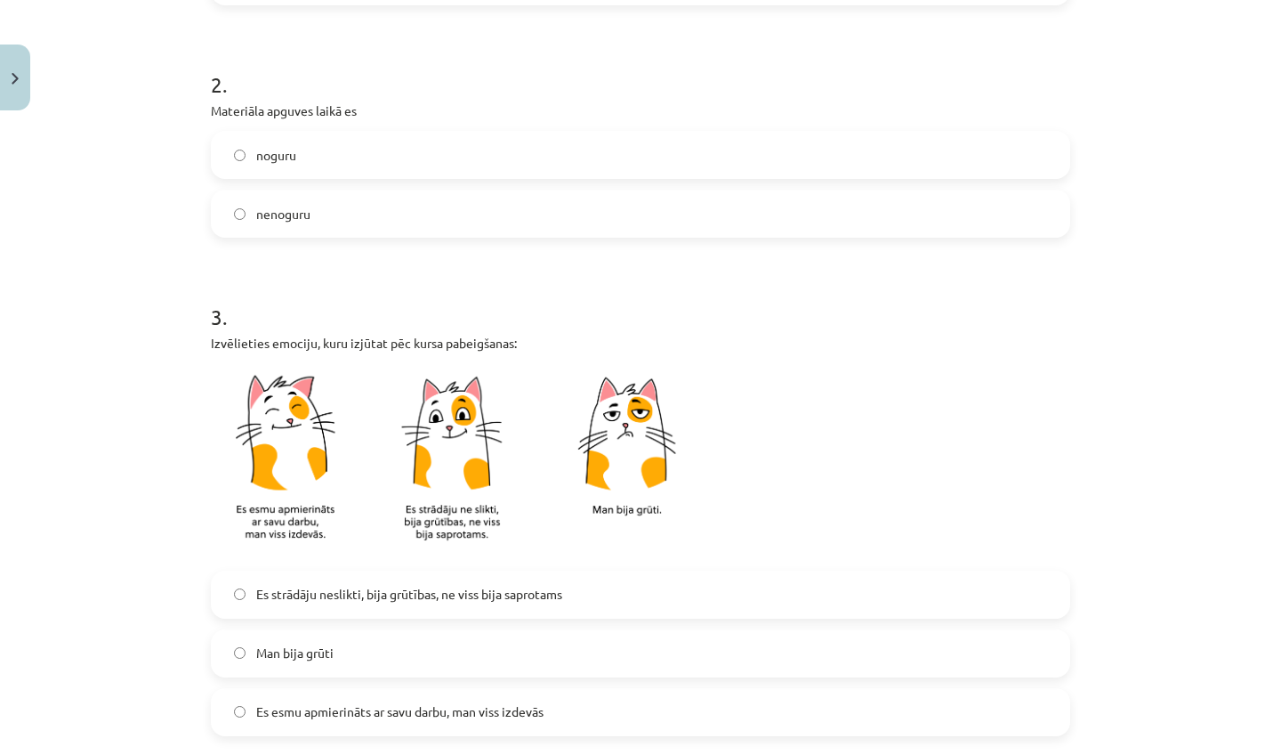
scroll to position [708, 0]
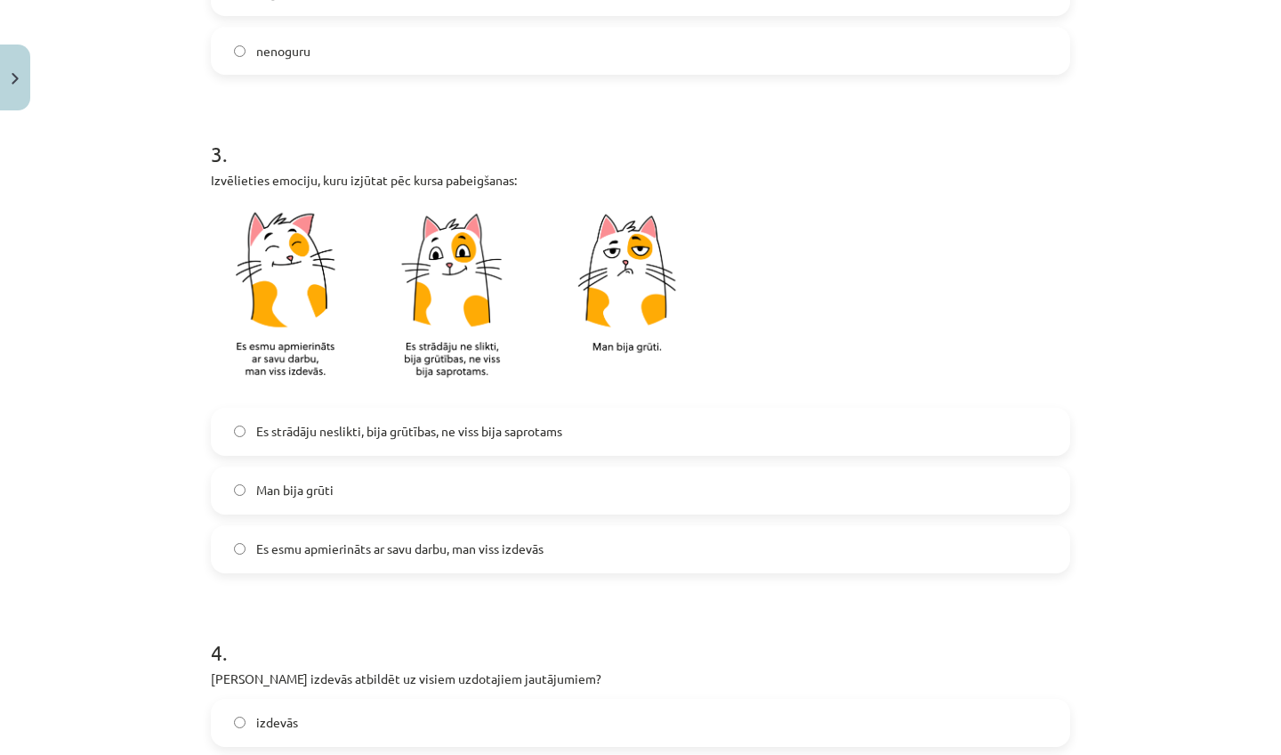
click at [384, 442] on label "Es strādāju neslikti, bija grūtības, ne viss bija saprotams" at bounding box center [641, 431] width 856 height 44
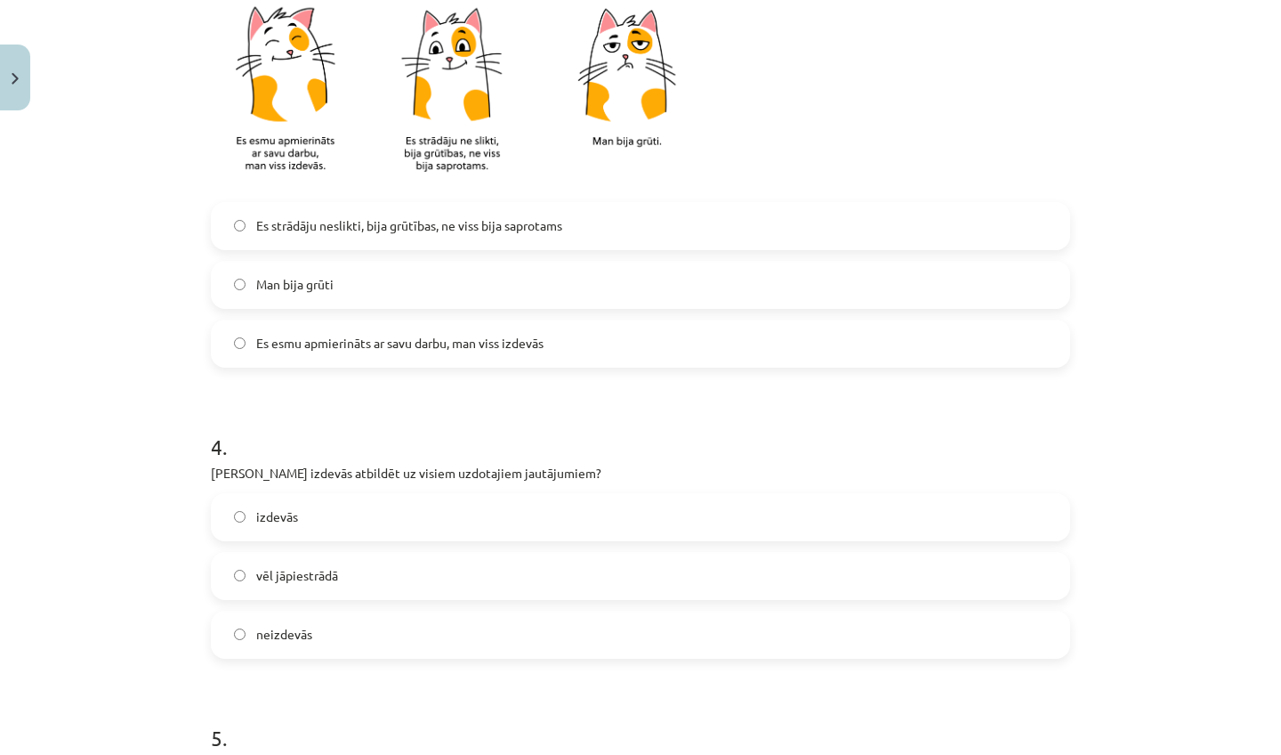
scroll to position [994, 0]
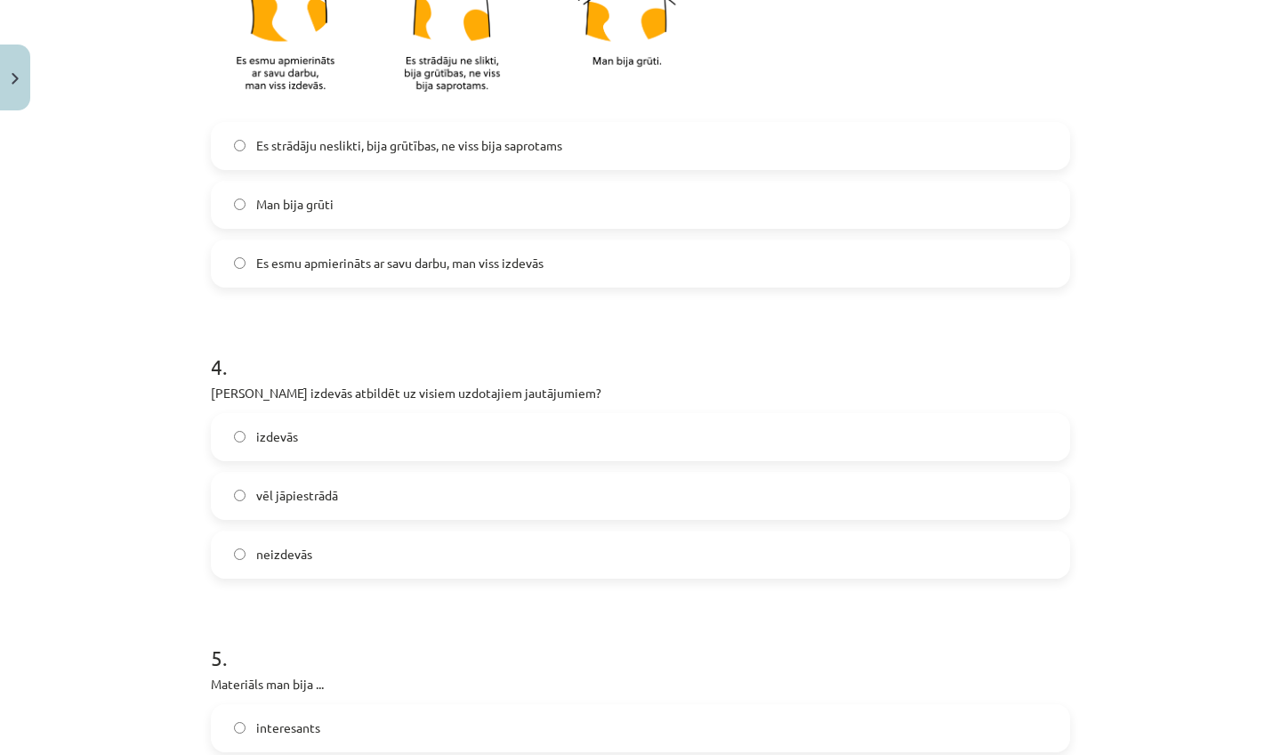
click at [295, 506] on label "vēl jāpiestrādā" at bounding box center [641, 495] width 856 height 44
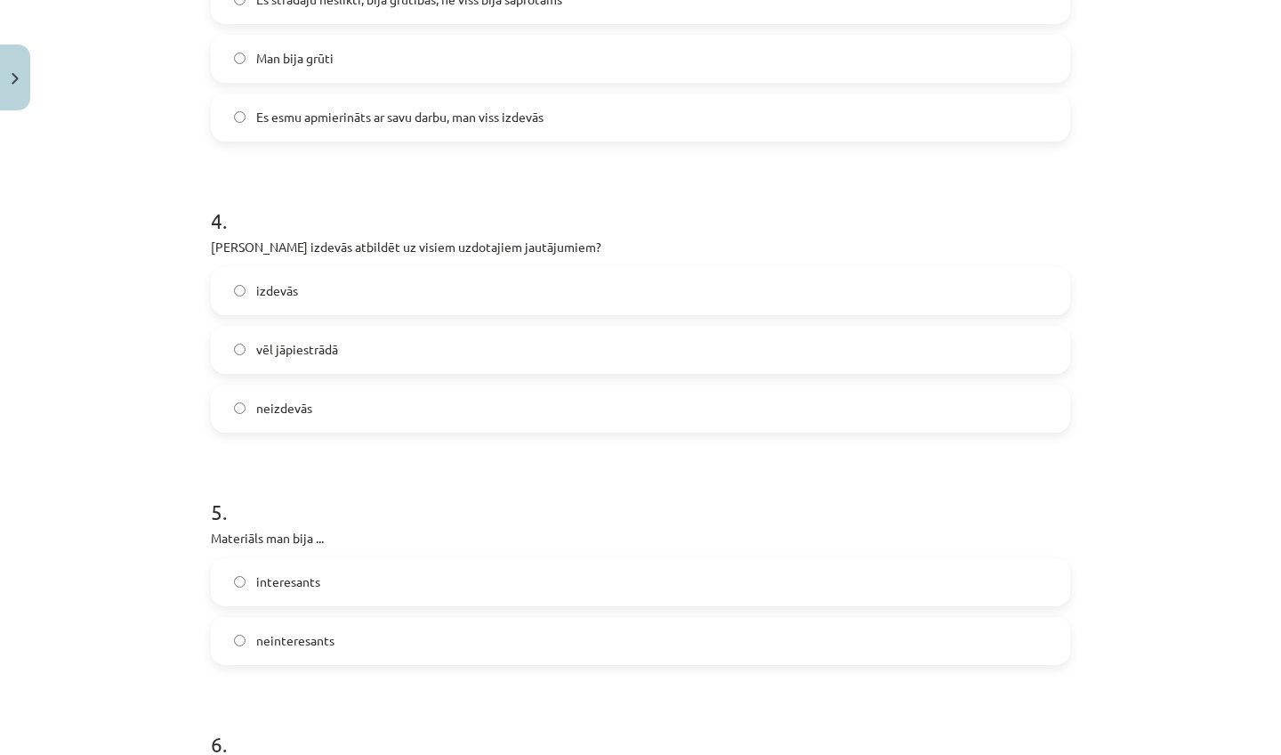
scroll to position [1143, 0]
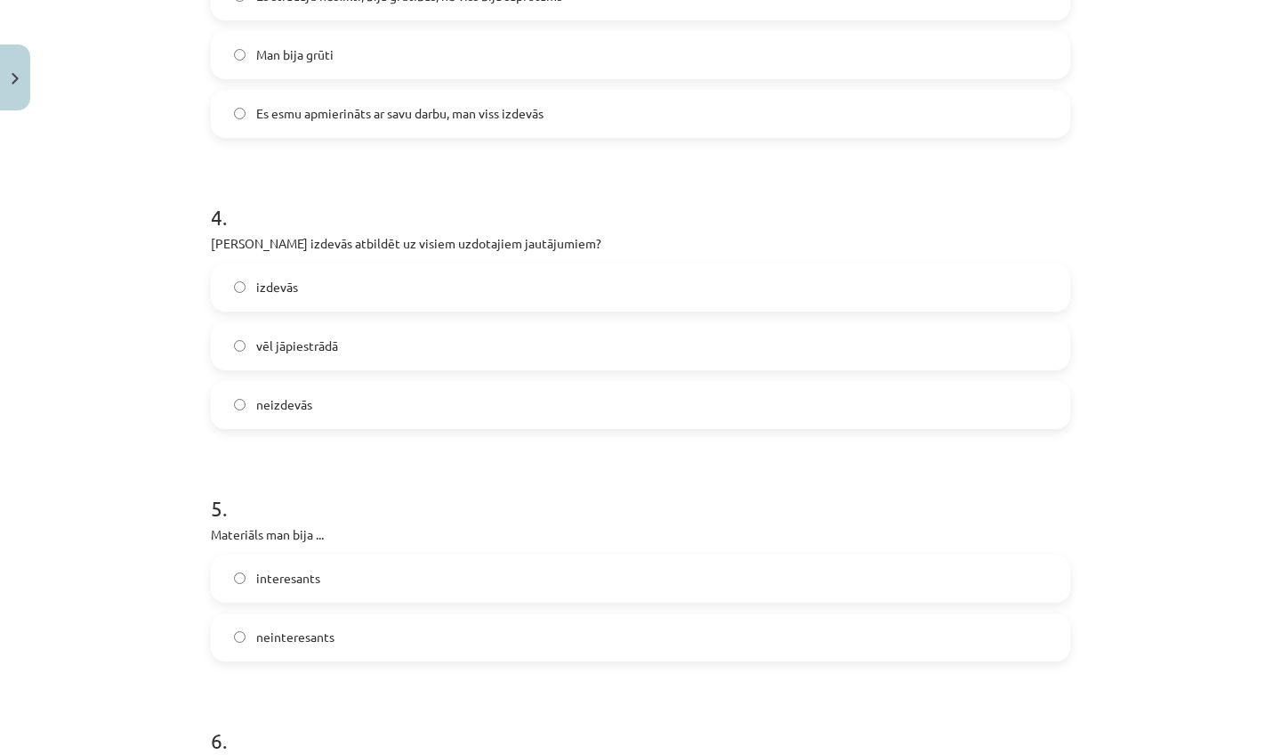
click at [287, 566] on label "interesants" at bounding box center [641, 578] width 856 height 44
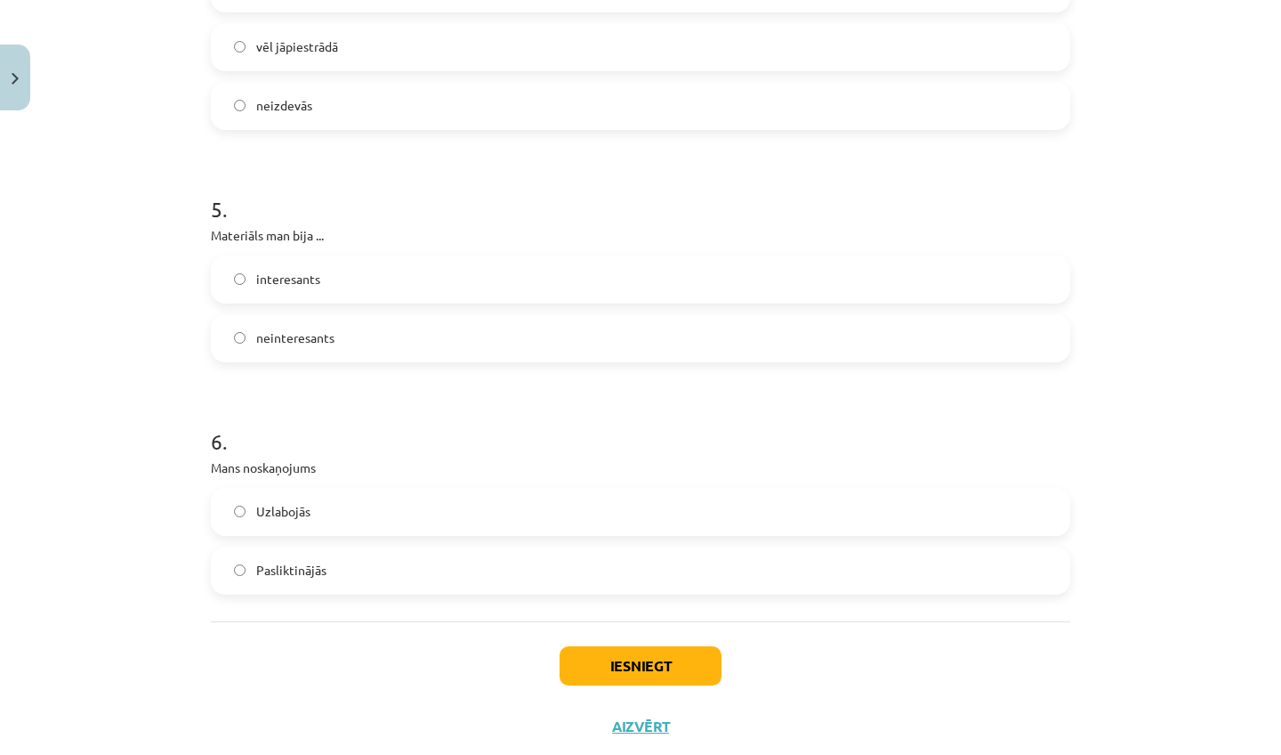
scroll to position [1446, 0]
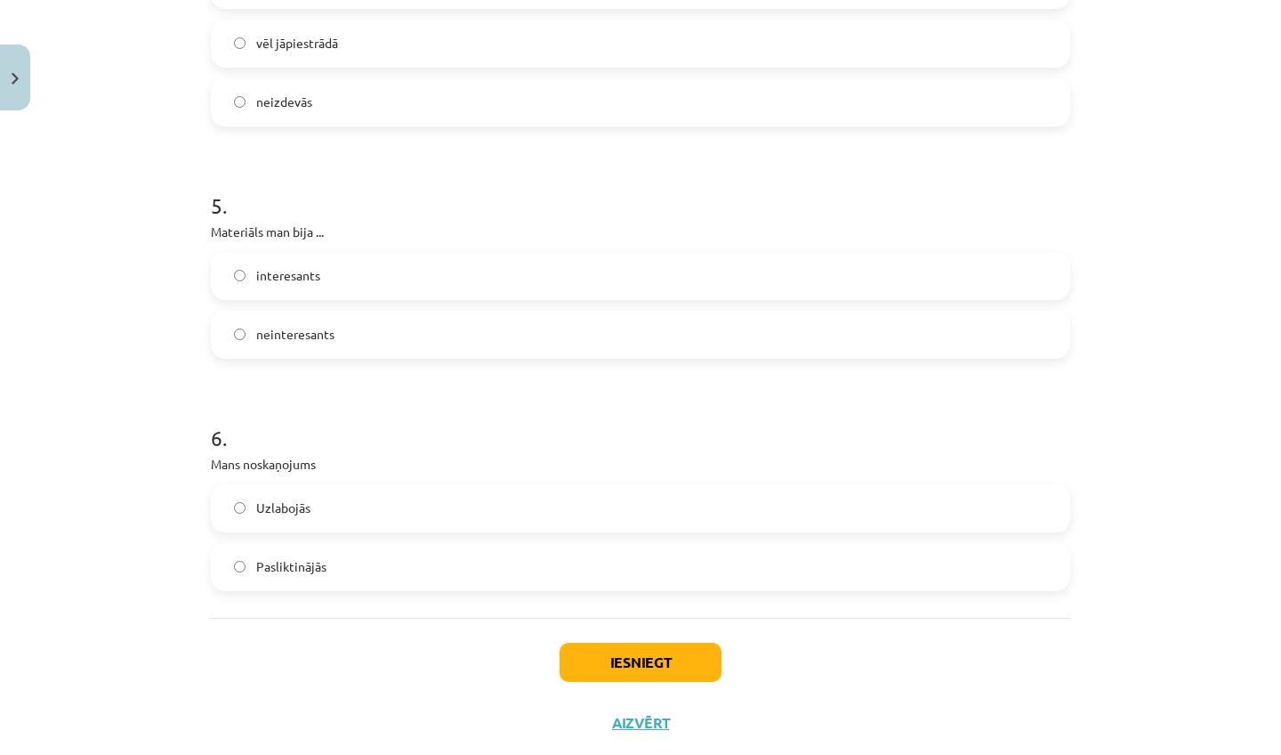
click at [299, 499] on span "Uzlabojās" at bounding box center [283, 507] width 54 height 19
click at [587, 666] on button "Iesniegt" at bounding box center [641, 661] width 162 height 39
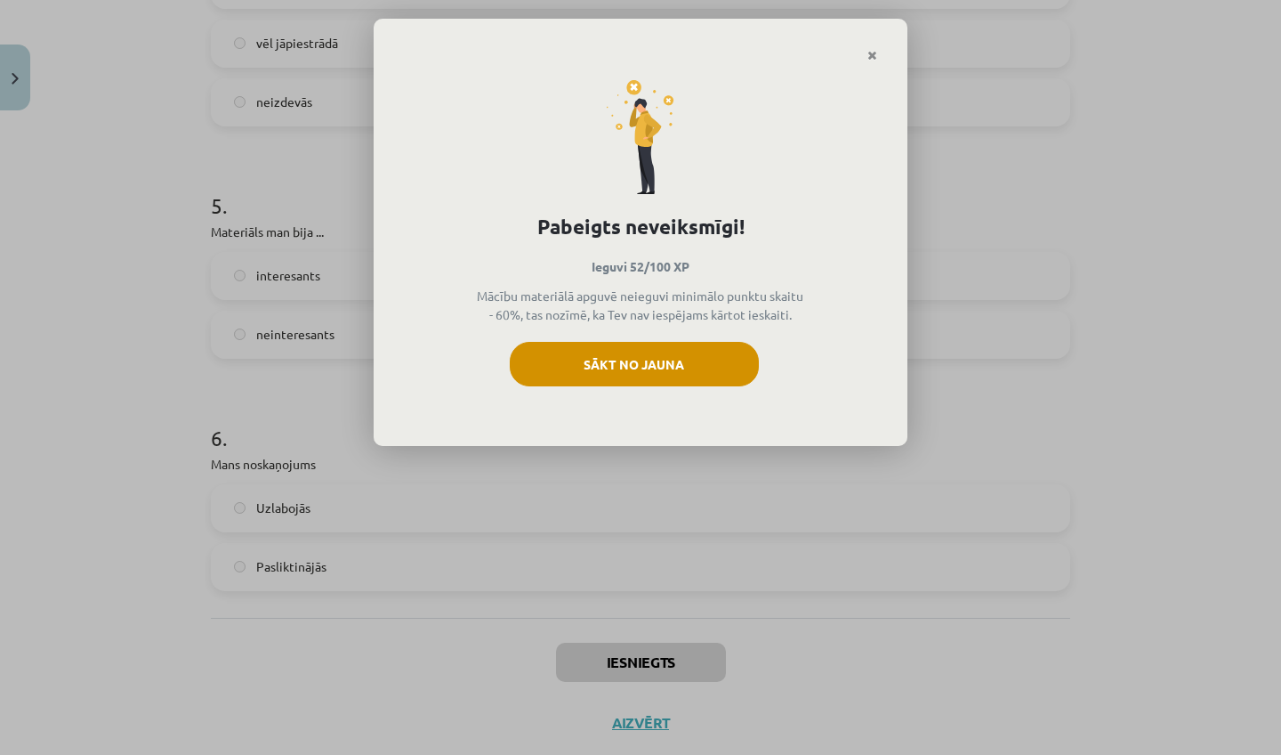
click at [549, 369] on button "Sākt no jauna" at bounding box center [634, 364] width 249 height 44
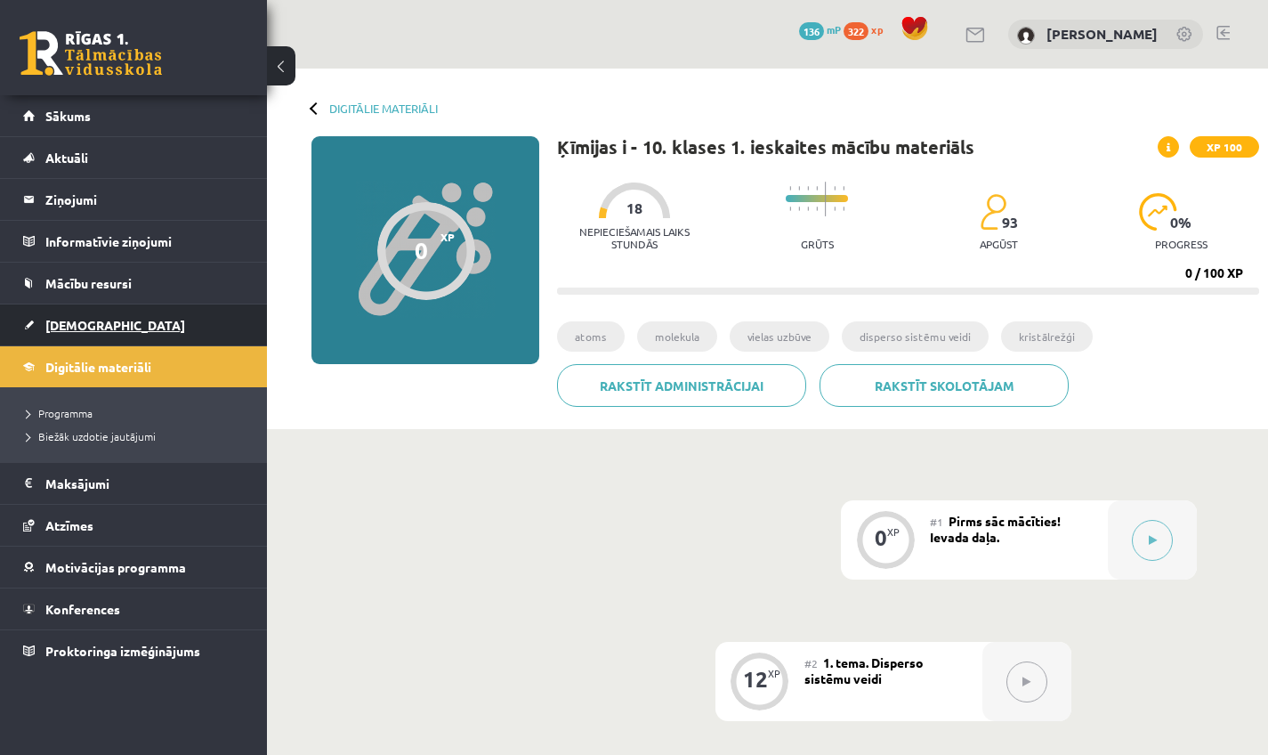
click at [63, 326] on span "[DEMOGRAPHIC_DATA]" at bounding box center [115, 325] width 140 height 16
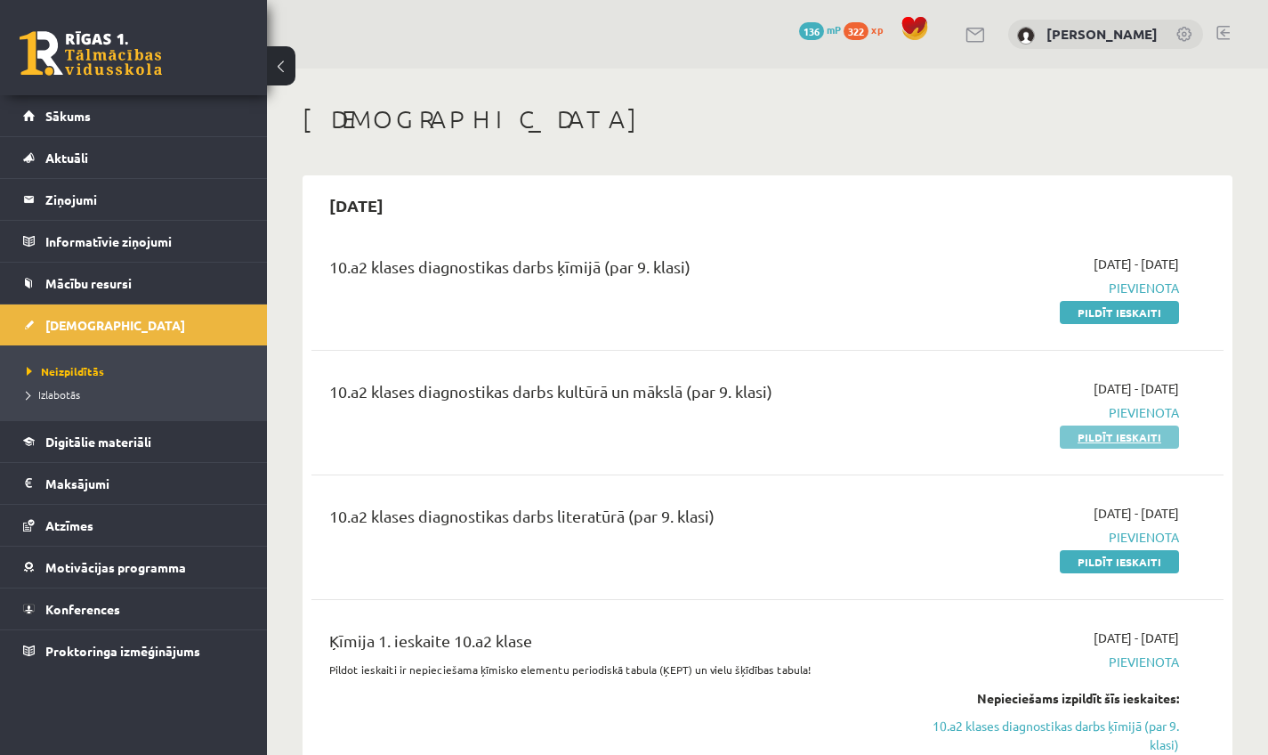
click at [1141, 439] on link "Pildīt ieskaiti" at bounding box center [1119, 436] width 119 height 23
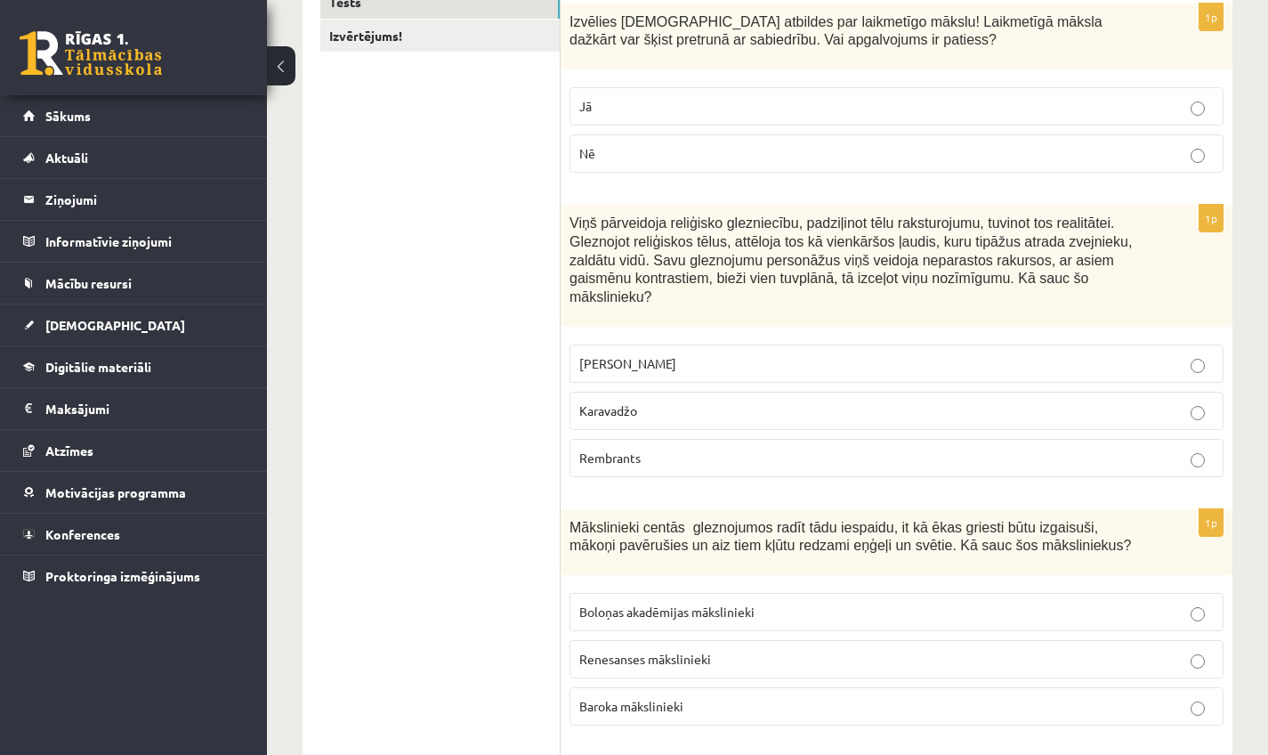
scroll to position [337, 0]
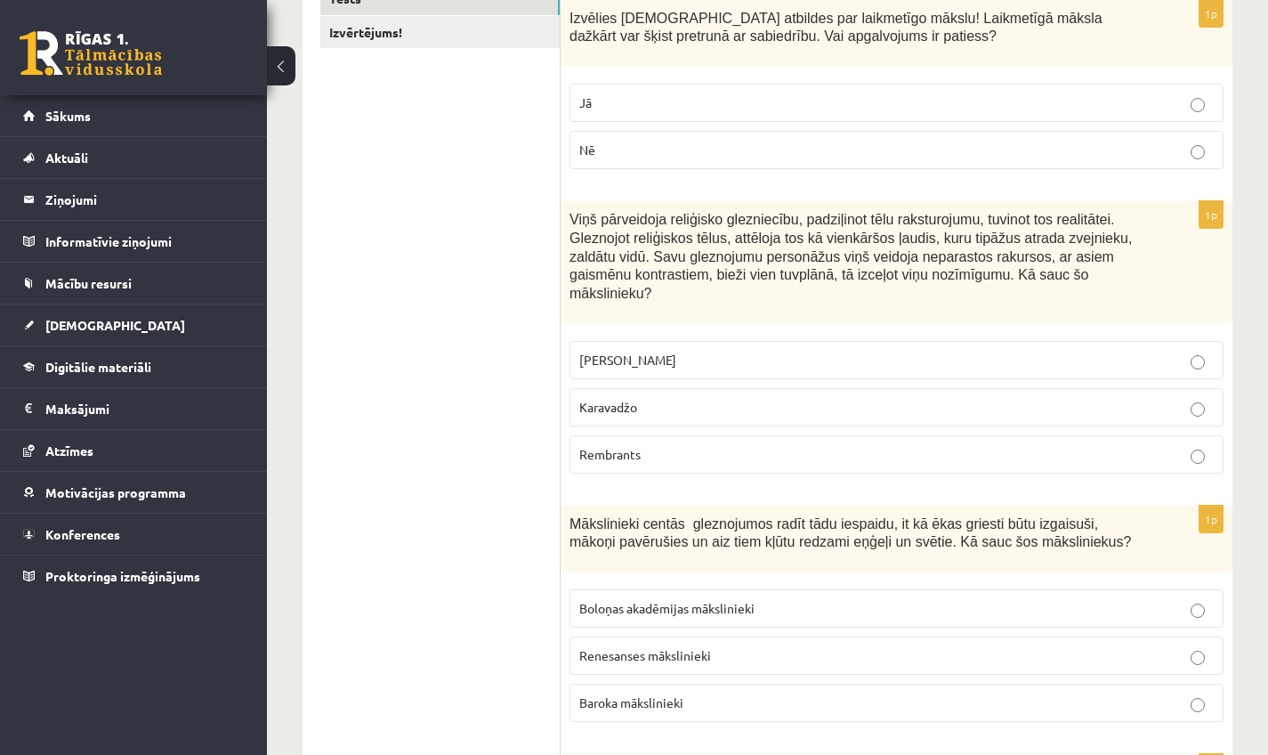
click at [282, 79] on button at bounding box center [281, 65] width 28 height 39
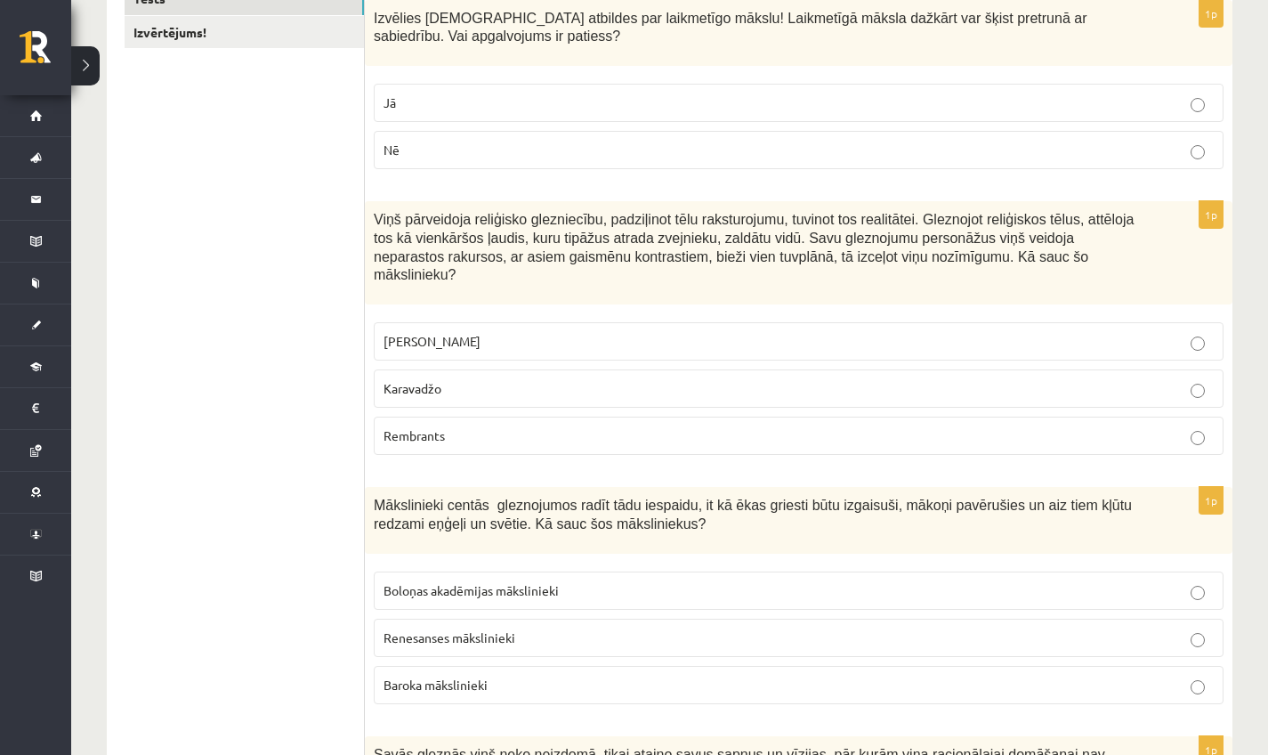
click at [600, 102] on p "Jā" at bounding box center [799, 102] width 830 height 19
click at [469, 385] on p "Karavadžo" at bounding box center [799, 388] width 830 height 19
click at [515, 683] on p "Baroka mākslinieki" at bounding box center [799, 684] width 830 height 19
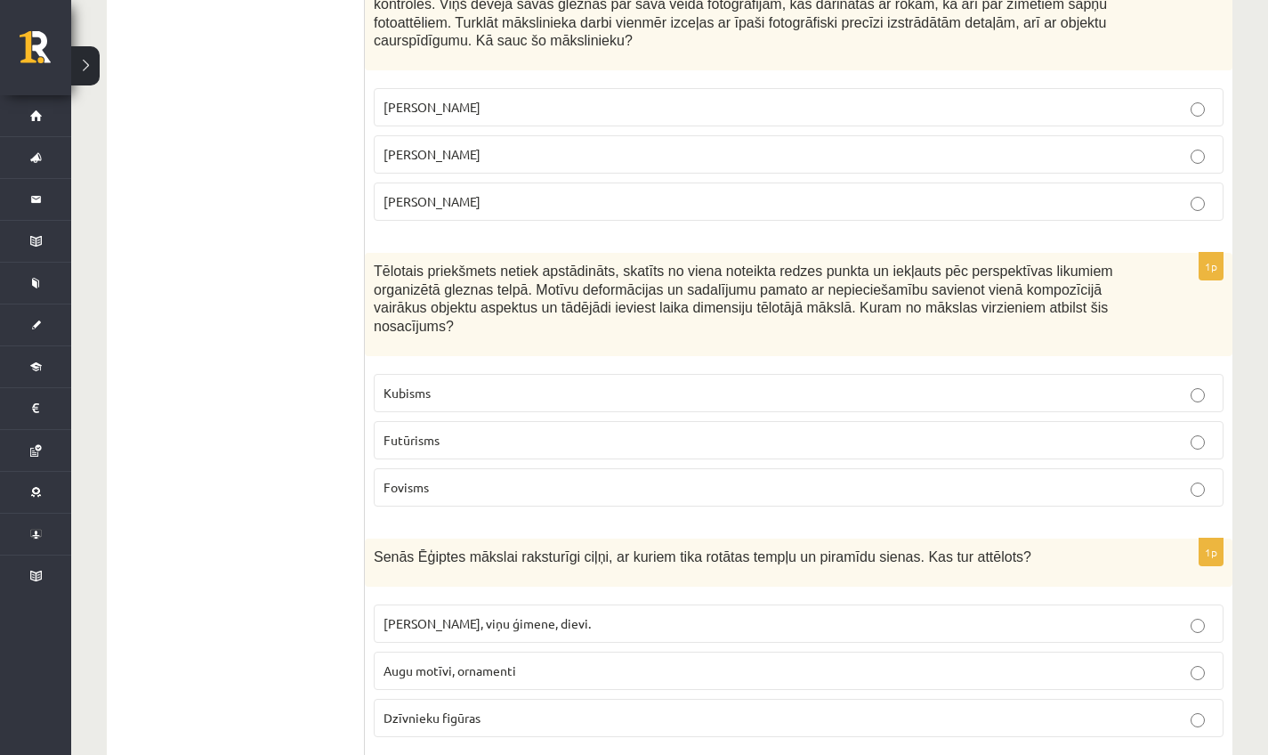
scroll to position [1087, 0]
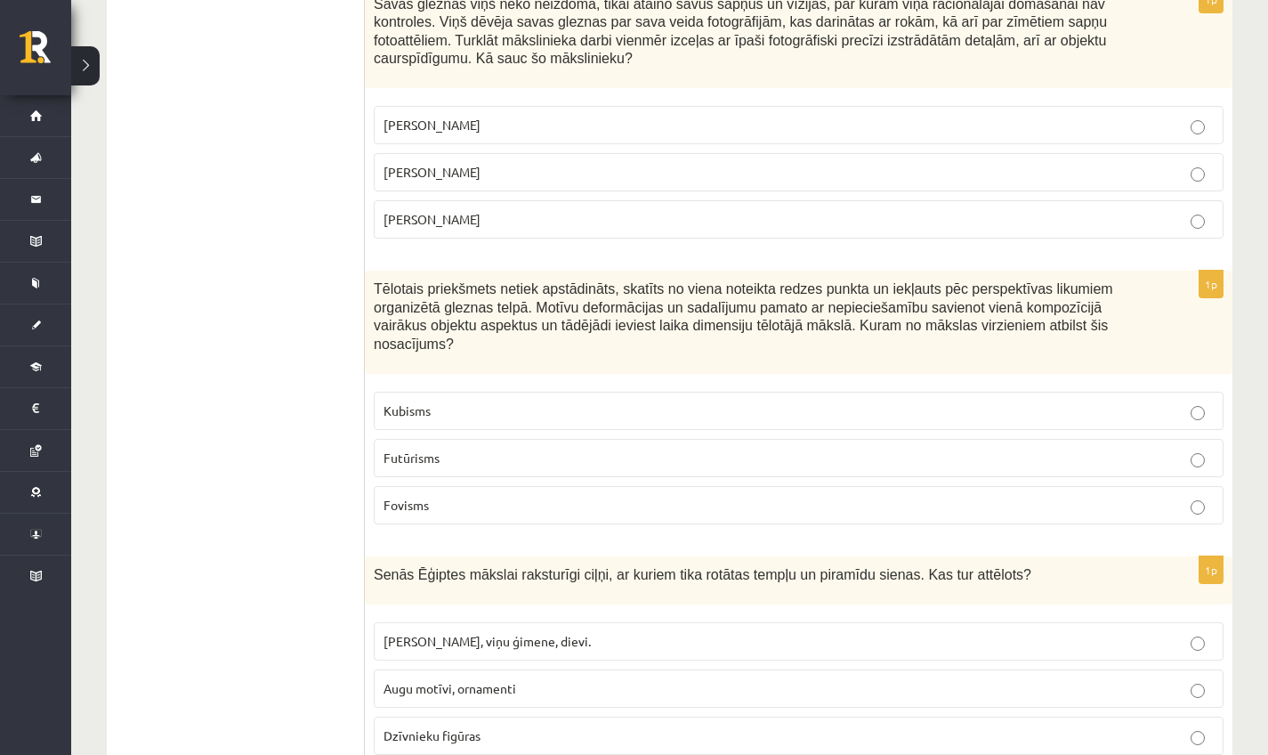
click at [627, 174] on p "[PERSON_NAME]" at bounding box center [799, 172] width 830 height 19
click at [723, 408] on p "Kubisms" at bounding box center [799, 410] width 830 height 19
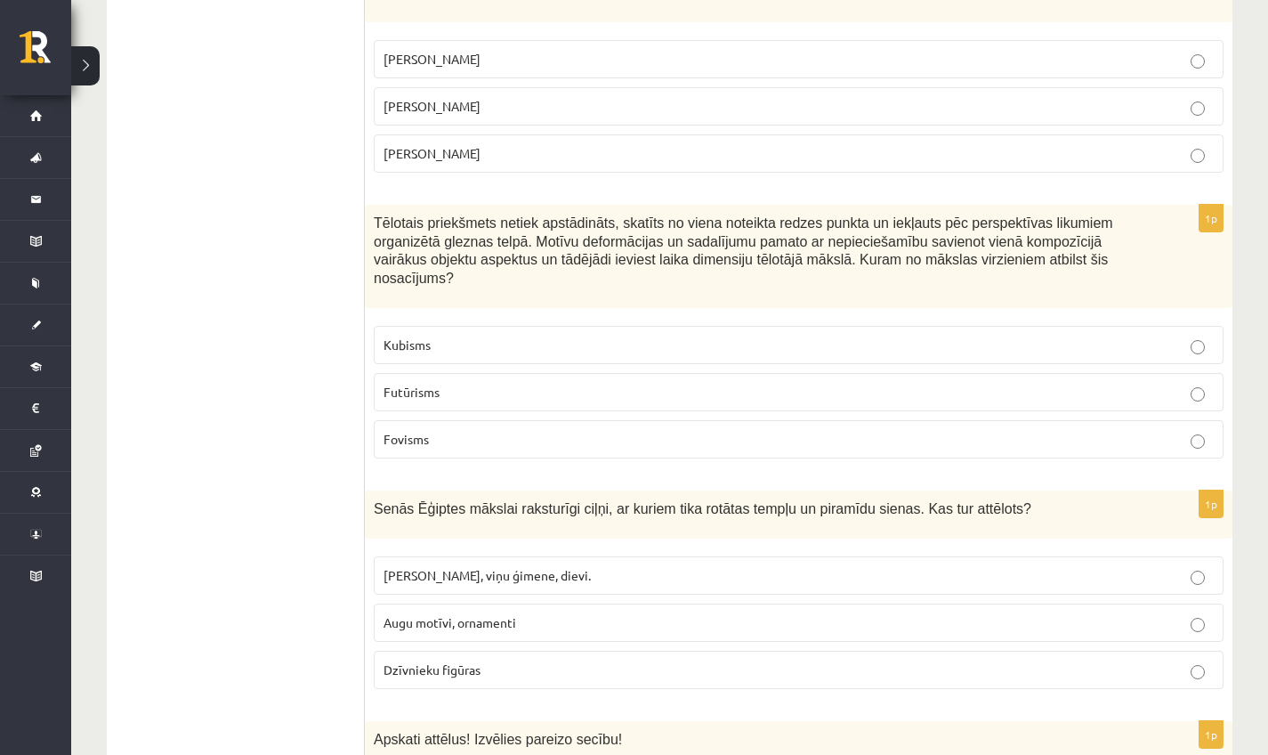
scroll to position [1157, 0]
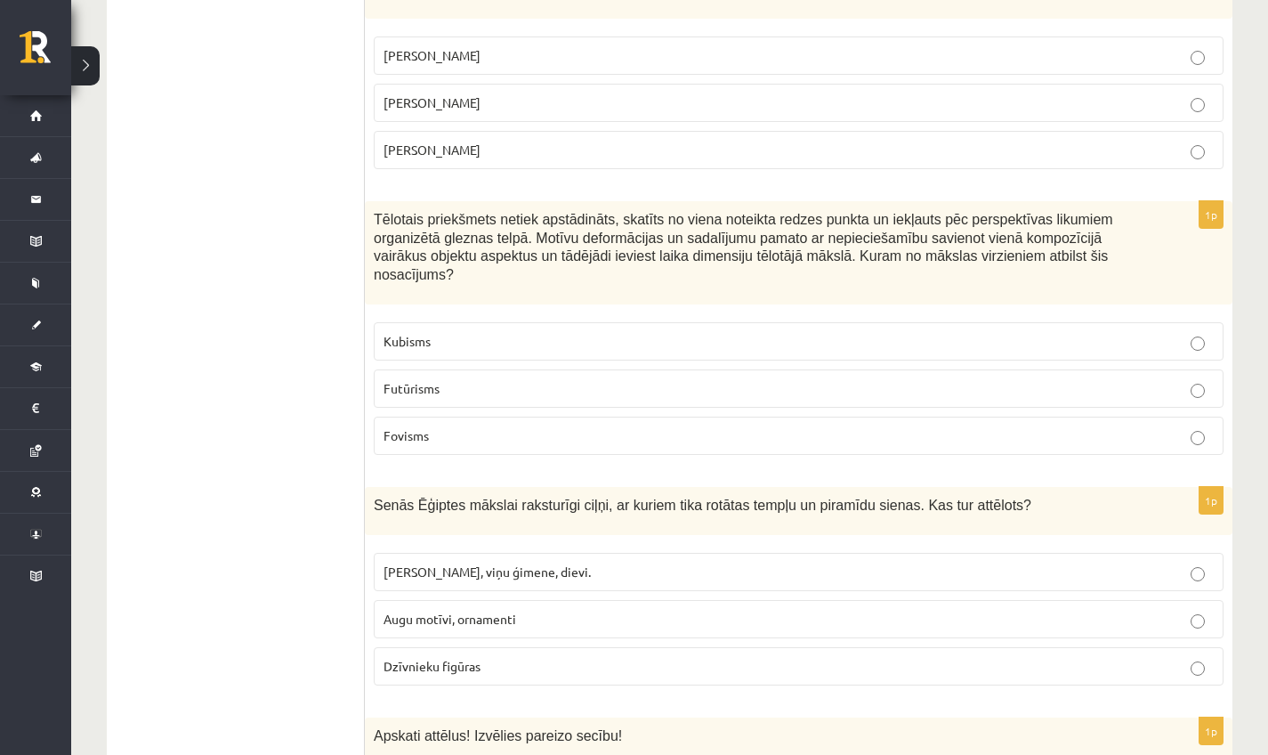
click at [606, 569] on p "[PERSON_NAME], viņu ģimene, dievi." at bounding box center [799, 571] width 830 height 19
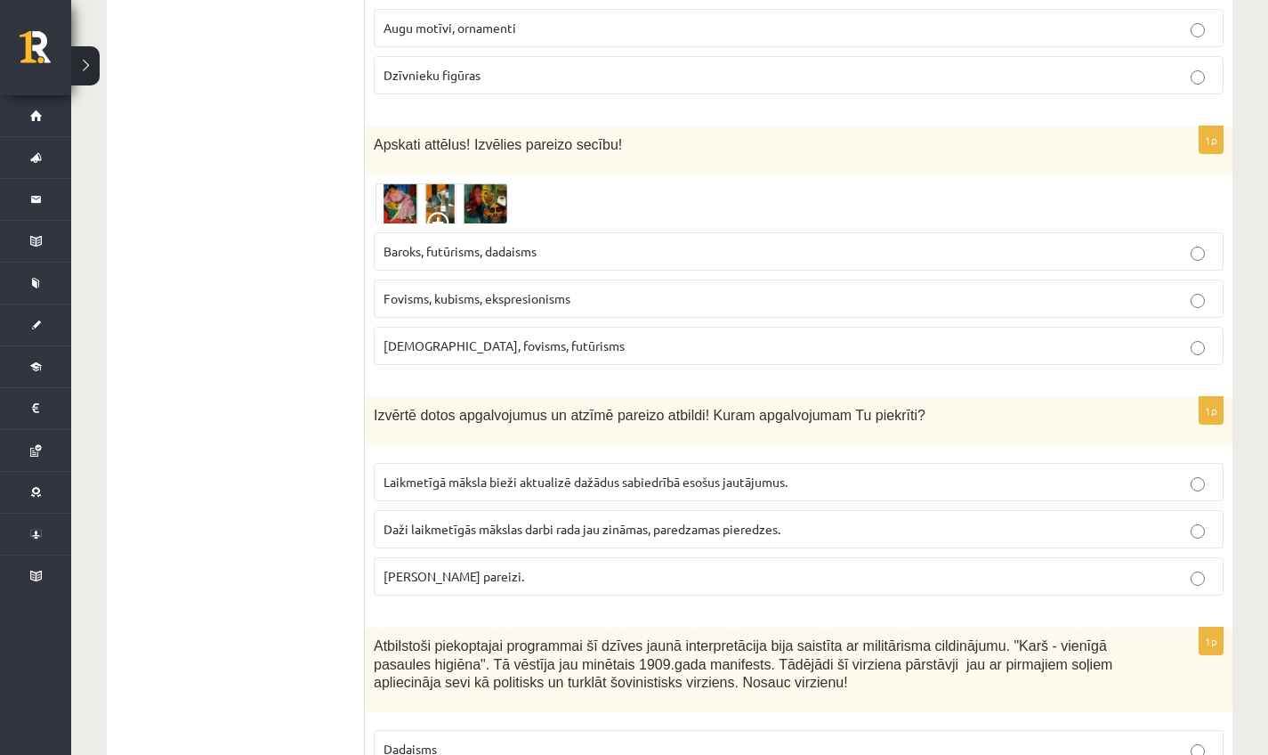
scroll to position [1763, 0]
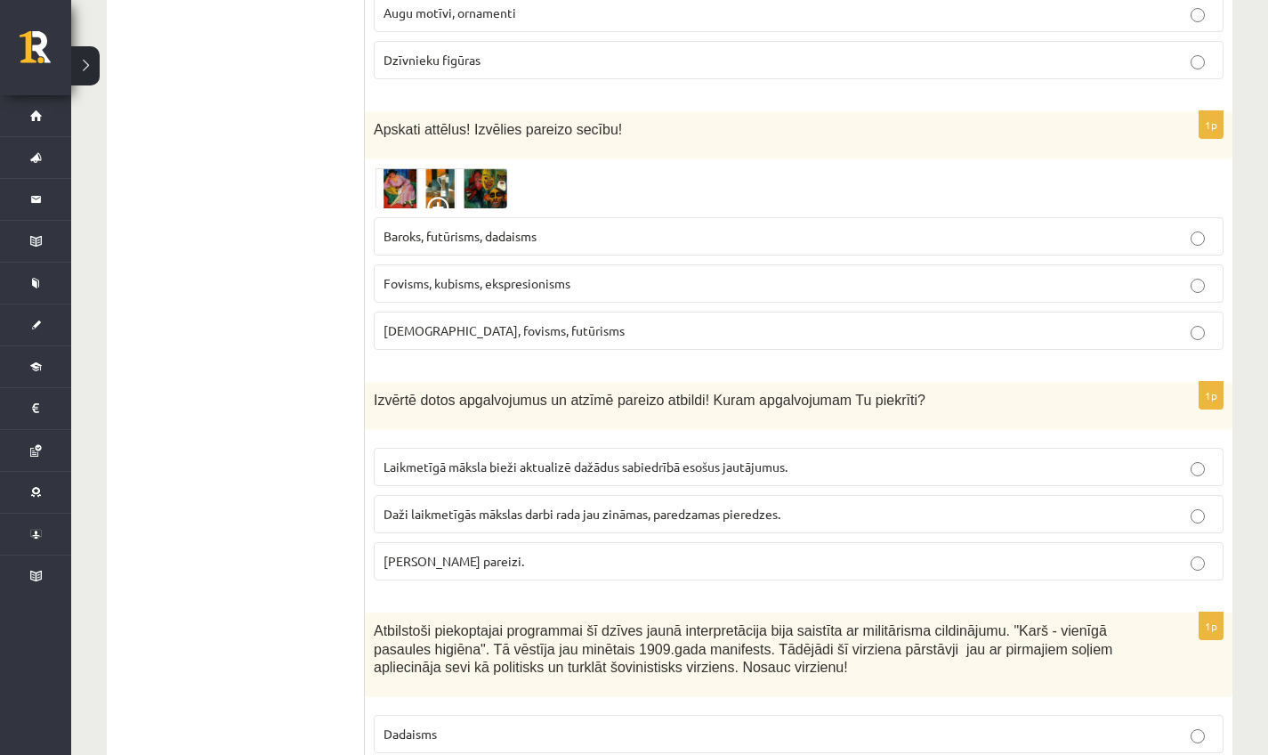
click at [392, 199] on img at bounding box center [440, 188] width 133 height 41
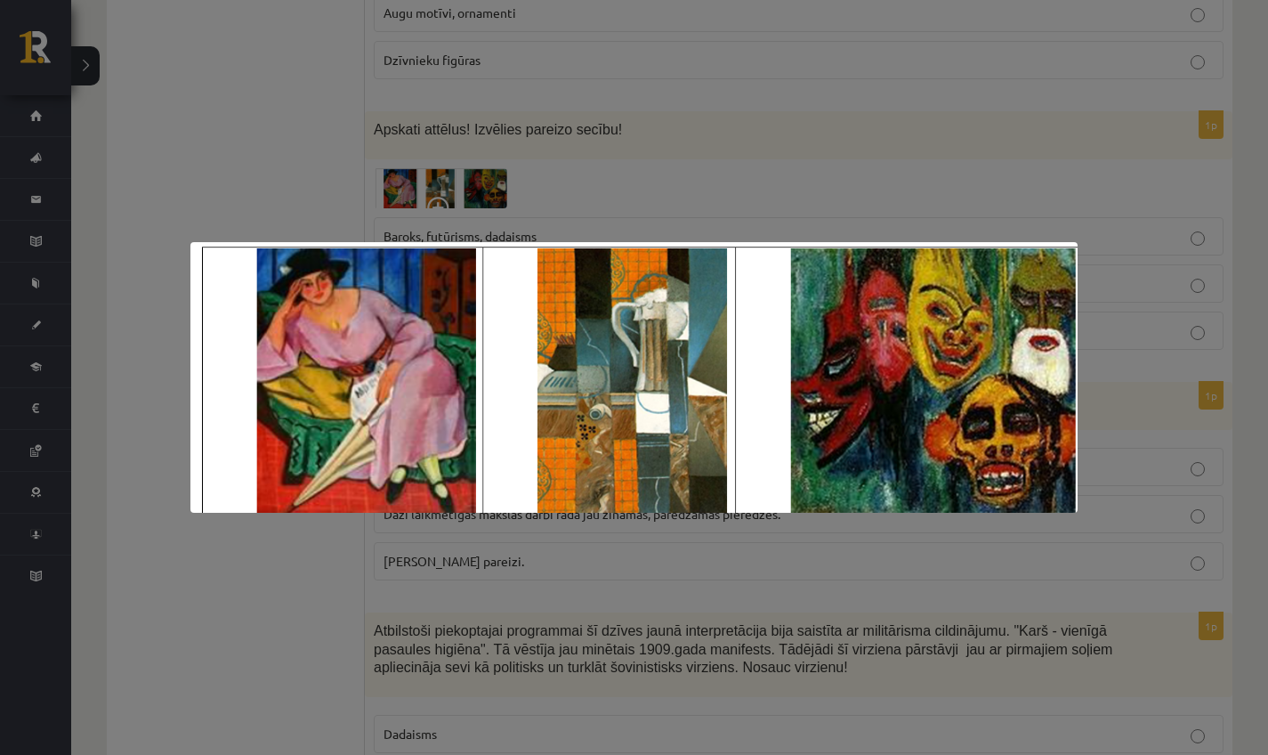
click at [597, 171] on div at bounding box center [634, 377] width 1268 height 755
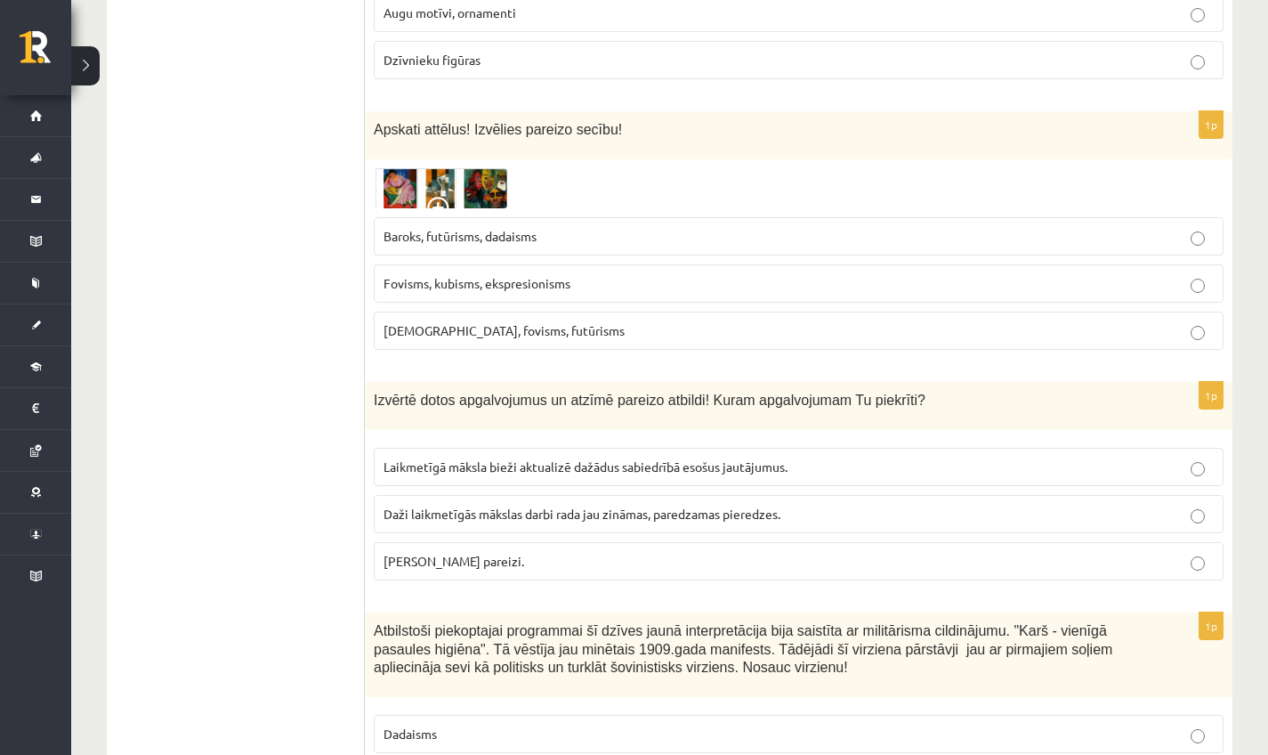
click at [448, 203] on span at bounding box center [441, 211] width 28 height 28
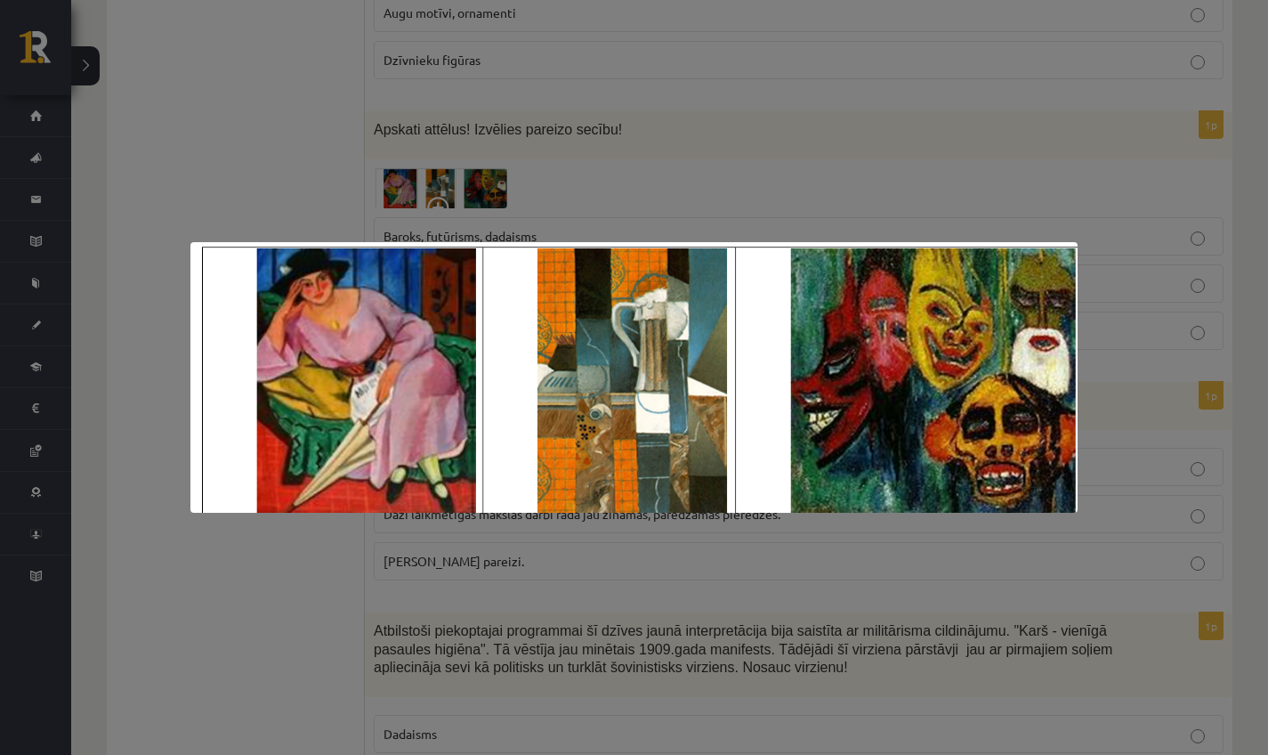
click at [545, 180] on div at bounding box center [634, 377] width 1268 height 755
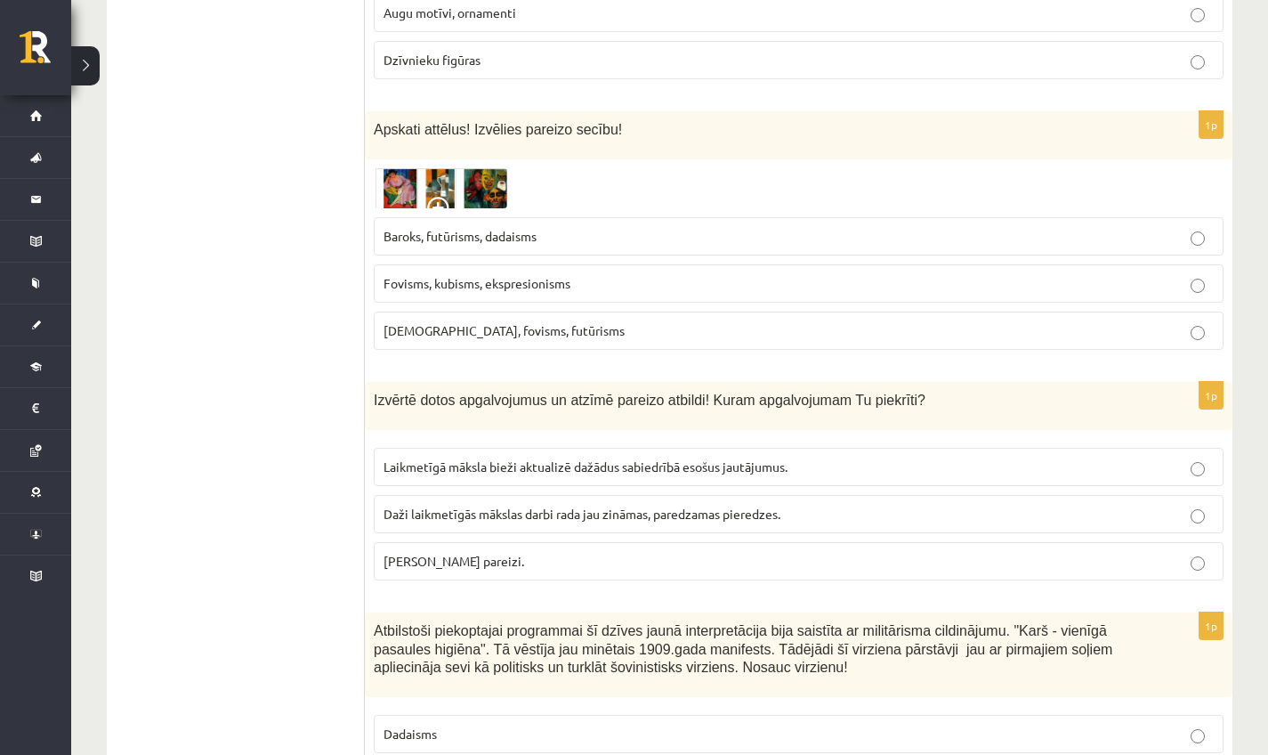
click at [493, 291] on span "Fovisms, kubisms, ekspresionisms" at bounding box center [477, 283] width 187 height 16
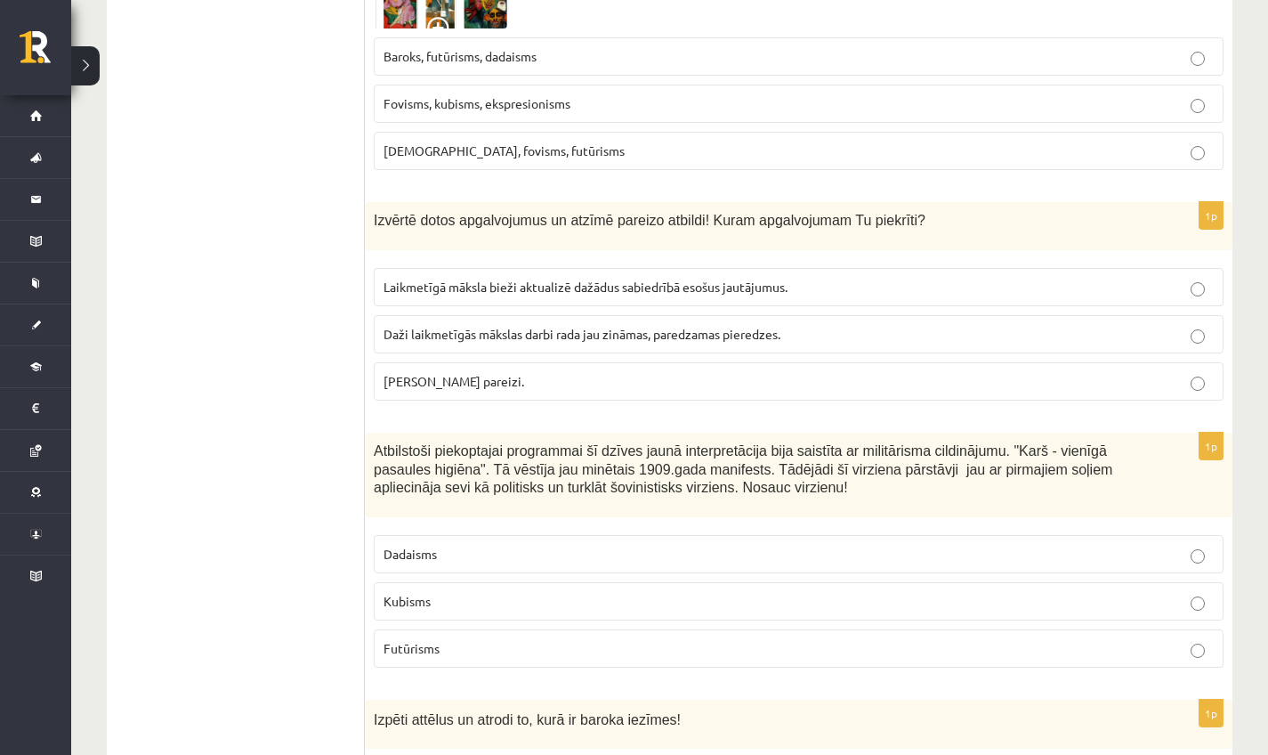
scroll to position [1946, 0]
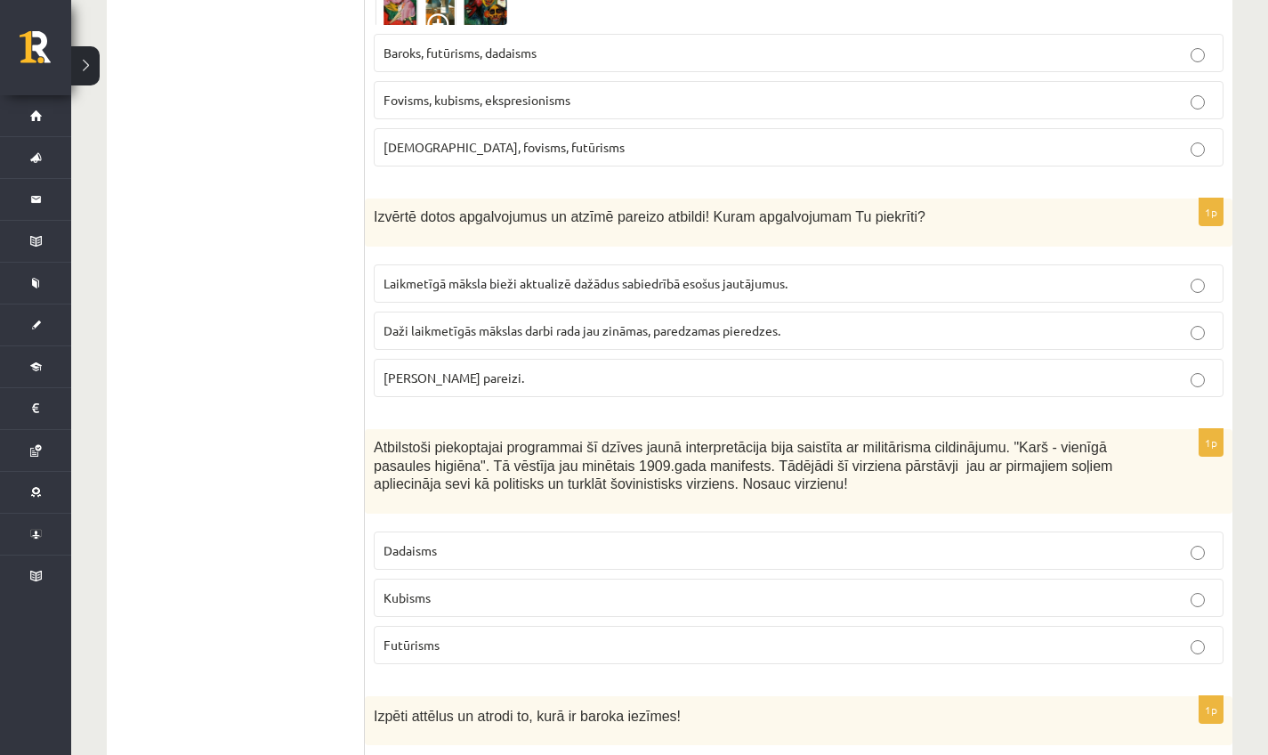
click at [496, 291] on span "Laikmetīgā māksla bieži aktualizē dažādus sabiedrībā esošus jautājumus." at bounding box center [586, 283] width 404 height 16
click at [537, 382] on p "Abi apgalvojumi pareizi." at bounding box center [799, 377] width 830 height 19
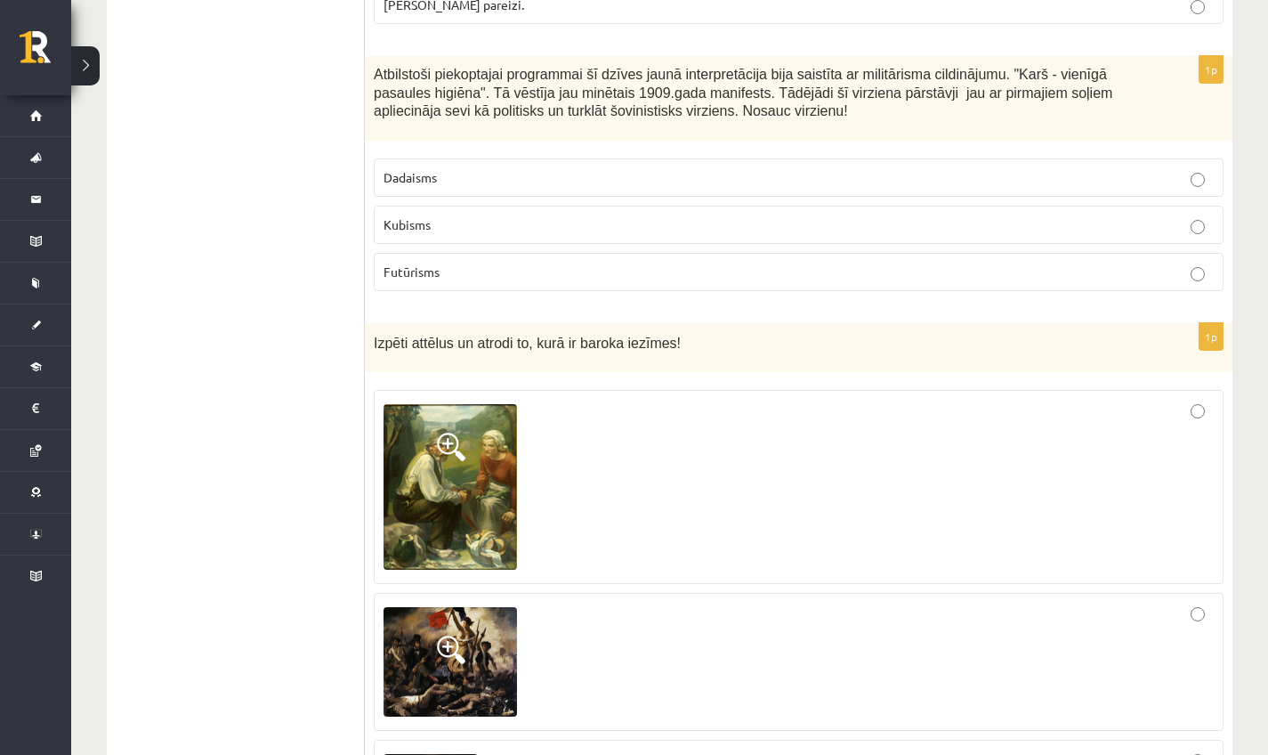
scroll to position [2322, 0]
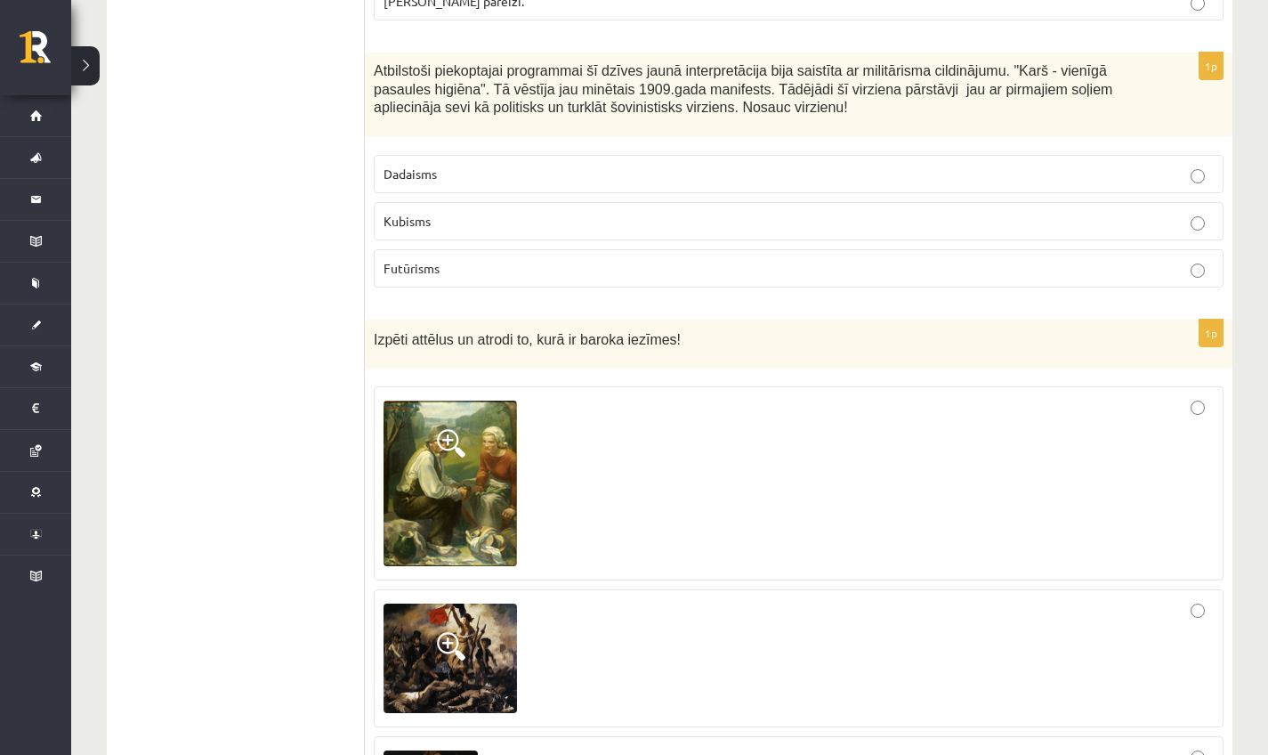
click at [577, 432] on div at bounding box center [799, 483] width 830 height 174
click at [573, 419] on div at bounding box center [799, 483] width 830 height 174
click at [596, 259] on label "Futūrisms" at bounding box center [799, 268] width 850 height 38
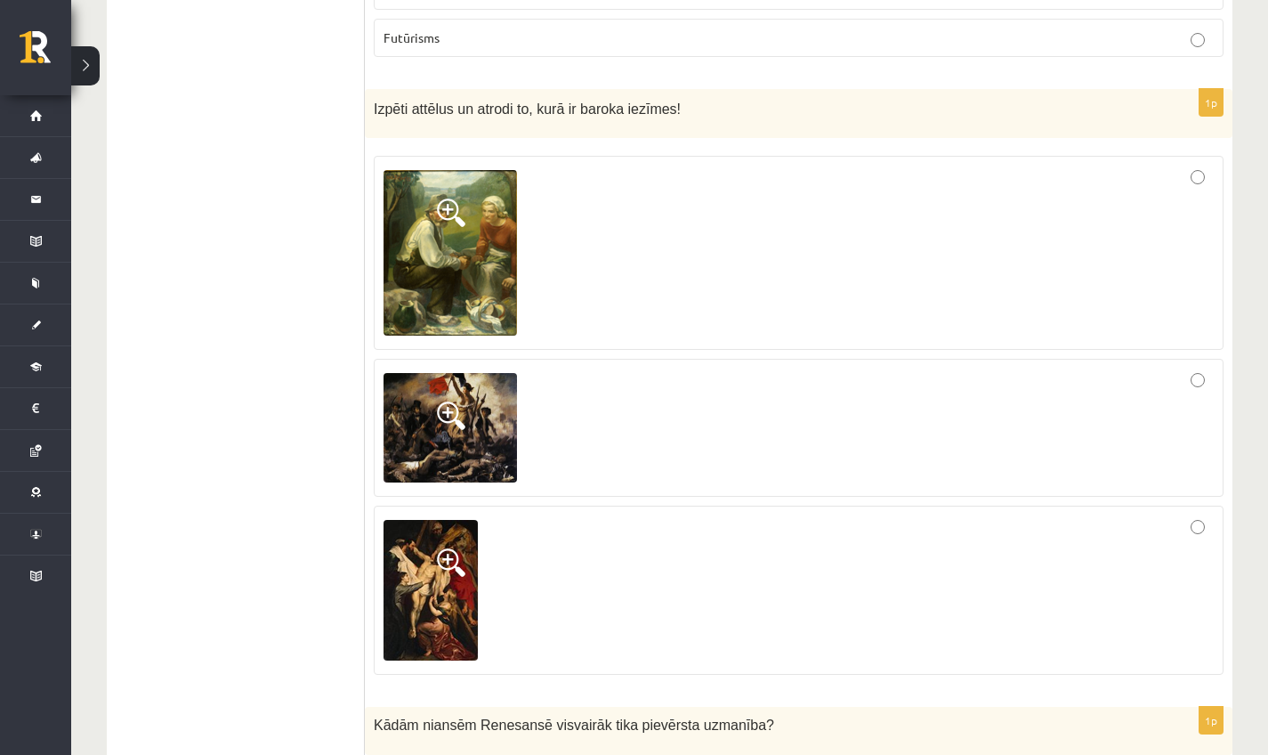
scroll to position [2556, 0]
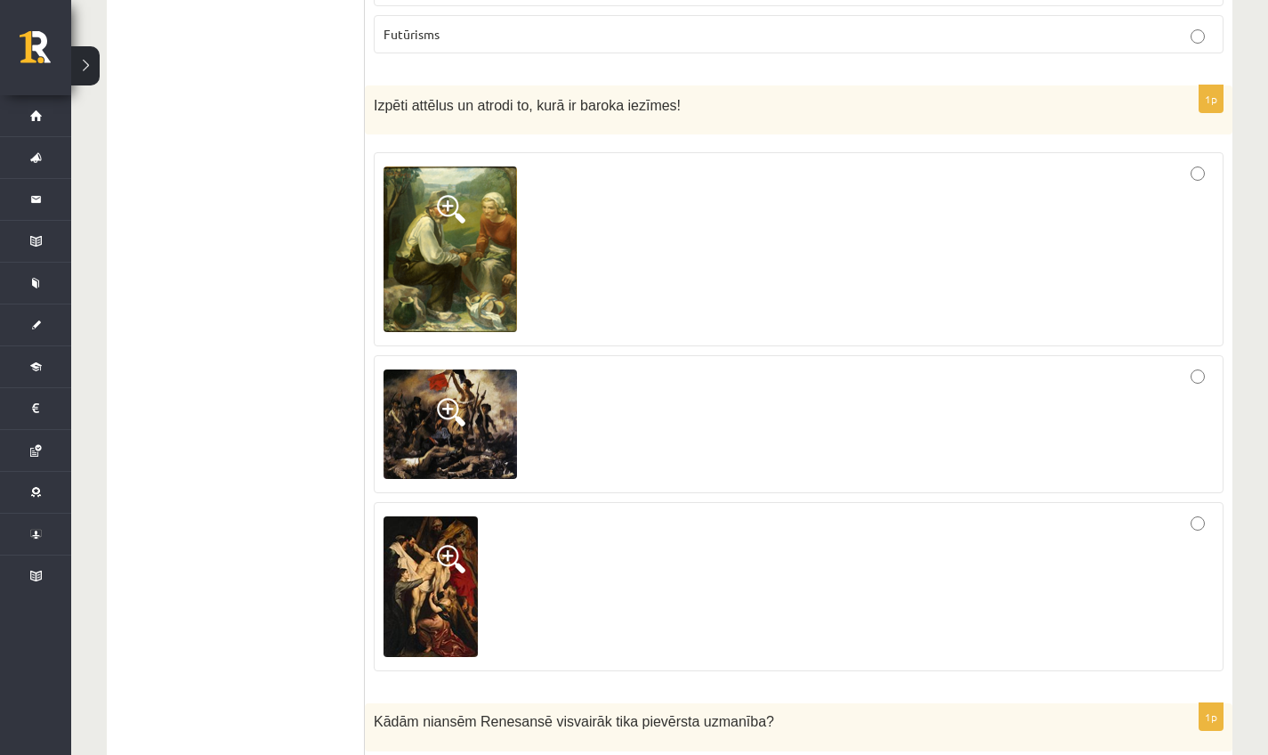
click at [458, 231] on img at bounding box center [450, 249] width 133 height 166
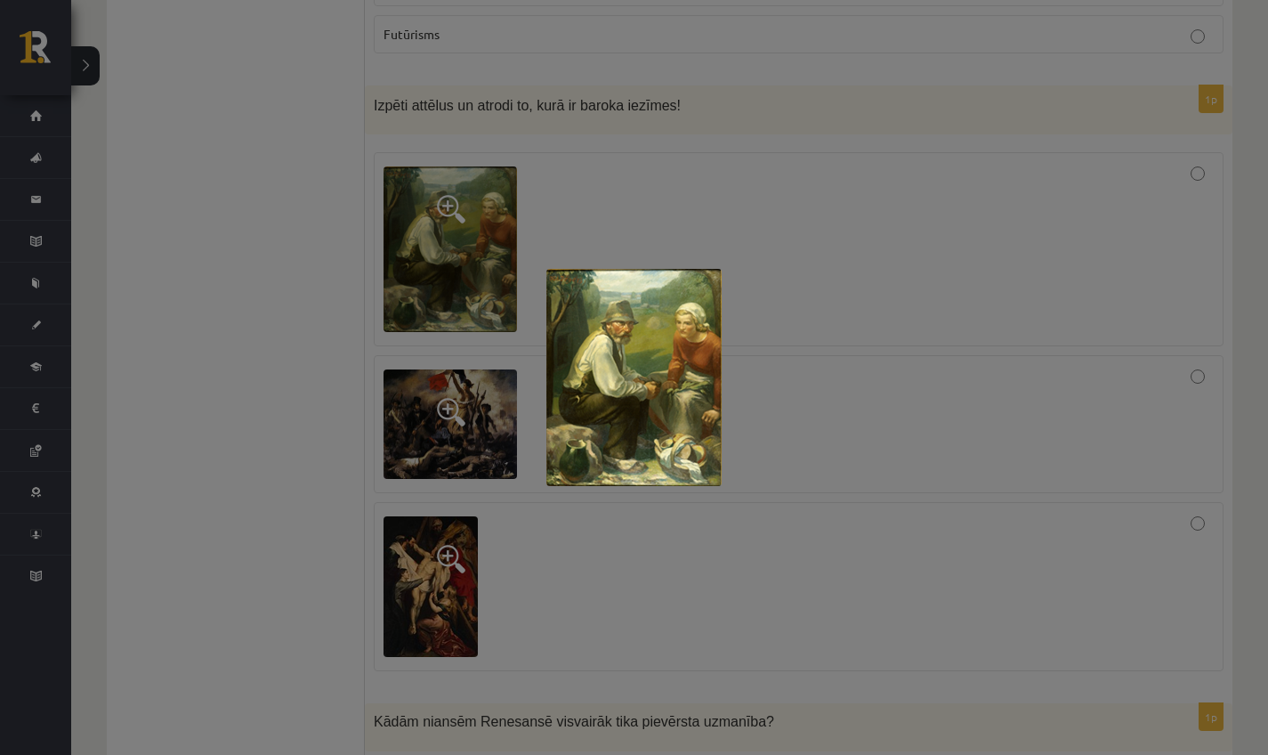
click at [672, 228] on div at bounding box center [634, 377] width 1268 height 755
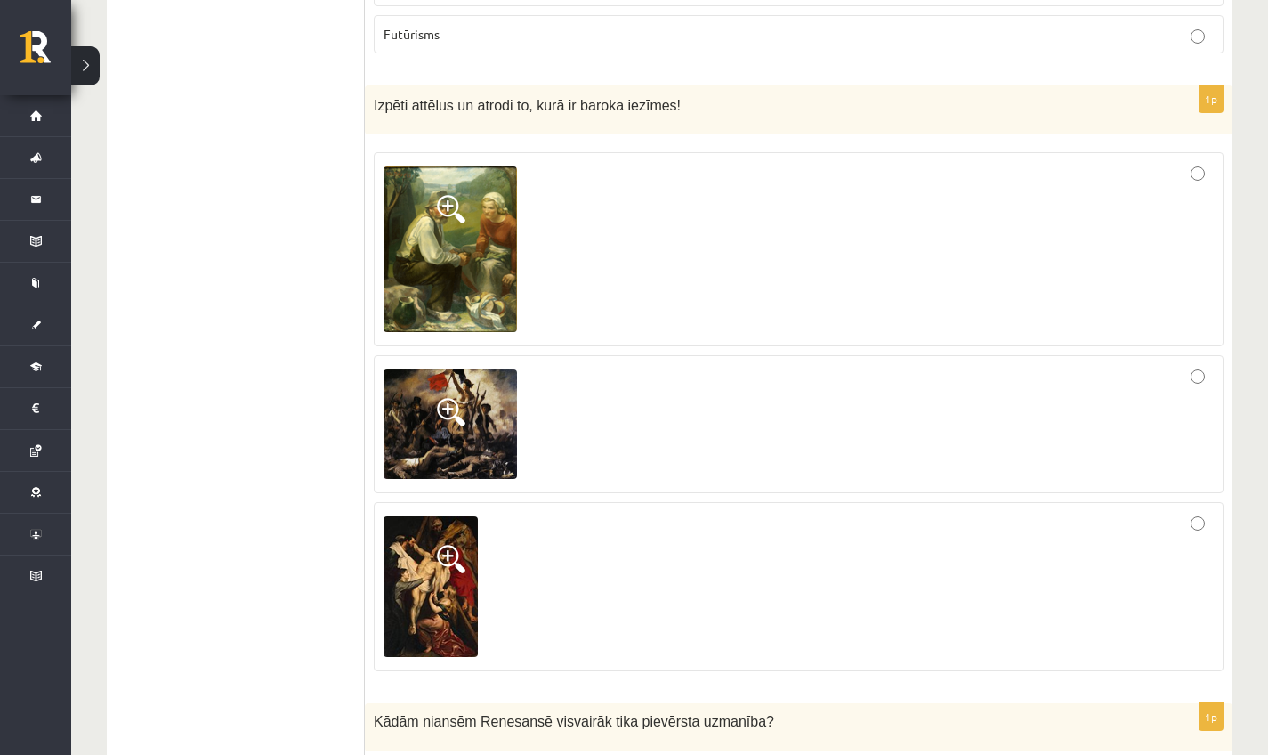
click at [452, 426] on span at bounding box center [451, 412] width 28 height 28
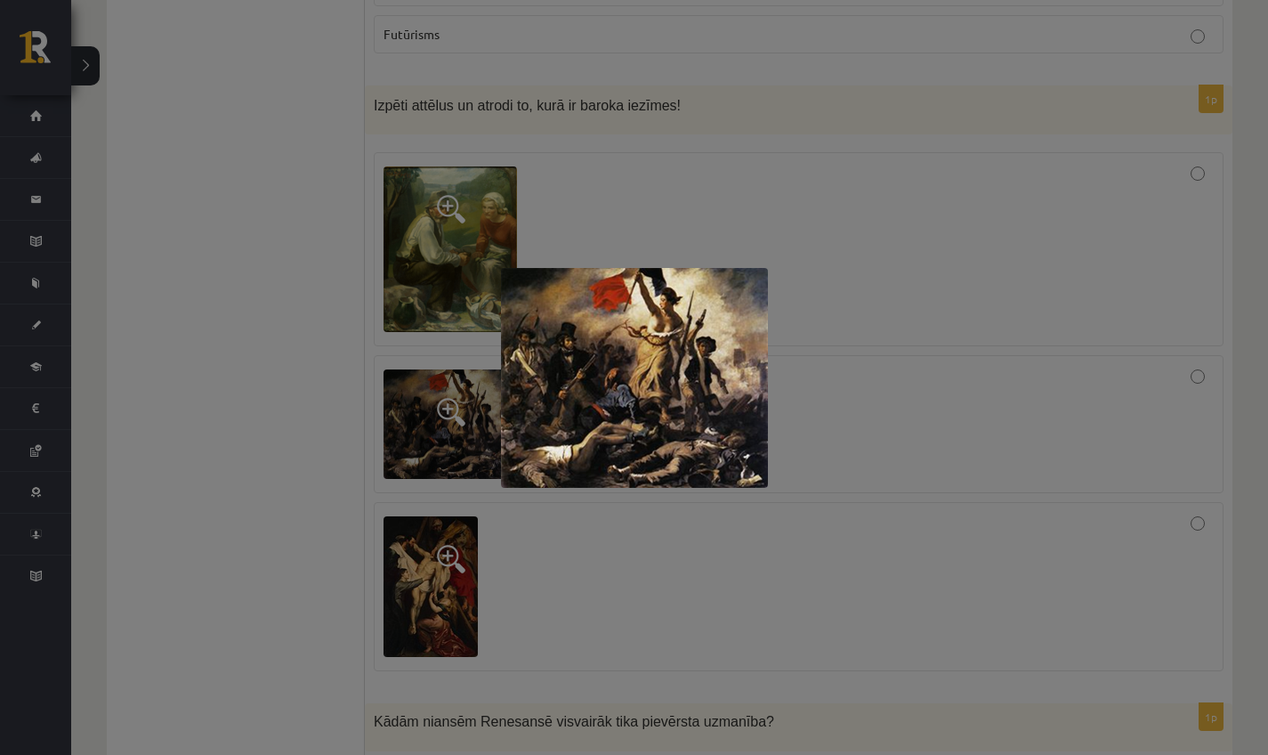
click at [452, 432] on div at bounding box center [634, 377] width 1268 height 755
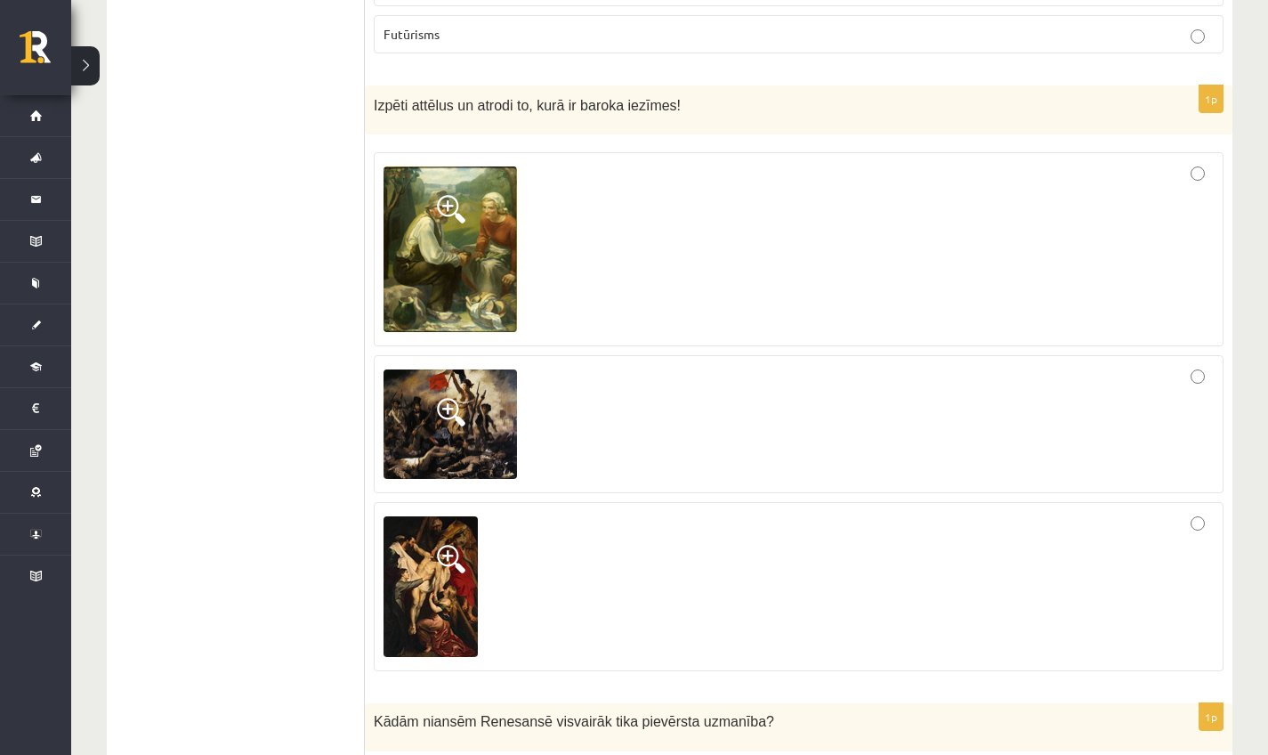
scroll to position [2560, 0]
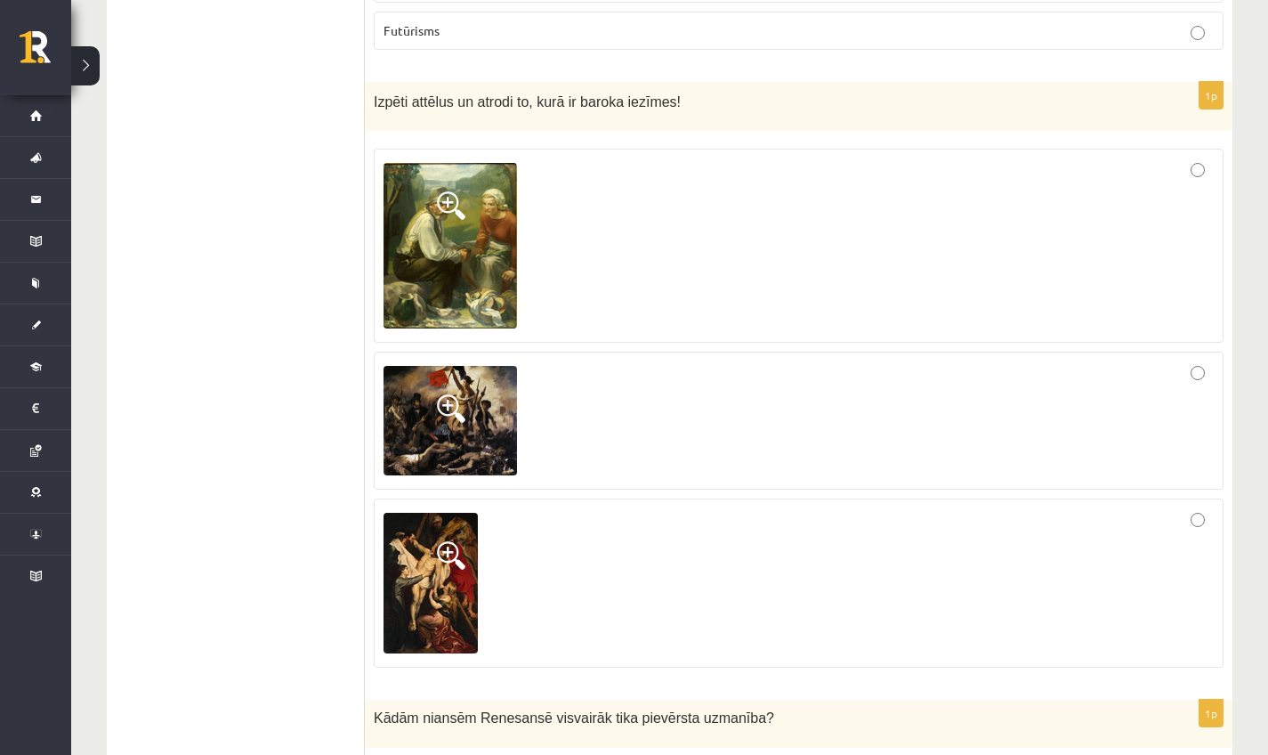
click at [422, 601] on img at bounding box center [431, 583] width 94 height 141
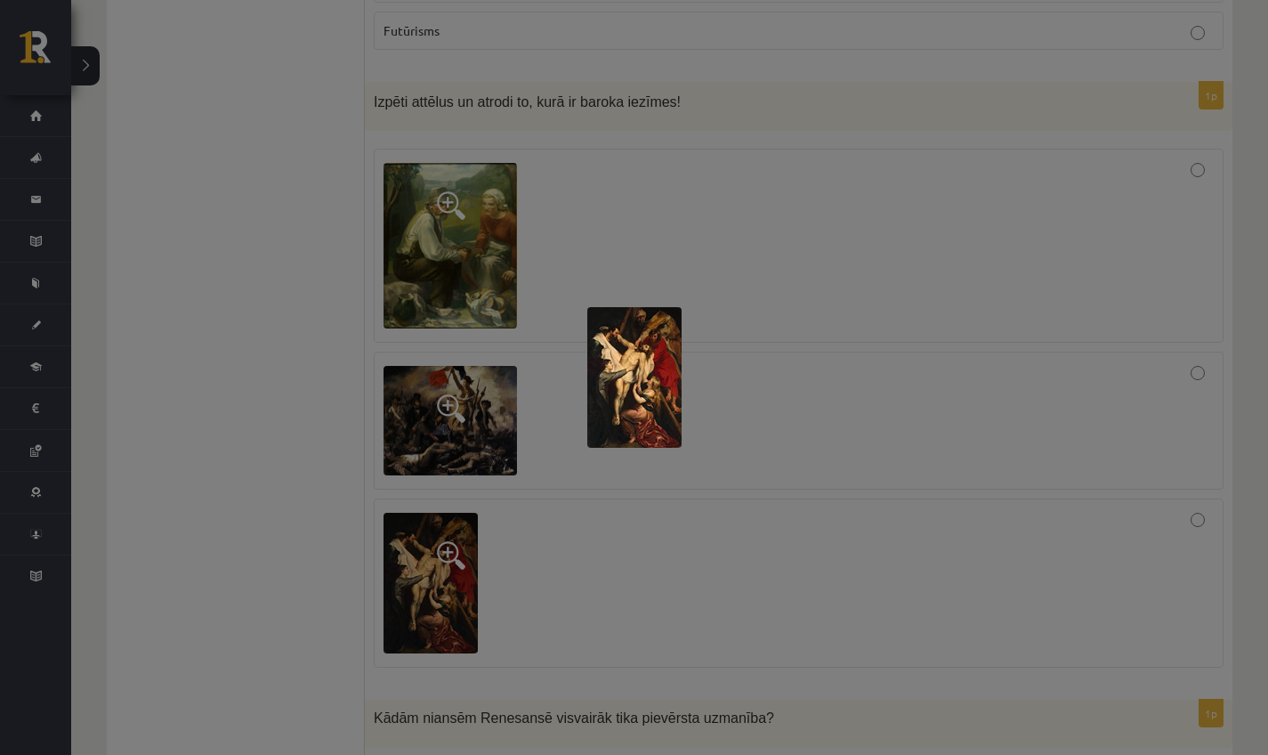
click at [479, 536] on div at bounding box center [634, 377] width 1268 height 755
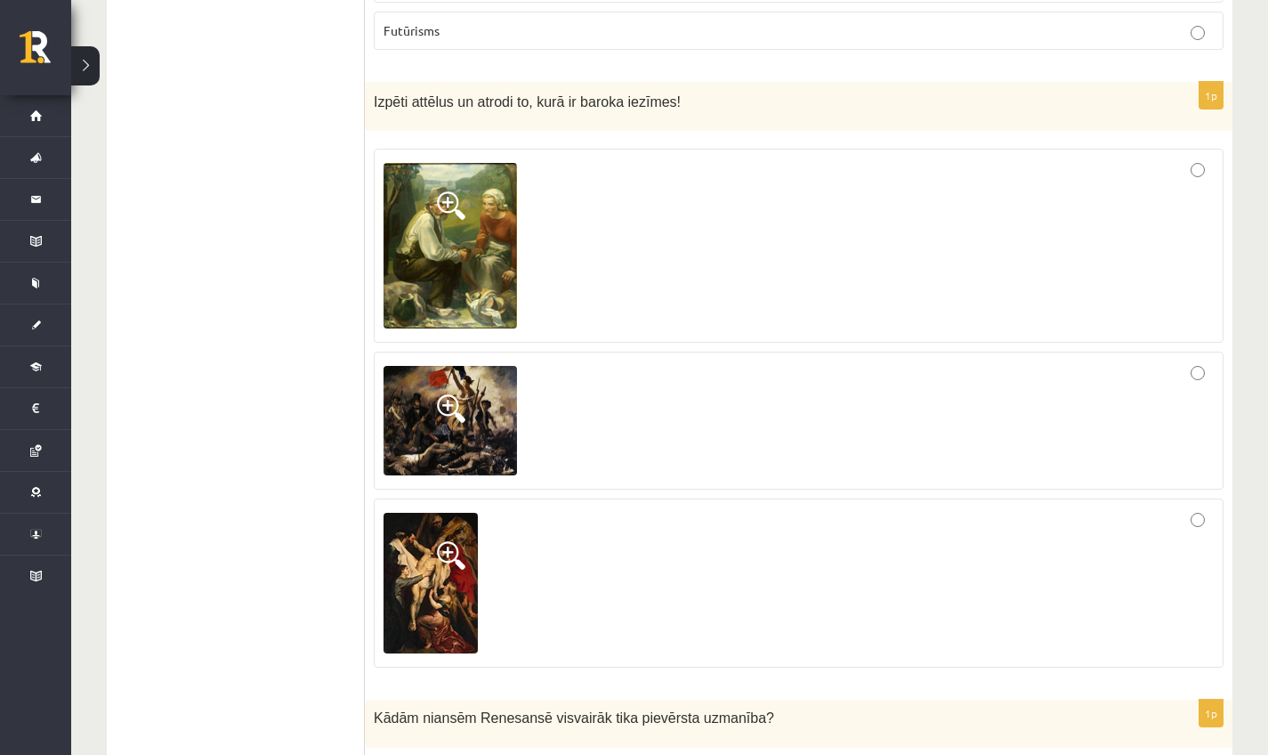
click at [691, 447] on div at bounding box center [799, 420] width 830 height 119
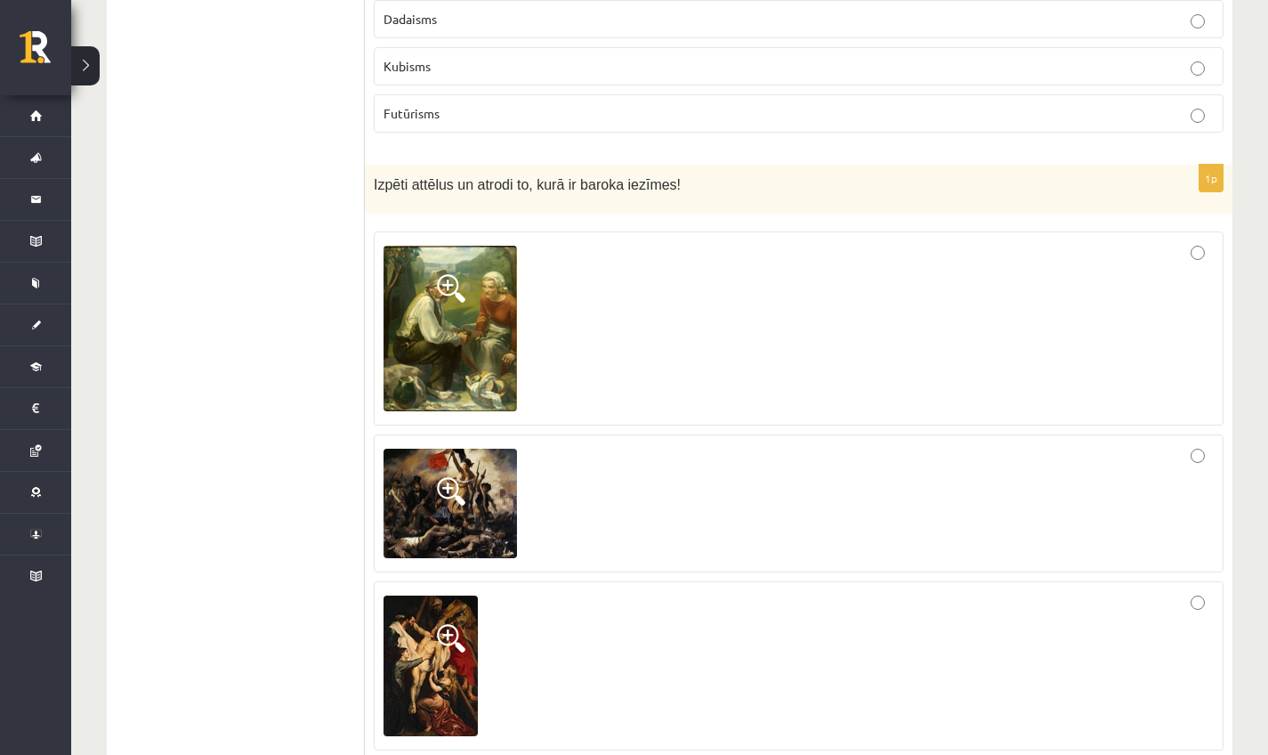
click at [649, 345] on div at bounding box center [799, 328] width 830 height 174
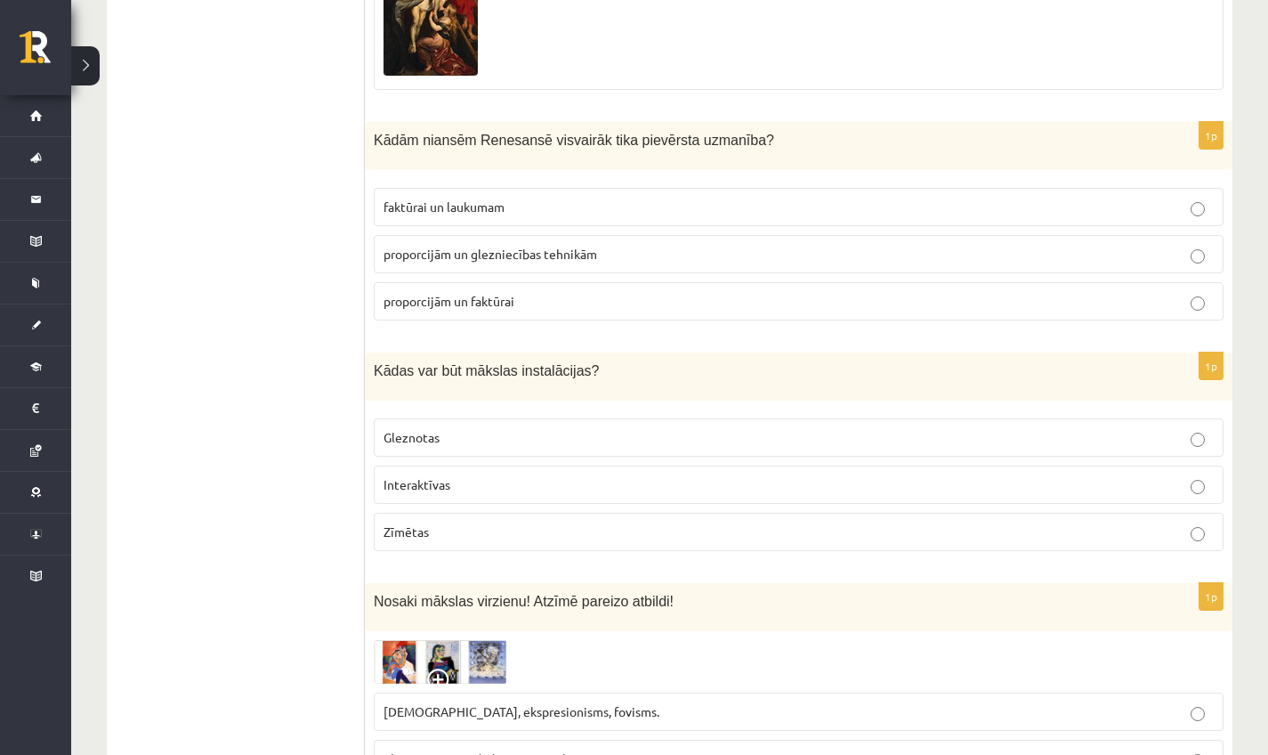
scroll to position [3141, 0]
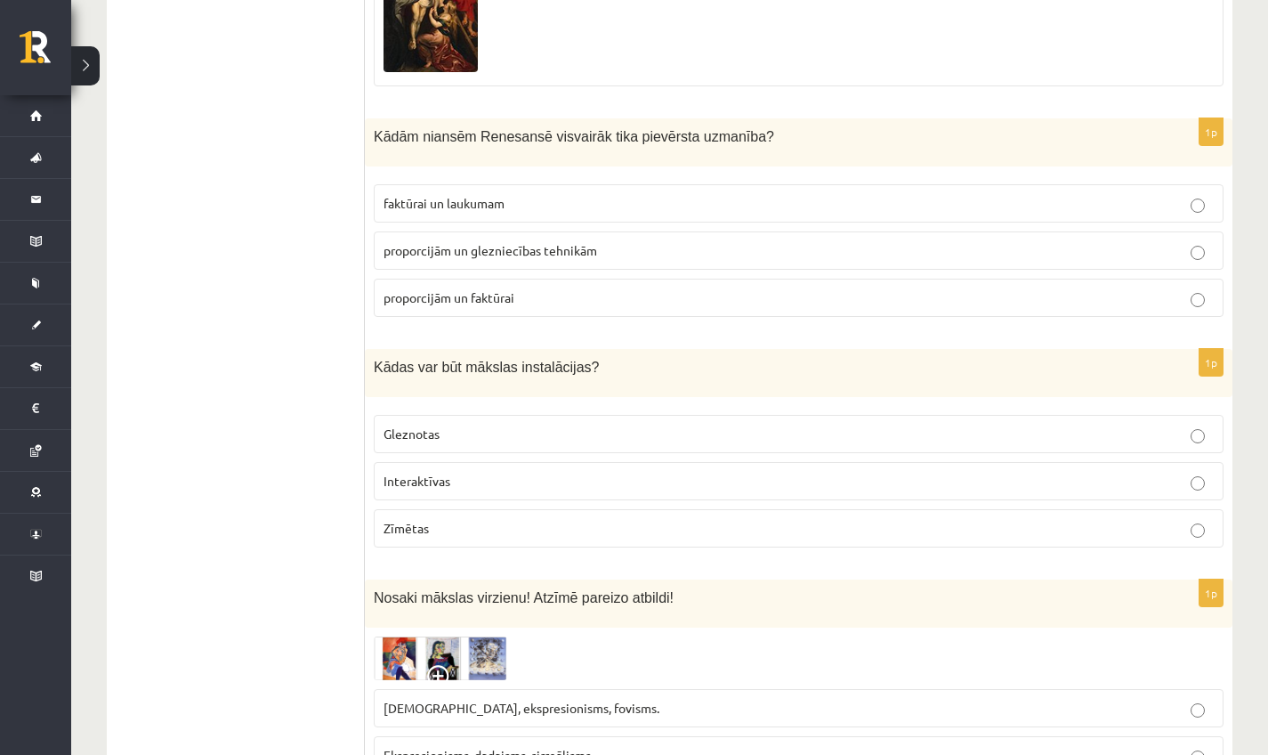
click at [455, 260] on p "proporcijām un glezniecības tehnikām" at bounding box center [799, 250] width 830 height 19
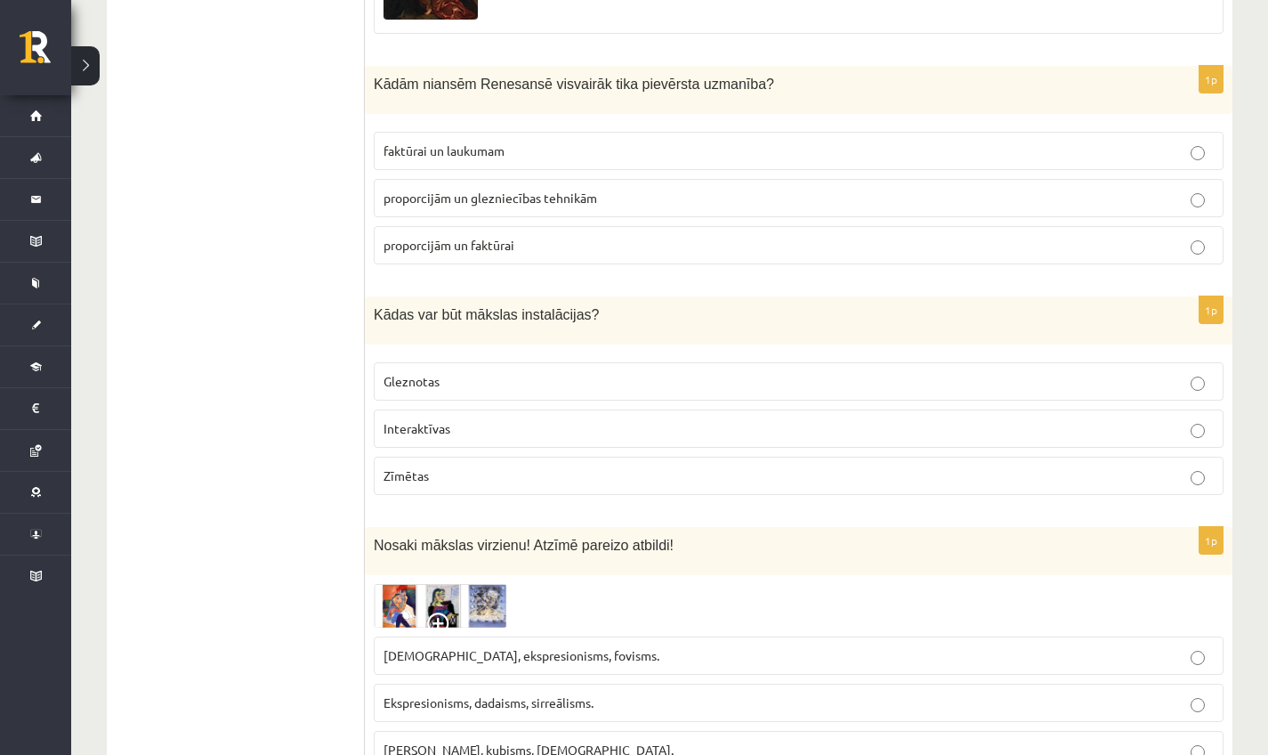
scroll to position [3223, 0]
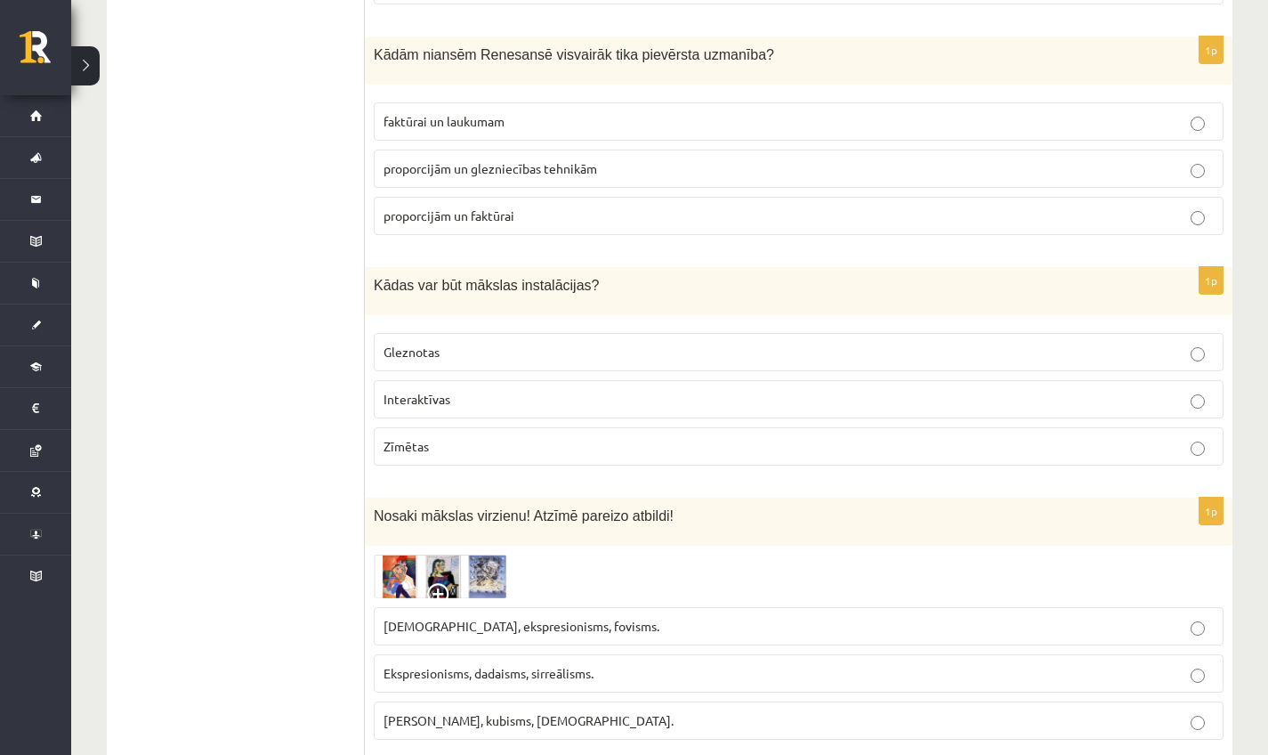
click at [441, 407] on span "Interaktīvas" at bounding box center [417, 399] width 67 height 16
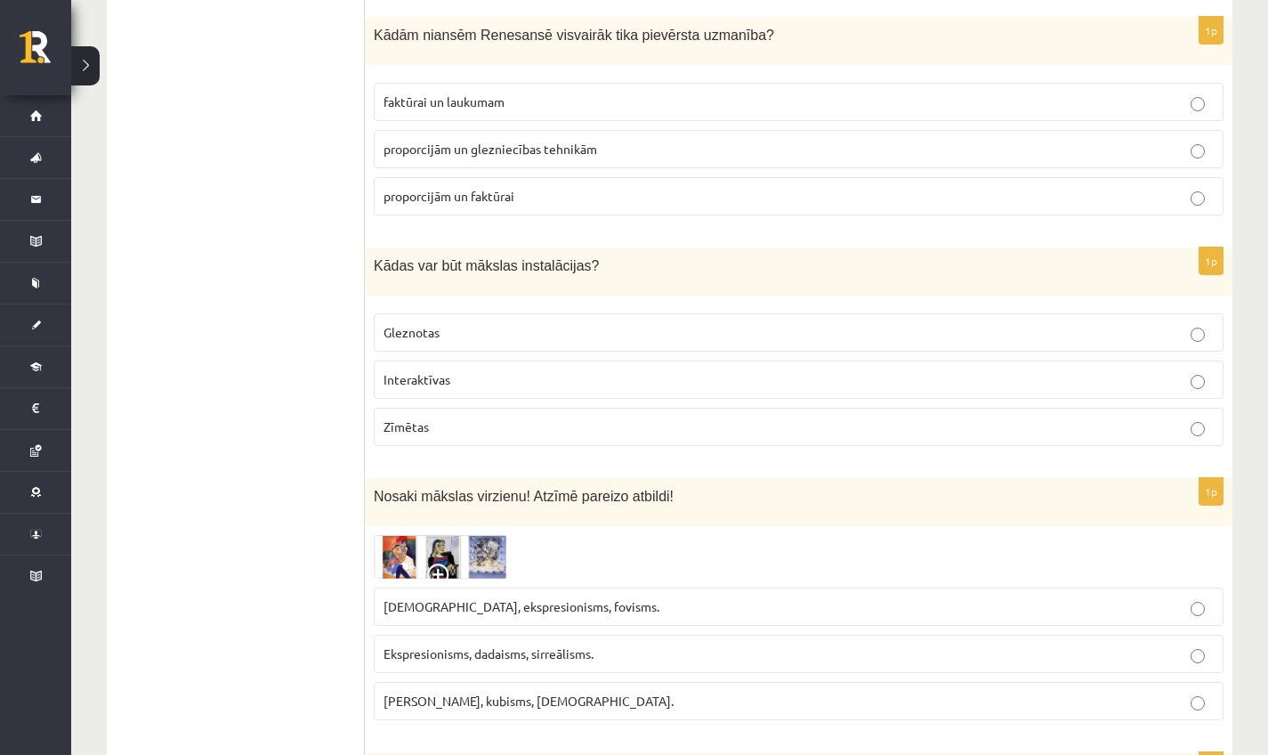
click at [429, 365] on fieldset "Gleznotas Interaktīvas Zīmētas" at bounding box center [799, 377] width 850 height 147
click at [424, 351] on label "Gleznotas" at bounding box center [799, 332] width 850 height 38
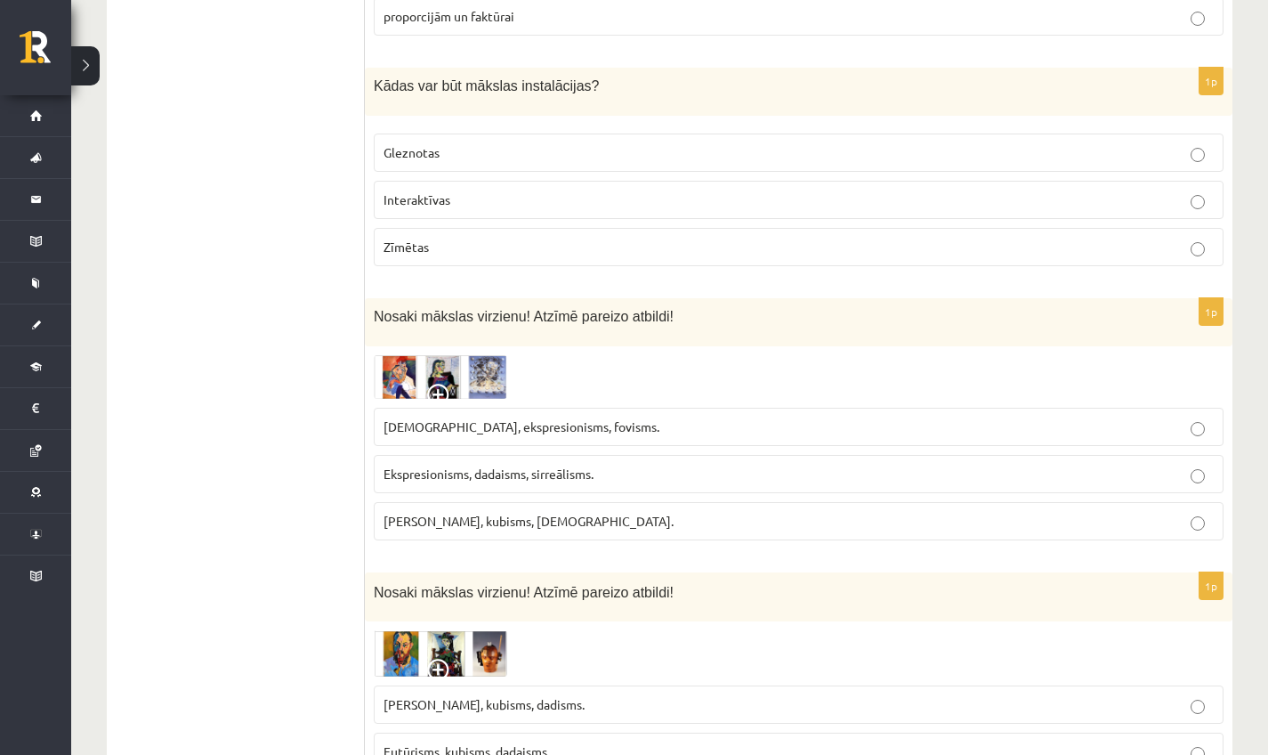
scroll to position [3434, 0]
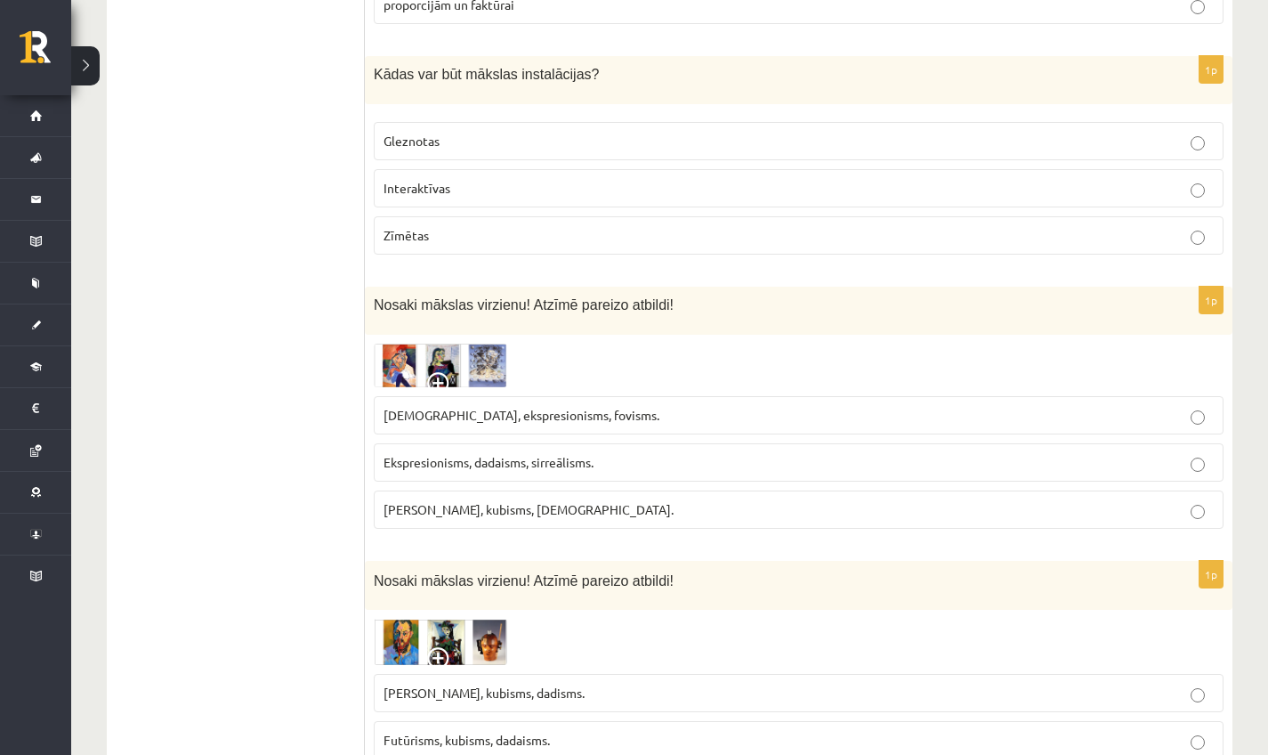
click at [408, 373] on img at bounding box center [440, 365] width 133 height 44
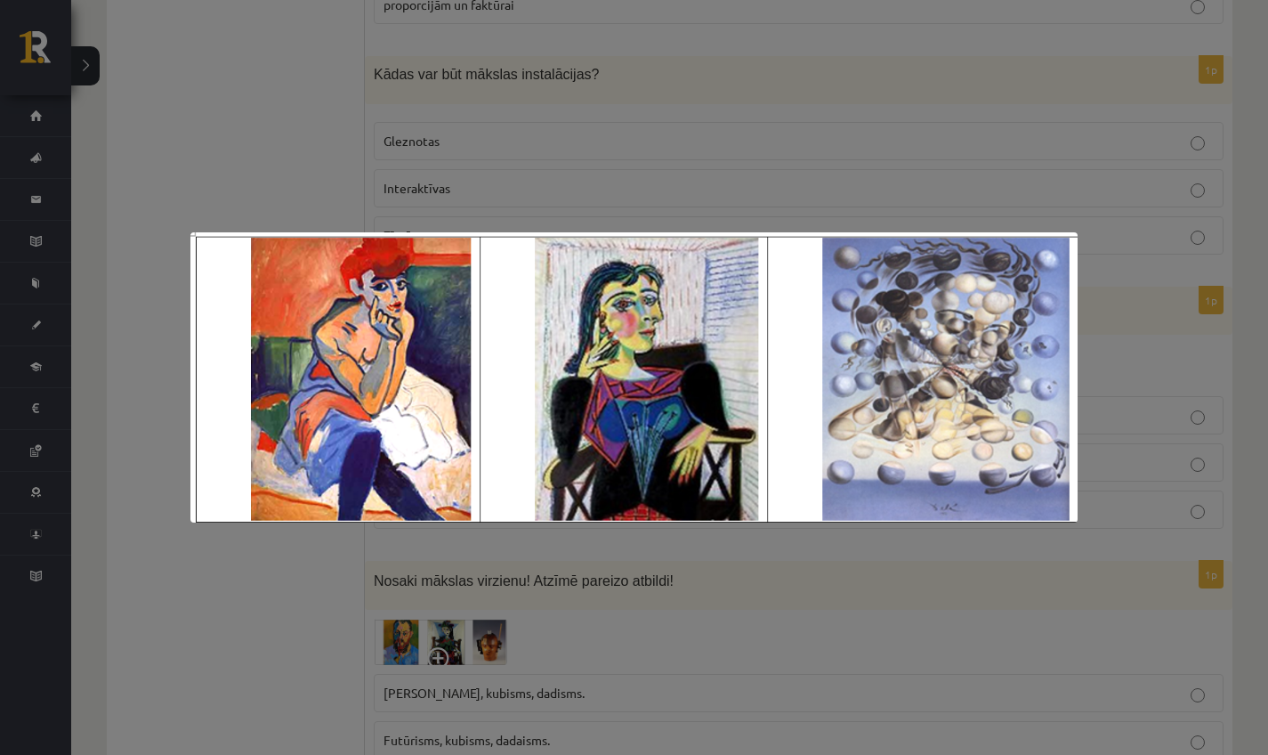
click at [488, 150] on div at bounding box center [634, 377] width 1268 height 755
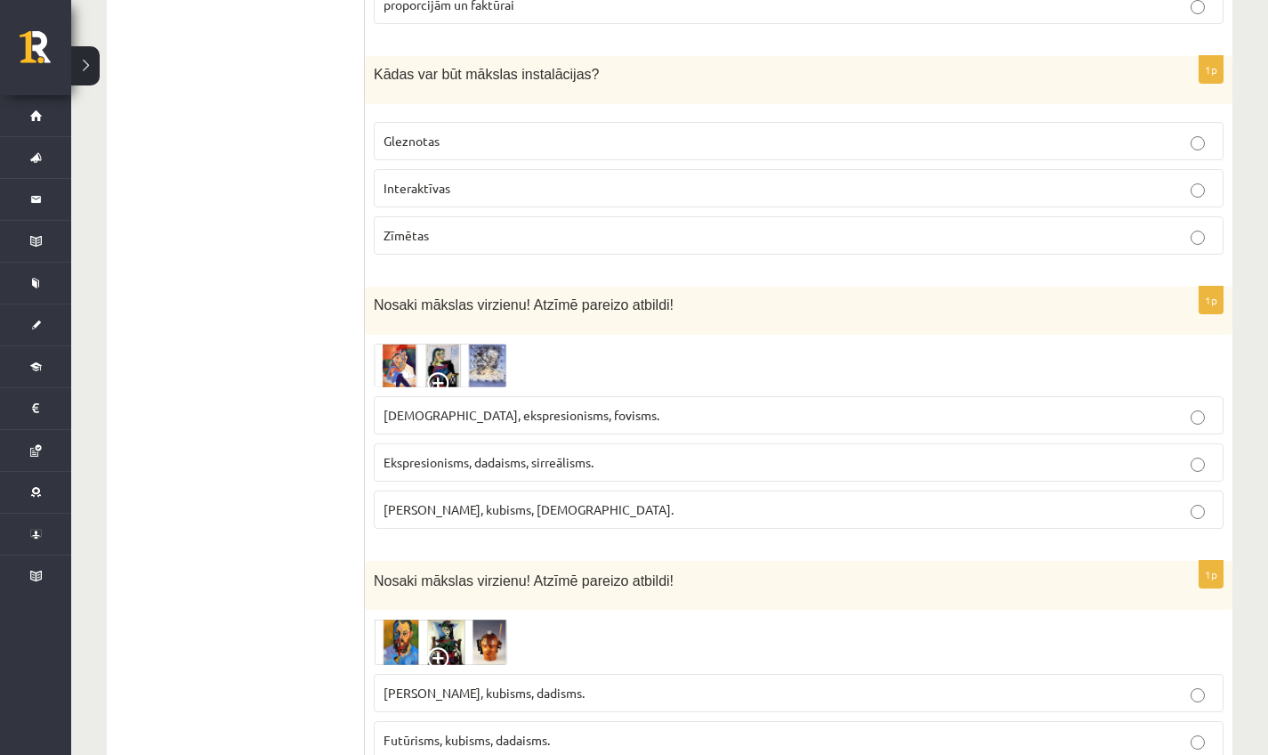
click at [427, 376] on img at bounding box center [440, 365] width 133 height 44
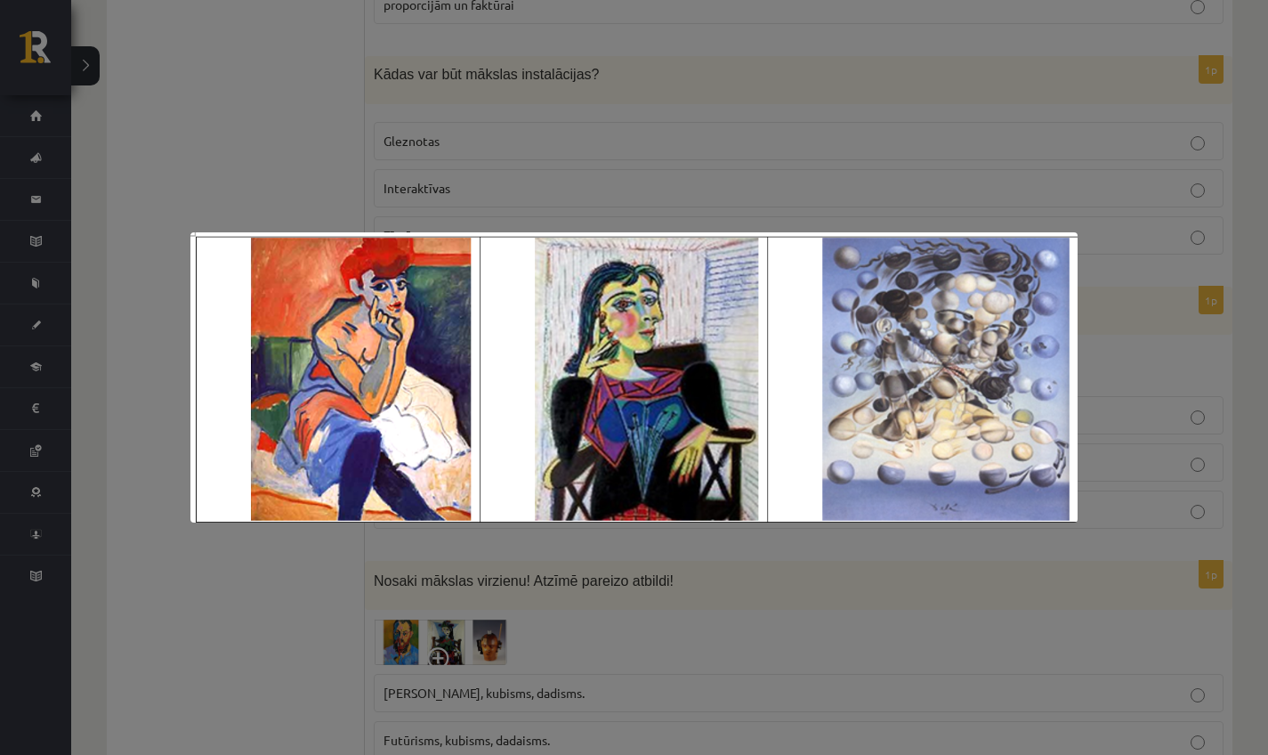
click at [646, 593] on div at bounding box center [634, 377] width 1268 height 755
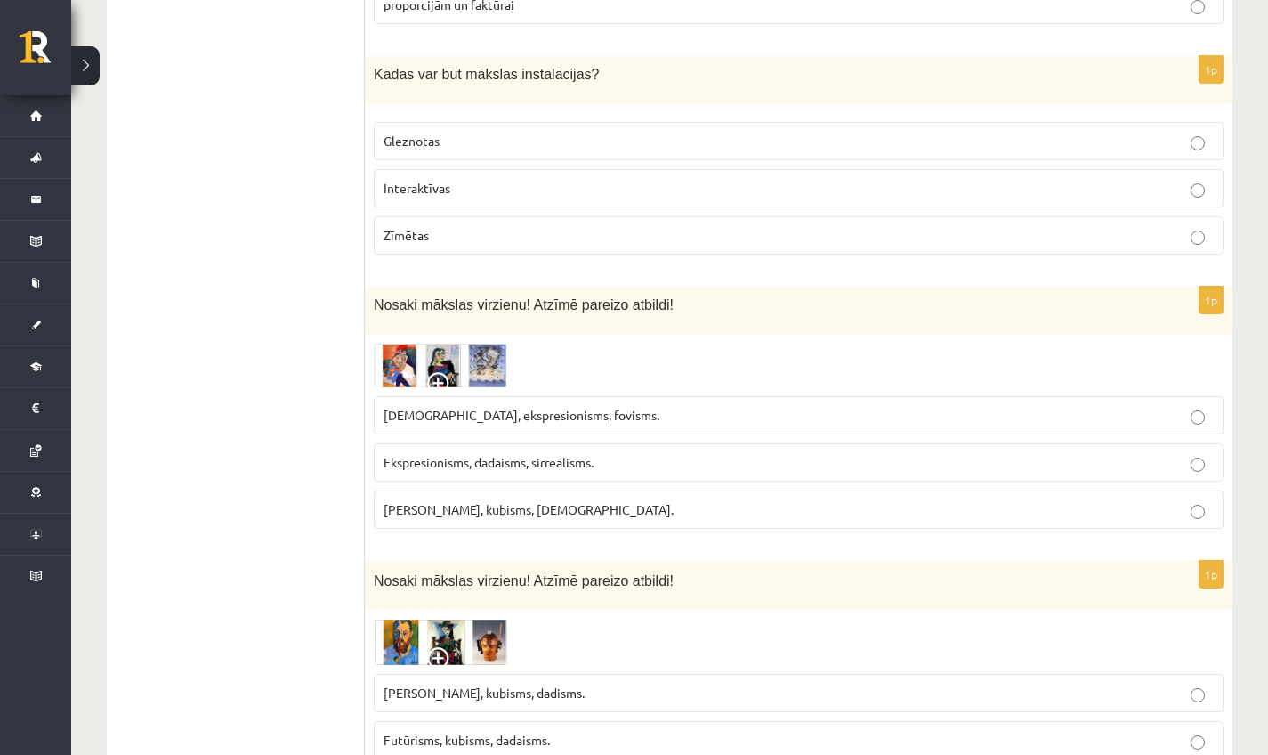
click at [419, 366] on img at bounding box center [440, 365] width 133 height 44
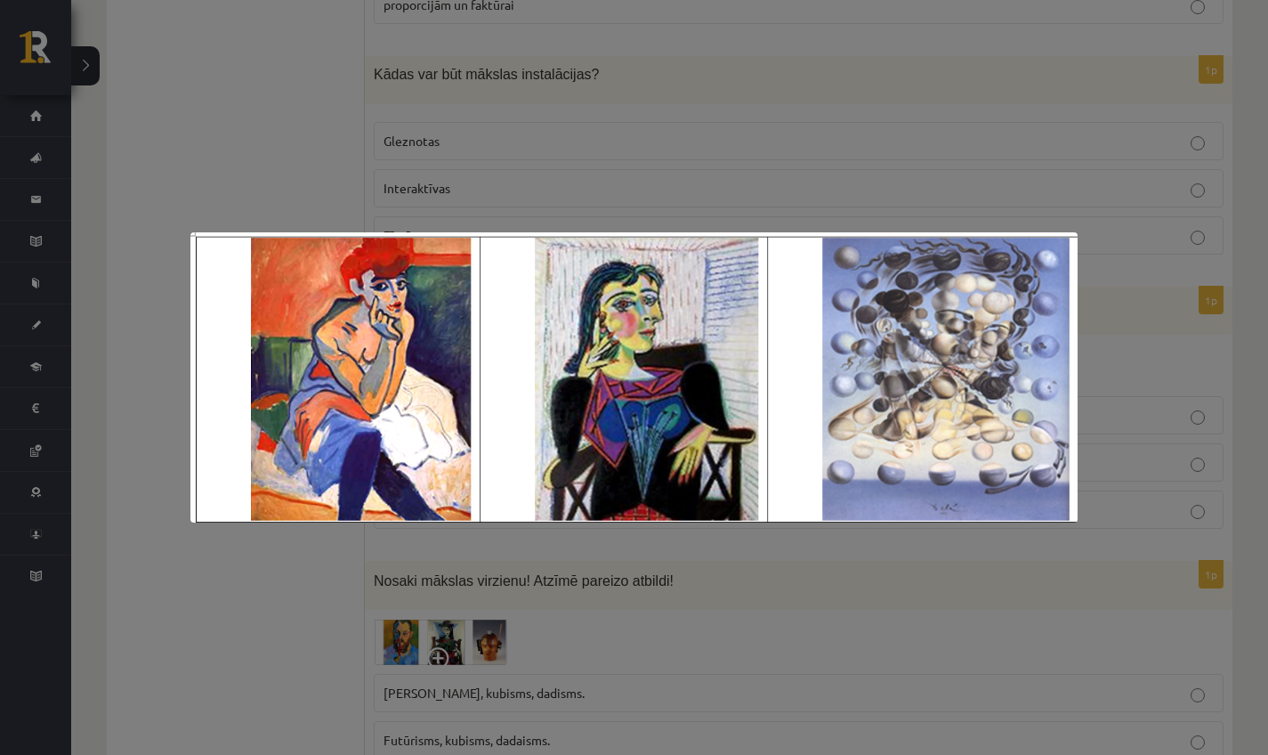
click at [581, 609] on div at bounding box center [634, 377] width 1268 height 755
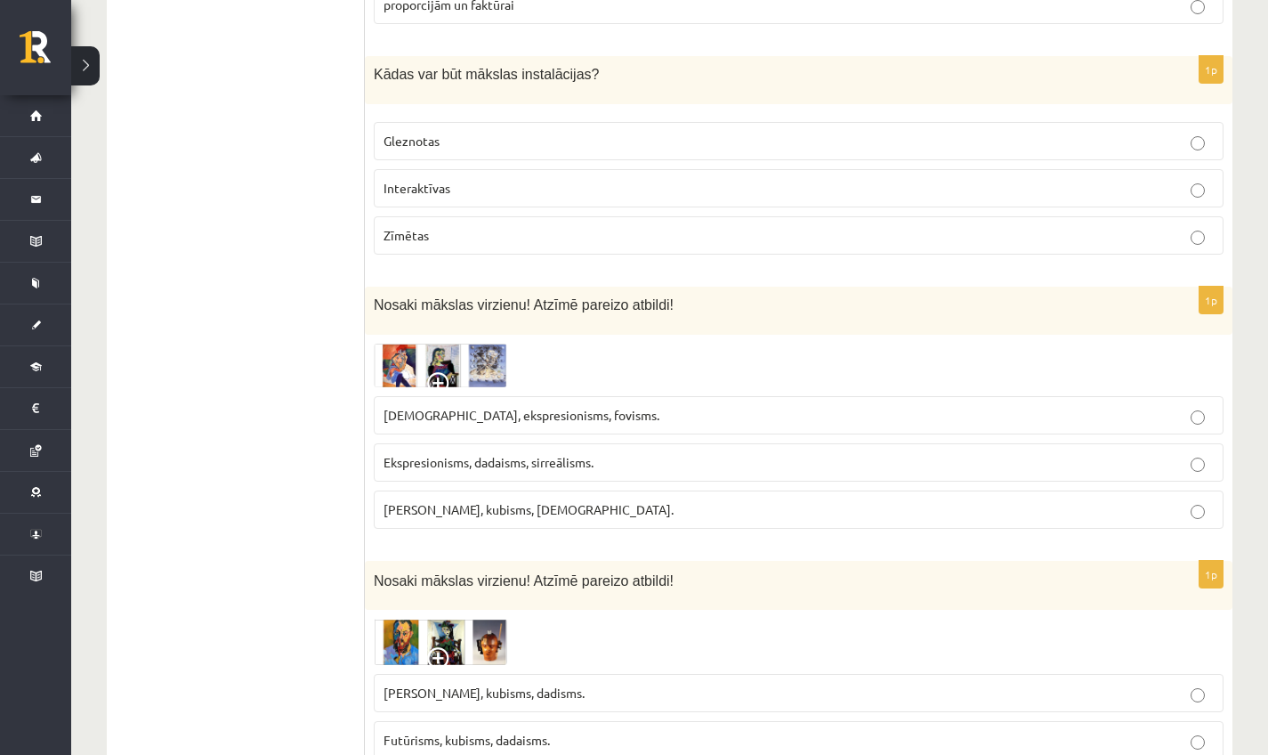
click at [506, 516] on span "Fovisms, kubisms, sirreālisms." at bounding box center [529, 509] width 290 height 16
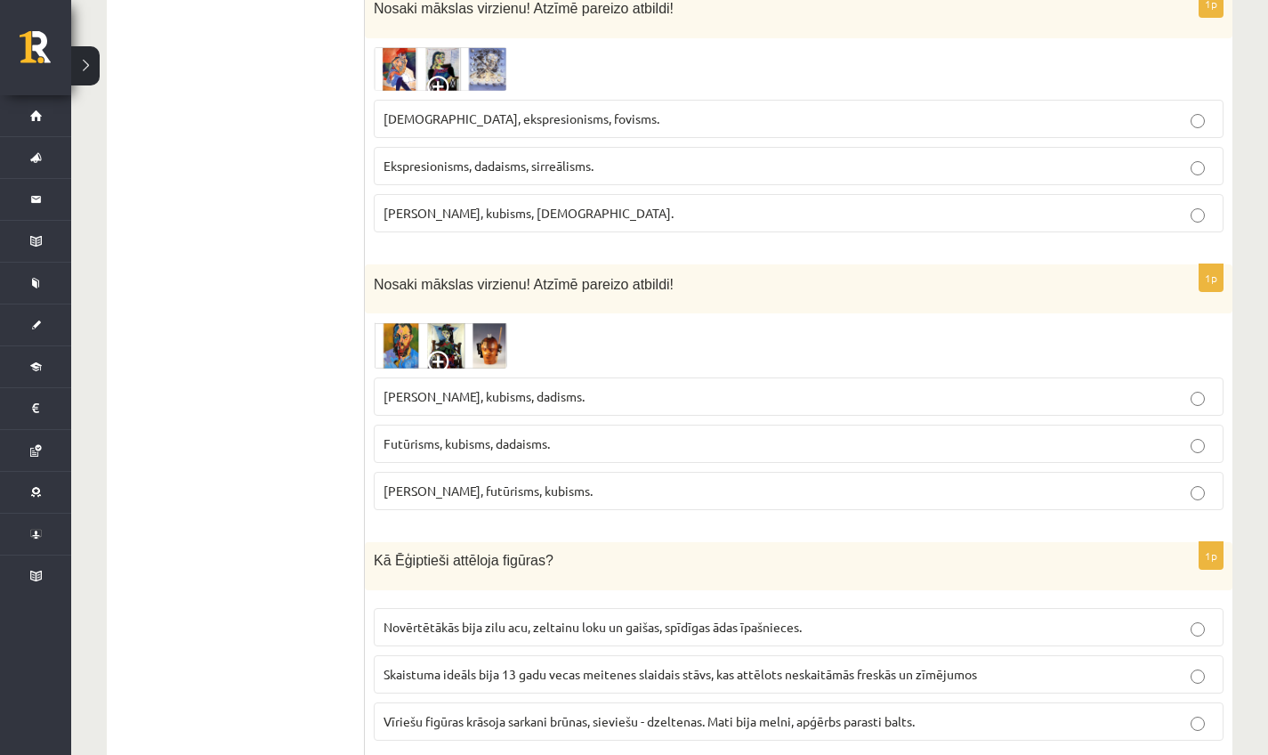
scroll to position [3851, 0]
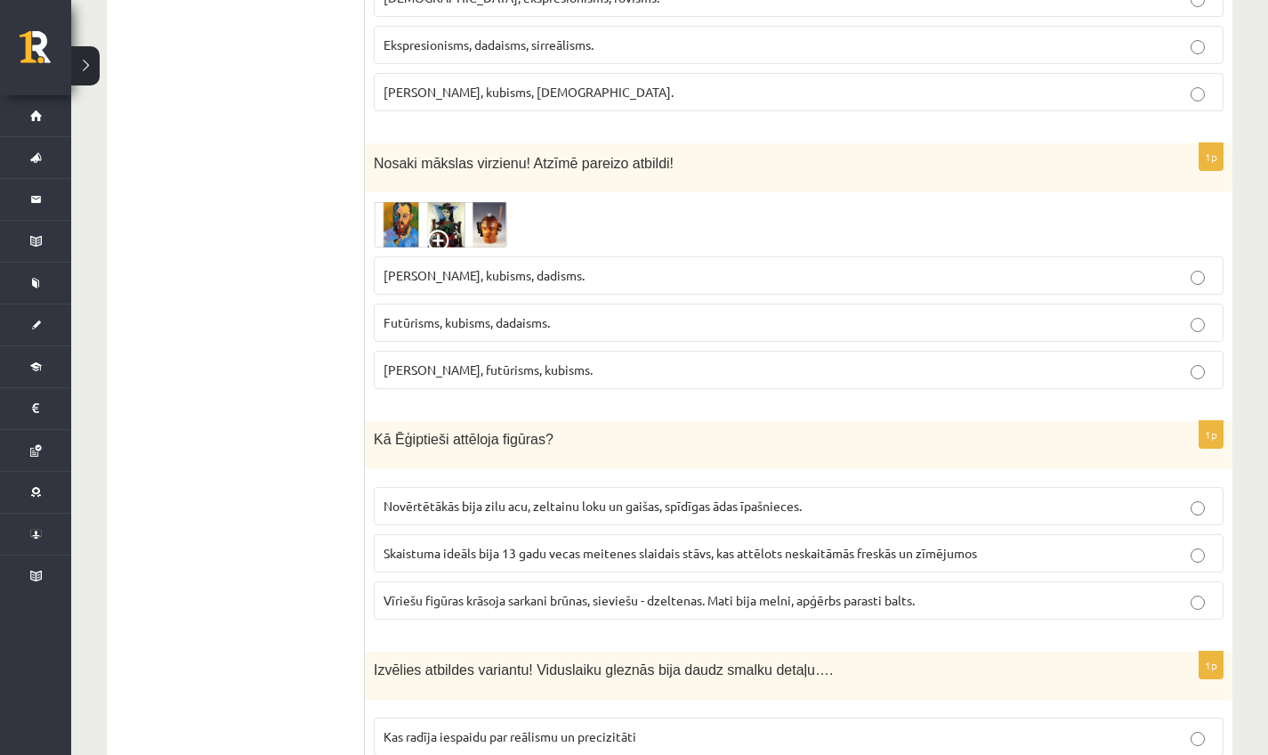
click at [433, 244] on span at bounding box center [441, 244] width 28 height 28
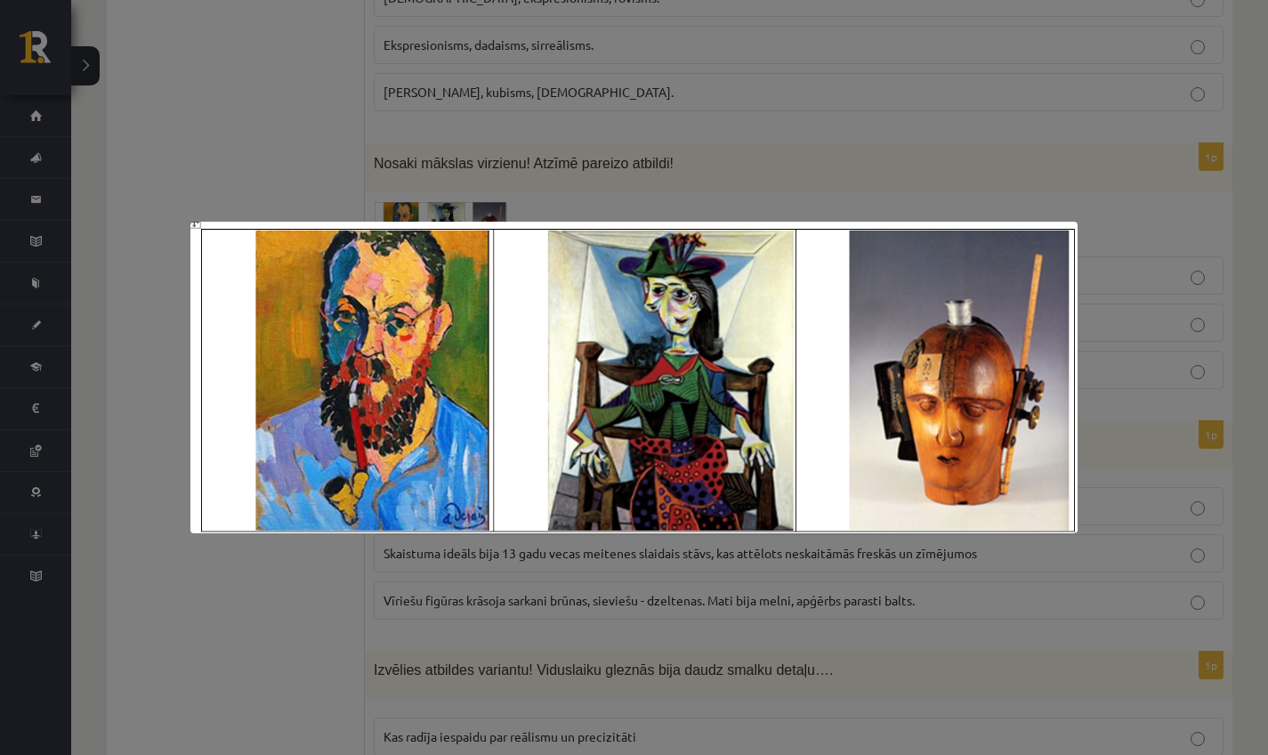
click at [948, 624] on div at bounding box center [634, 377] width 1268 height 755
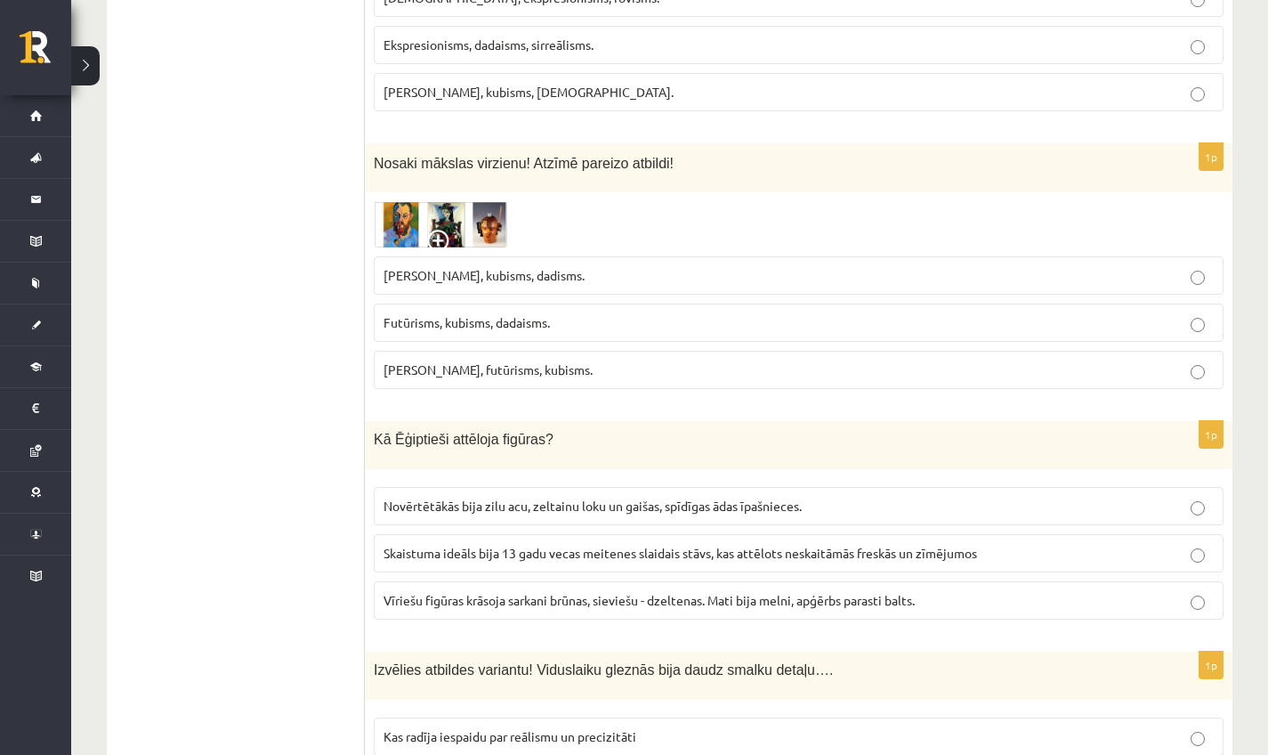
click at [446, 238] on span at bounding box center [441, 244] width 28 height 28
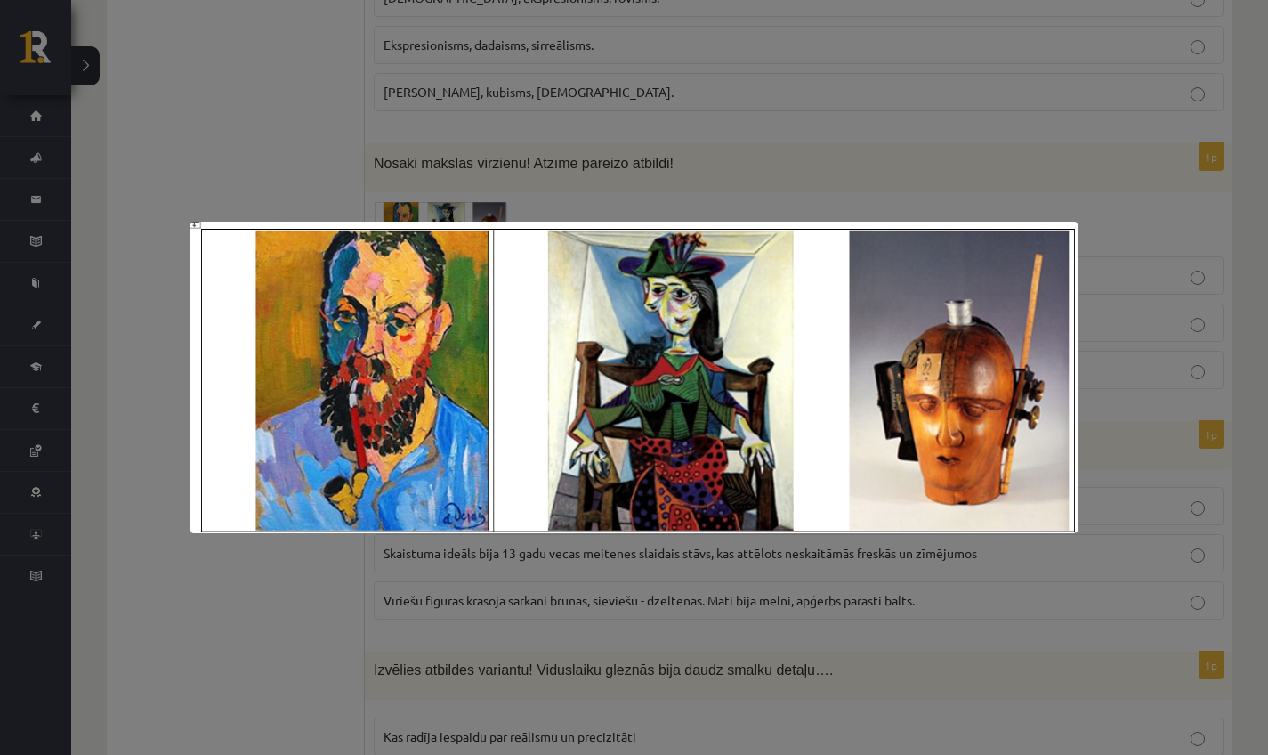
click at [457, 111] on div at bounding box center [634, 377] width 1268 height 755
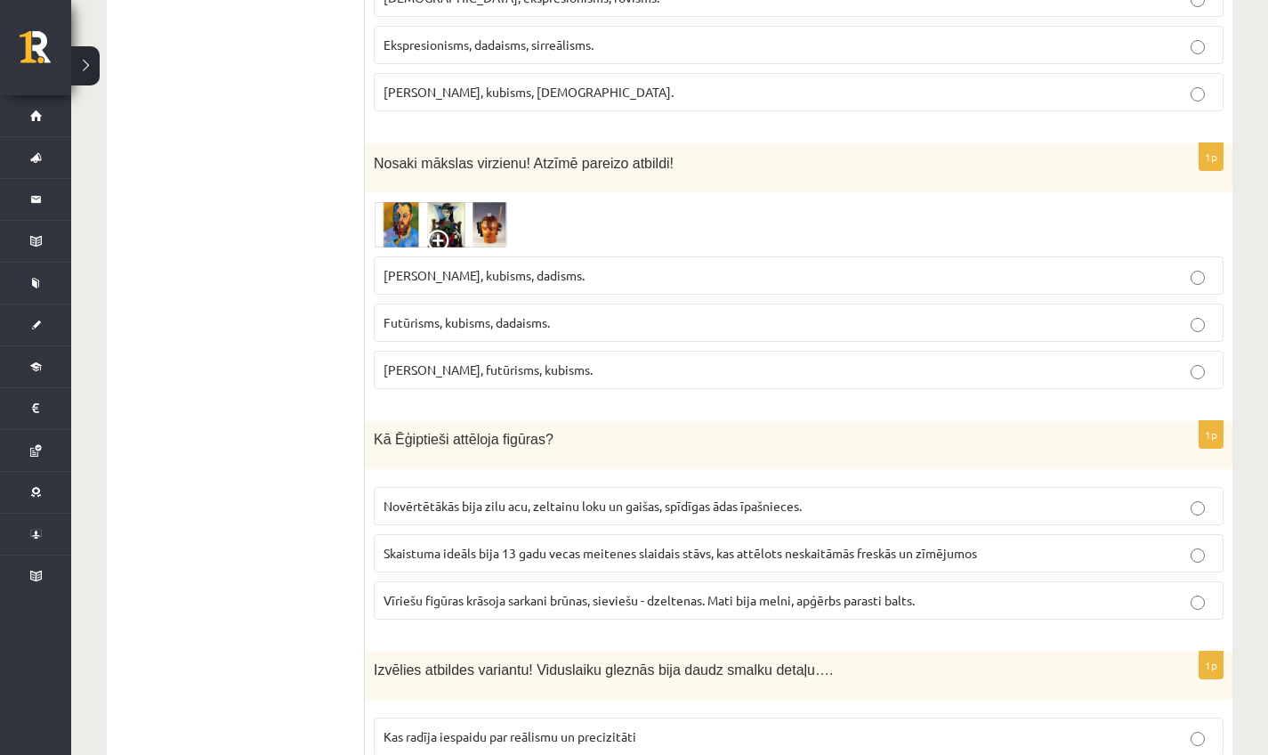
scroll to position [3855, 0]
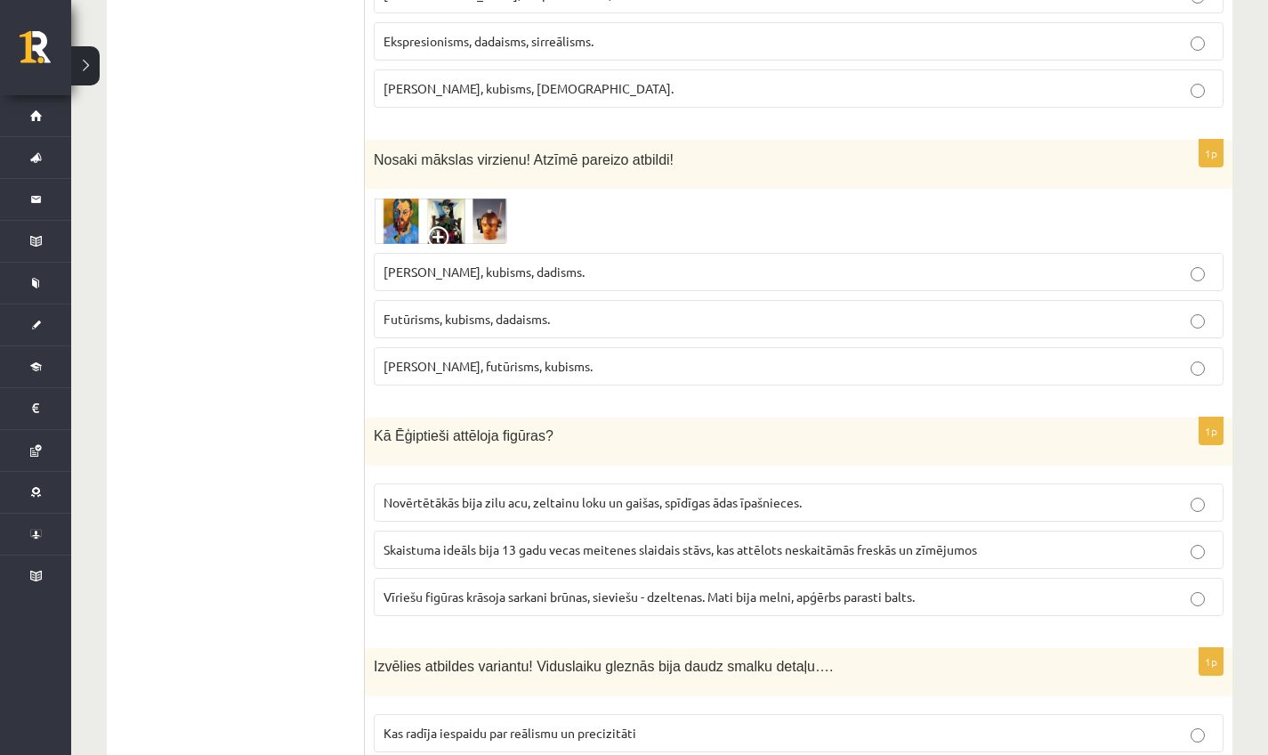
click at [377, 240] on img at bounding box center [440, 221] width 133 height 47
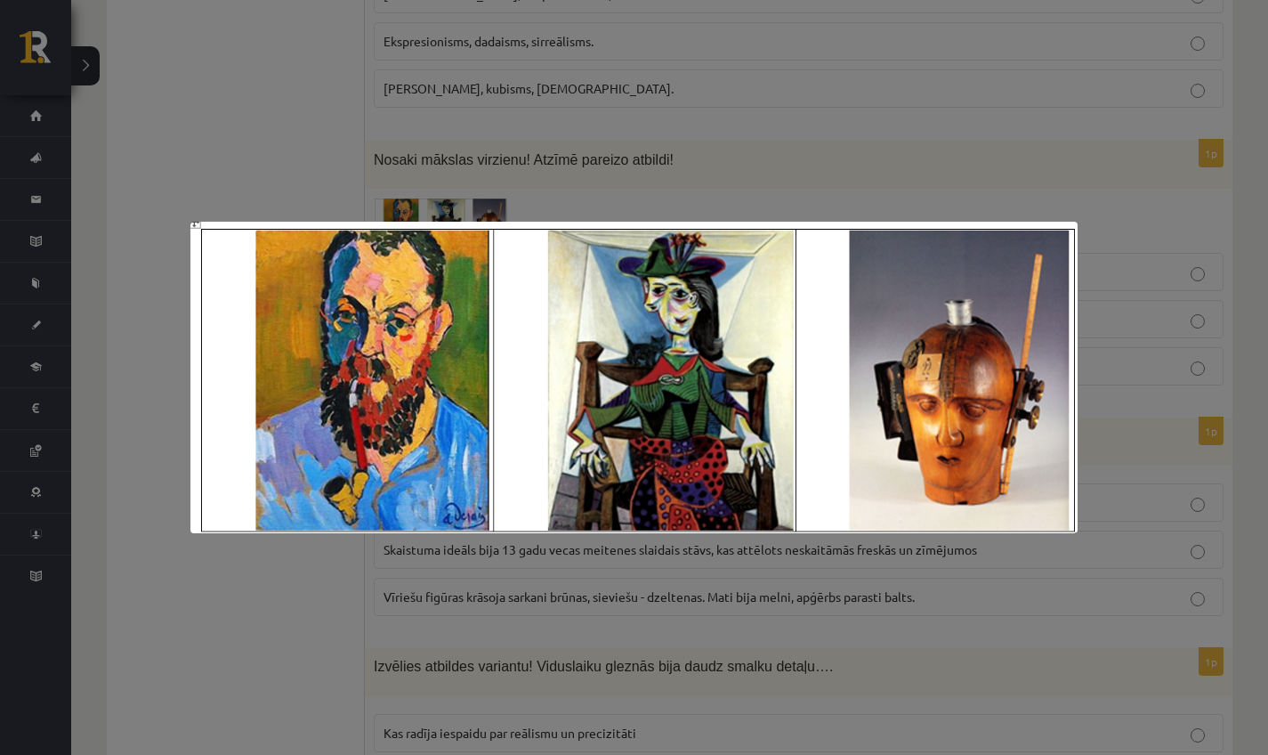
click at [387, 149] on div at bounding box center [634, 377] width 1268 height 755
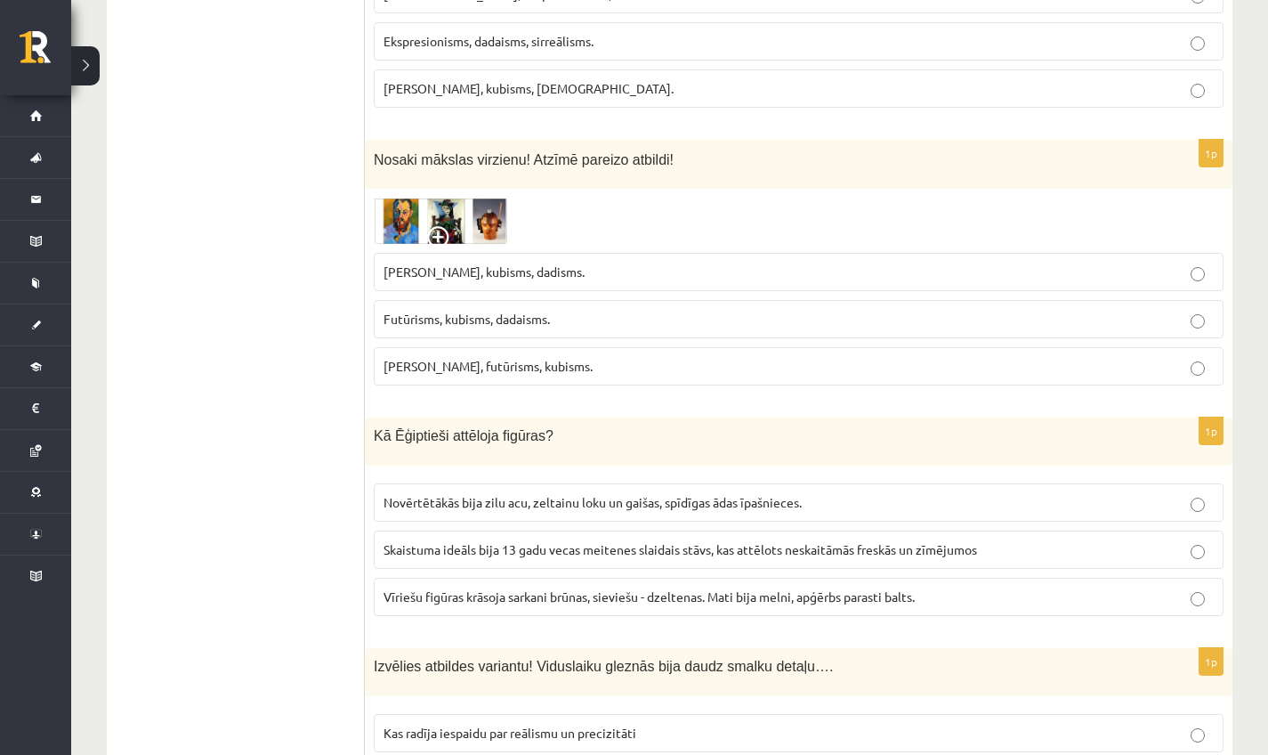
click at [393, 222] on img at bounding box center [440, 221] width 133 height 47
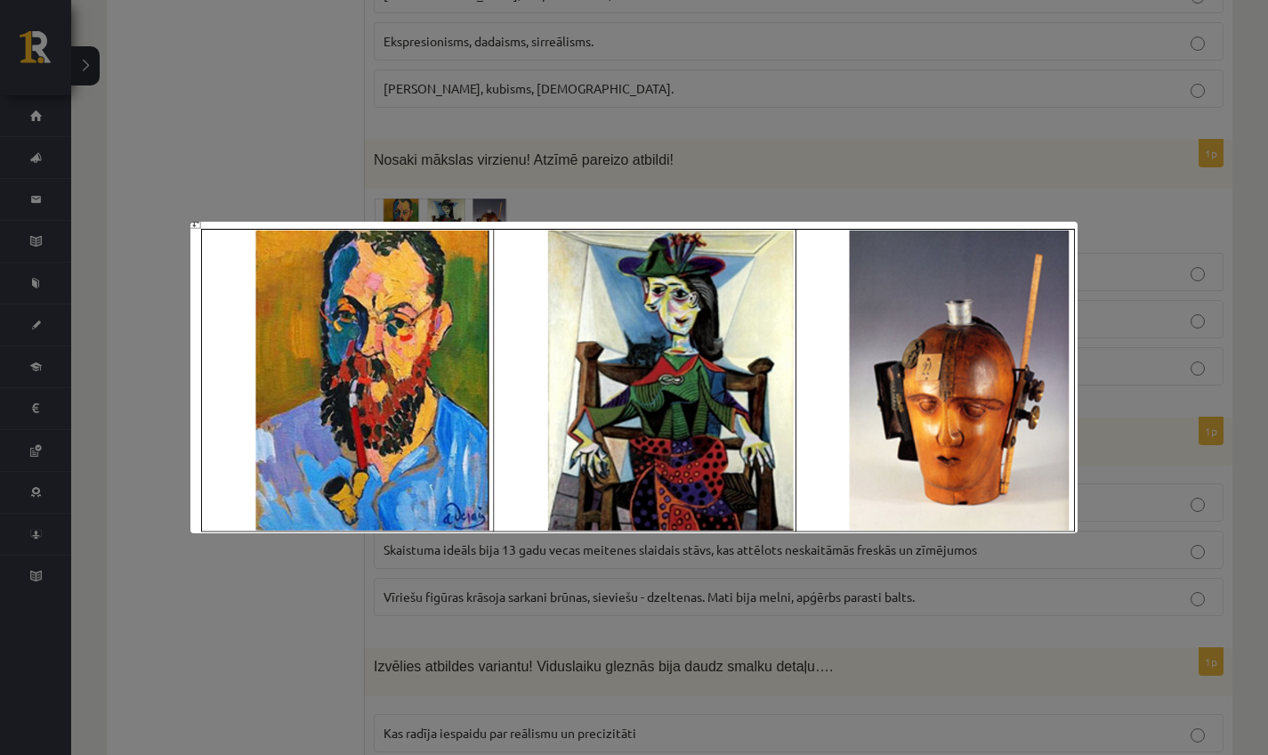
click at [795, 219] on div at bounding box center [634, 377] width 1268 height 755
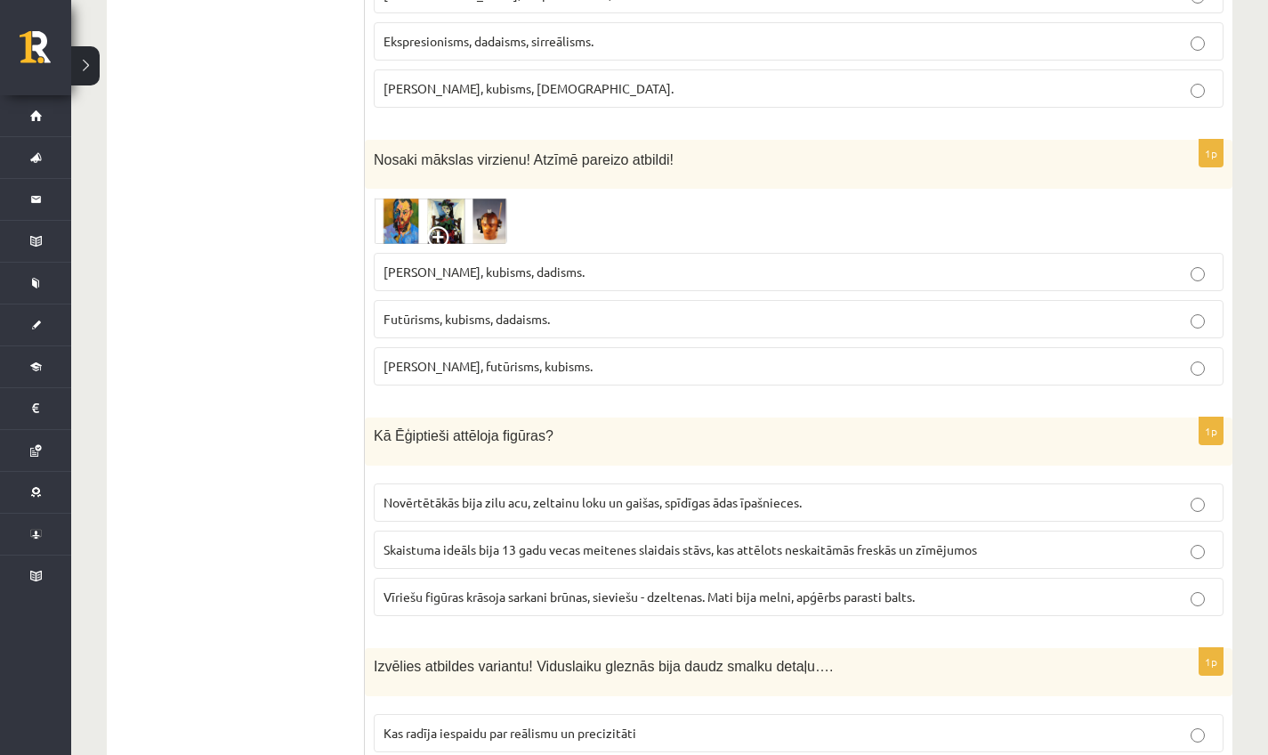
click at [525, 275] on span "Fovisms, kubisms, dadisms." at bounding box center [484, 271] width 201 height 16
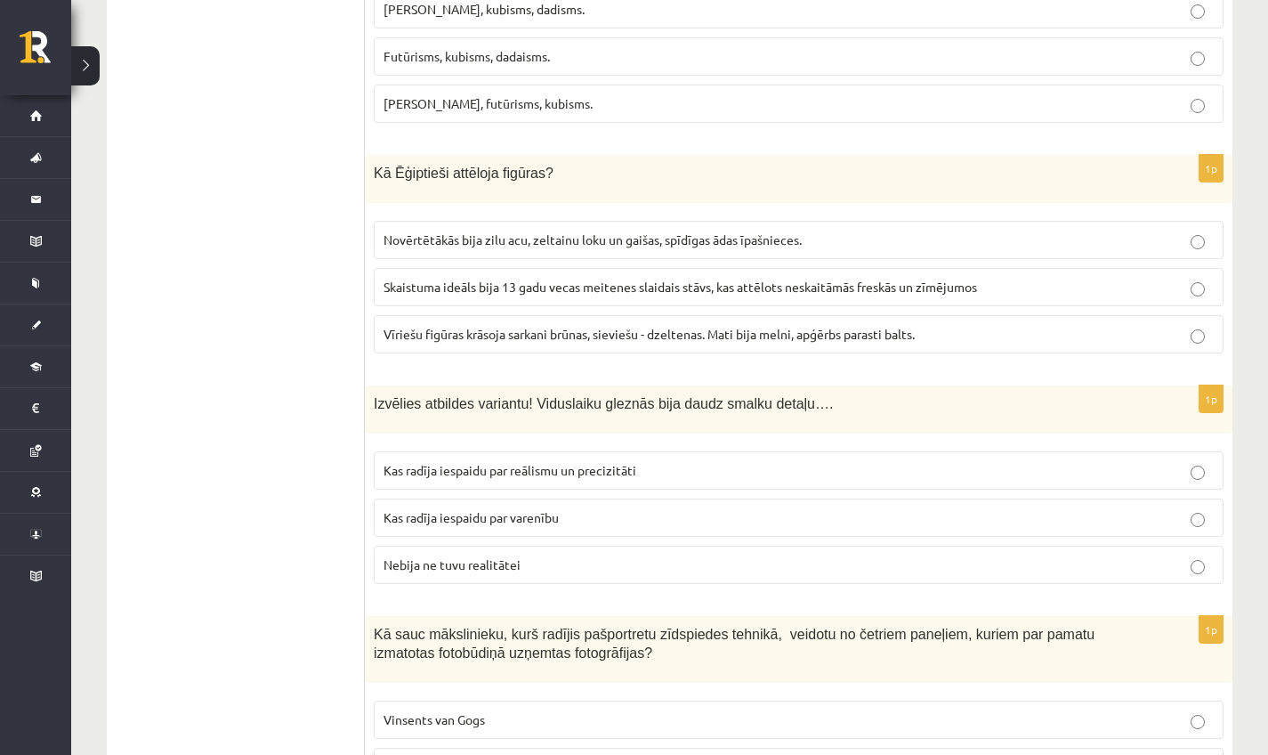
scroll to position [4121, 0]
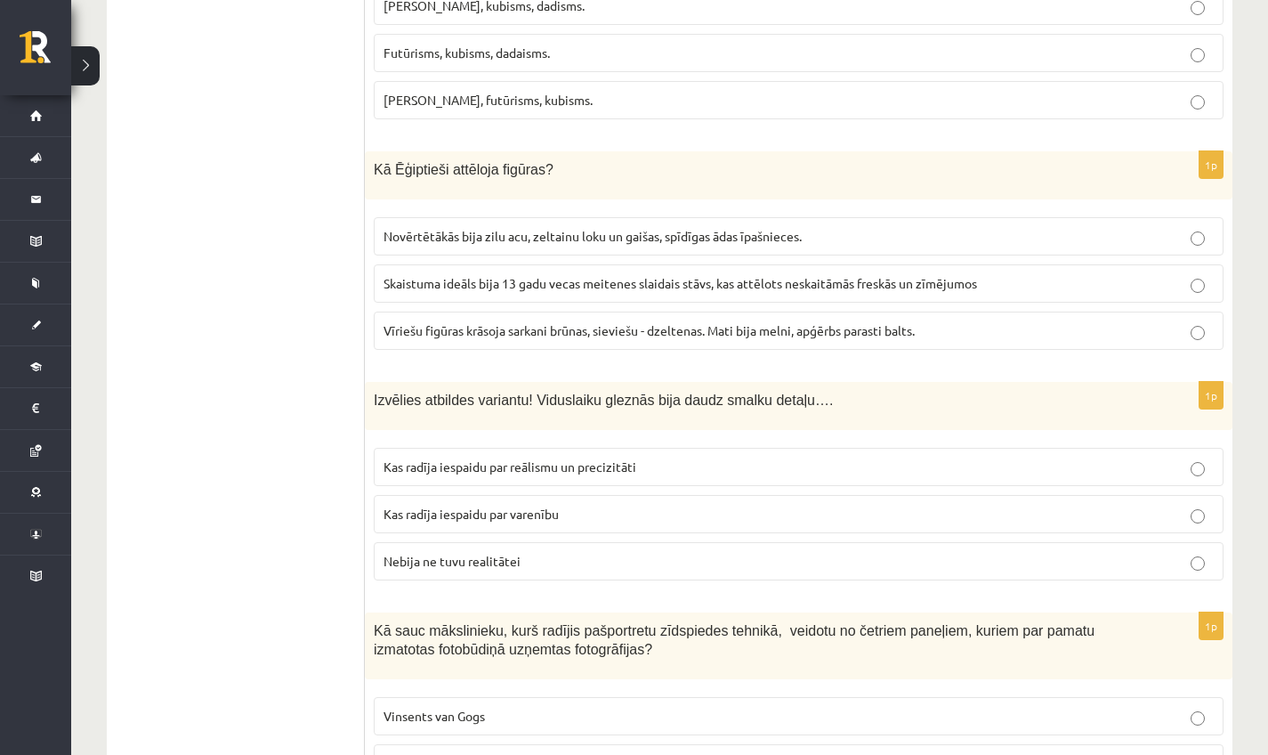
click at [626, 291] on span "Skaistuma ideāls bija 13 gadu vecas meitenes slaidais stāvs, kas attēlots neska…" at bounding box center [680, 283] width 593 height 16
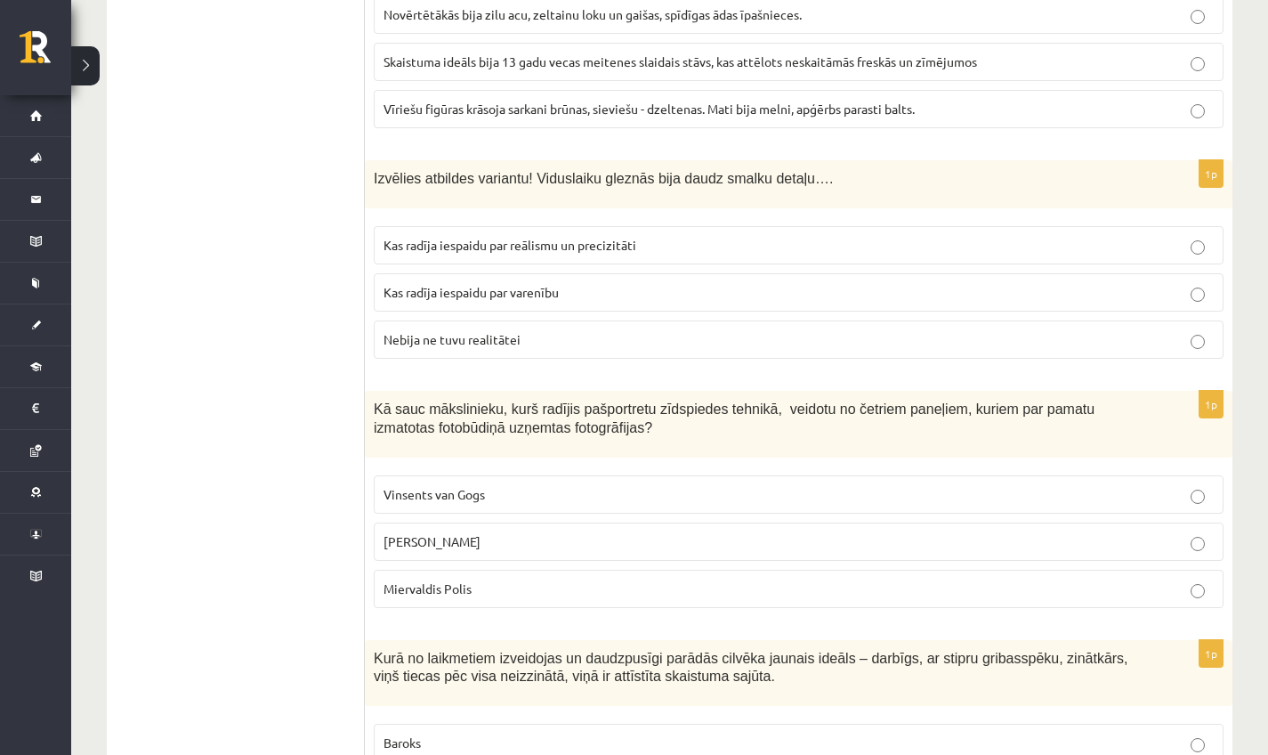
scroll to position [4346, 0]
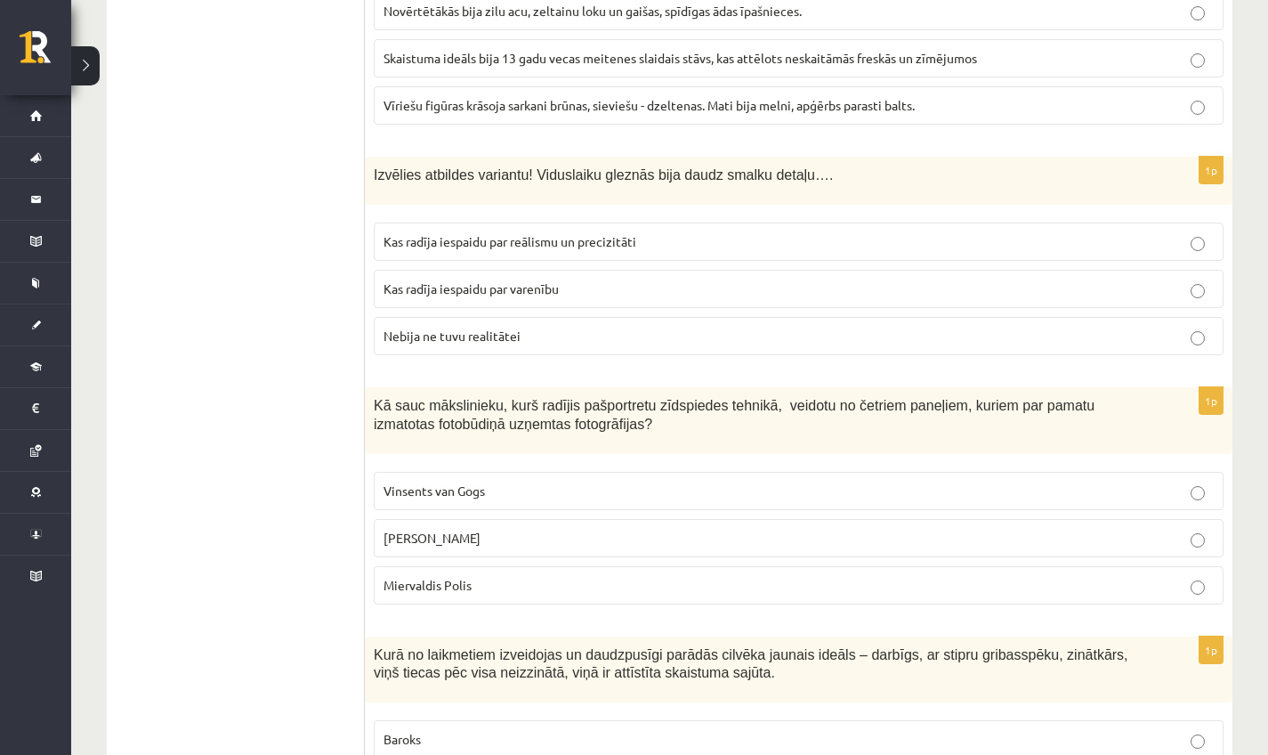
click at [516, 296] on span "Kas radīja iespaidu par varenību" at bounding box center [471, 288] width 175 height 16
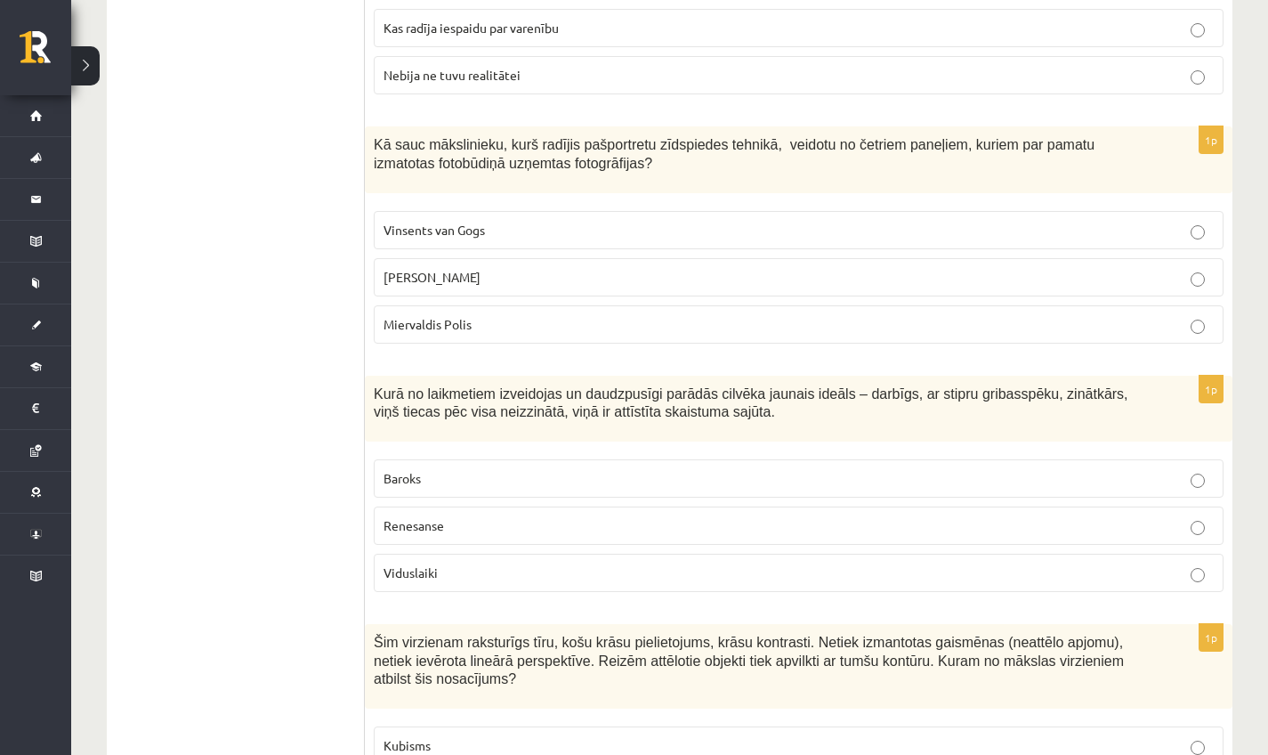
scroll to position [4610, 0]
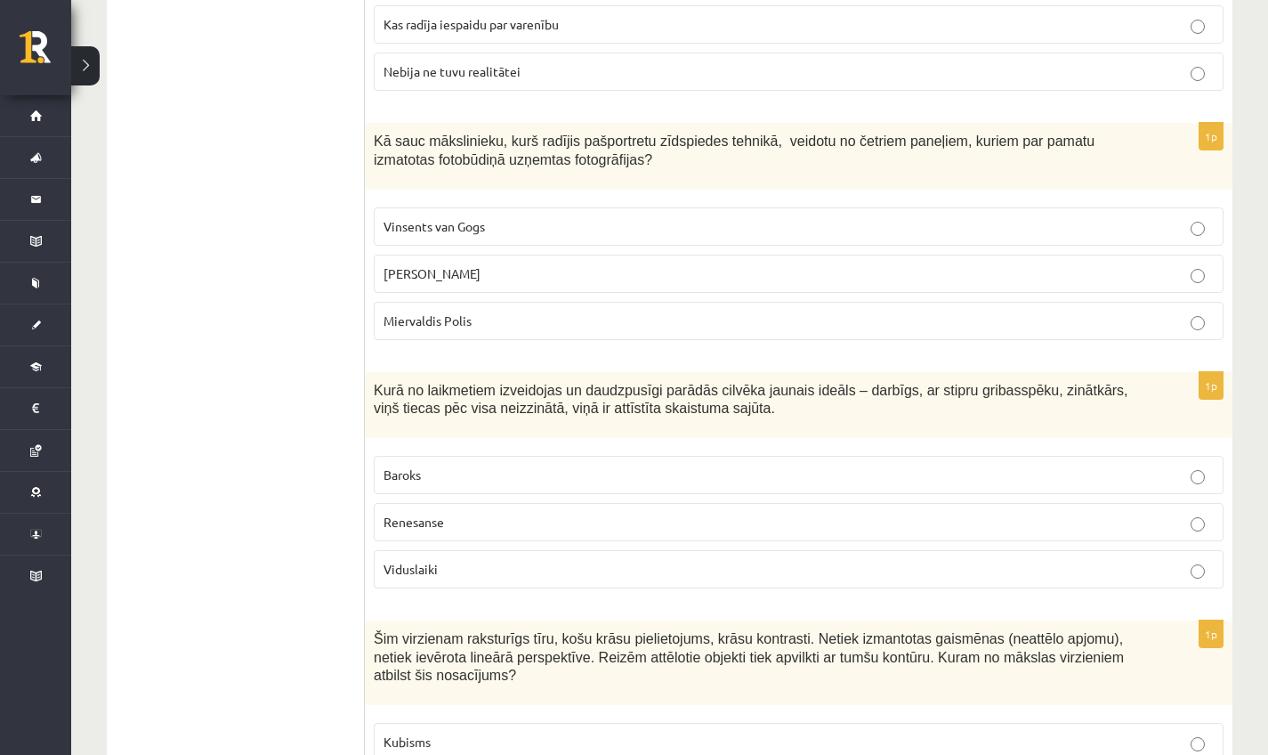
click at [434, 236] on p "Vinsents van Gogs" at bounding box center [799, 226] width 830 height 19
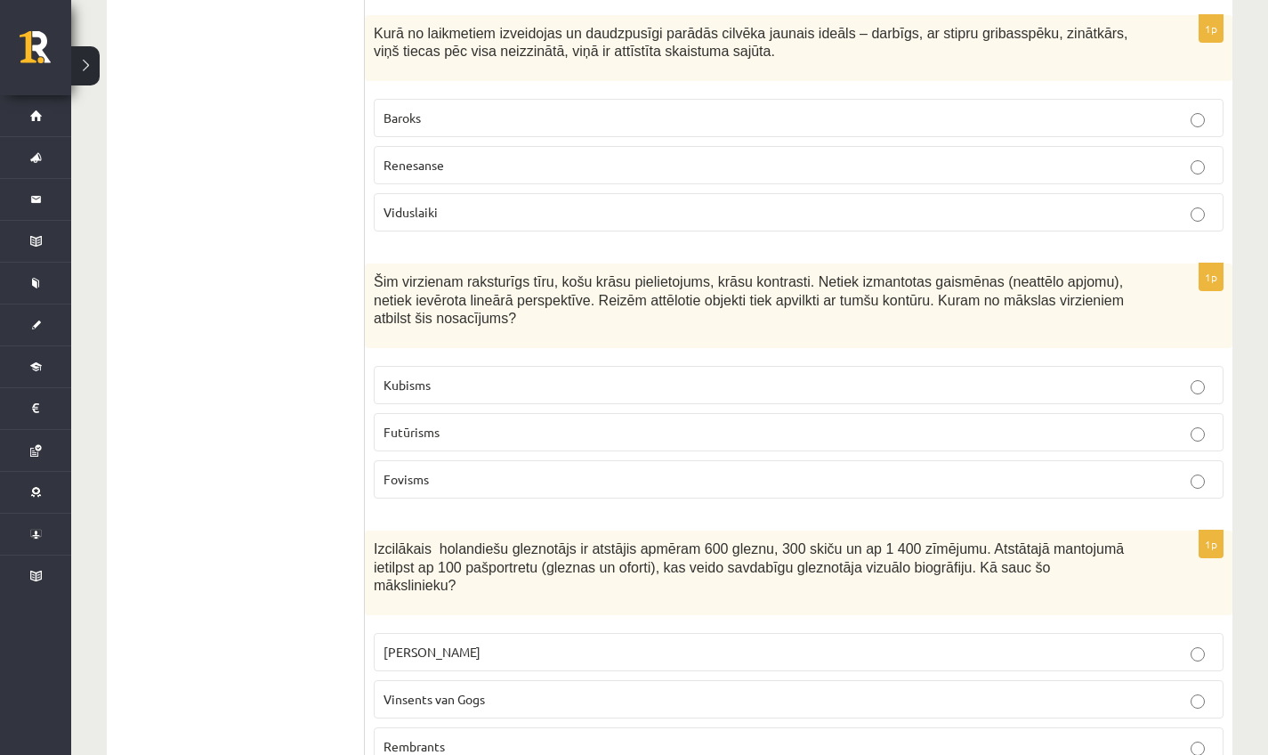
scroll to position [4974, 0]
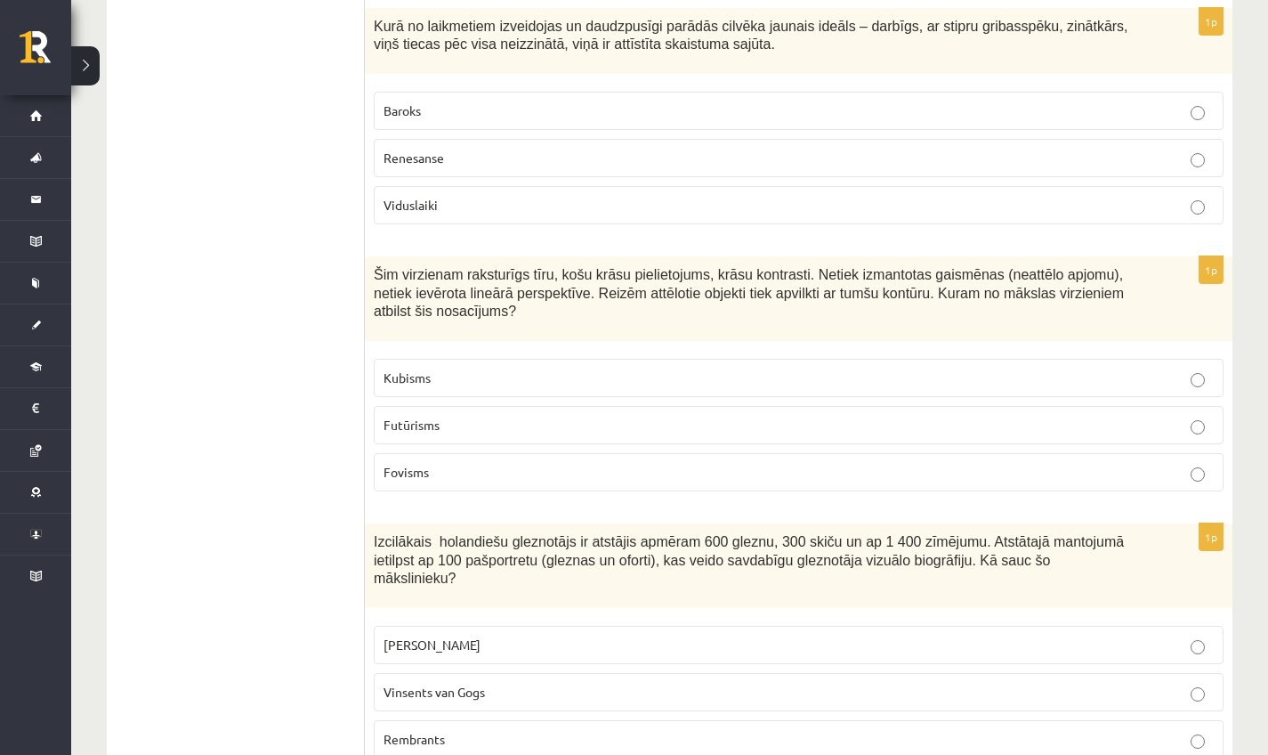
click at [444, 177] on label "Renesanse" at bounding box center [799, 158] width 850 height 38
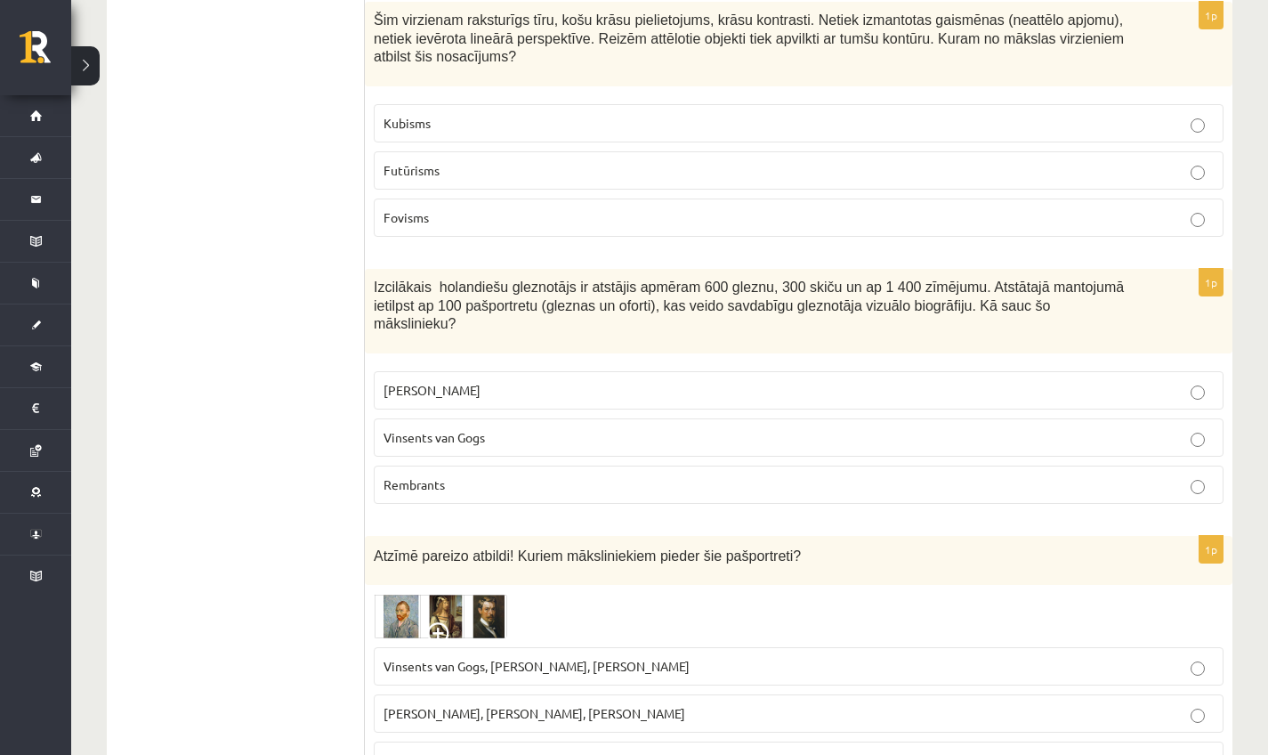
scroll to position [5232, 0]
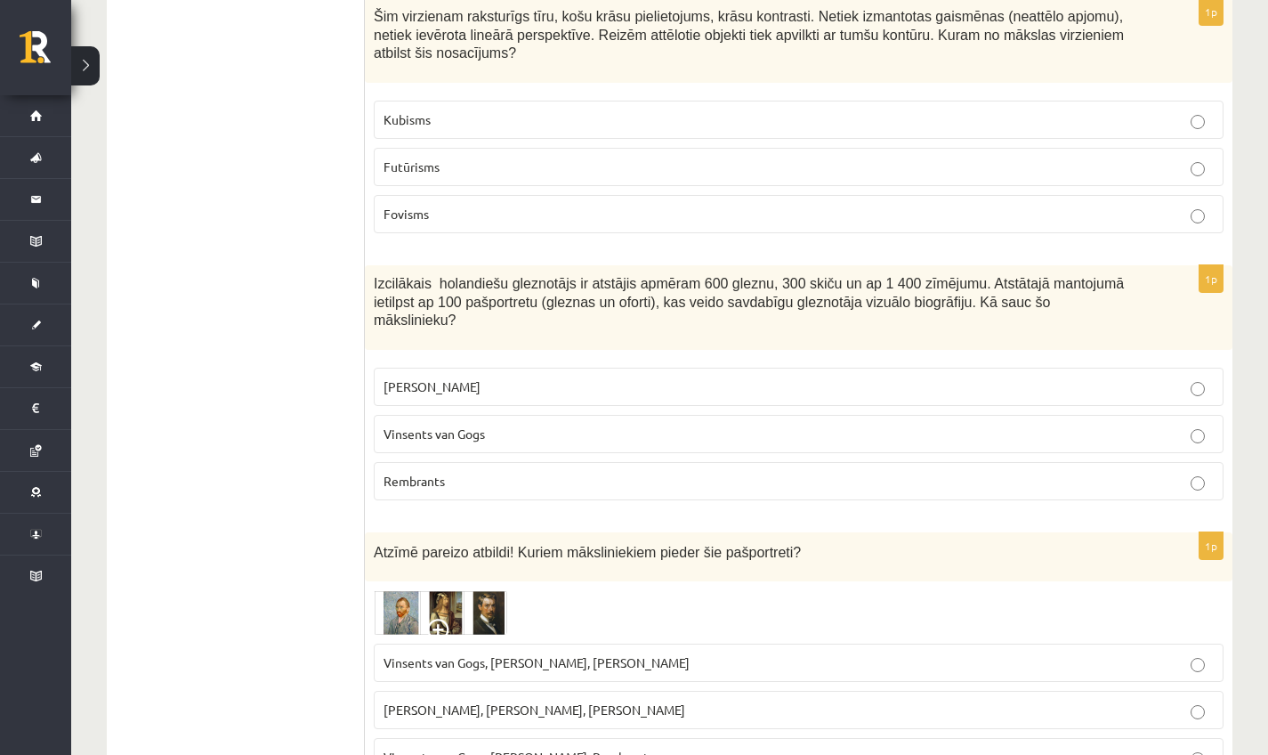
click at [504, 129] on p "Kubisms" at bounding box center [799, 119] width 830 height 19
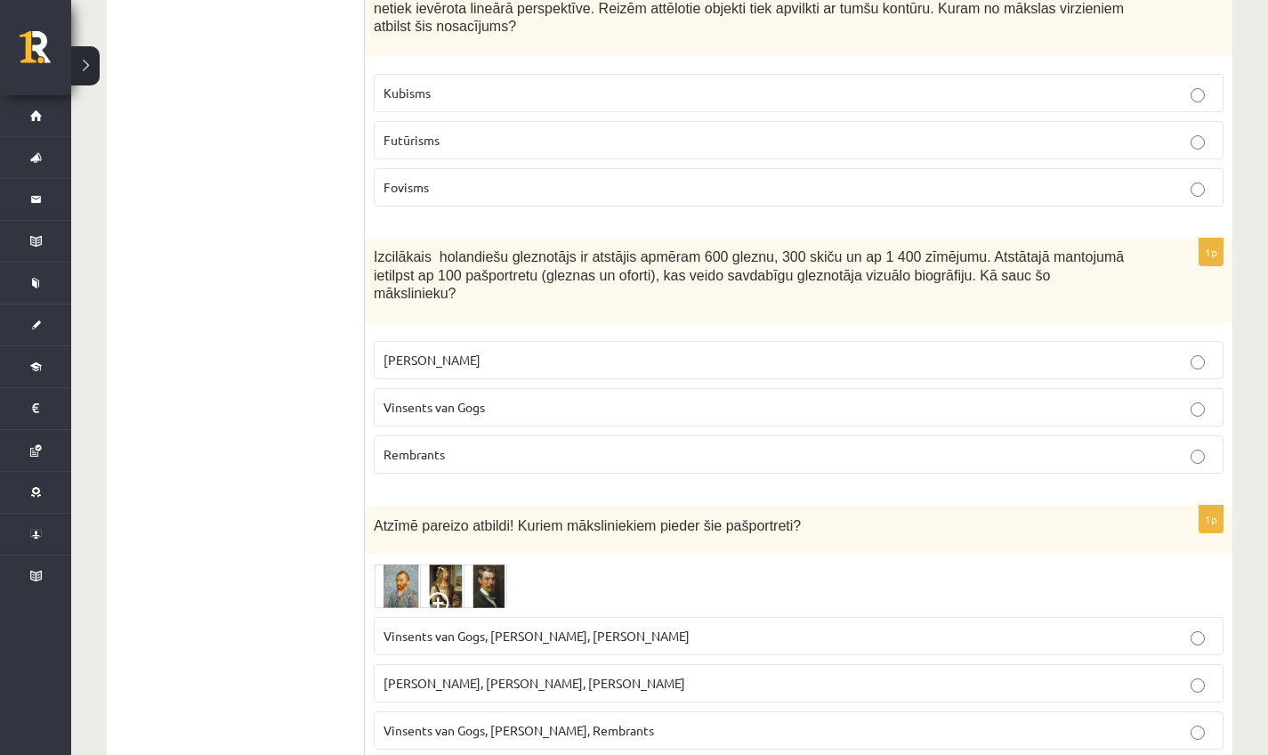
scroll to position [5262, 0]
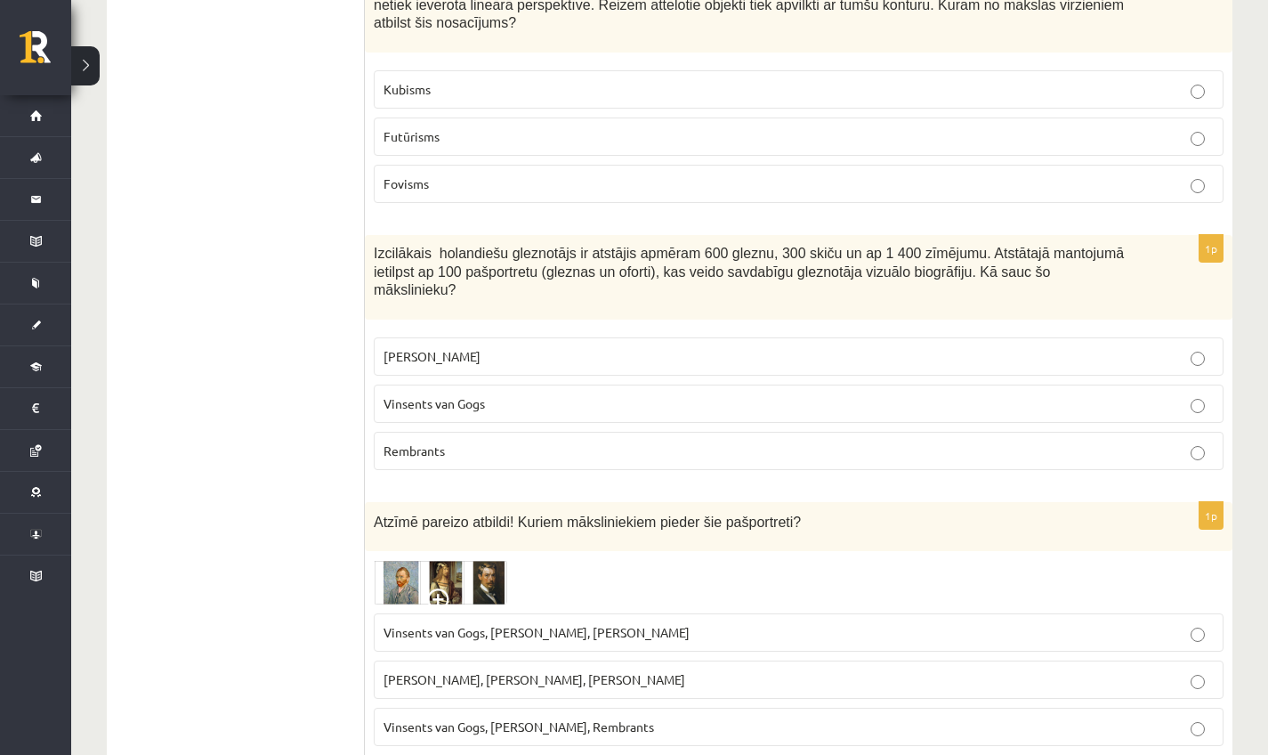
click at [472, 364] on span "Leonardo da Vinči" at bounding box center [432, 356] width 97 height 16
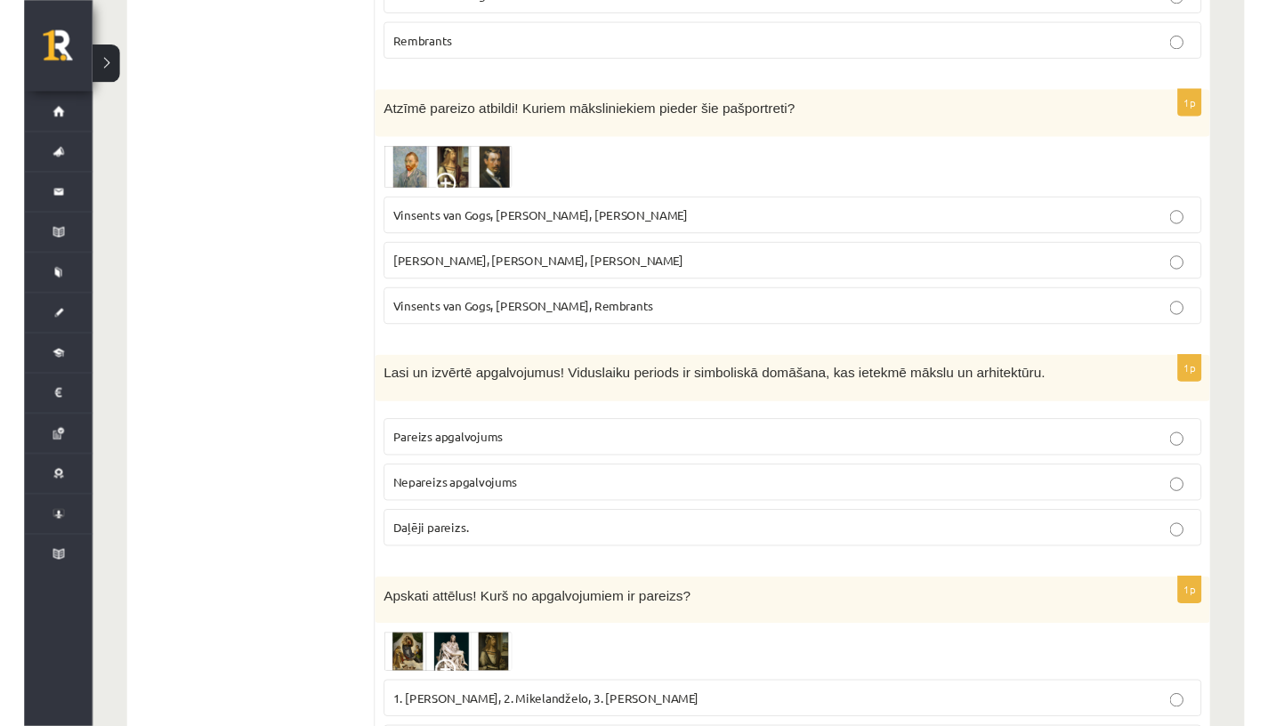
scroll to position [5698, 0]
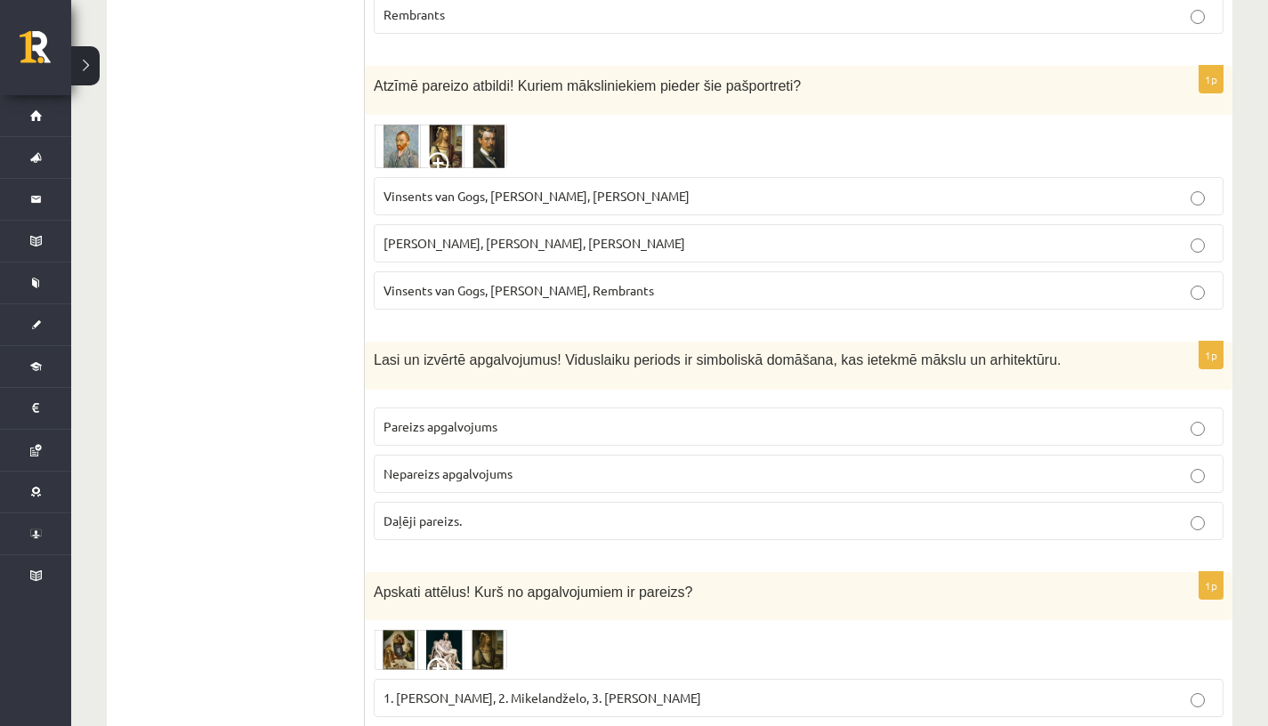
click at [441, 153] on img at bounding box center [440, 146] width 133 height 44
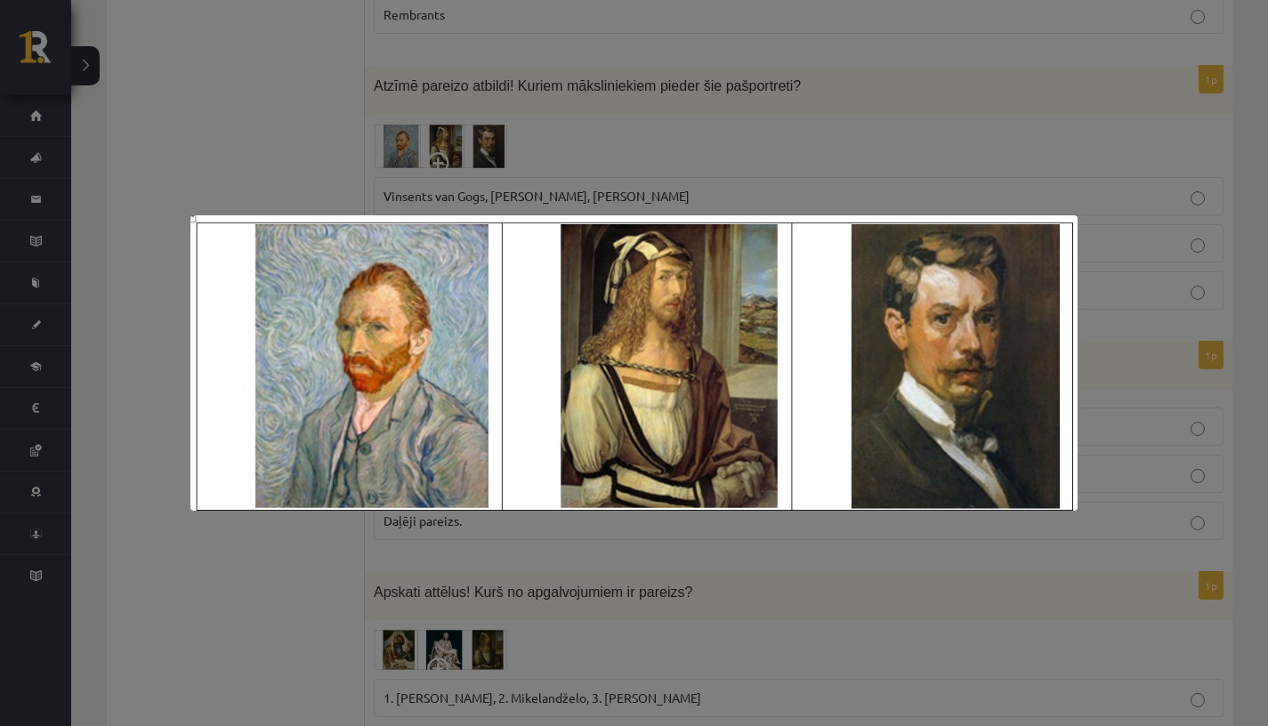
click at [441, 153] on div at bounding box center [634, 363] width 1268 height 726
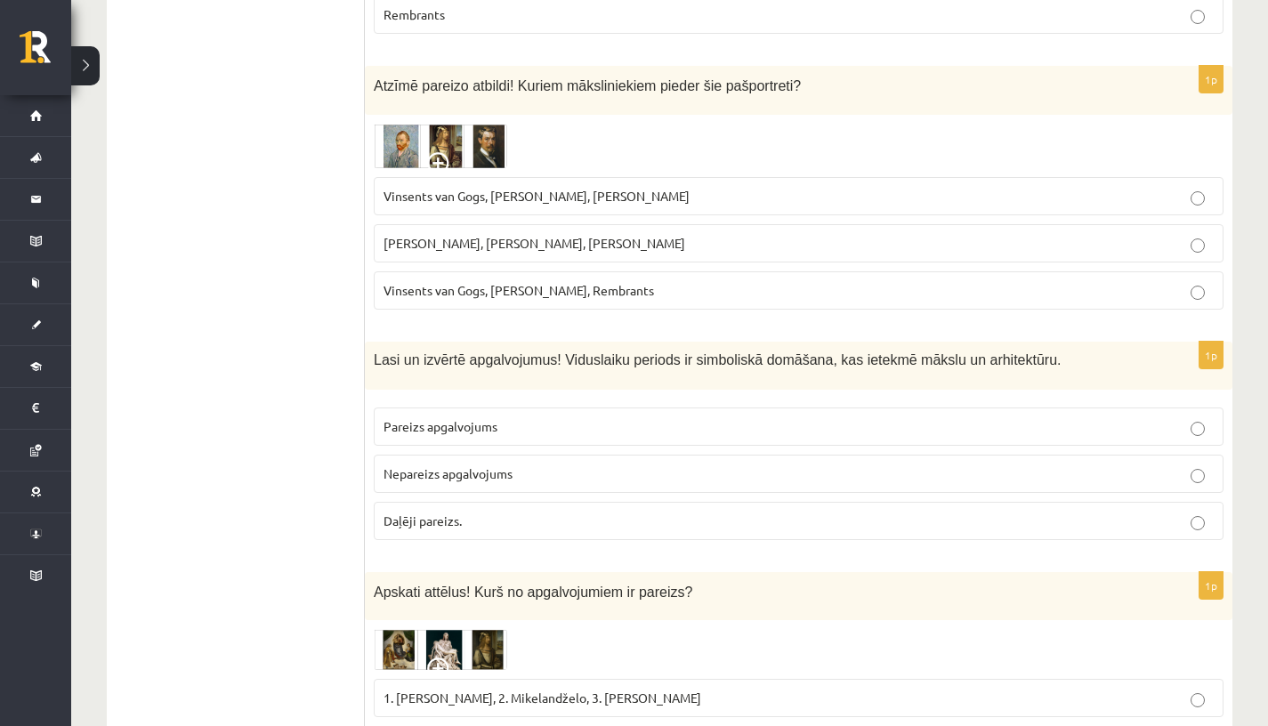
click at [529, 251] on span "Pablo Pikaso, Leonardo da Vinči, Miervaldis Polis" at bounding box center [535, 243] width 302 height 16
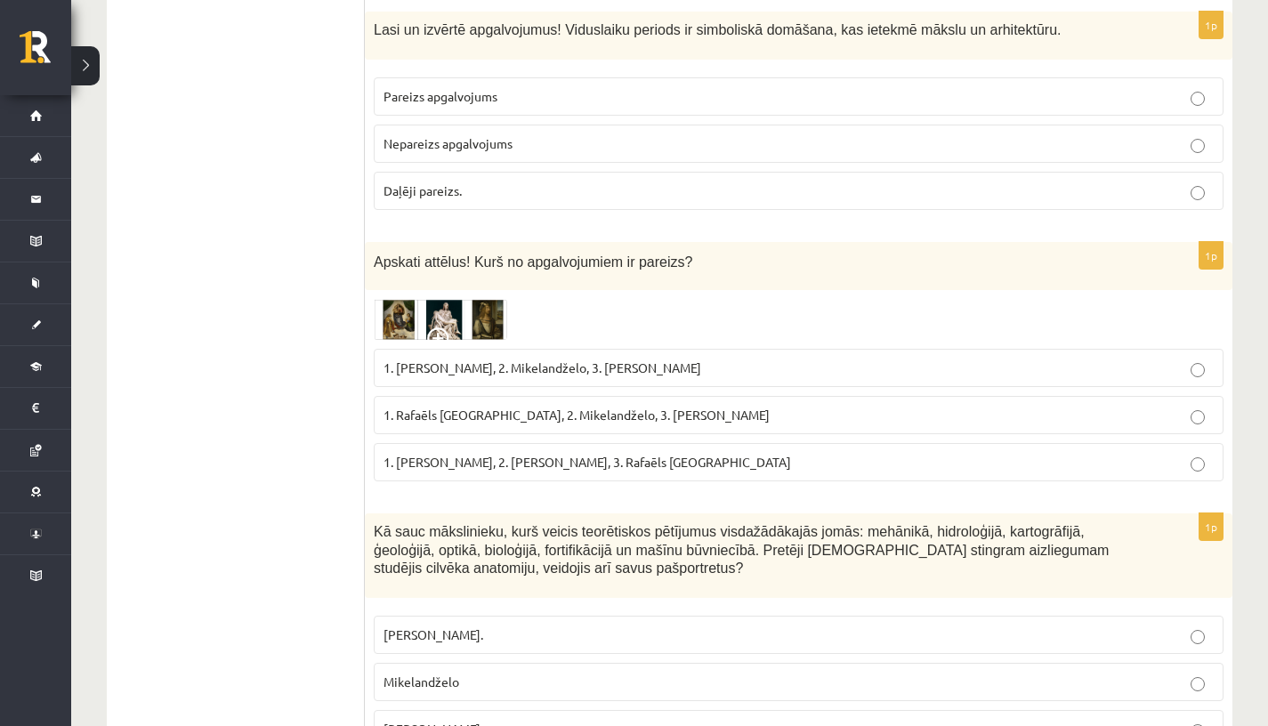
scroll to position [6064, 0]
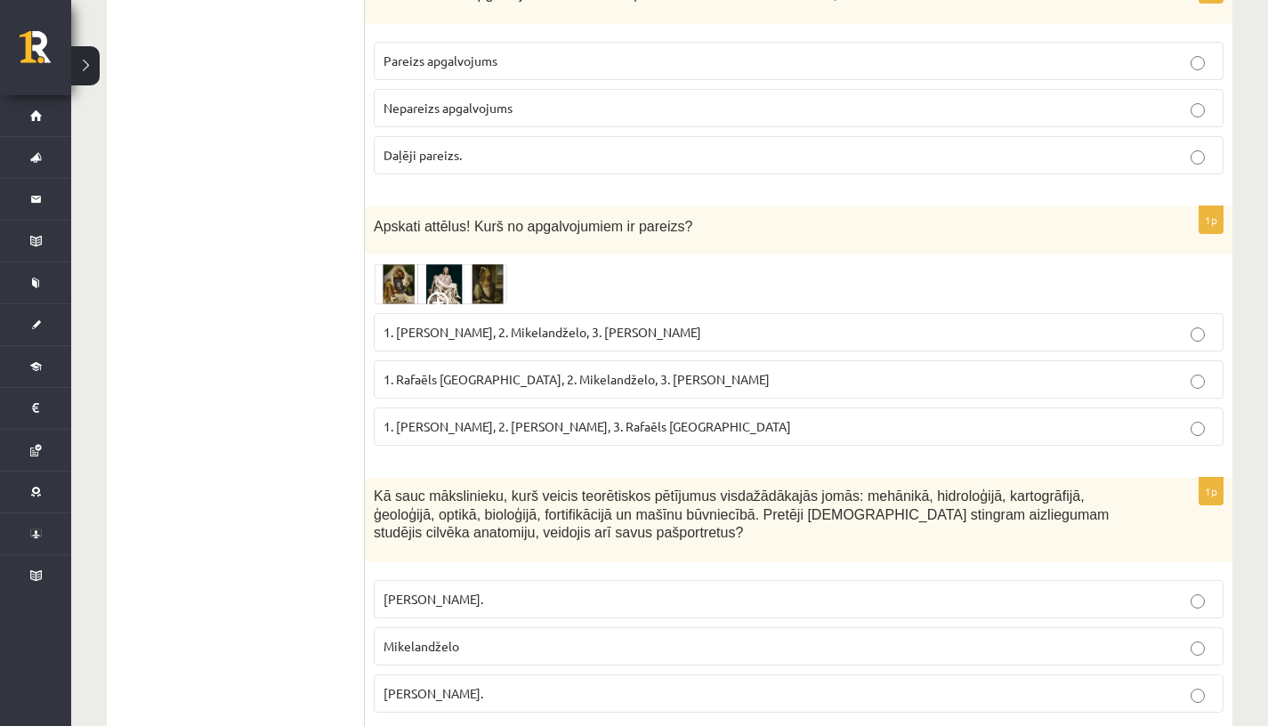
click at [566, 165] on p "Daļēji pareizs." at bounding box center [799, 155] width 830 height 19
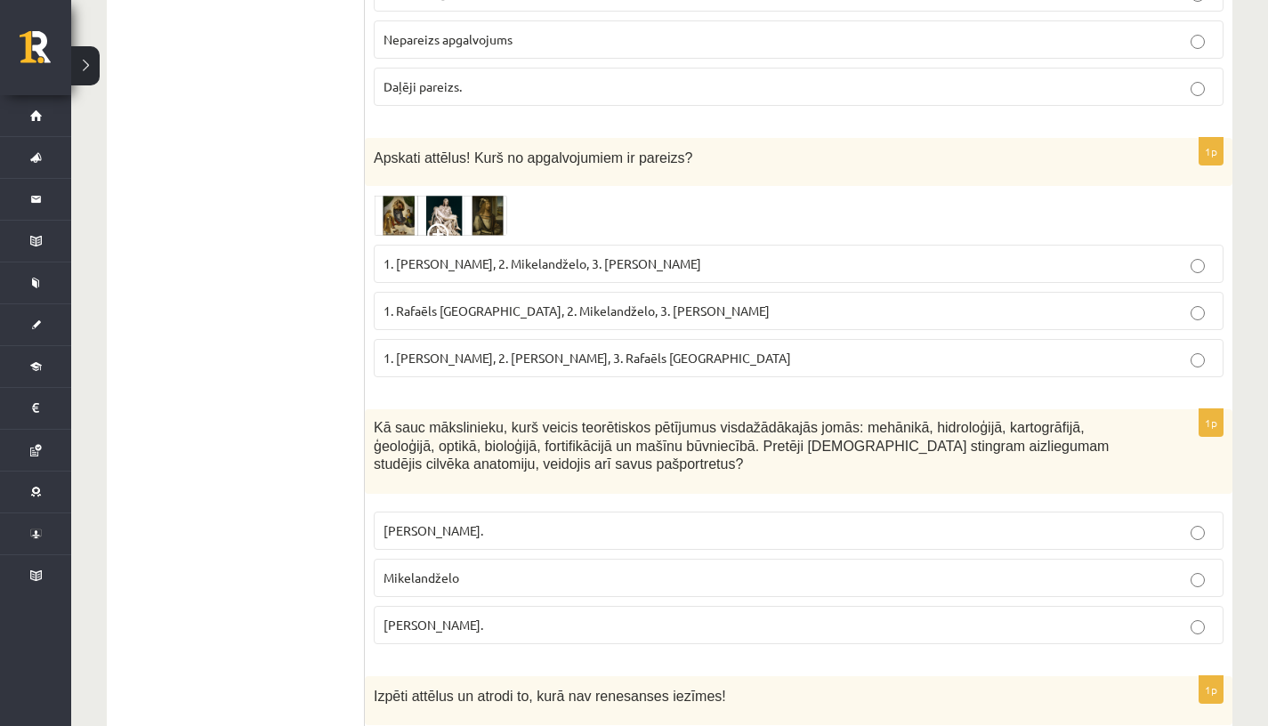
scroll to position [6136, 0]
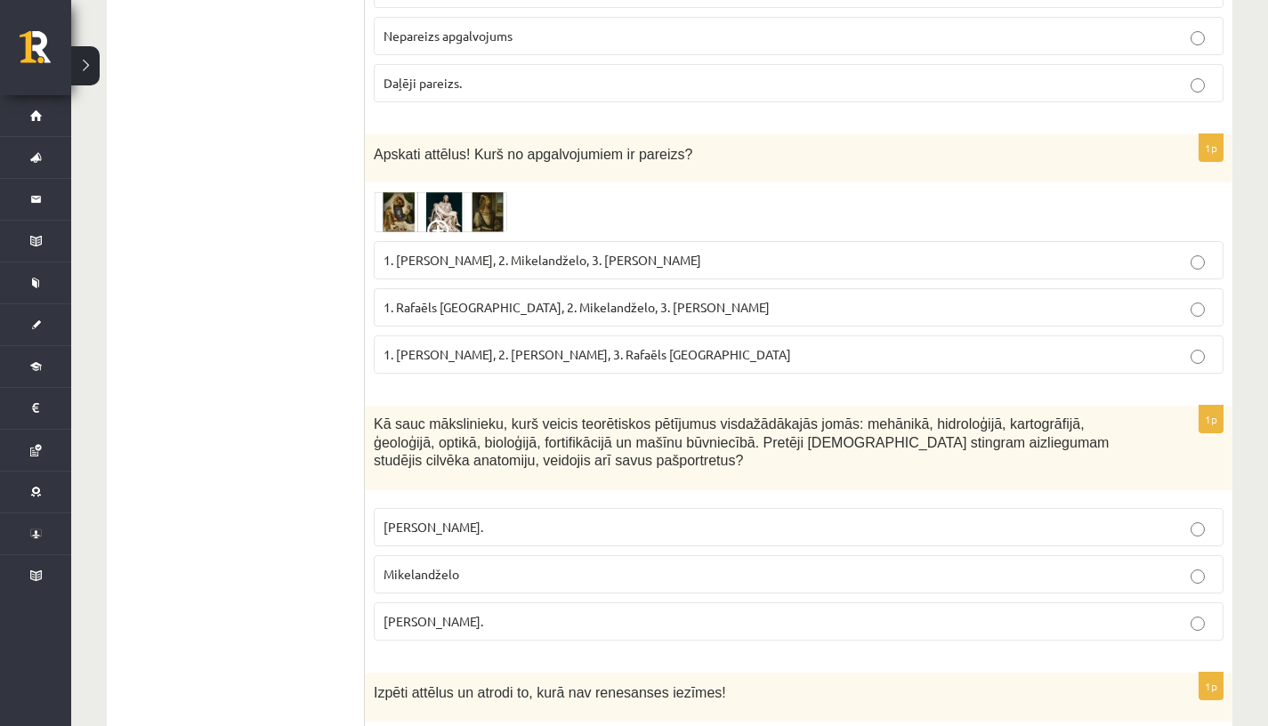
click at [606, 361] on span "1. Albrehts Dīrers, 2. Leonardo da Vinči, 3. Rafaēls Sancio da Urbīno" at bounding box center [588, 354] width 408 height 16
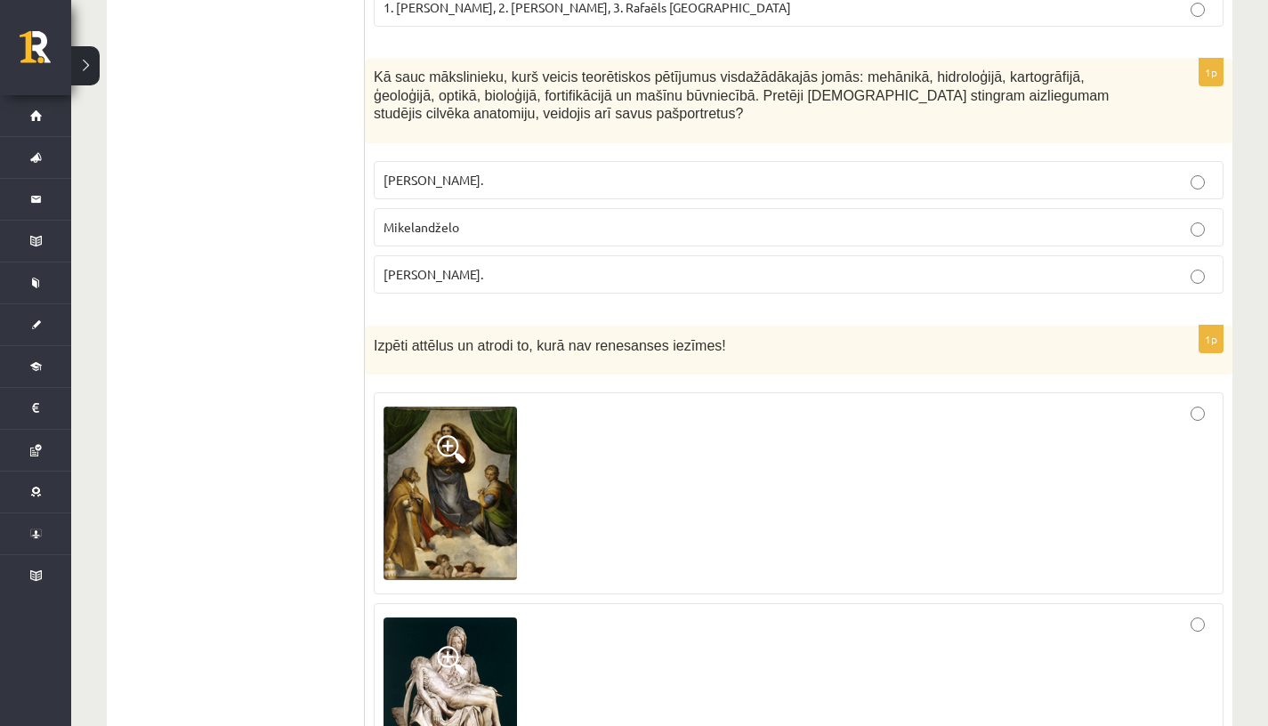
scroll to position [6473, 0]
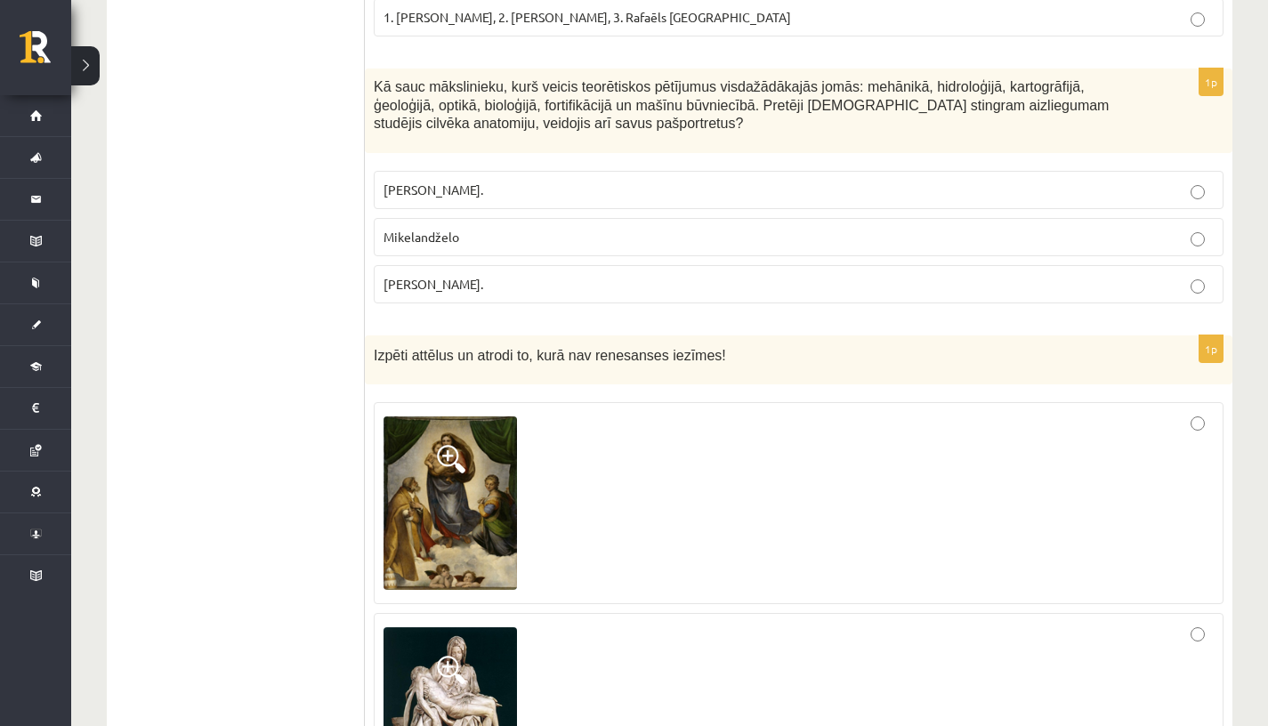
click at [476, 292] on span "Leonardo da Vinči." at bounding box center [434, 284] width 100 height 16
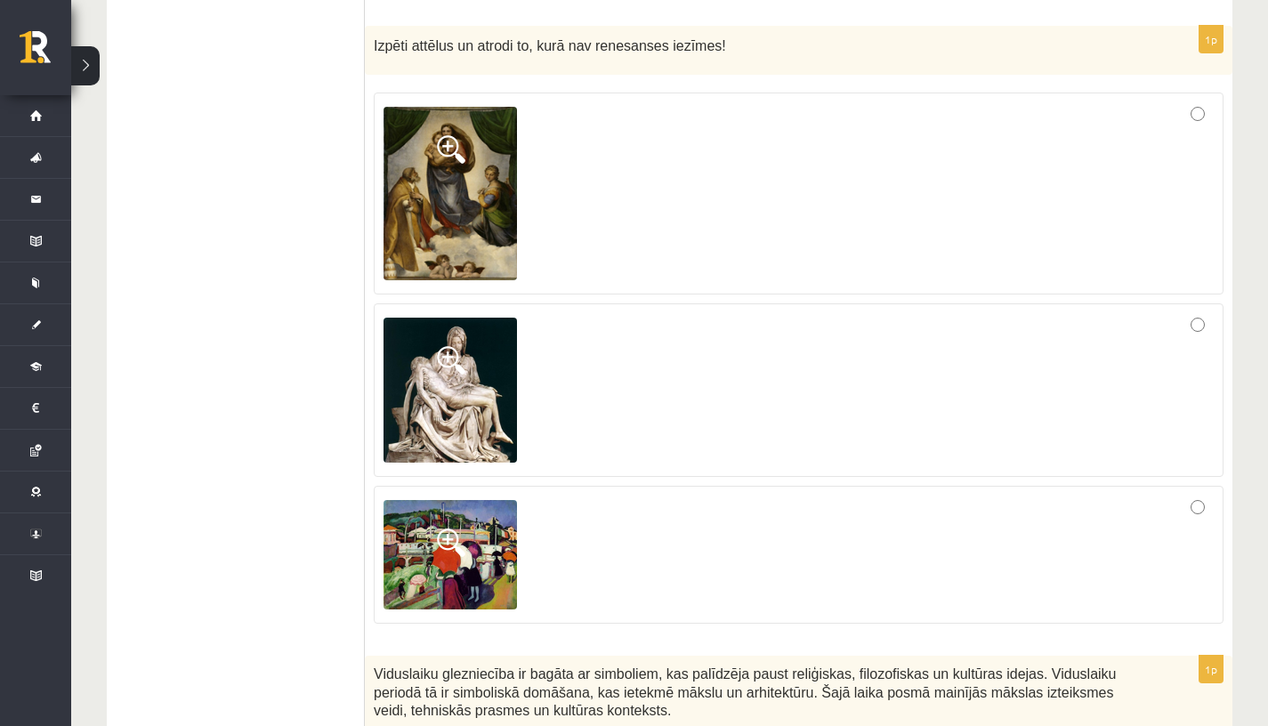
scroll to position [6786, 0]
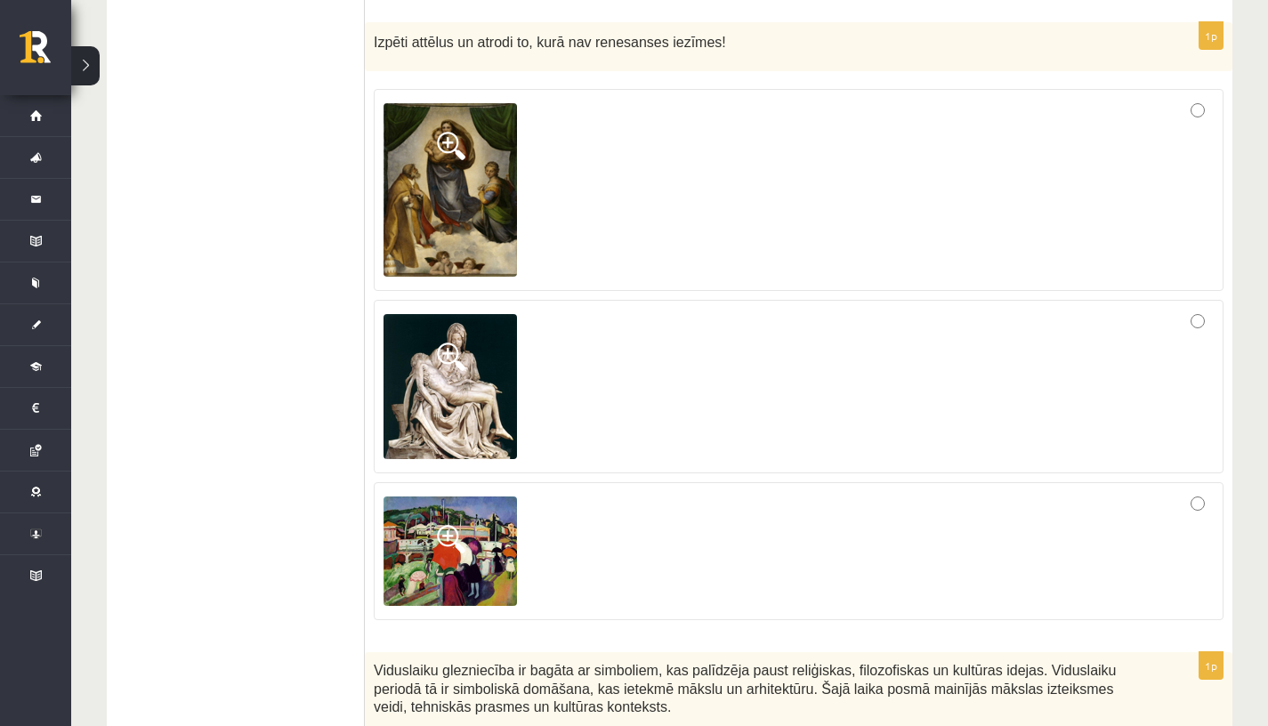
click at [678, 564] on div at bounding box center [799, 551] width 830 height 118
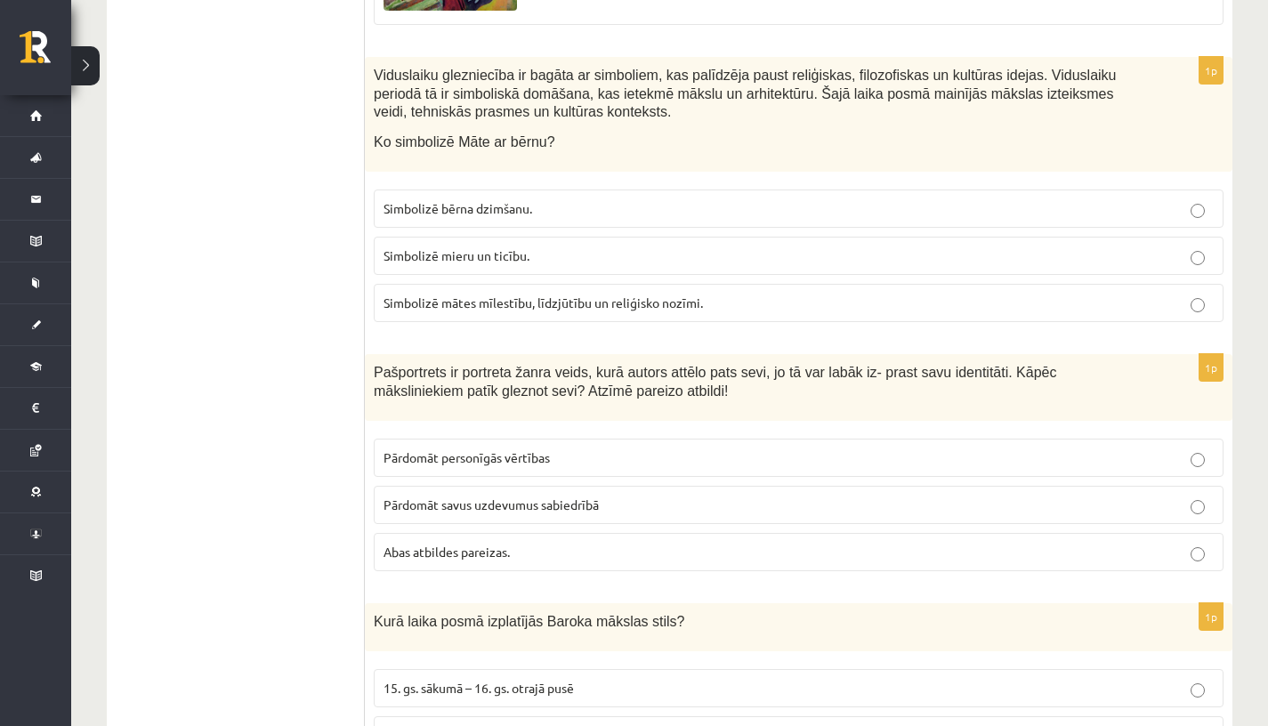
scroll to position [7385, 0]
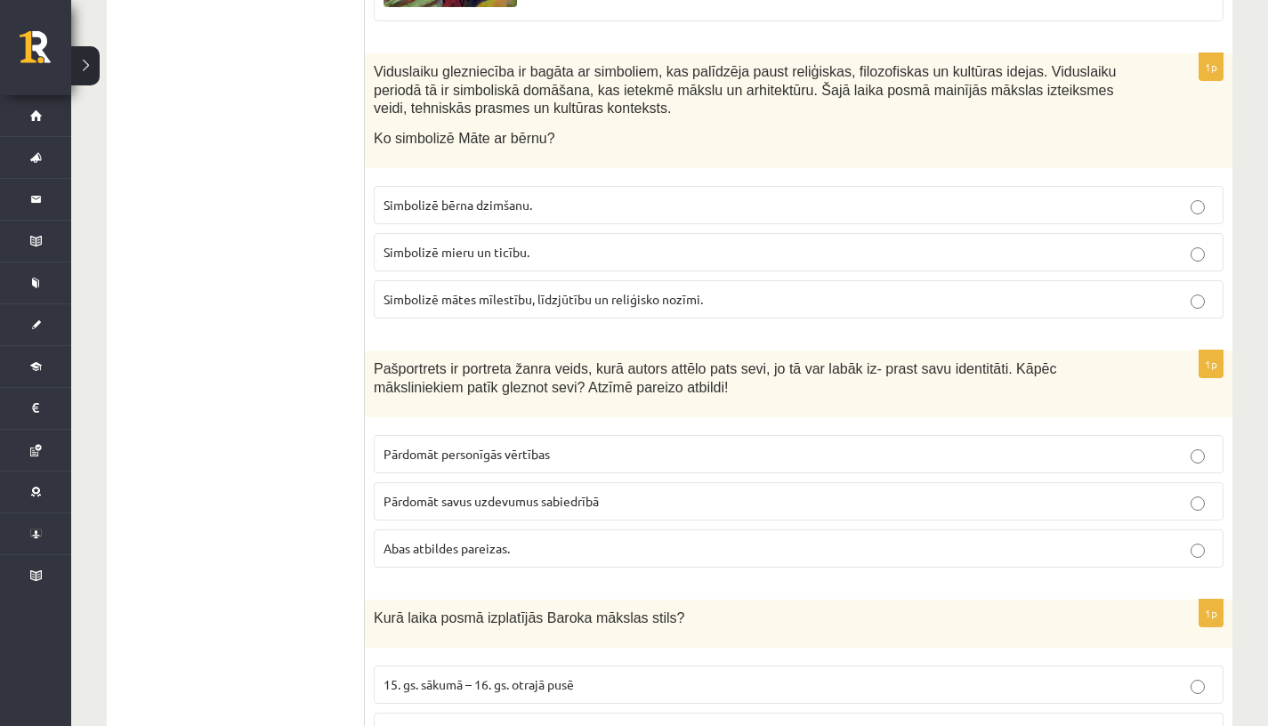
click at [505, 297] on label "Simbolizē mātes mīlestību, līdzjūtību un reliģisko nozīmi." at bounding box center [799, 299] width 850 height 38
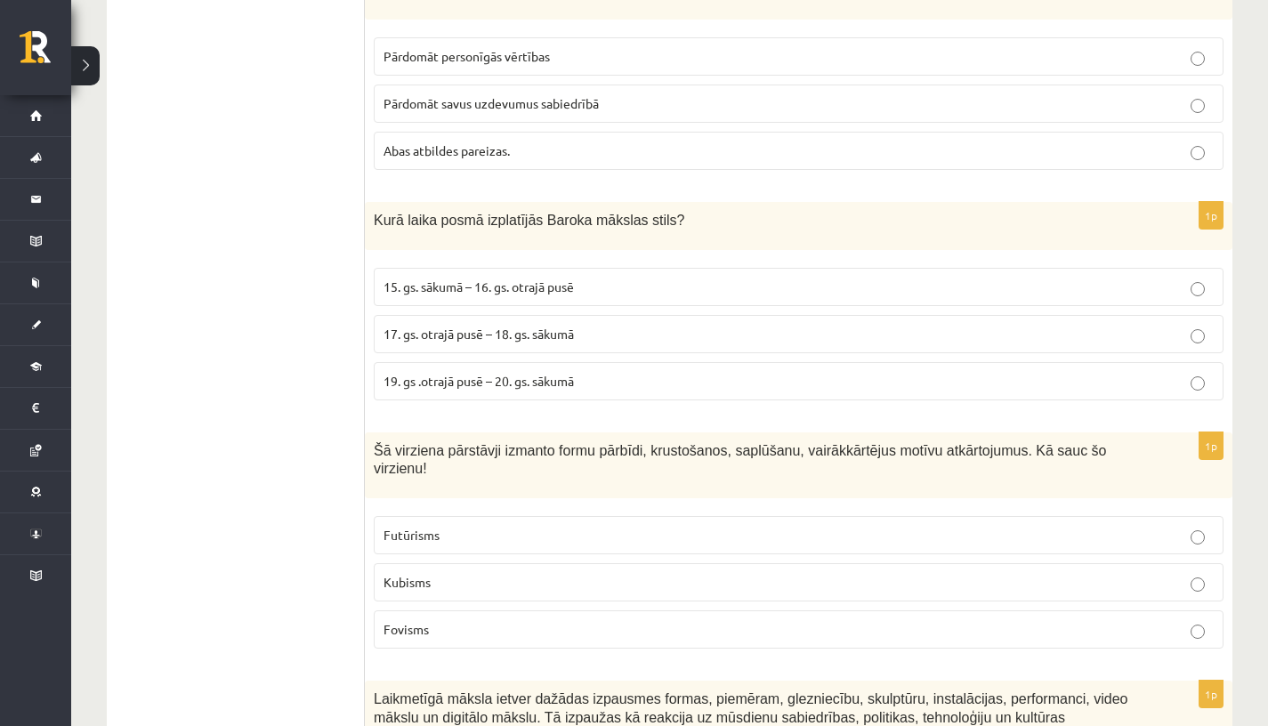
scroll to position [7779, 0]
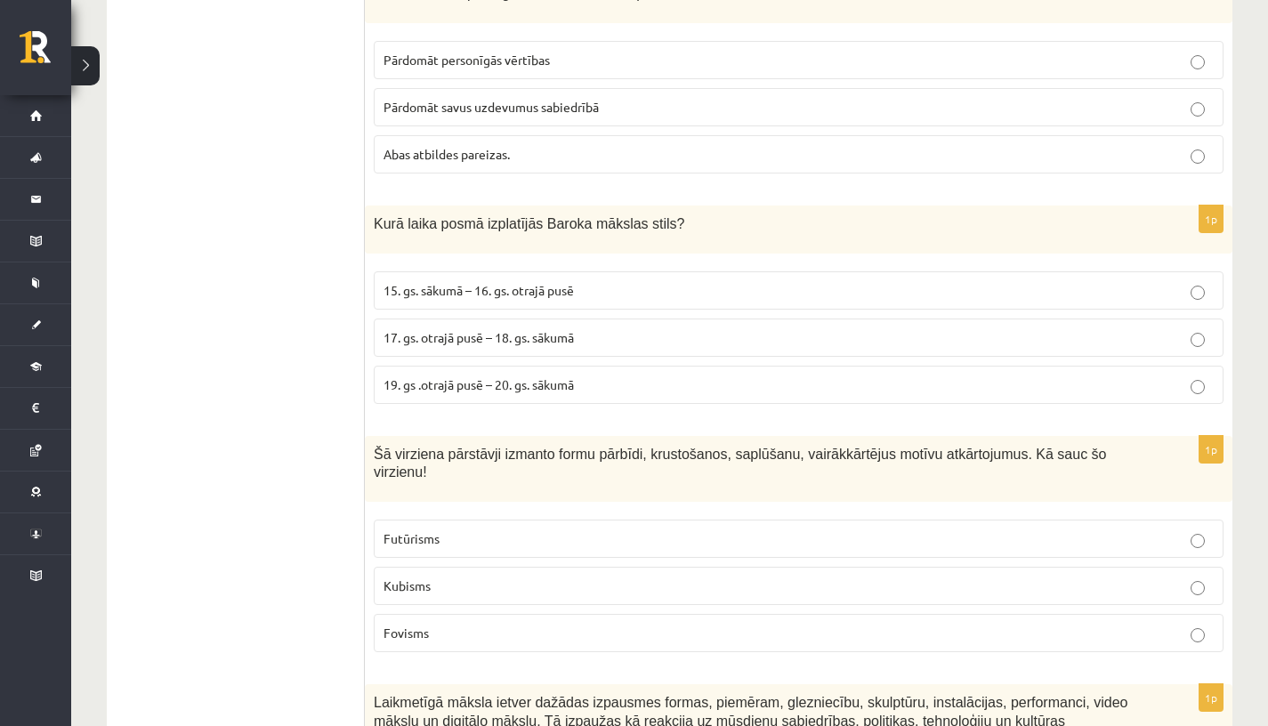
click at [497, 162] on span "Abas atbildes pareizas." at bounding box center [447, 154] width 126 height 16
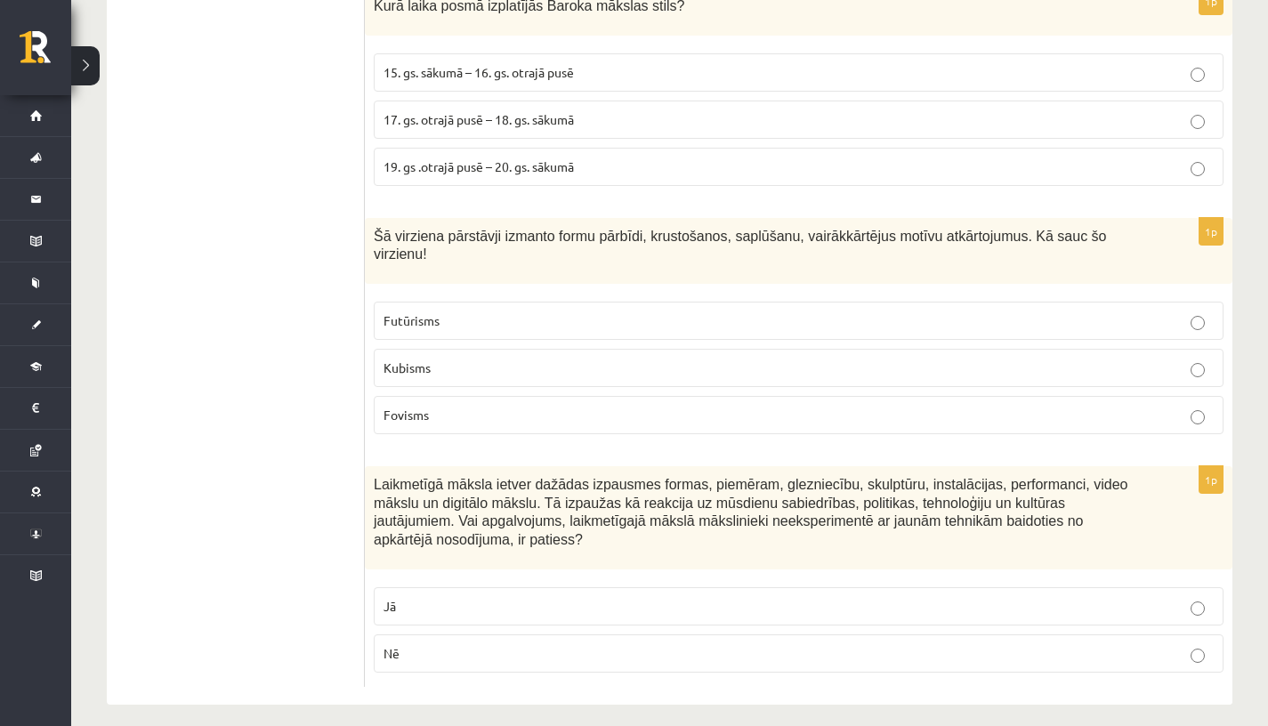
scroll to position [8001, 0]
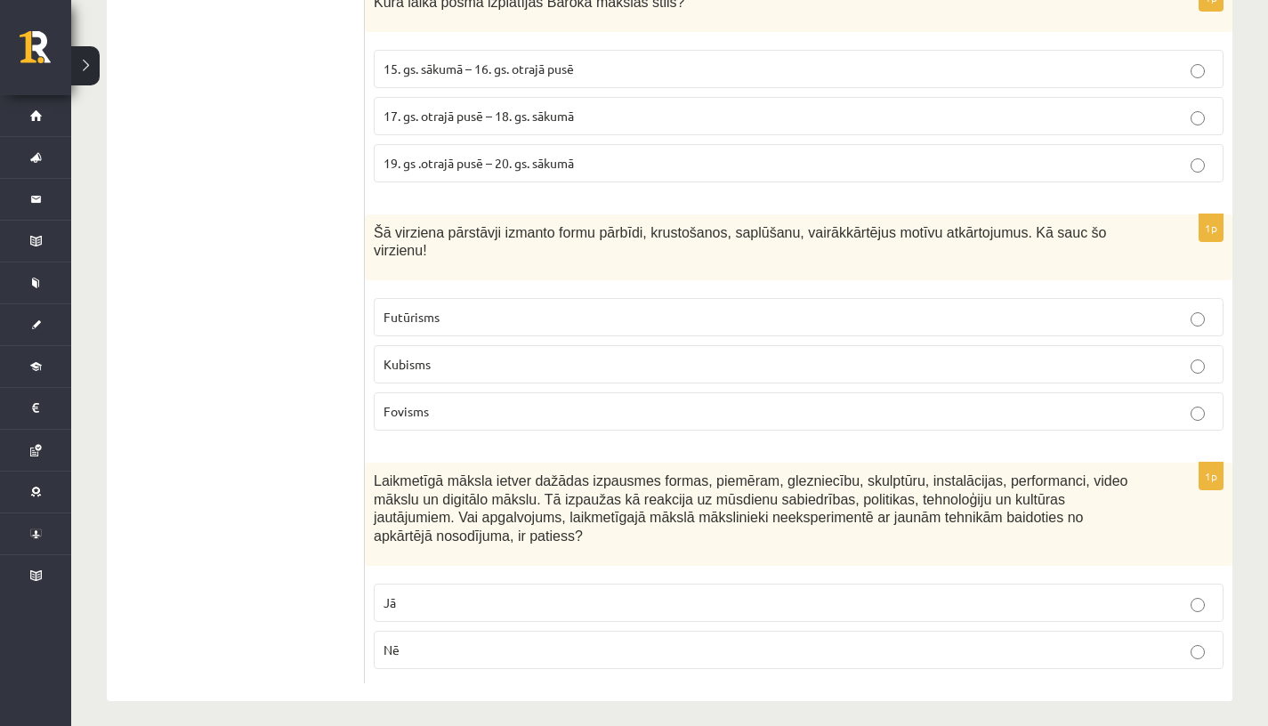
click at [534, 124] on span "17. gs. otrajā pusē – 18. gs. sākumā" at bounding box center [479, 116] width 190 height 16
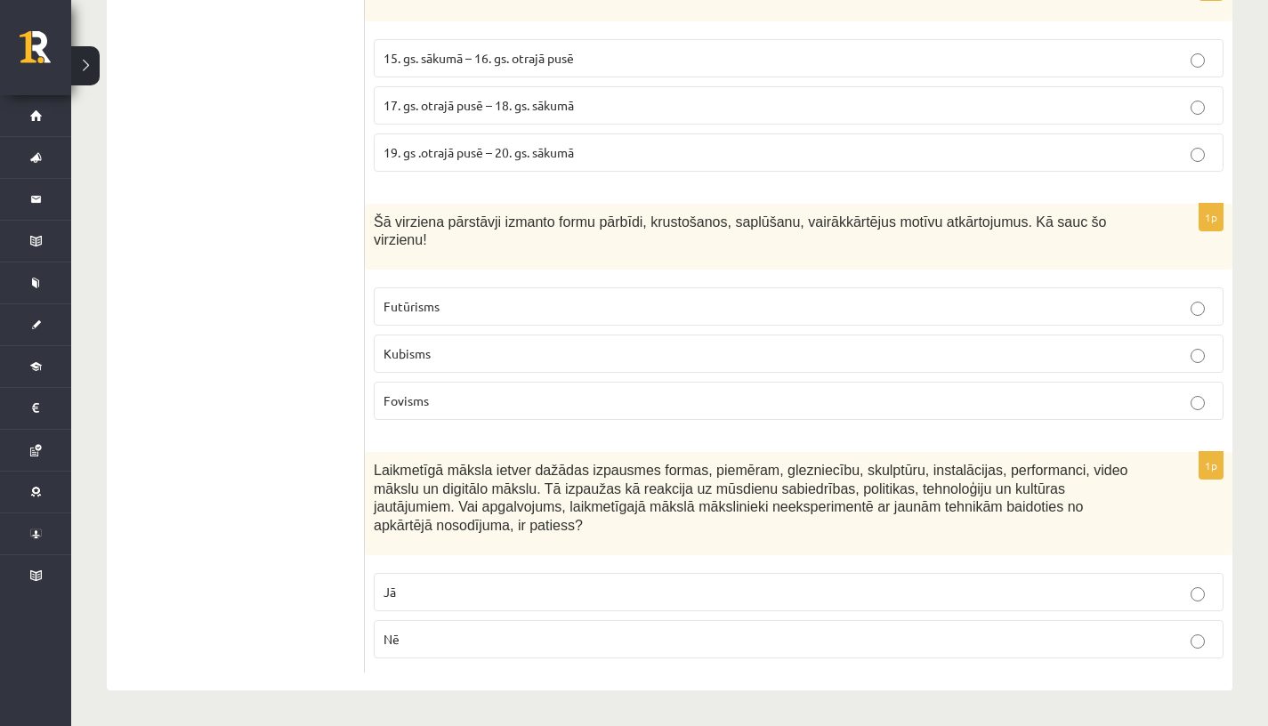
scroll to position [8022, 0]
click at [418, 314] on span "Futūrisms" at bounding box center [412, 306] width 56 height 16
click at [440, 624] on label "Nē" at bounding box center [799, 639] width 850 height 38
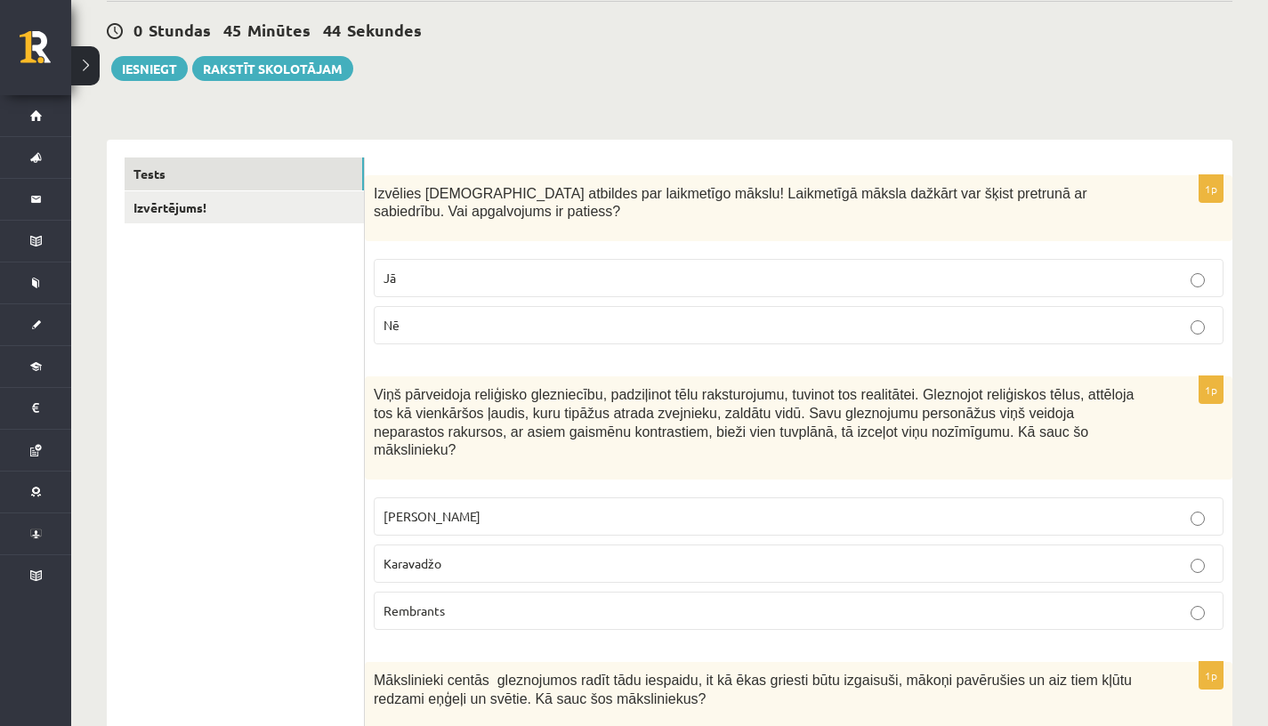
scroll to position [0, 0]
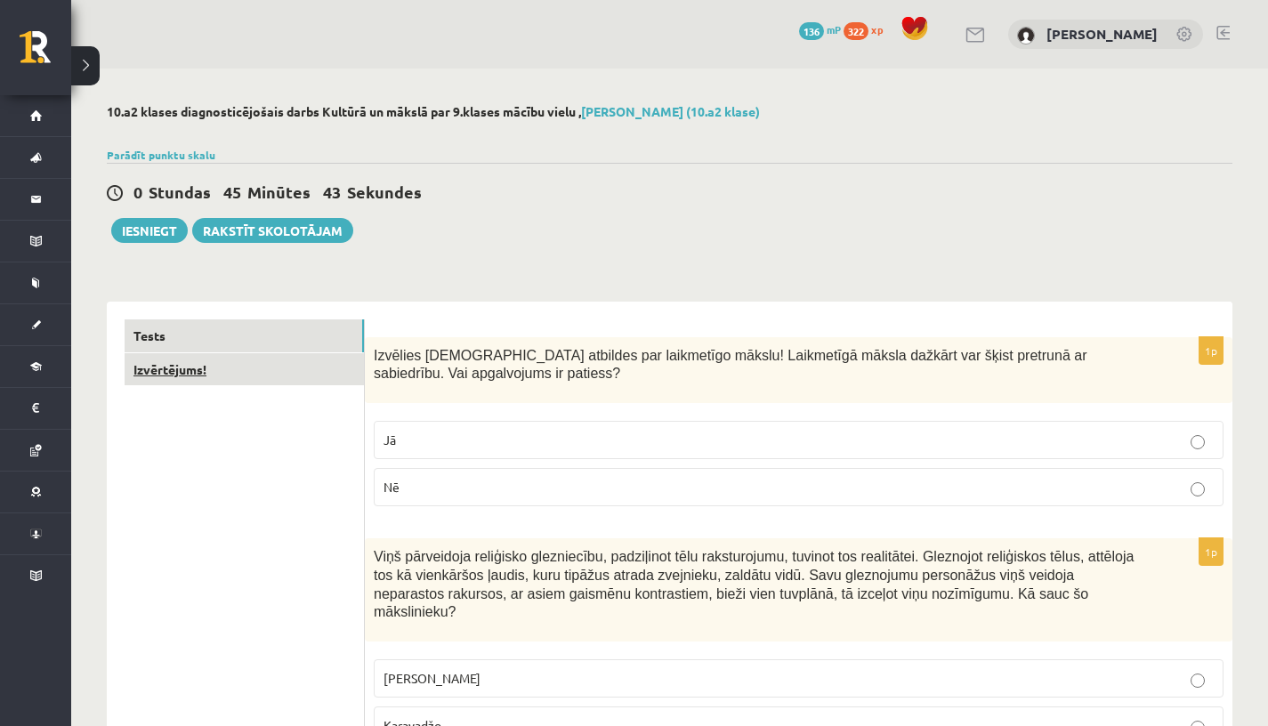
click at [205, 376] on link "Izvērtējums!" at bounding box center [244, 369] width 239 height 33
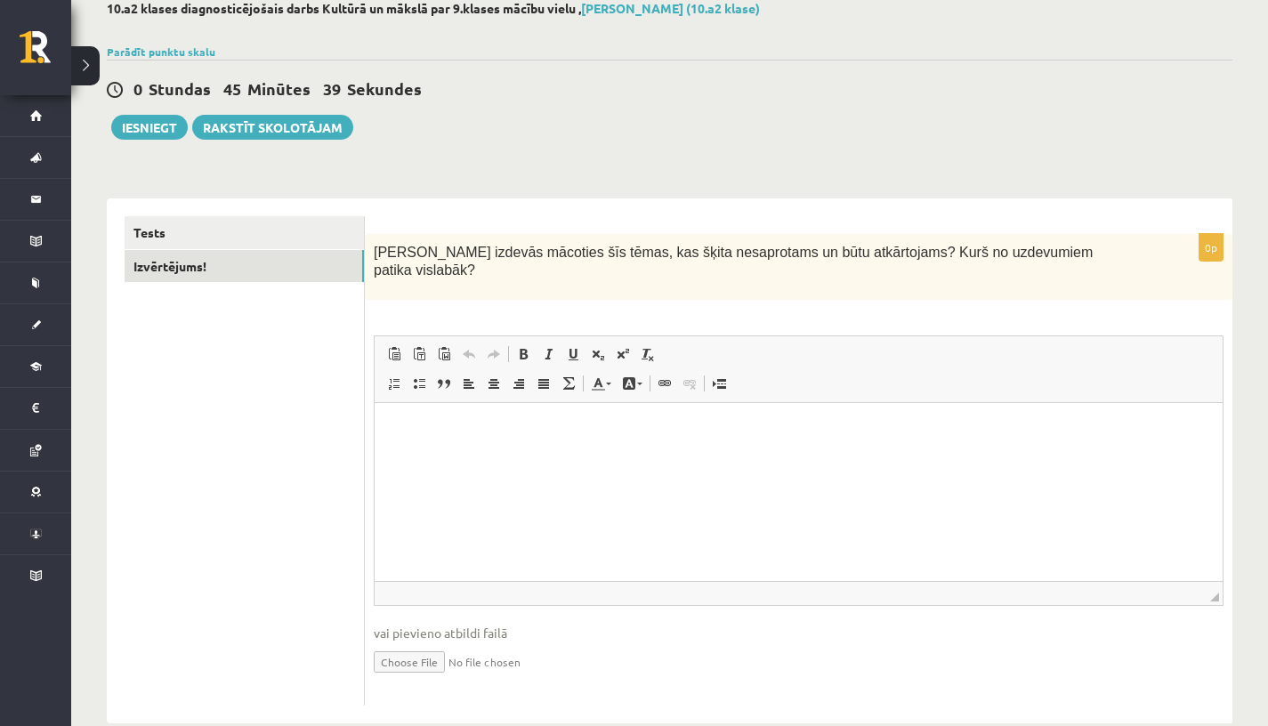
scroll to position [107, 0]
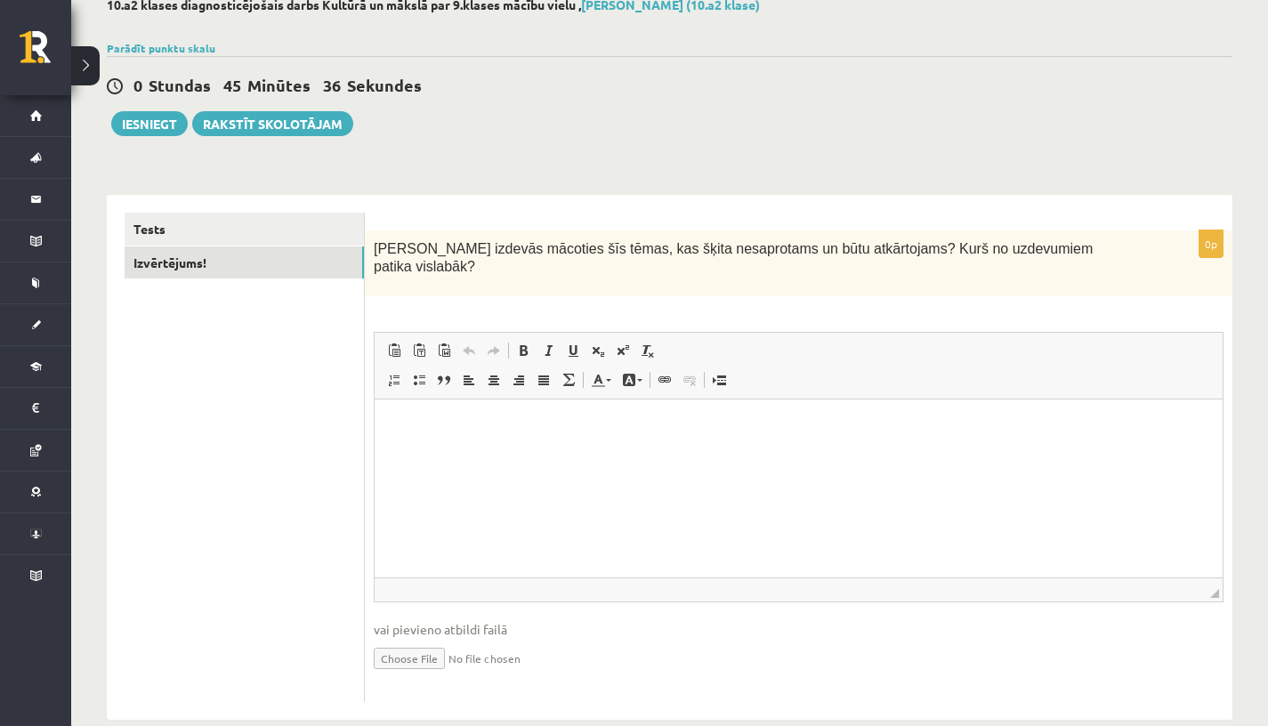
click at [501, 439] on html at bounding box center [799, 427] width 848 height 54
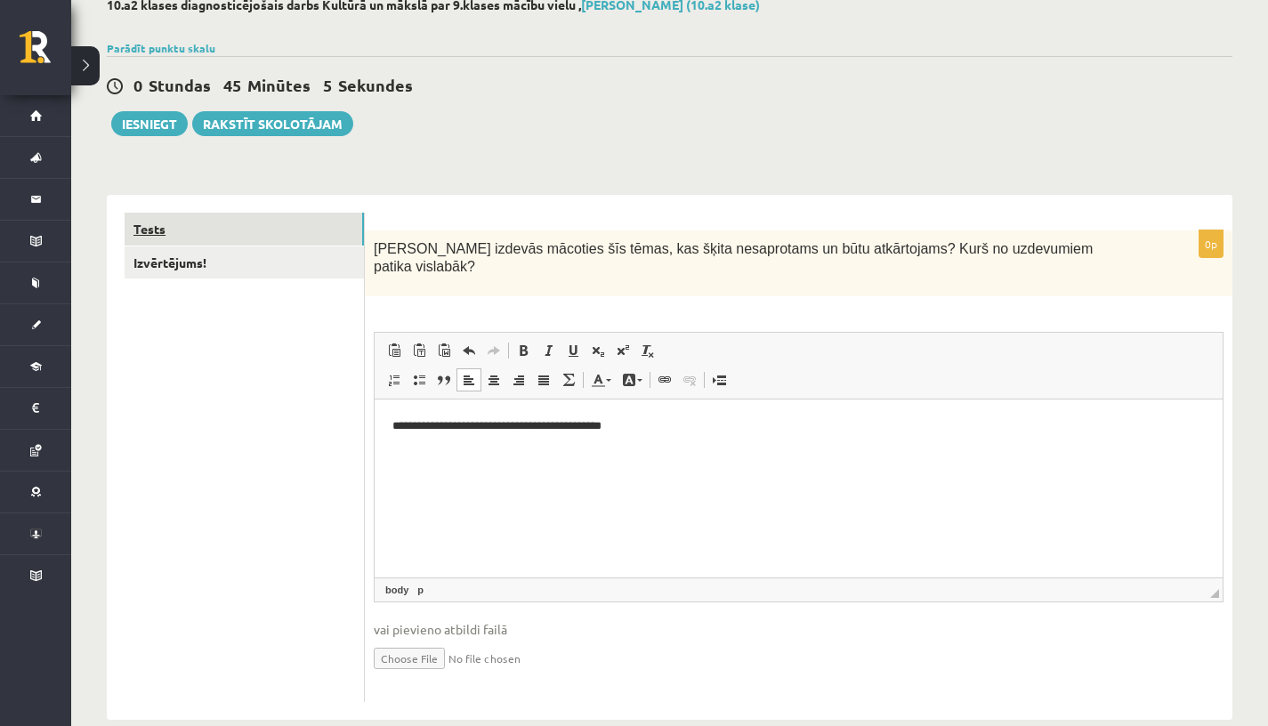
click at [277, 233] on link "Tests" at bounding box center [244, 229] width 239 height 33
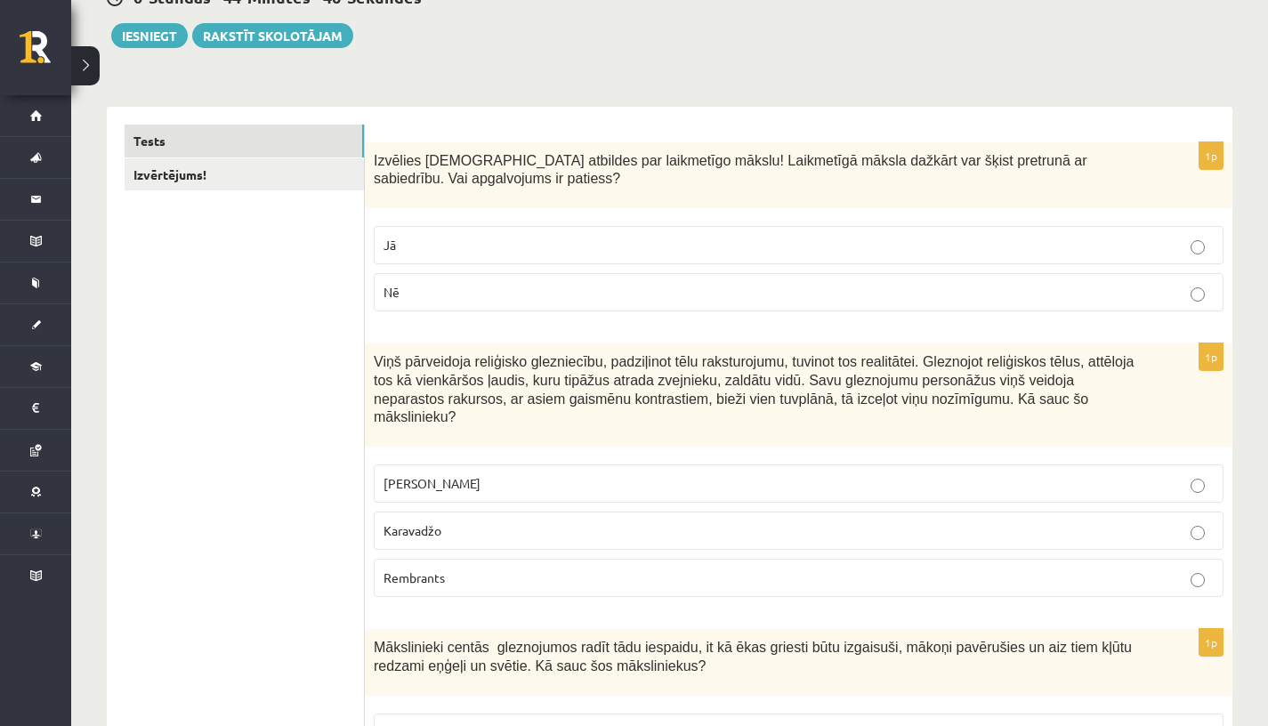
scroll to position [0, 0]
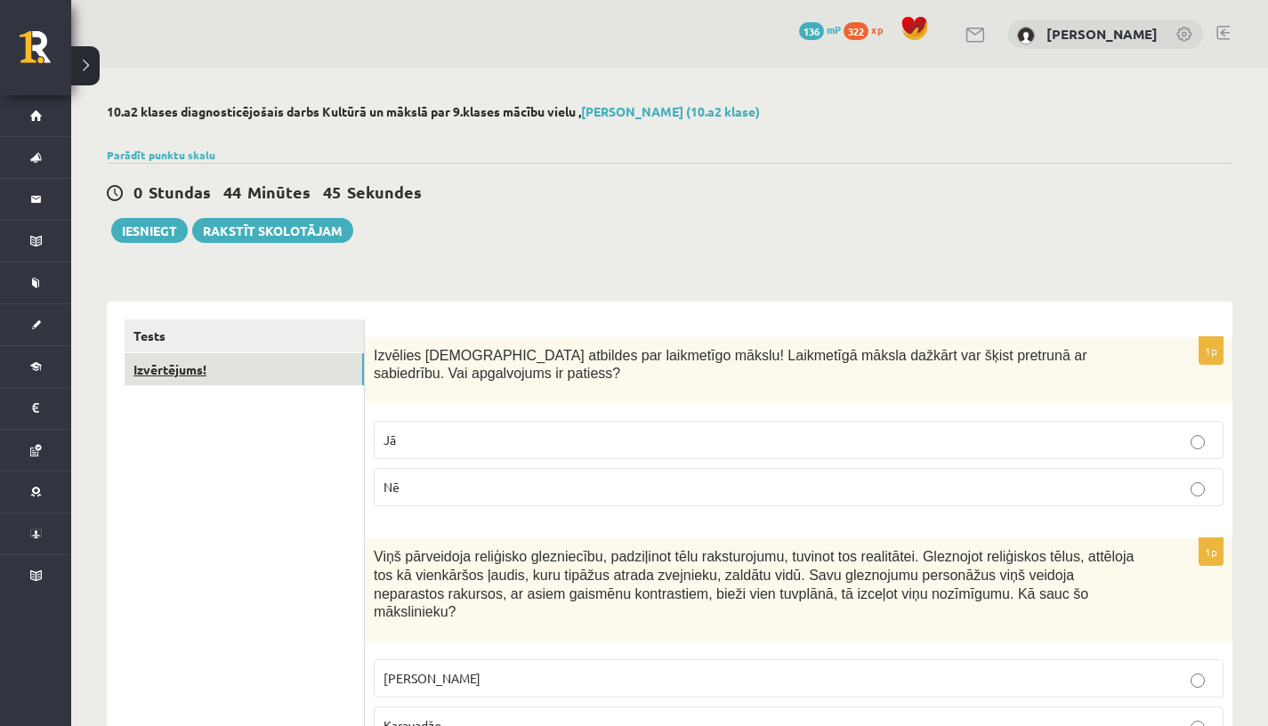
click at [240, 370] on link "Izvērtējums!" at bounding box center [244, 369] width 239 height 33
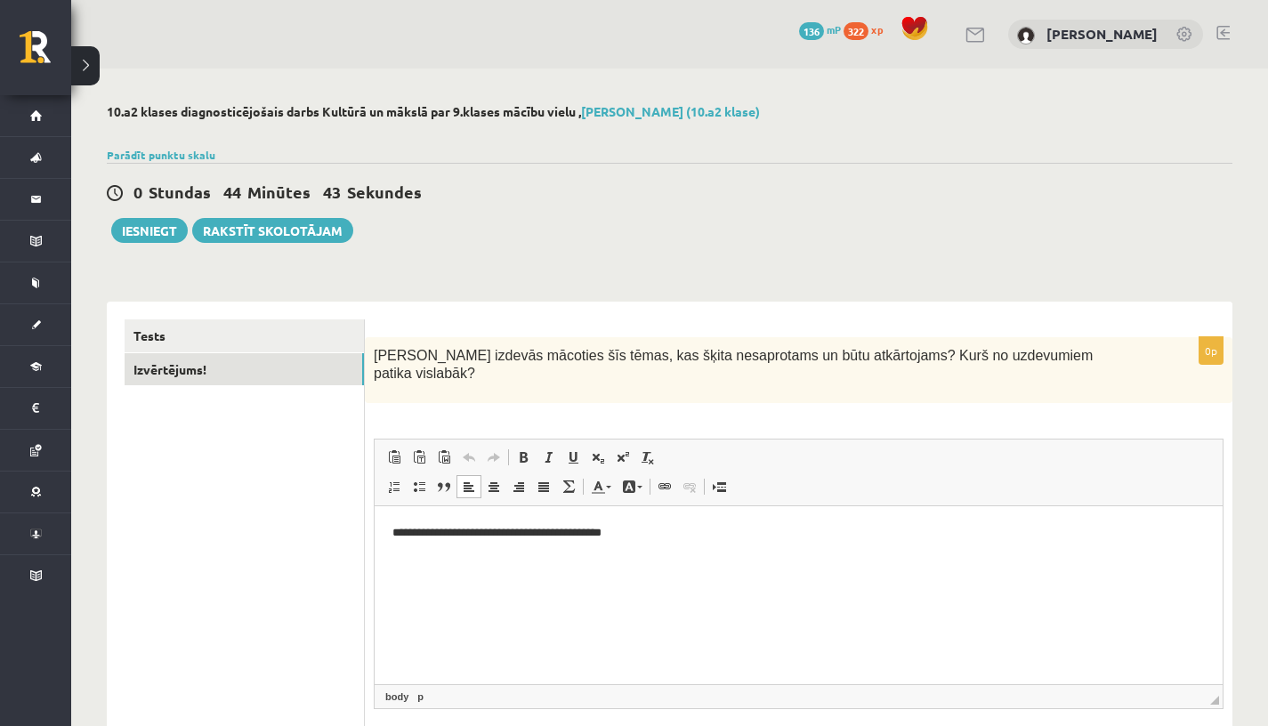
click at [650, 530] on p "**********" at bounding box center [798, 533] width 812 height 18
click at [838, 536] on p "**********" at bounding box center [798, 533] width 812 height 18
click at [852, 536] on p "**********" at bounding box center [798, 533] width 812 height 18
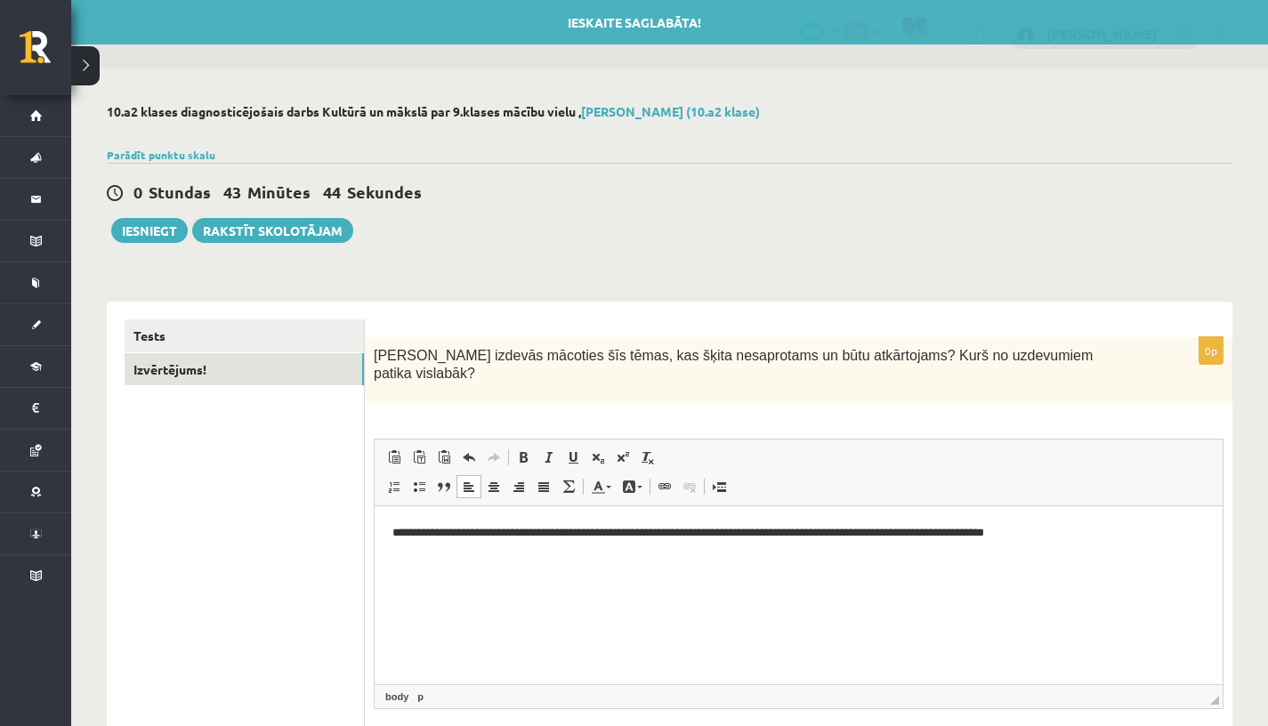
click at [904, 533] on p "**********" at bounding box center [798, 533] width 812 height 18
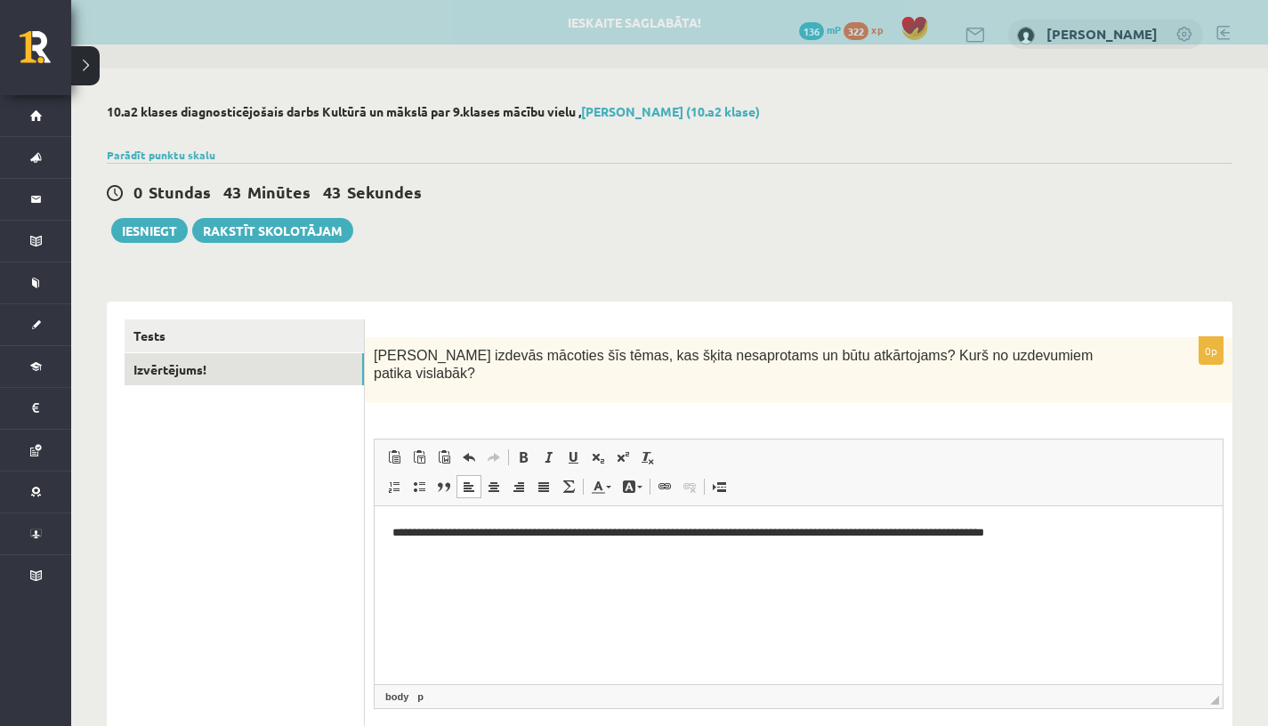
click at [908, 538] on p "**********" at bounding box center [798, 533] width 812 height 18
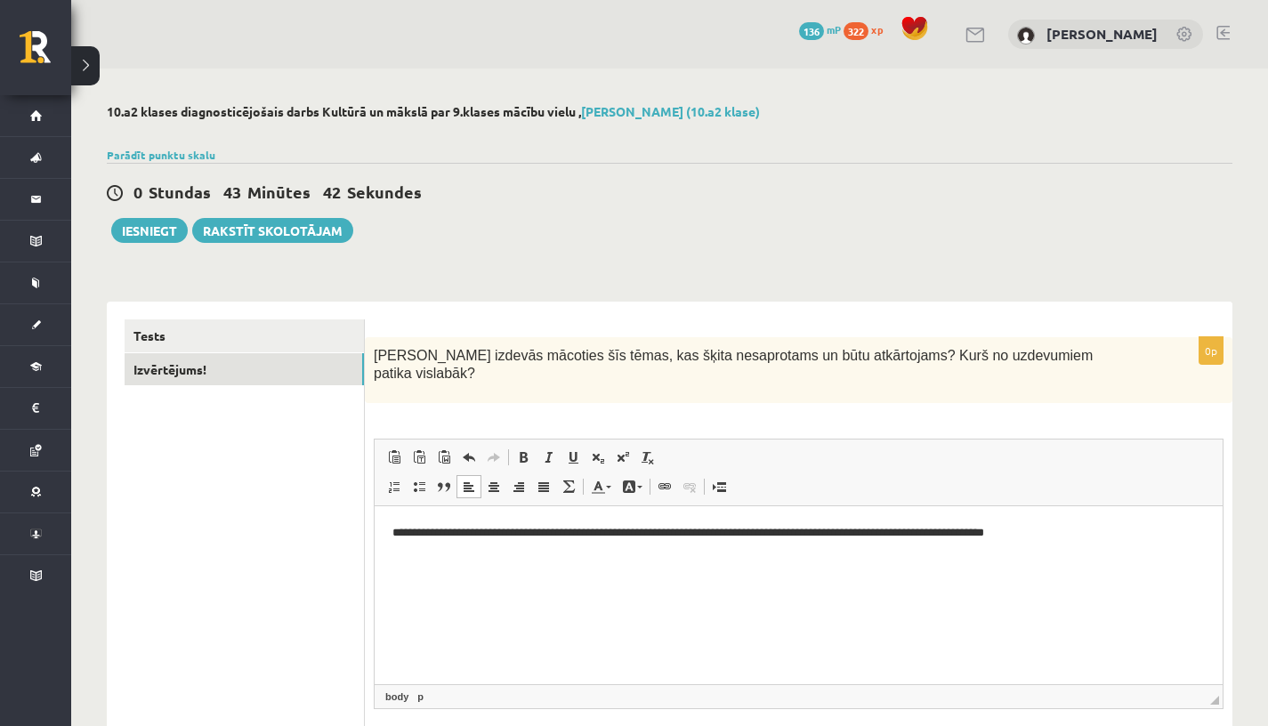
click at [907, 536] on p "**********" at bounding box center [798, 533] width 812 height 18
click at [1108, 537] on p "**********" at bounding box center [798, 533] width 812 height 18
click at [131, 242] on div "10.a2 klases diagnosticējošais darbs Kultūrā un mākslā par 9.klases mācību viel…" at bounding box center [669, 466] width 1197 height 794
click at [134, 236] on button "Iesniegt" at bounding box center [149, 230] width 77 height 25
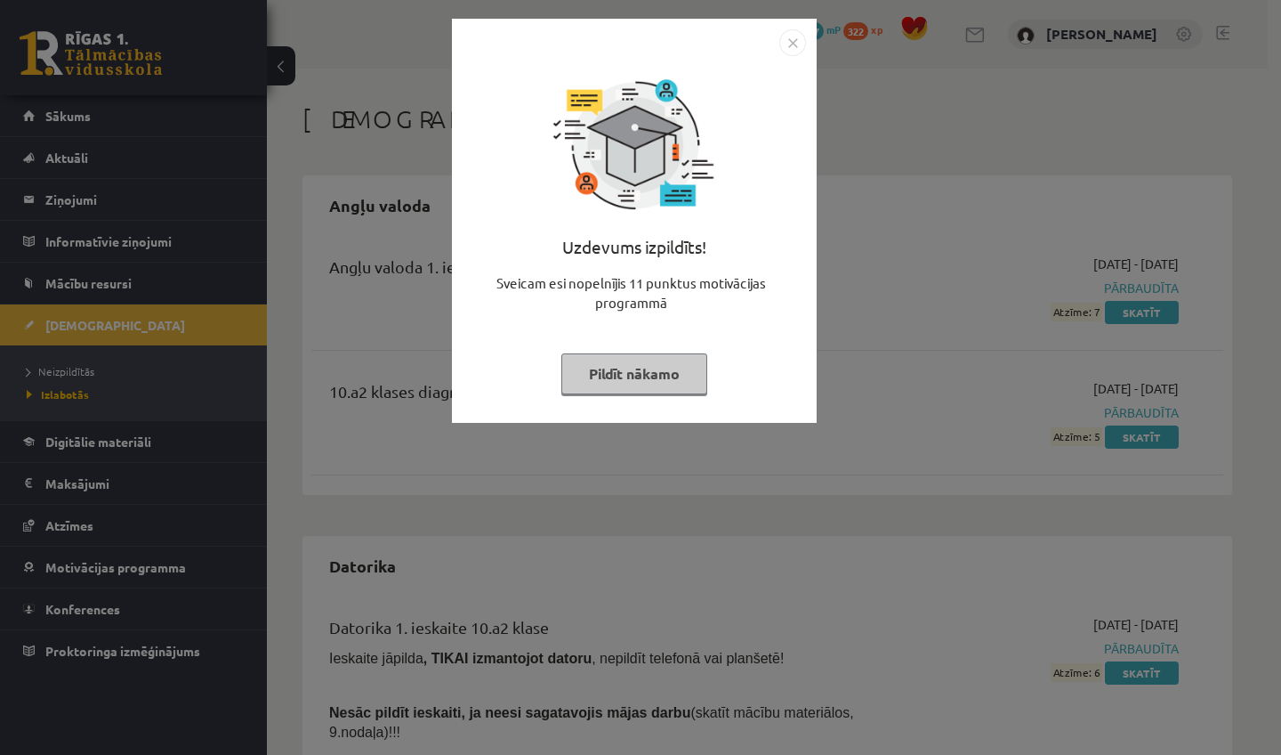
click at [639, 374] on button "Pildīt nākamo" at bounding box center [634, 373] width 146 height 41
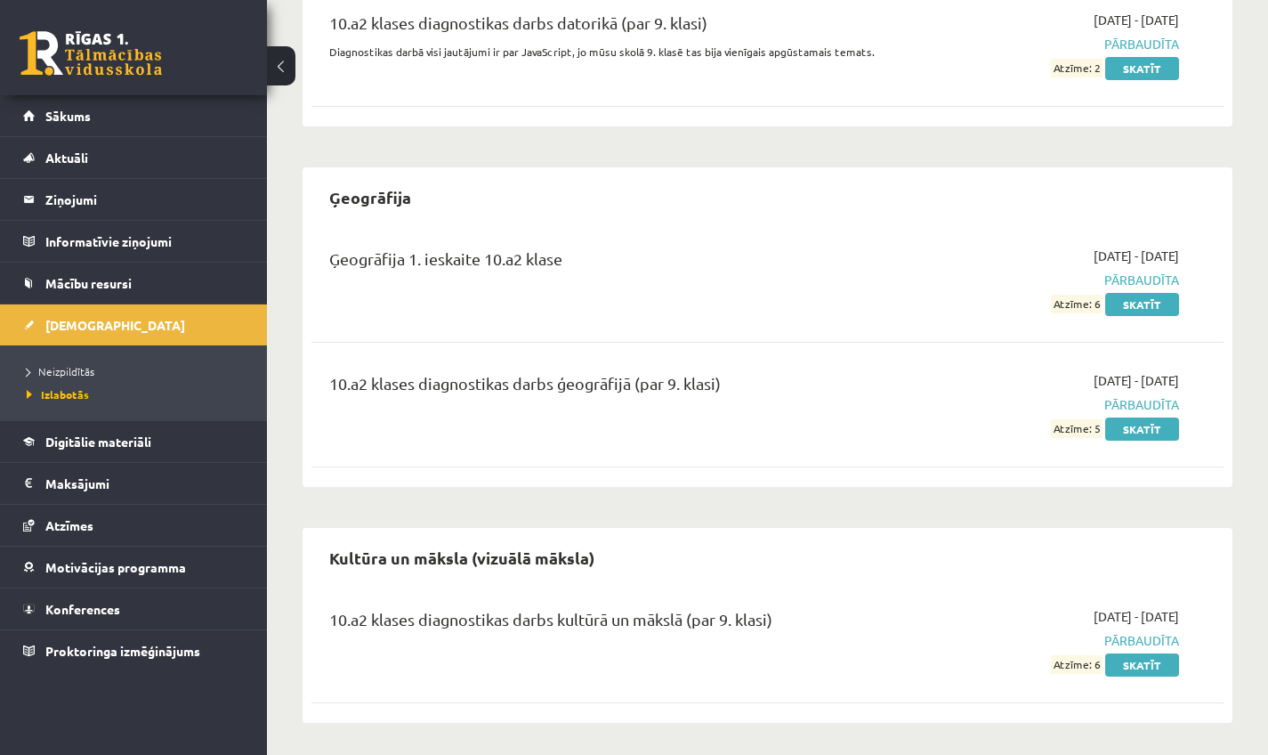
scroll to position [1066, 0]
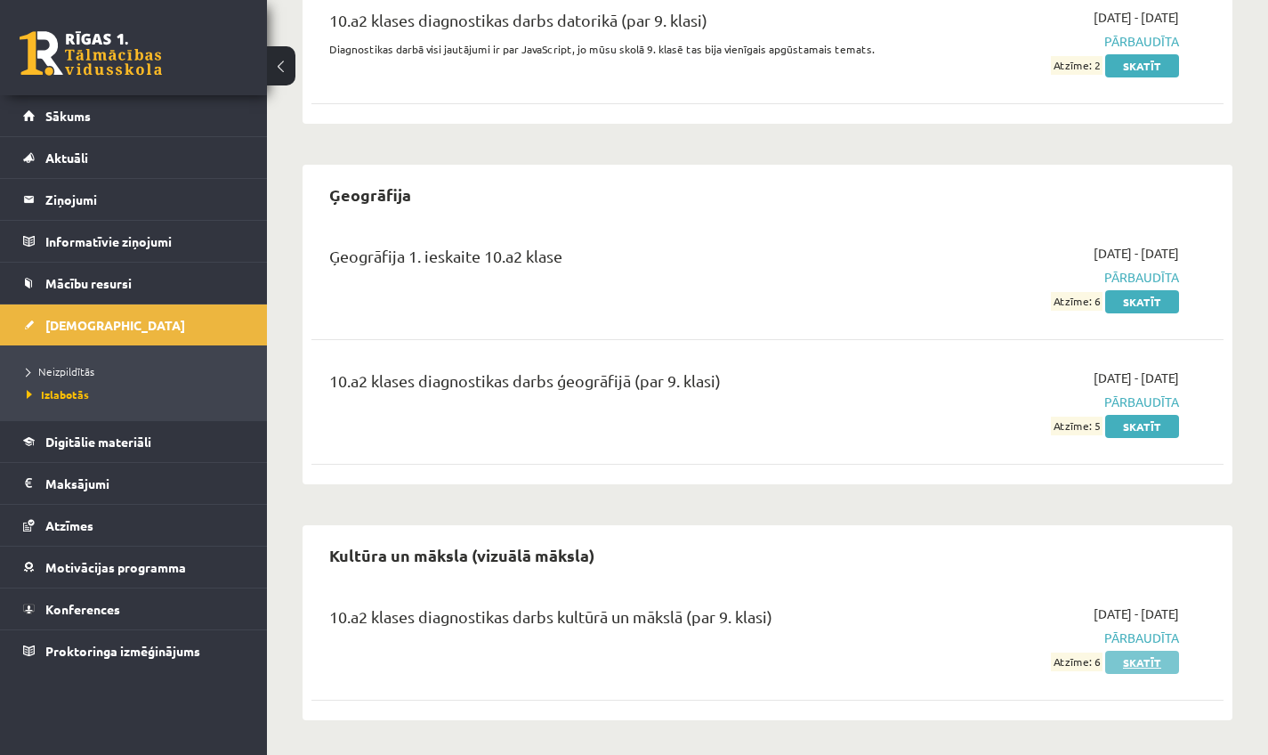
click at [1124, 669] on link "Skatīt" at bounding box center [1142, 661] width 74 height 23
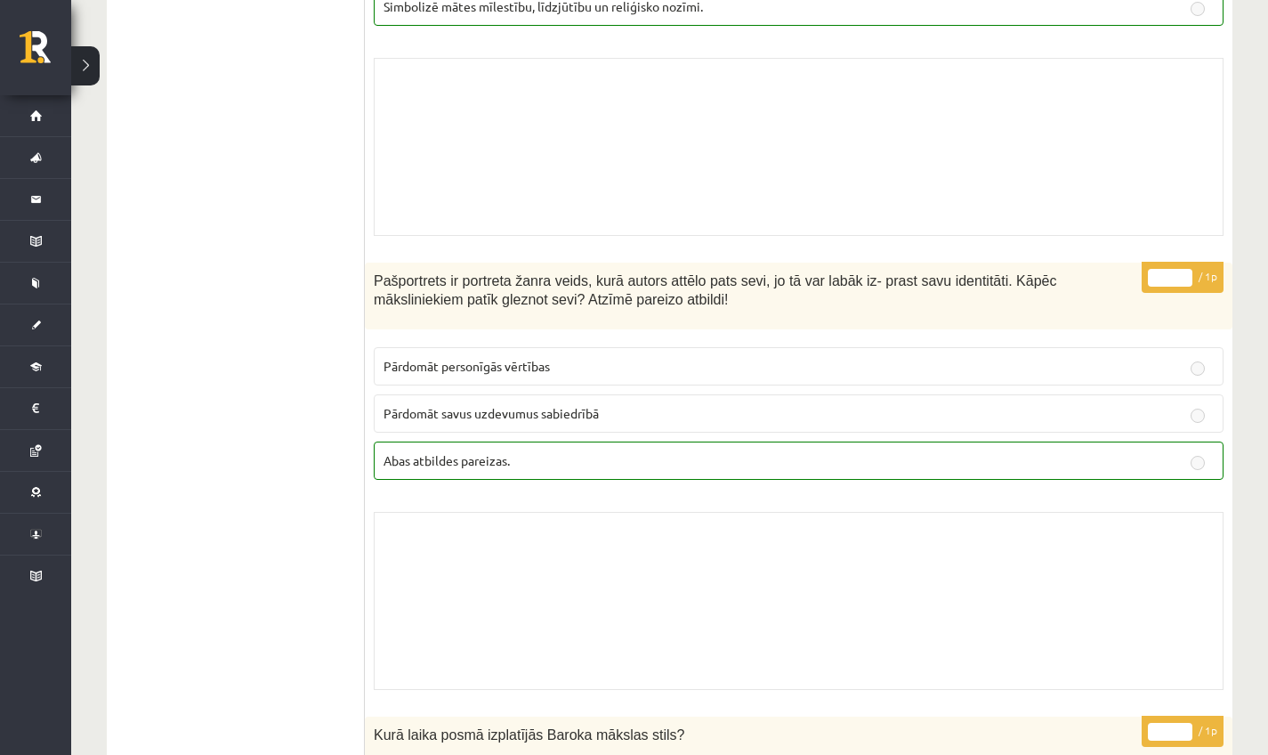
scroll to position [12723, 0]
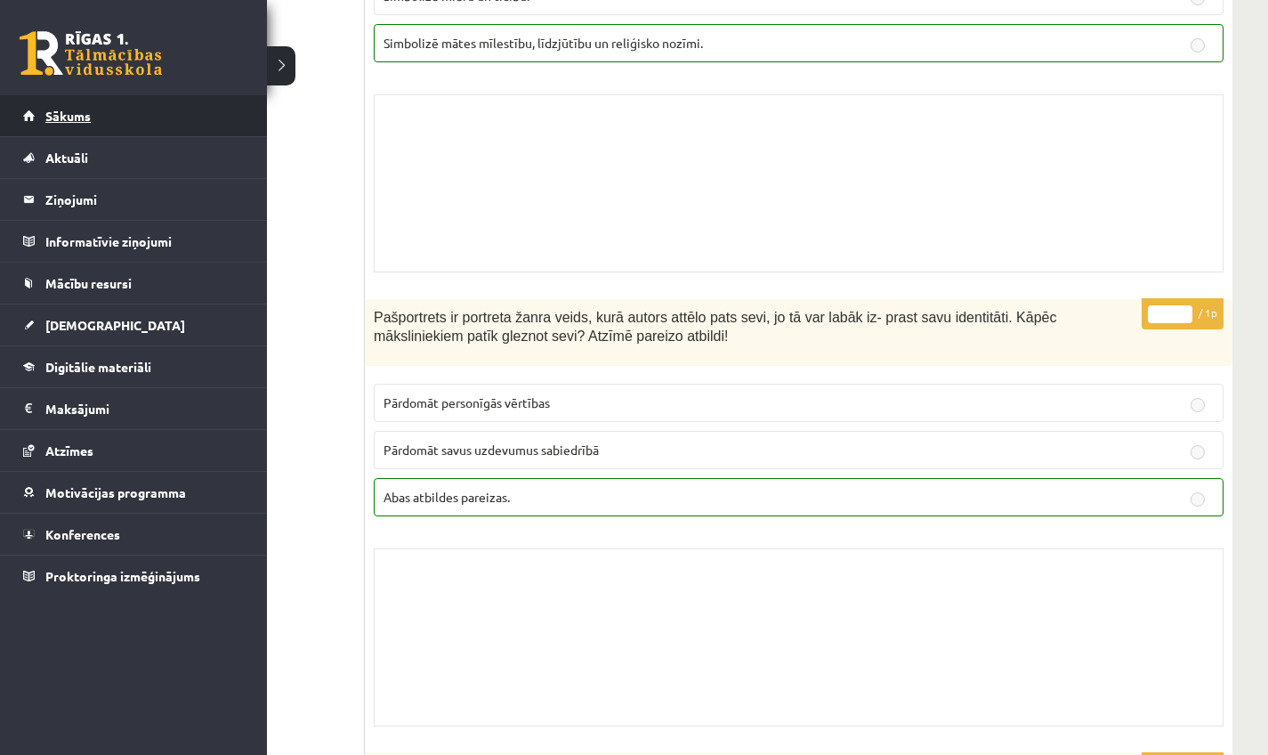
click at [77, 117] on span "Sākums" at bounding box center [67, 116] width 45 height 16
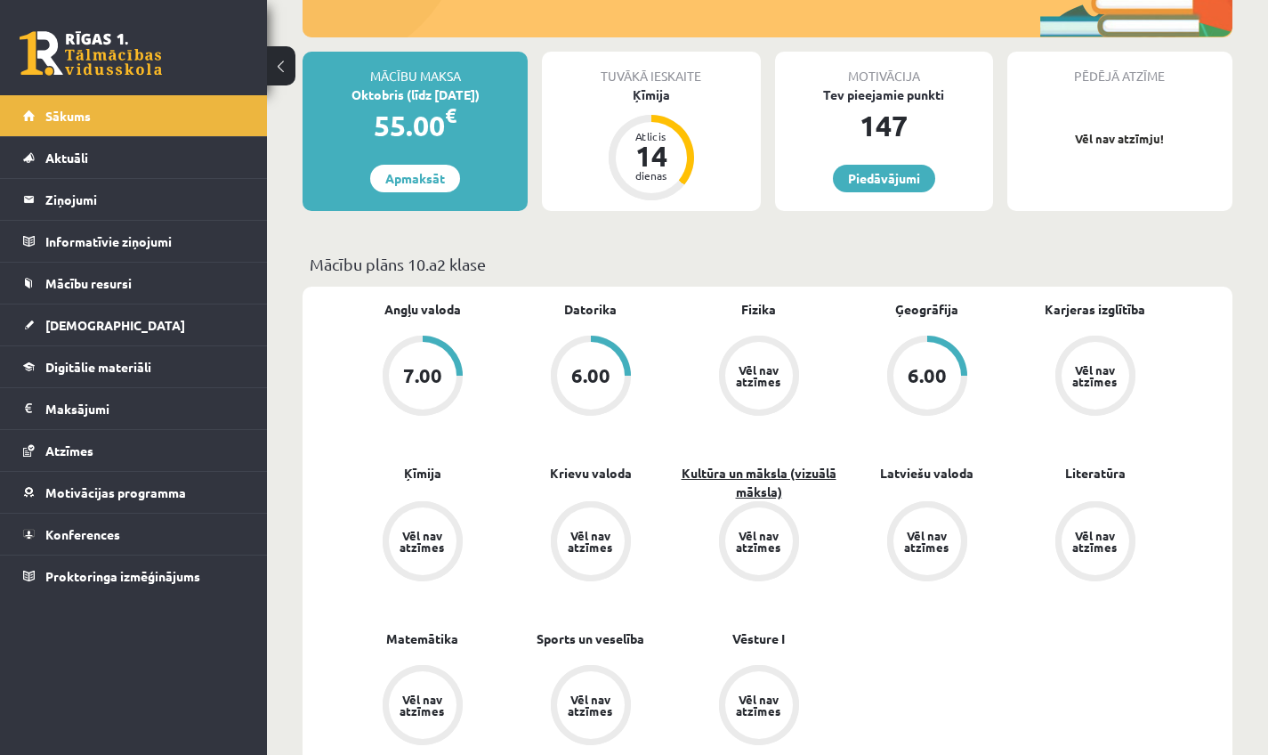
scroll to position [293, 0]
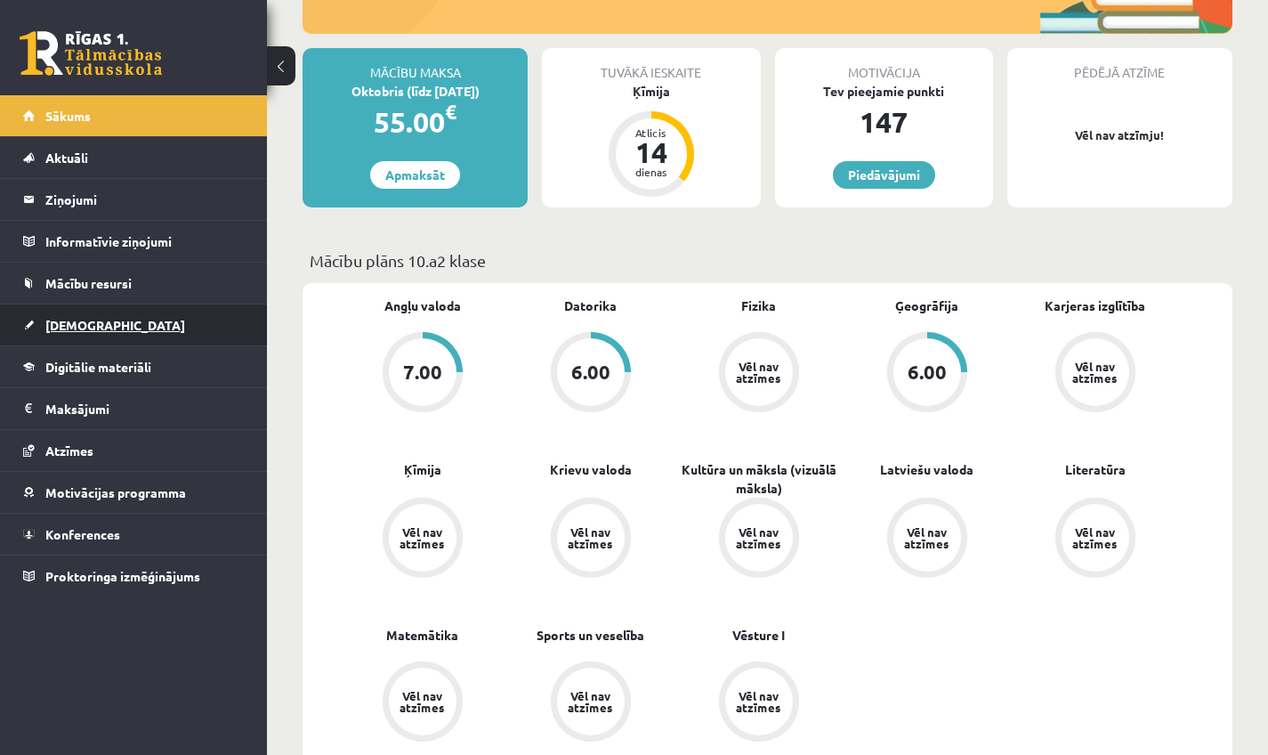
click at [88, 321] on span "[DEMOGRAPHIC_DATA]" at bounding box center [115, 325] width 140 height 16
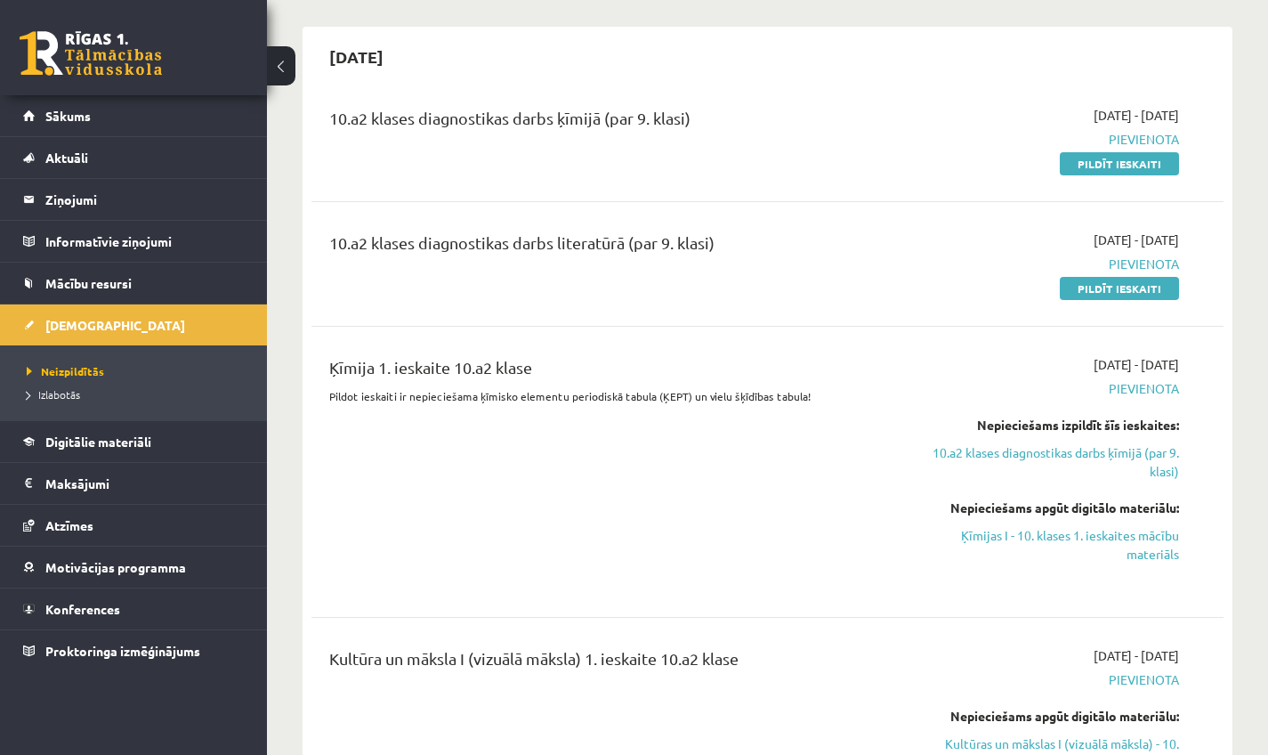
scroll to position [69, 0]
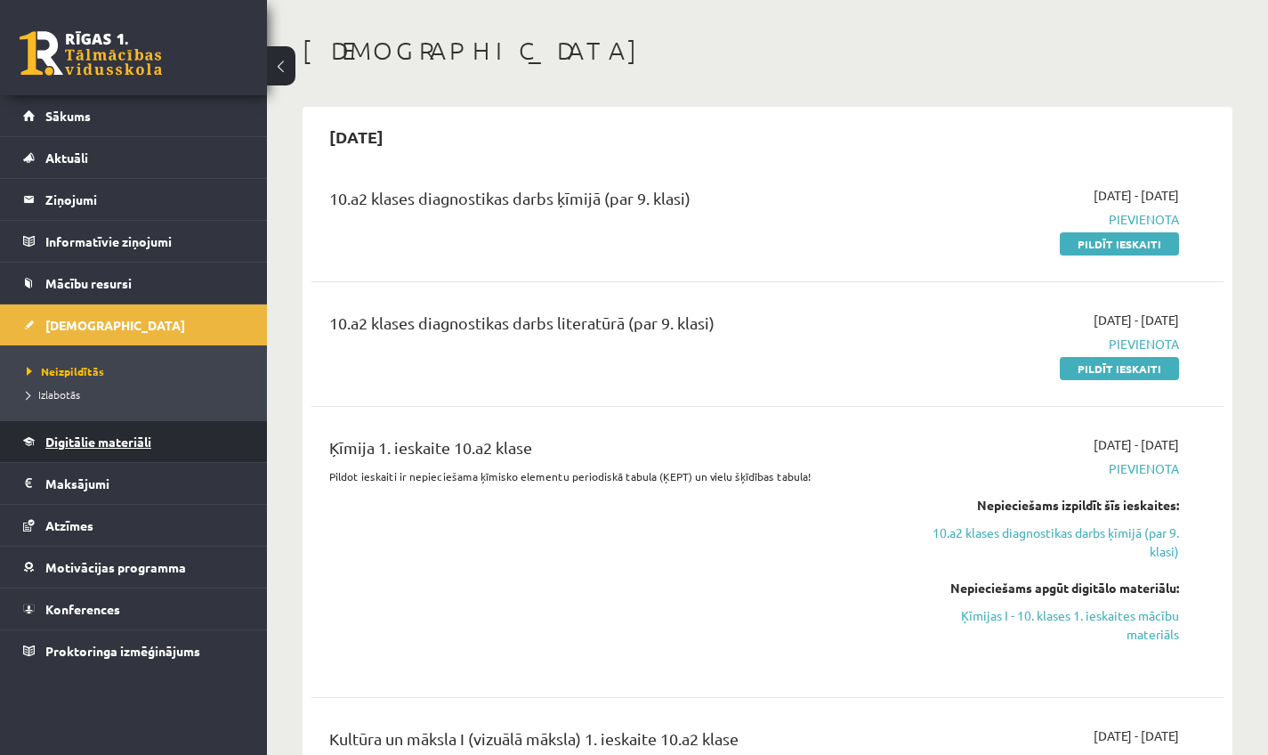
click at [173, 436] on link "Digitālie materiāli" at bounding box center [134, 441] width 222 height 41
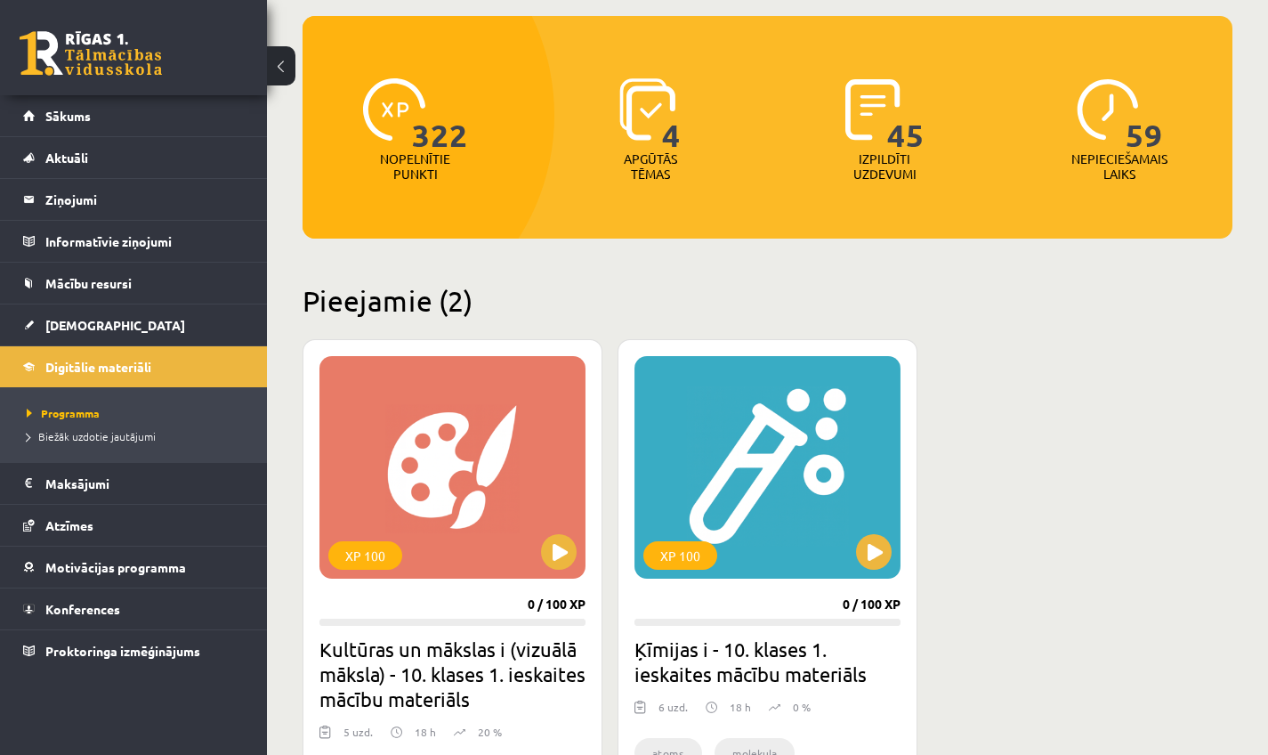
scroll to position [190, 0]
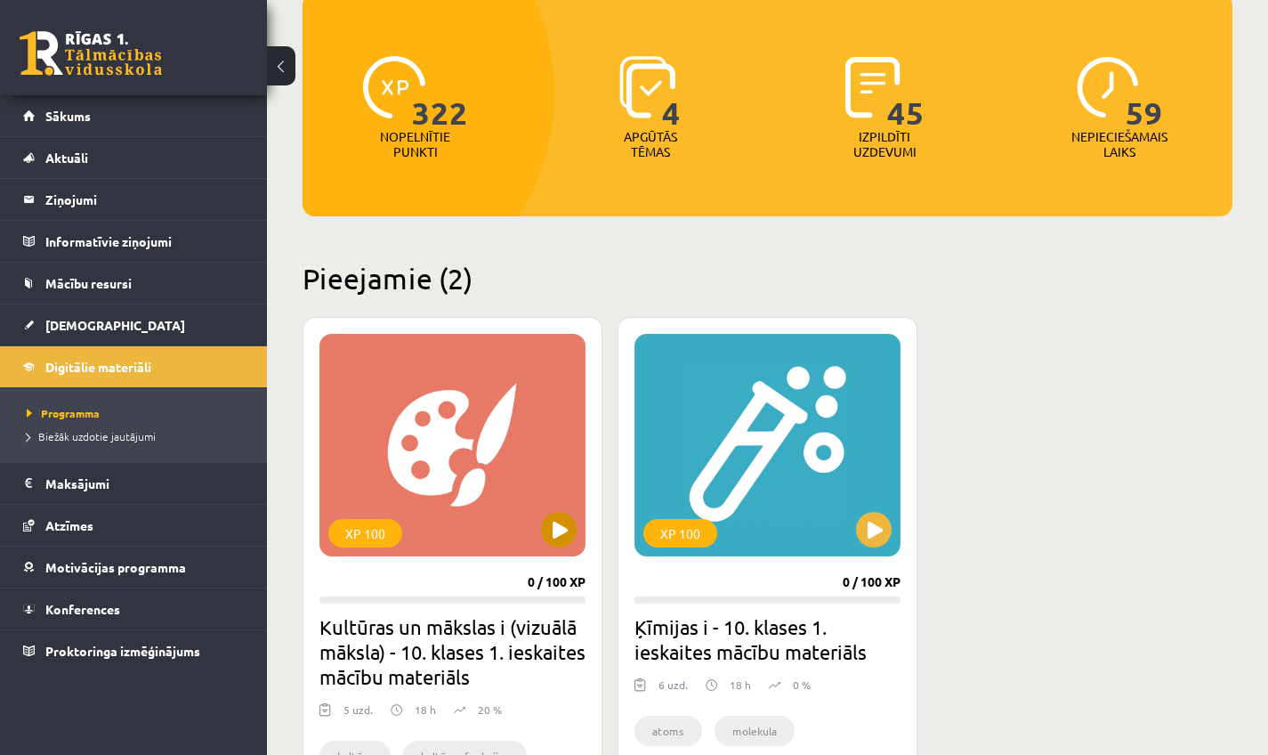
click at [563, 529] on button at bounding box center [559, 530] width 36 height 36
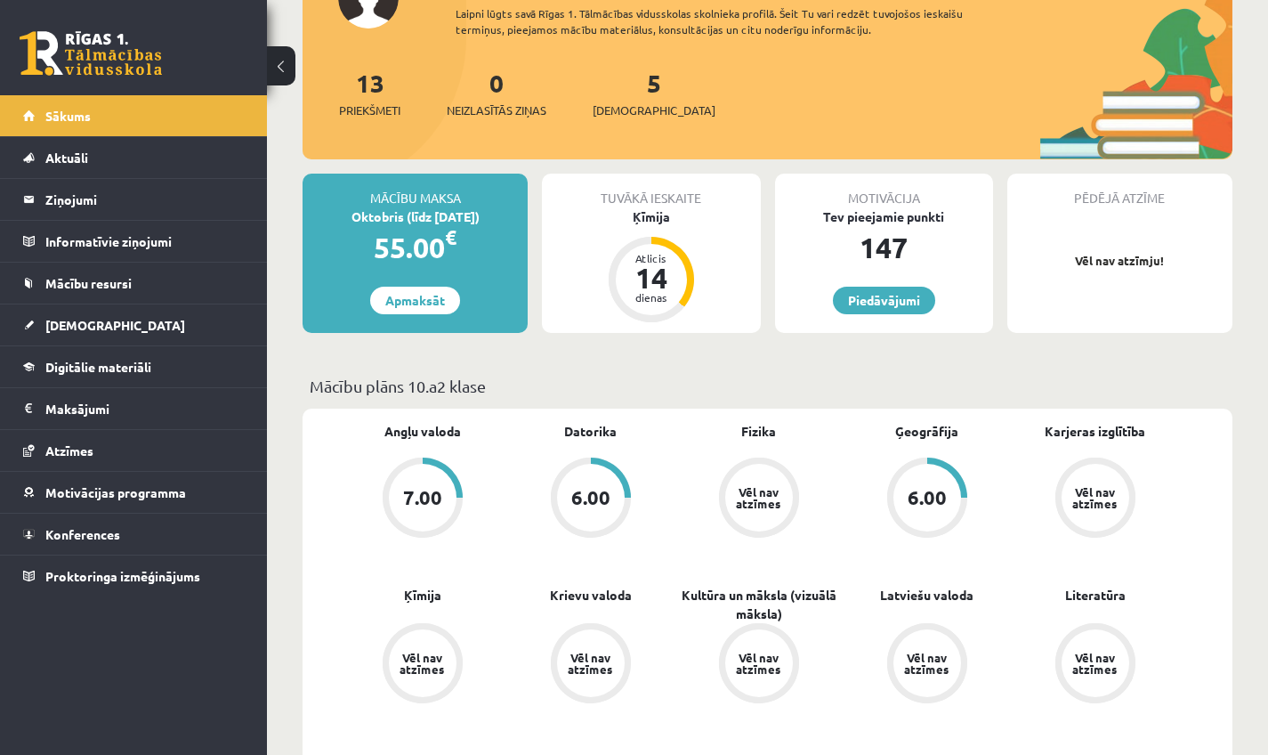
scroll to position [171, 0]
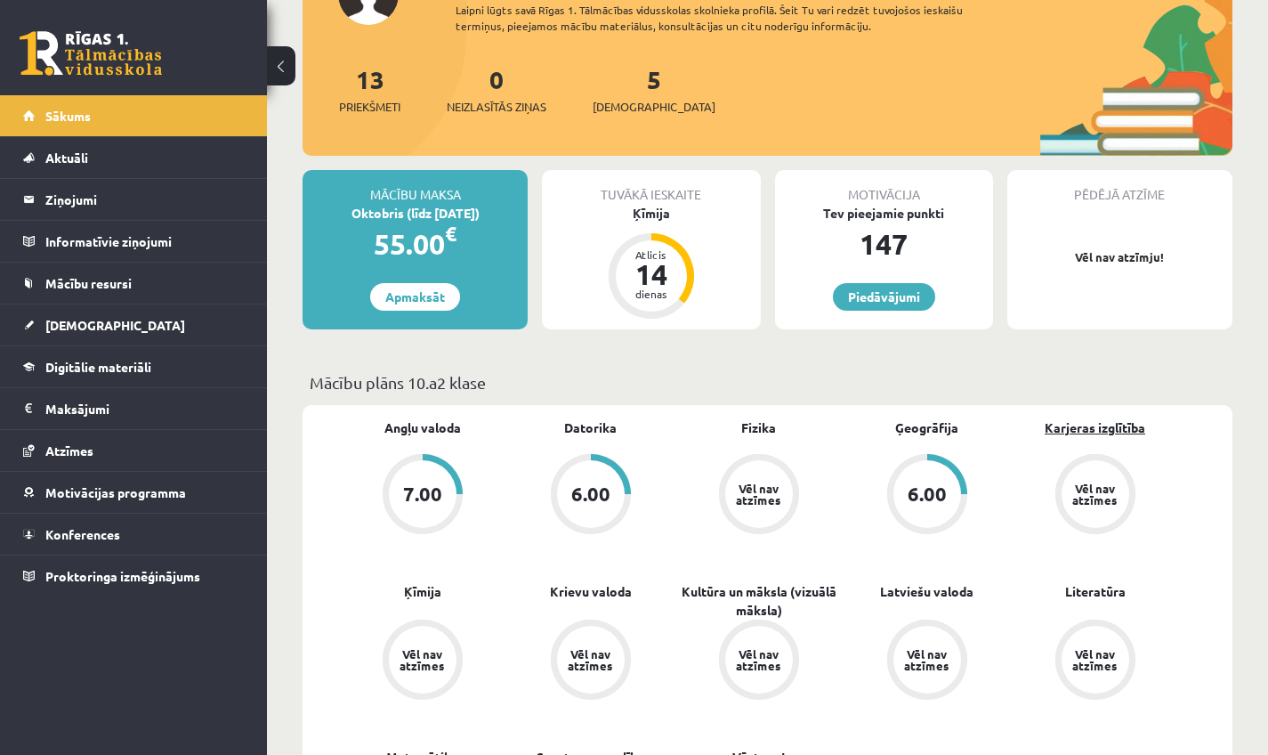
click at [1054, 430] on link "Karjeras izglītība" at bounding box center [1095, 427] width 101 height 19
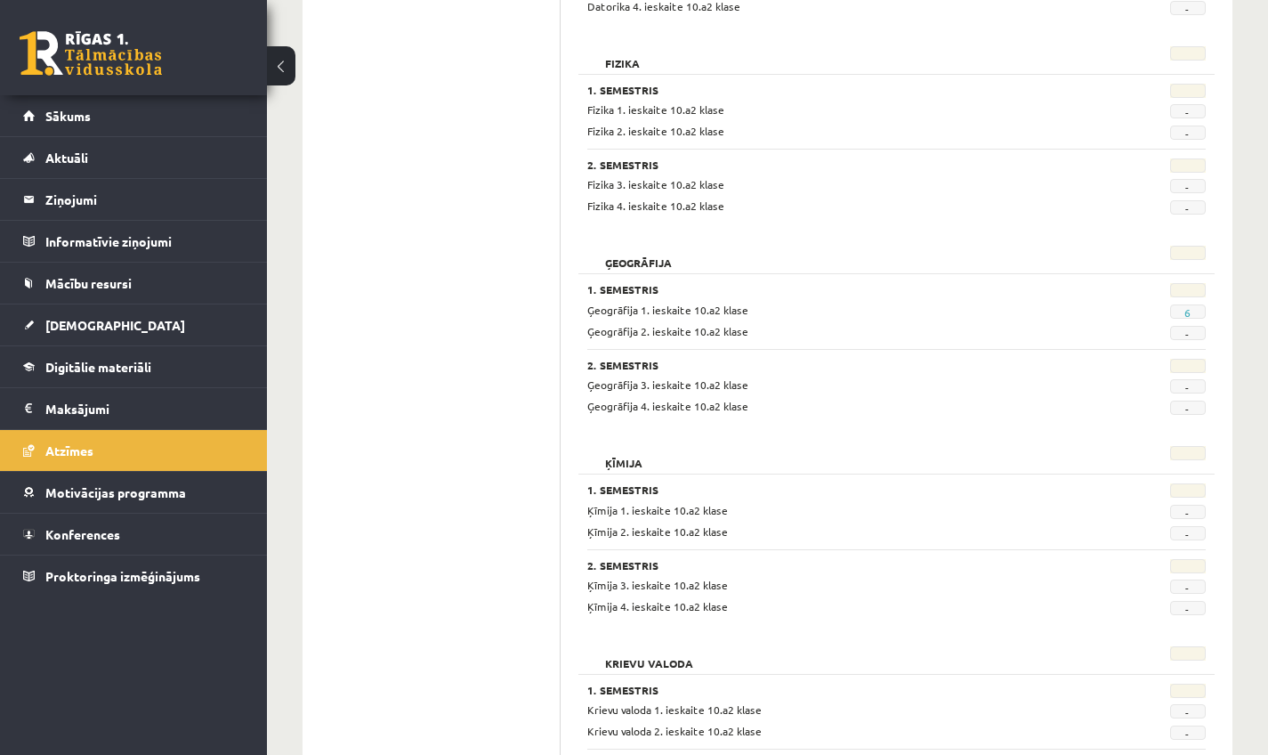
scroll to position [650, 0]
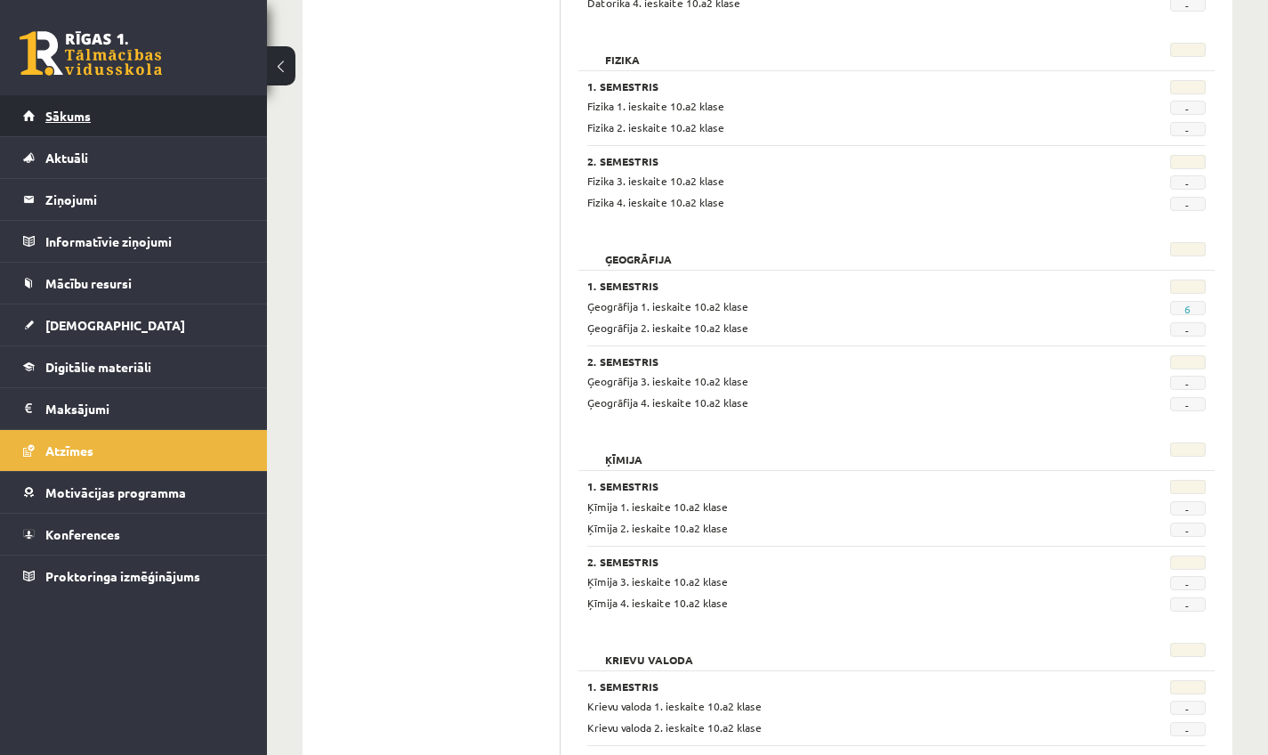
click at [121, 115] on link "Sākums" at bounding box center [134, 115] width 222 height 41
